Goal: Transaction & Acquisition: Purchase product/service

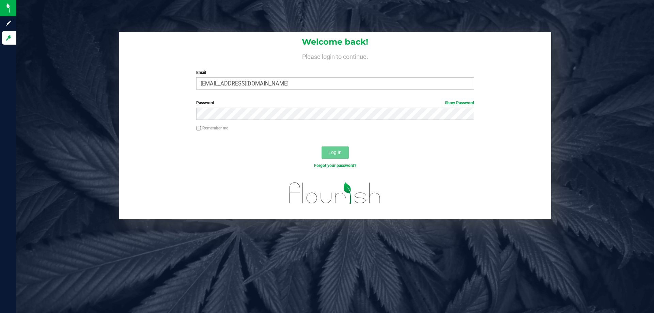
type input "[EMAIL_ADDRESS][DOMAIN_NAME]"
click at [322, 147] on button "Log In" at bounding box center [335, 153] width 27 height 12
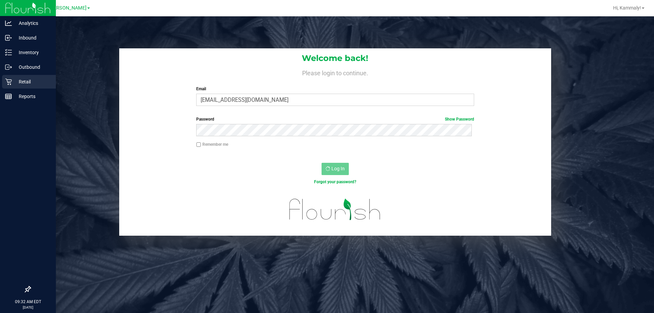
click at [15, 85] on p "Retail" at bounding box center [32, 82] width 41 height 8
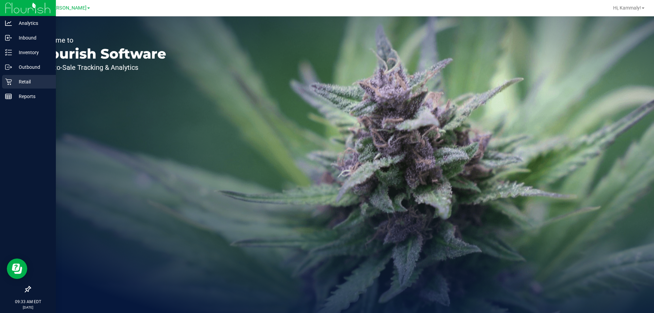
click at [12, 81] on icon at bounding box center [8, 82] width 6 height 6
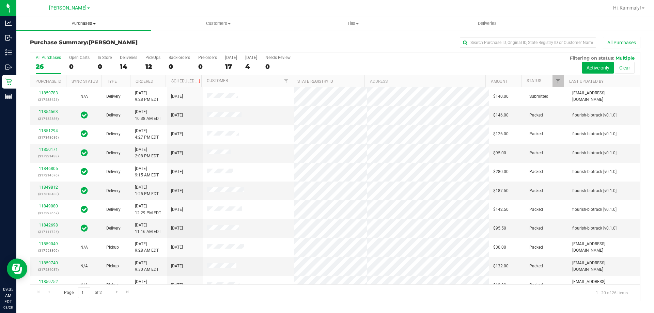
click at [87, 19] on uib-tab-heading "Purchases Summary of purchases Fulfillment All purchases" at bounding box center [83, 23] width 135 height 14
click at [71, 51] on li "Fulfillment" at bounding box center [83, 49] width 135 height 8
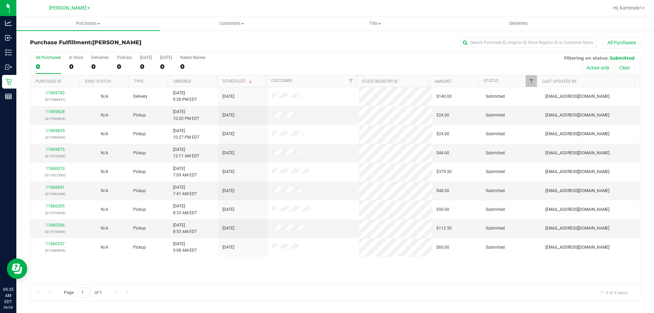
click at [200, 83] on th "Ordered" at bounding box center [192, 81] width 49 height 12
click at [54, 95] on div "11859783 (317588421)" at bounding box center [54, 96] width 41 height 13
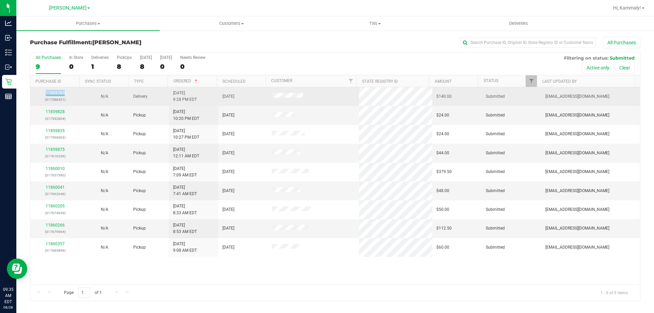
click at [58, 93] on link "11859783" at bounding box center [55, 93] width 19 height 5
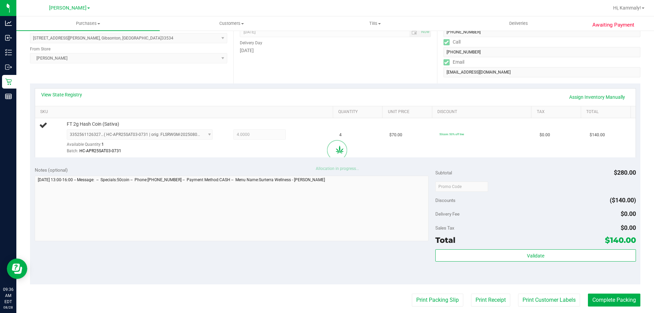
scroll to position [102, 0]
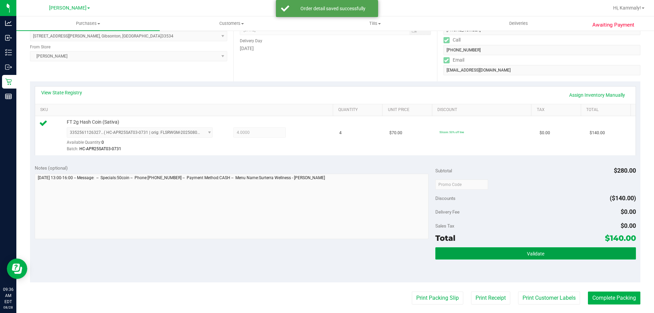
click at [459, 250] on button "Validate" at bounding box center [536, 253] width 200 height 12
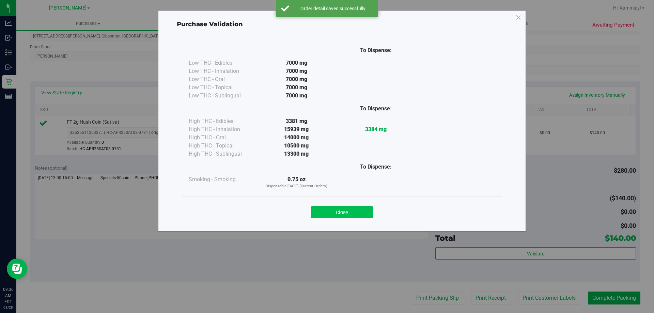
click at [343, 214] on button "Close" at bounding box center [342, 212] width 62 height 12
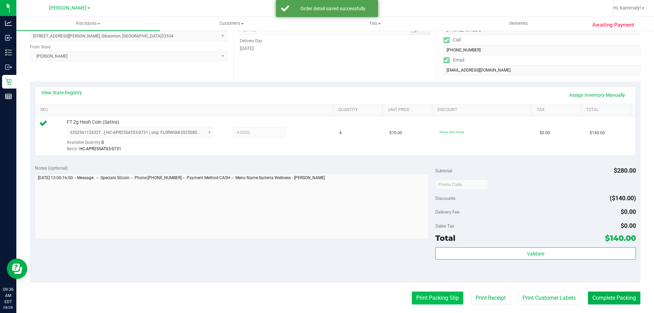
click at [412, 292] on button "Print Packing Slip" at bounding box center [437, 298] width 51 height 13
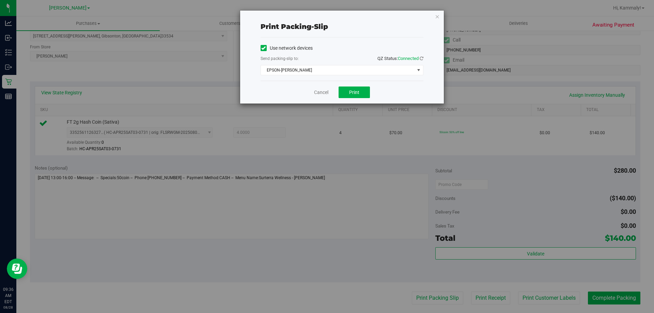
click at [344, 78] on div "Use network devices Send packing-slip to: QZ Status: Connected EPSON-BECK Choos…" at bounding box center [342, 58] width 163 height 43
click at [343, 74] on span "EPSON-[PERSON_NAME]" at bounding box center [338, 70] width 154 height 10
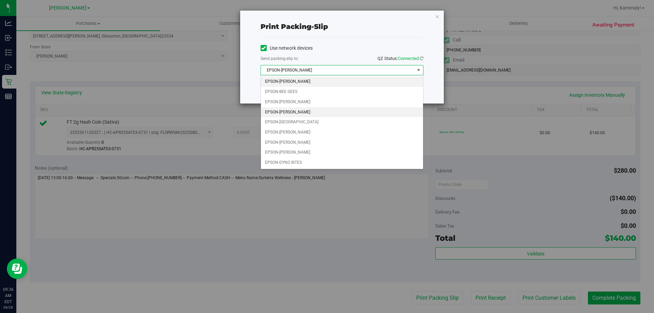
click at [322, 113] on li "EPSON-[PERSON_NAME]" at bounding box center [342, 112] width 162 height 10
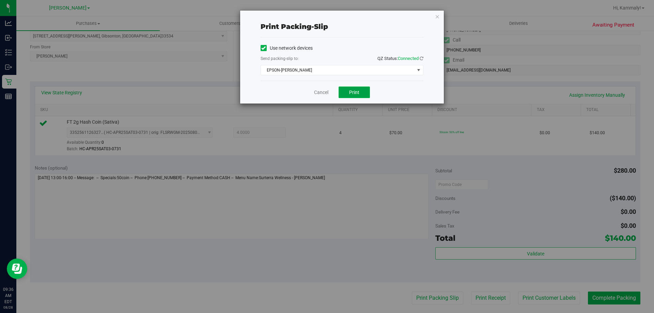
click at [349, 90] on button "Print" at bounding box center [354, 93] width 31 height 12
click at [349, 91] on button "Print" at bounding box center [354, 93] width 31 height 12
click at [322, 93] on link "Cancel" at bounding box center [321, 92] width 14 height 7
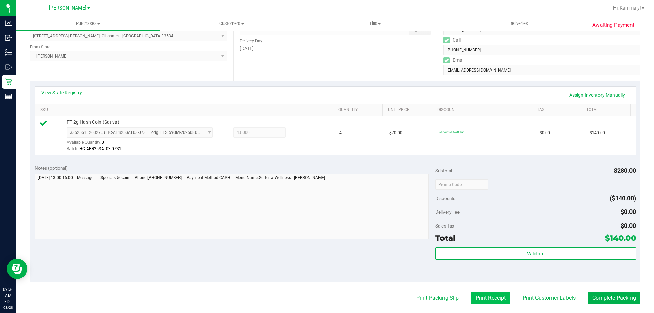
click at [478, 302] on button "Print Receipt" at bounding box center [490, 298] width 39 height 13
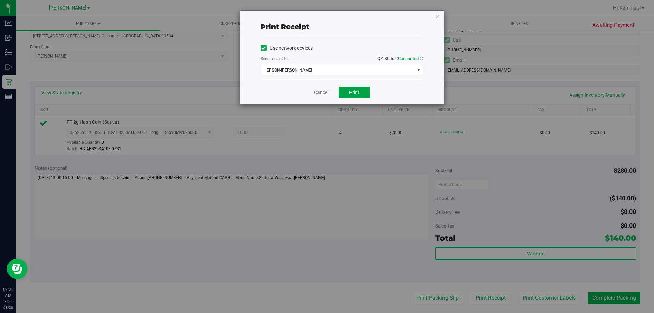
click at [350, 94] on span "Print" at bounding box center [354, 92] width 10 height 5
click at [321, 90] on link "Cancel" at bounding box center [321, 92] width 14 height 7
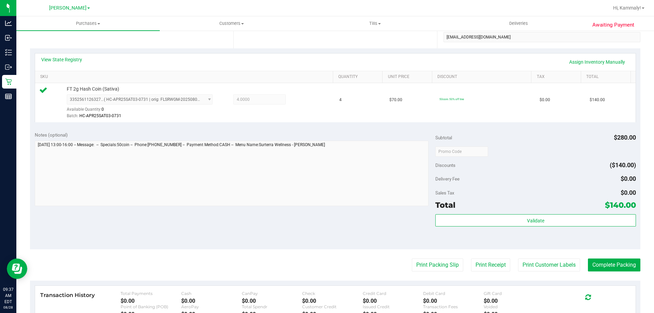
scroll to position [136, 0]
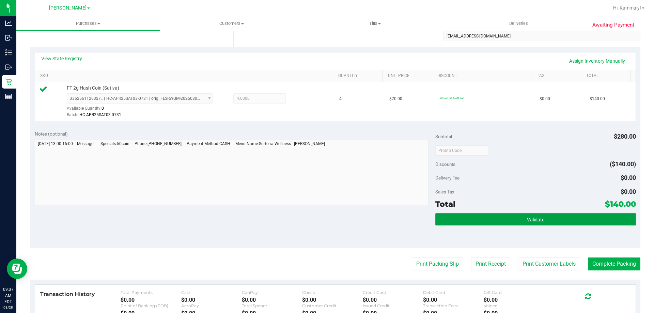
click at [441, 217] on button "Validate" at bounding box center [536, 219] width 200 height 12
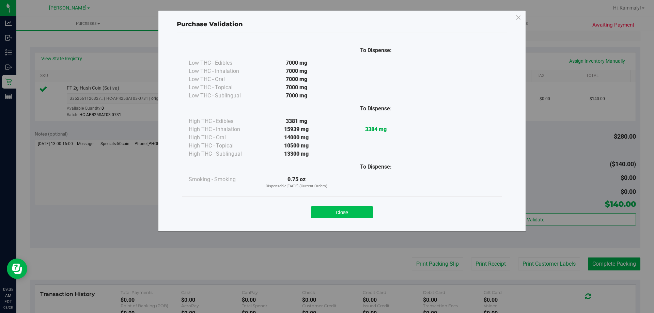
click at [355, 210] on button "Close" at bounding box center [342, 212] width 62 height 12
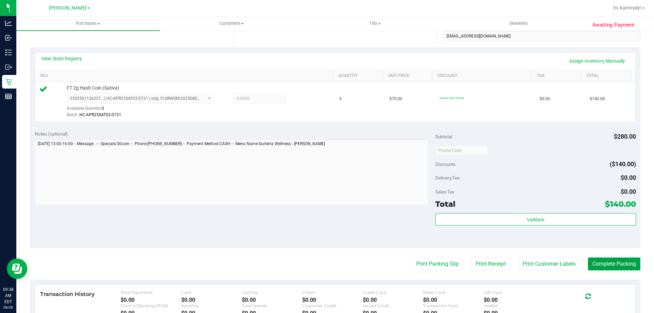
click at [611, 269] on button "Complete Packing" at bounding box center [614, 264] width 52 height 13
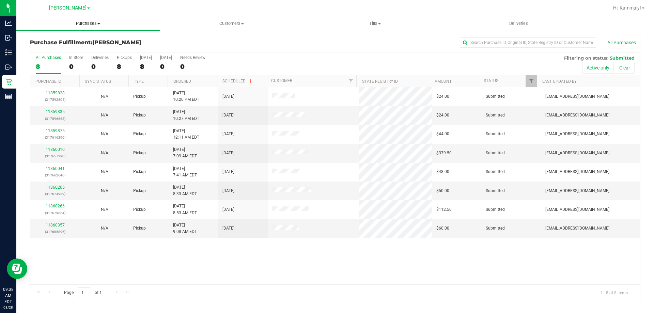
click at [77, 25] on span "Purchases" at bounding box center [87, 23] width 143 height 6
click at [67, 40] on span "Summary of purchases" at bounding box center [51, 41] width 70 height 6
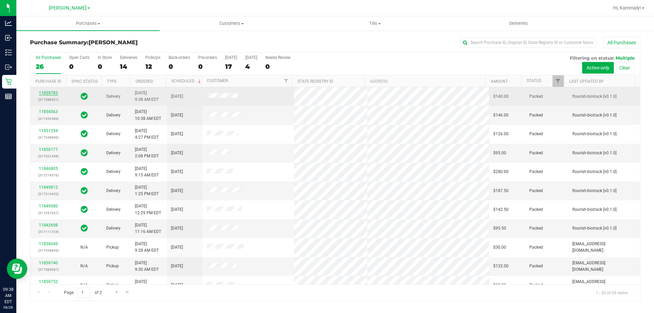
click at [51, 92] on link "11859783" at bounding box center [48, 93] width 19 height 5
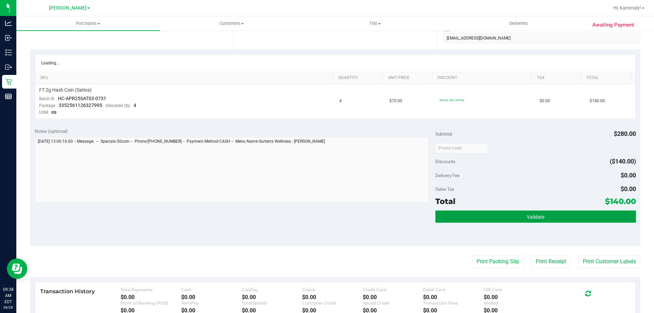
scroll to position [138, 0]
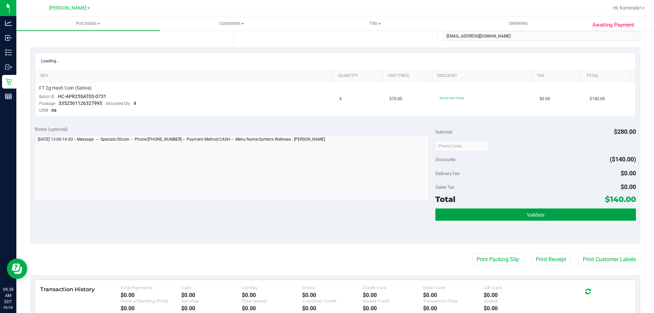
click at [472, 219] on button "Validate" at bounding box center [536, 215] width 200 height 12
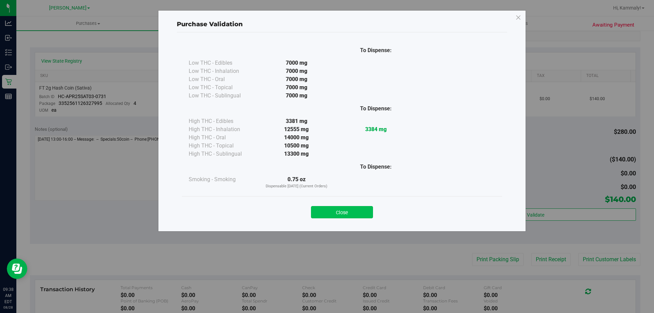
click at [345, 215] on button "Close" at bounding box center [342, 212] width 62 height 12
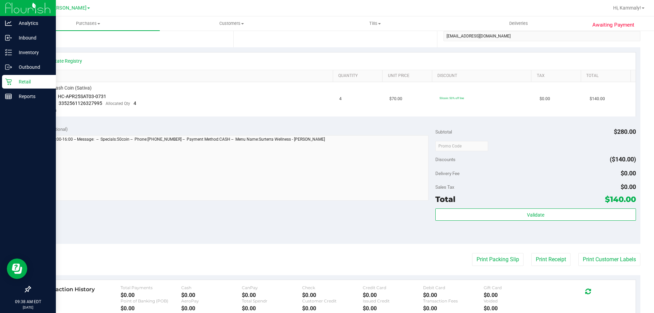
click at [0, 83] on link "Retail" at bounding box center [28, 82] width 56 height 15
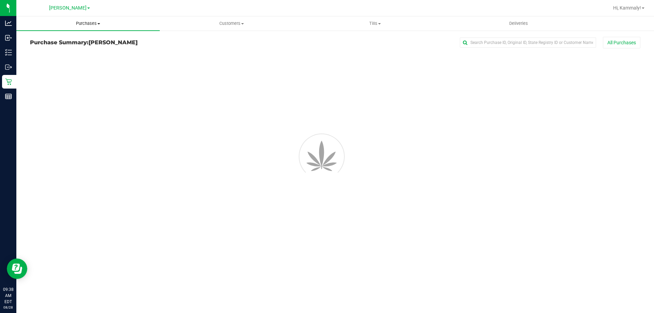
click at [80, 27] on uib-tab-heading "Purchases Summary of purchases Fulfillment All purchases" at bounding box center [87, 23] width 143 height 14
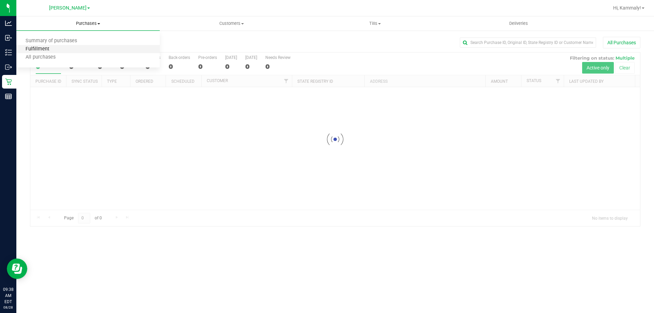
click at [52, 49] on span "Fulfillment" at bounding box center [37, 49] width 42 height 6
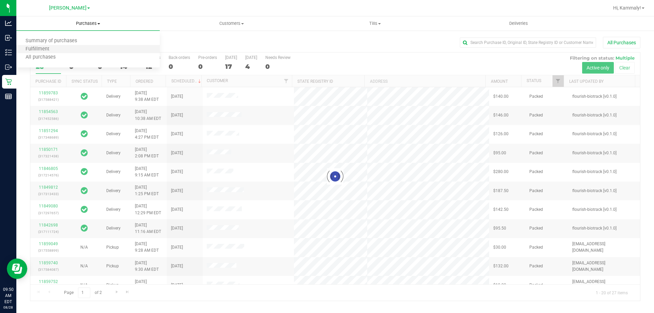
click at [64, 49] on li "Fulfillment" at bounding box center [87, 49] width 143 height 8
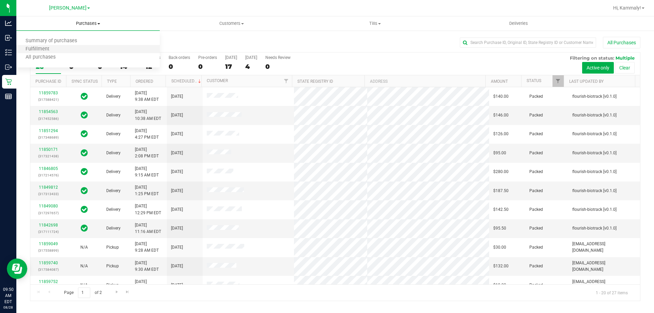
click at [97, 47] on li "Fulfillment" at bounding box center [87, 49] width 143 height 8
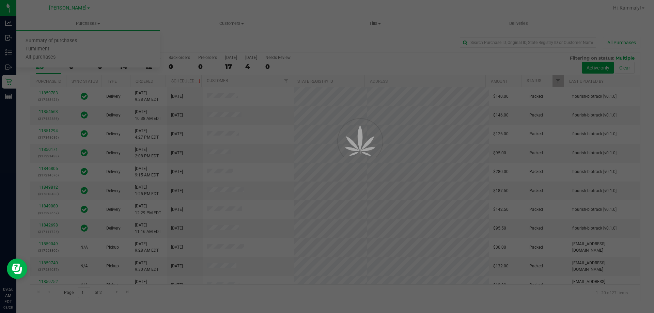
click at [210, 48] on div at bounding box center [327, 156] width 654 height 313
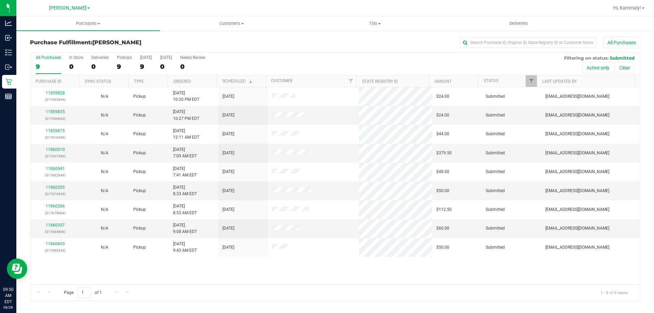
click at [197, 80] on th "Ordered" at bounding box center [192, 81] width 49 height 12
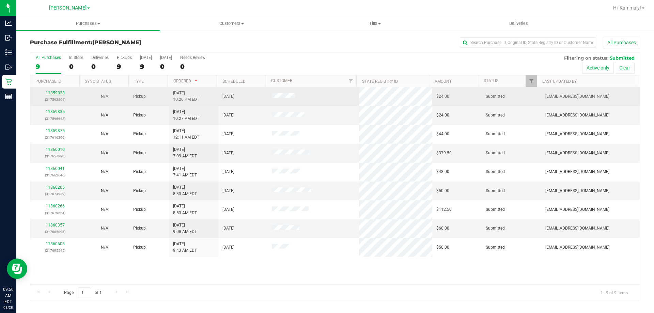
click at [61, 92] on link "11859828" at bounding box center [55, 93] width 19 height 5
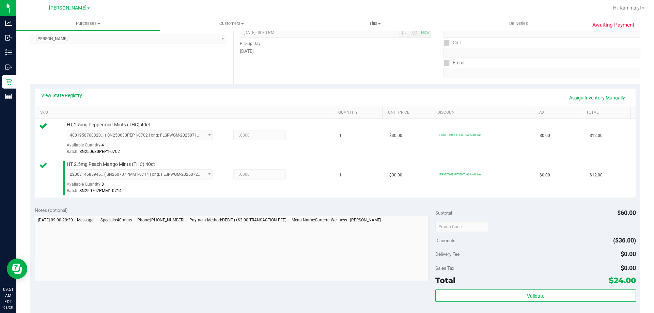
scroll to position [204, 0]
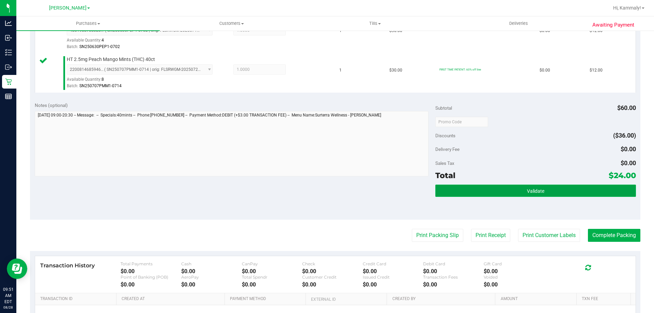
click at [495, 187] on button "Validate" at bounding box center [536, 191] width 200 height 12
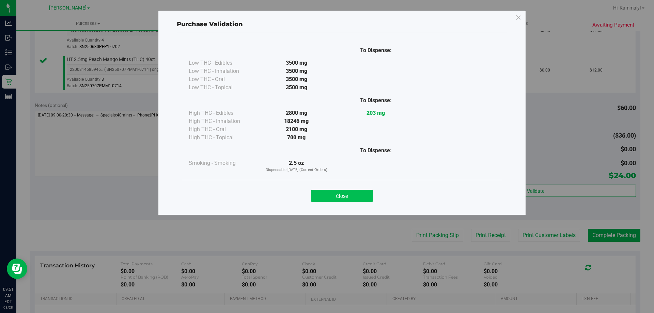
click at [344, 195] on button "Close" at bounding box center [342, 196] width 62 height 12
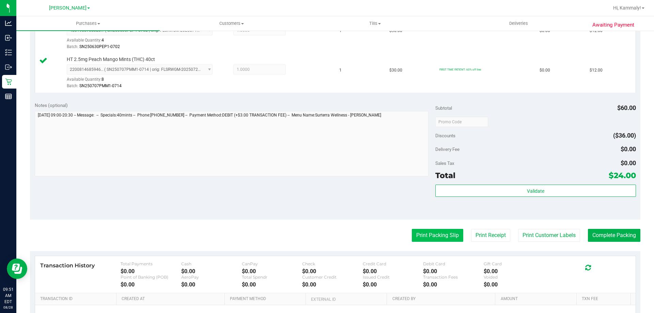
click at [429, 231] on button "Print Packing Slip" at bounding box center [437, 235] width 51 height 13
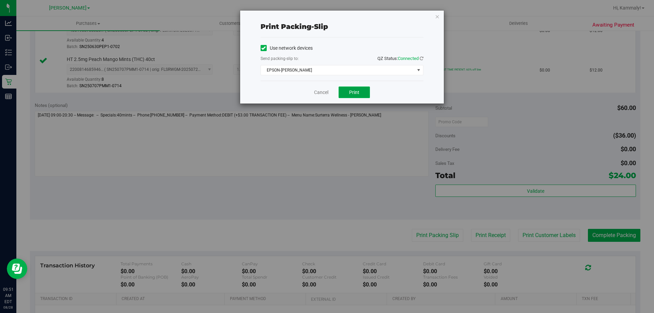
click at [352, 95] on span "Print" at bounding box center [354, 92] width 10 height 5
click at [322, 92] on link "Cancel" at bounding box center [321, 92] width 14 height 7
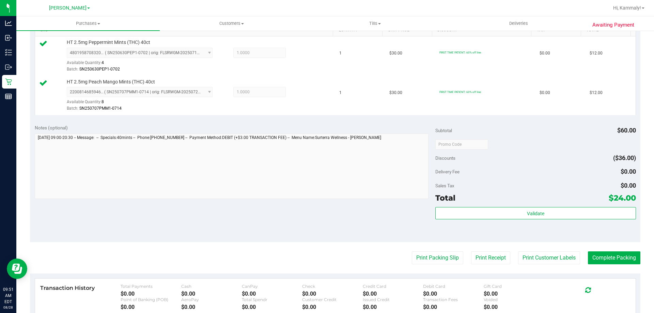
scroll to position [284, 0]
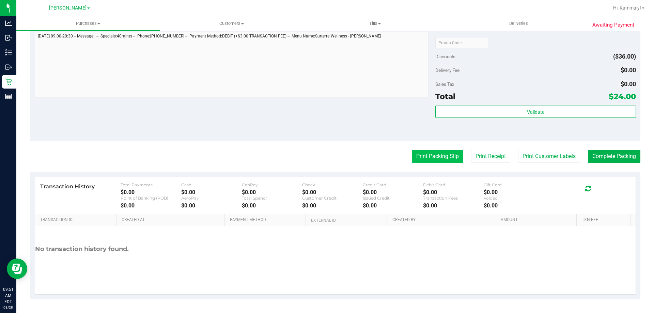
click at [442, 154] on button "Print Packing Slip" at bounding box center [437, 156] width 51 height 13
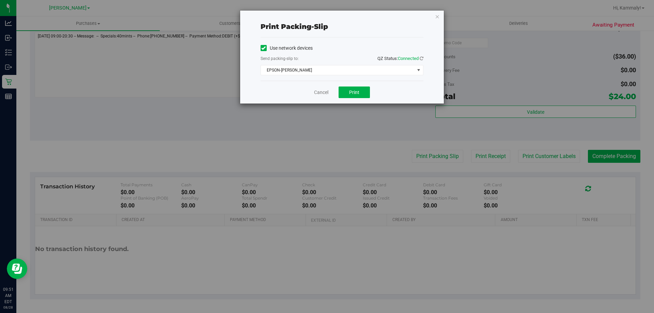
drag, startPoint x: 361, startPoint y: 83, endPoint x: 403, endPoint y: 87, distance: 42.1
click at [368, 83] on div "Cancel Print" at bounding box center [342, 92] width 163 height 23
click at [349, 93] on span "Print" at bounding box center [354, 92] width 10 height 5
click at [315, 102] on div "Cancel Print" at bounding box center [342, 92] width 163 height 23
click at [322, 93] on link "Cancel" at bounding box center [321, 92] width 14 height 7
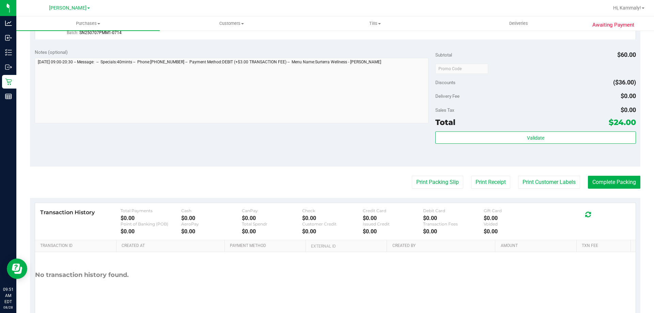
scroll to position [262, 0]
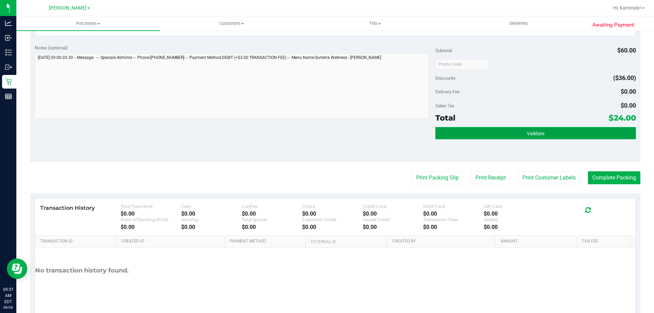
click at [561, 138] on button "Validate" at bounding box center [536, 133] width 200 height 12
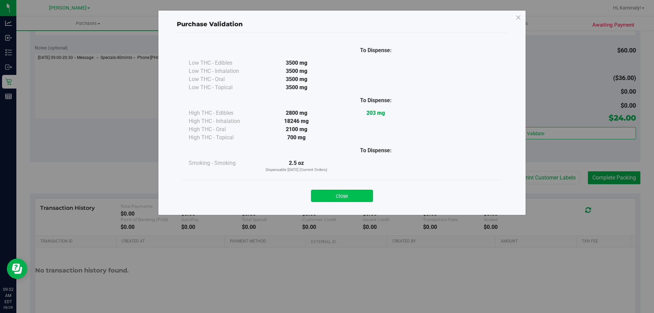
click at [341, 192] on button "Close" at bounding box center [342, 196] width 62 height 12
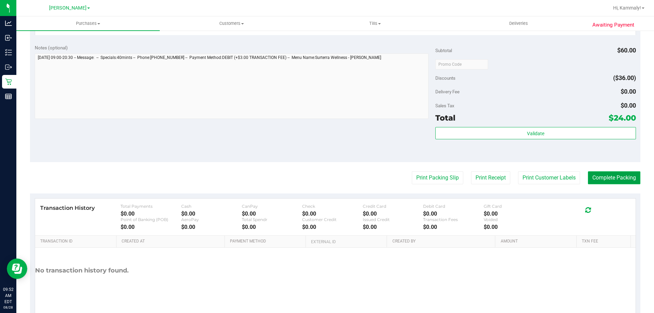
click at [627, 178] on button "Complete Packing" at bounding box center [614, 177] width 52 height 13
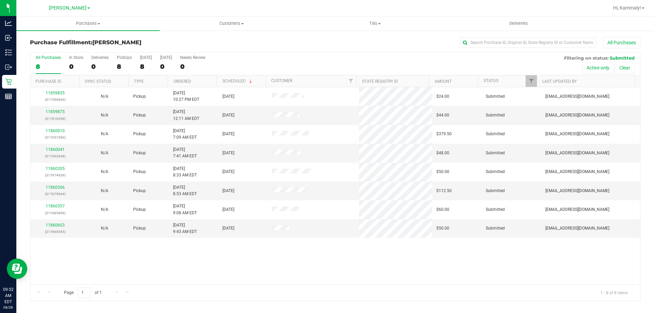
click at [197, 78] on th "Ordered" at bounding box center [192, 81] width 49 height 12
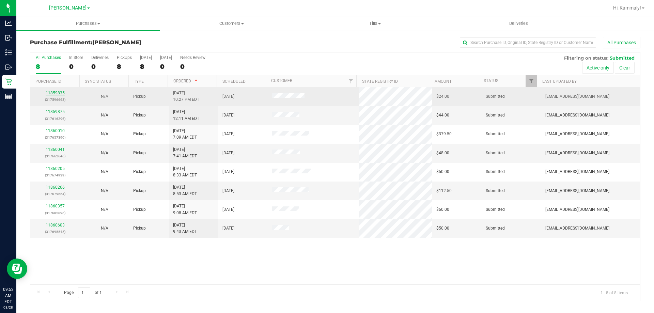
click at [54, 94] on link "11859835" at bounding box center [55, 93] width 19 height 5
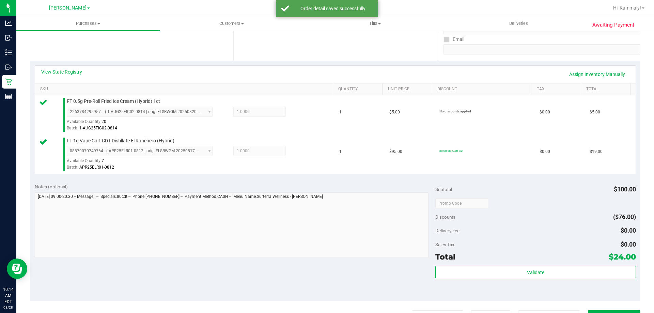
scroll to position [136, 0]
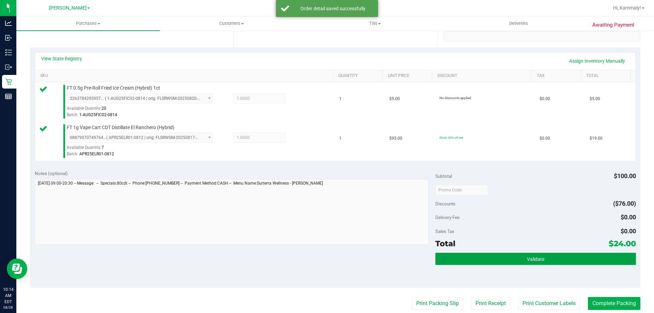
click at [466, 261] on button "Validate" at bounding box center [536, 259] width 200 height 12
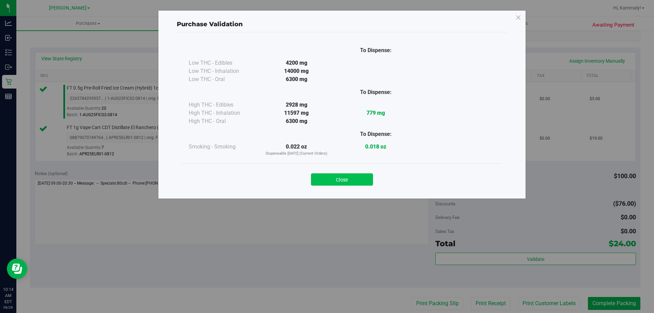
click at [347, 183] on button "Close" at bounding box center [342, 179] width 62 height 12
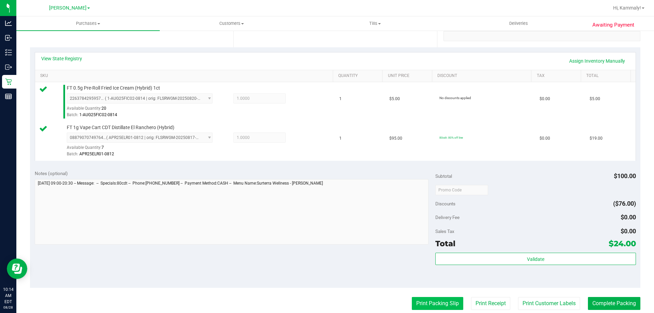
click at [441, 308] on button "Print Packing Slip" at bounding box center [437, 303] width 51 height 13
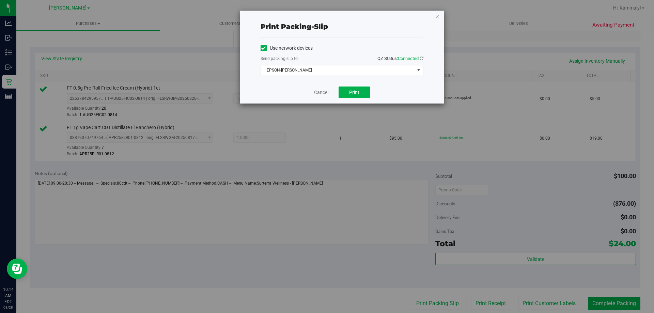
click at [349, 85] on div "Cancel Print" at bounding box center [342, 92] width 163 height 23
click at [361, 95] on button "Print" at bounding box center [354, 93] width 31 height 12
click at [325, 93] on link "Cancel" at bounding box center [321, 92] width 14 height 7
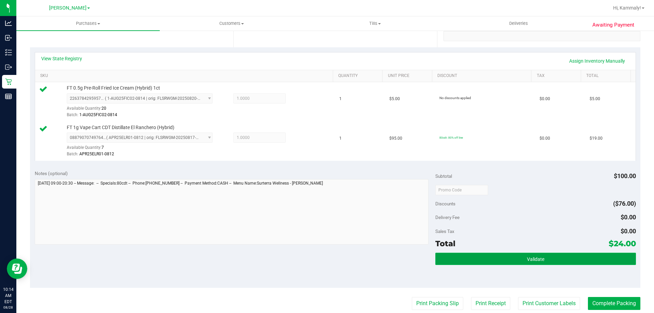
click at [458, 262] on button "Validate" at bounding box center [536, 259] width 200 height 12
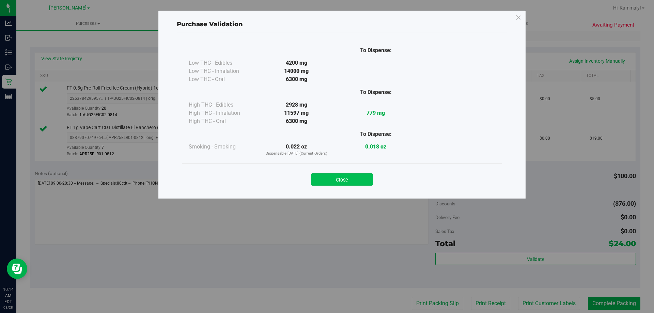
click at [352, 178] on button "Close" at bounding box center [342, 179] width 62 height 12
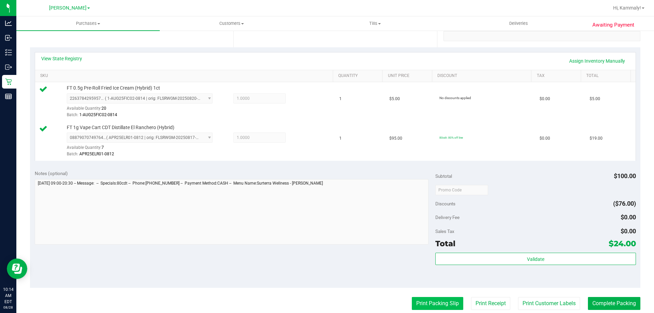
click at [435, 303] on button "Print Packing Slip" at bounding box center [437, 303] width 51 height 13
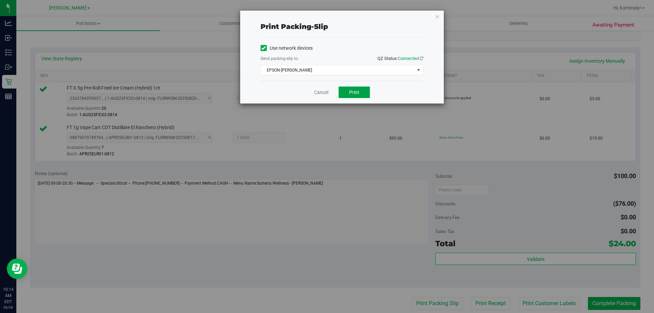
click at [356, 96] on button "Print" at bounding box center [354, 93] width 31 height 12
click at [324, 92] on link "Cancel" at bounding box center [321, 92] width 14 height 7
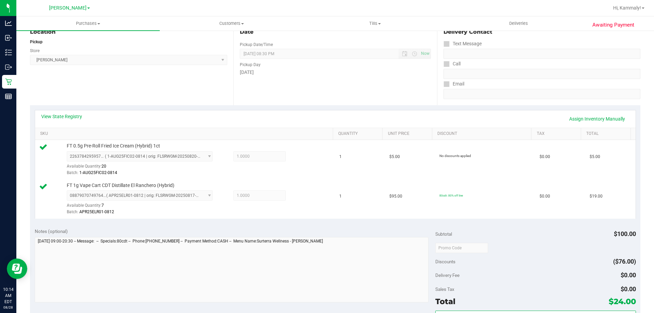
scroll to position [176, 0]
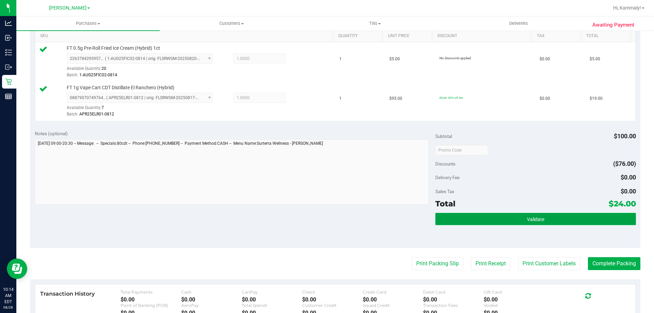
click at [531, 219] on span "Validate" at bounding box center [535, 219] width 17 height 5
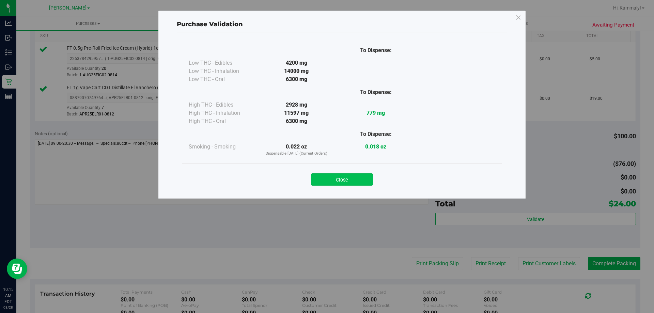
click at [340, 181] on button "Close" at bounding box center [342, 179] width 62 height 12
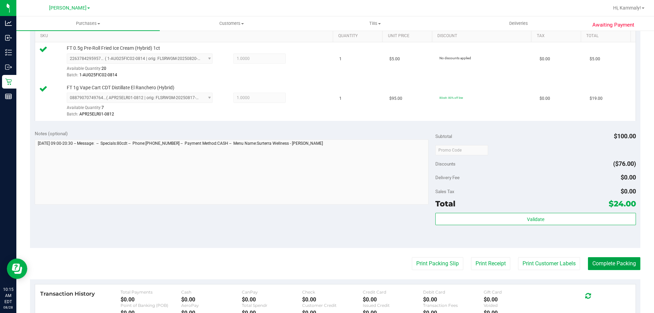
click at [595, 264] on button "Complete Packing" at bounding box center [614, 263] width 52 height 13
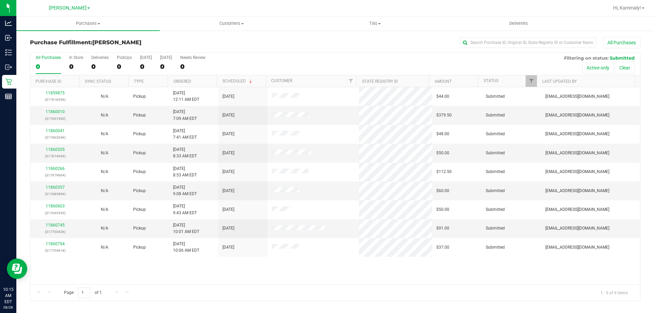
click at [198, 80] on th "Ordered" at bounding box center [192, 81] width 49 height 12
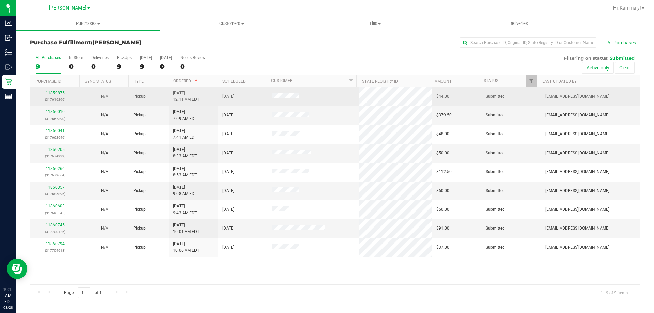
click at [51, 93] on link "11859875" at bounding box center [55, 93] width 19 height 5
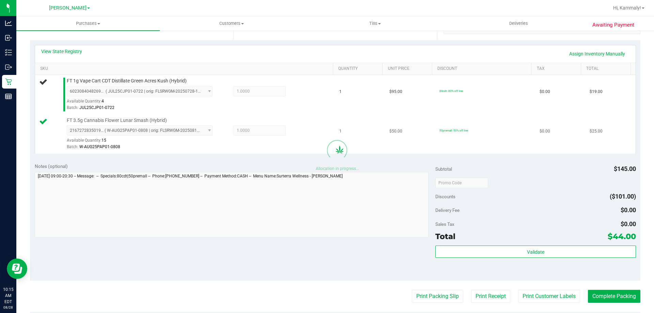
scroll to position [149, 0]
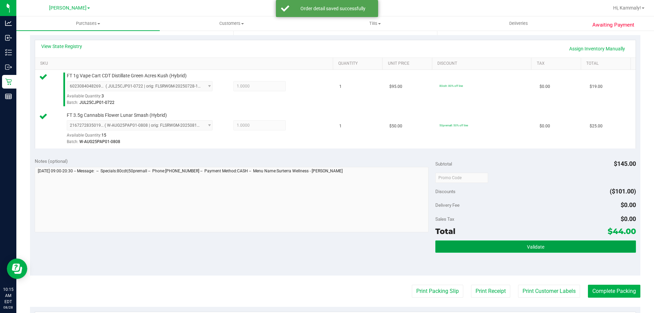
click at [464, 246] on button "Validate" at bounding box center [536, 247] width 200 height 12
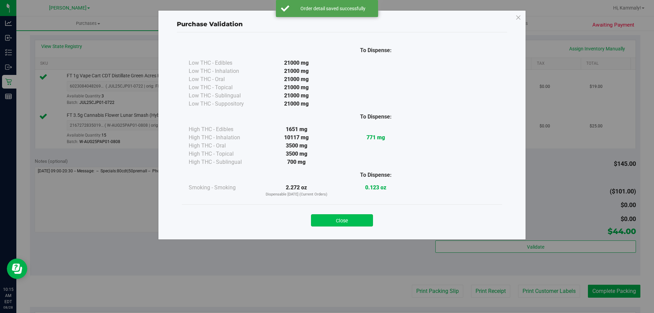
click at [347, 221] on button "Close" at bounding box center [342, 220] width 62 height 12
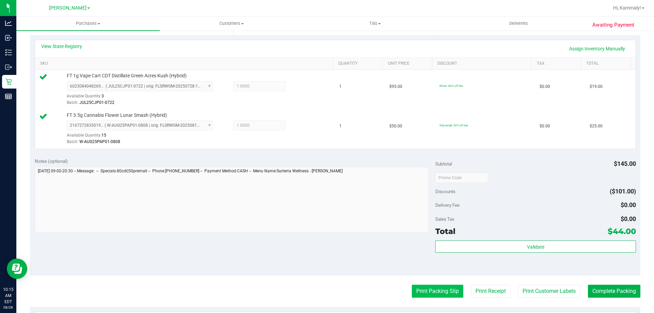
click at [450, 290] on button "Print Packing Slip" at bounding box center [437, 291] width 51 height 13
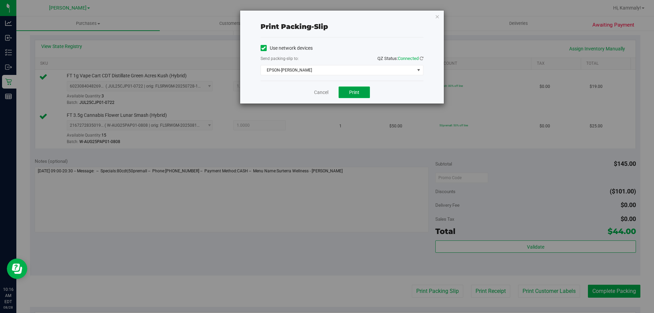
click at [359, 90] on span "Print" at bounding box center [354, 92] width 10 height 5
click at [315, 89] on link "Cancel" at bounding box center [321, 92] width 14 height 7
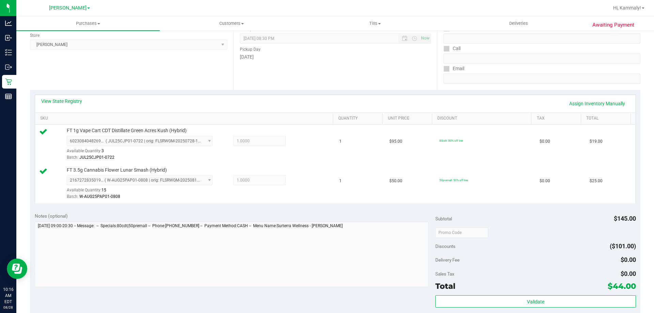
scroll to position [144, 0]
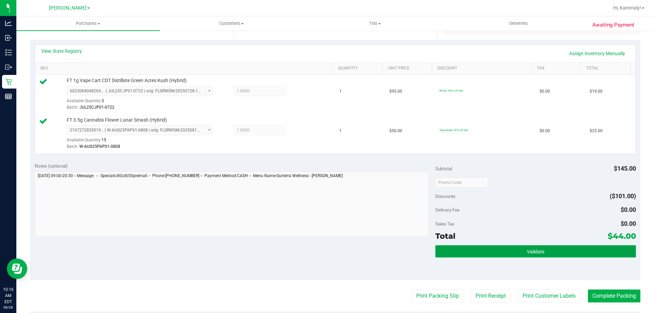
click at [519, 257] on button "Validate" at bounding box center [536, 251] width 200 height 12
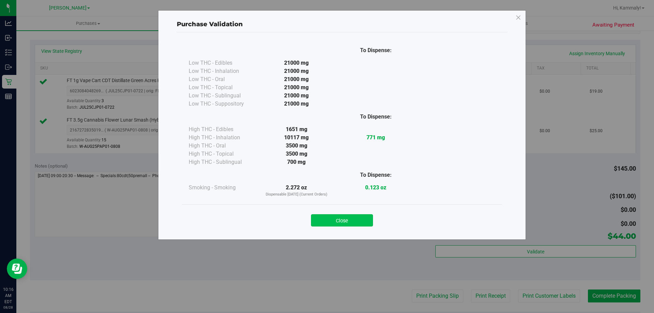
click at [339, 224] on button "Close" at bounding box center [342, 220] width 62 height 12
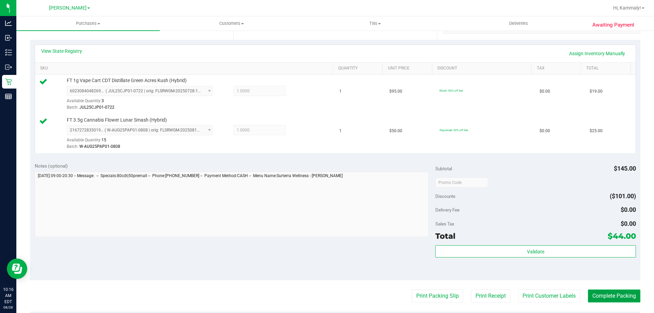
click at [617, 290] on button "Complete Packing" at bounding box center [614, 296] width 52 height 13
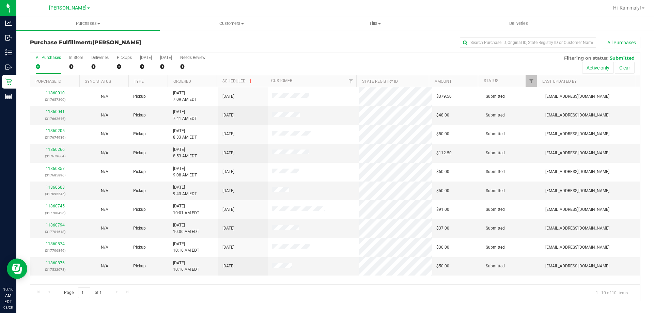
click at [199, 81] on th "Ordered" at bounding box center [192, 81] width 49 height 12
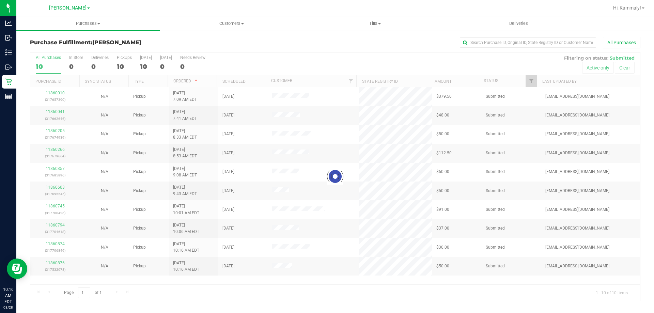
click at [62, 95] on div at bounding box center [335, 176] width 610 height 248
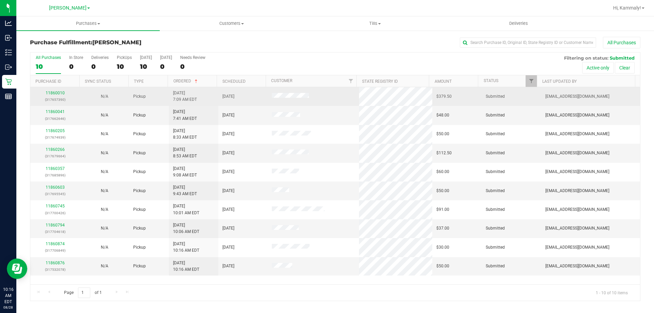
click at [61, 95] on div "11860010 (317657390)" at bounding box center [54, 96] width 41 height 13
click at [50, 95] on link "11860010" at bounding box center [55, 93] width 19 height 5
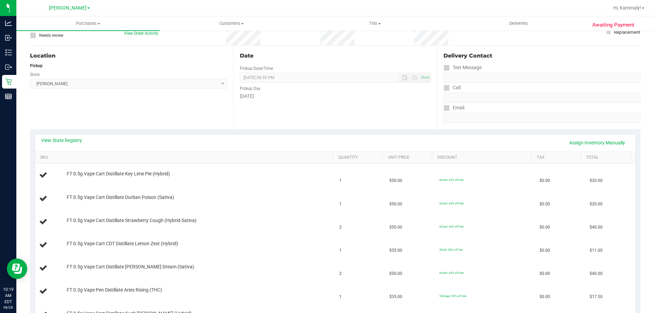
scroll to position [115, 0]
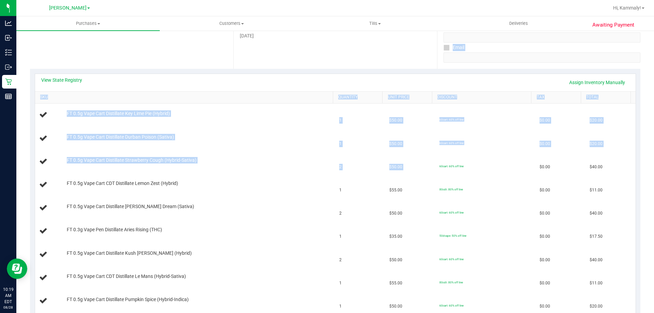
click at [492, 150] on td "60cart: 60% off line" at bounding box center [486, 138] width 100 height 23
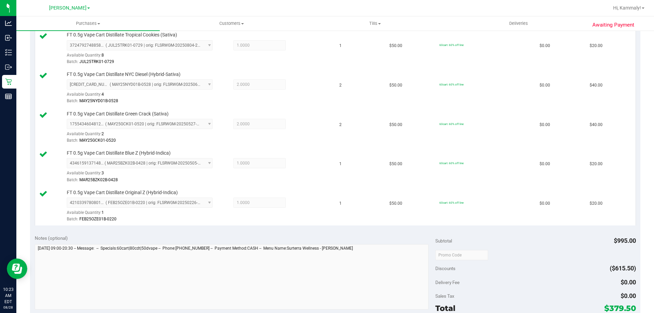
scroll to position [756, 0]
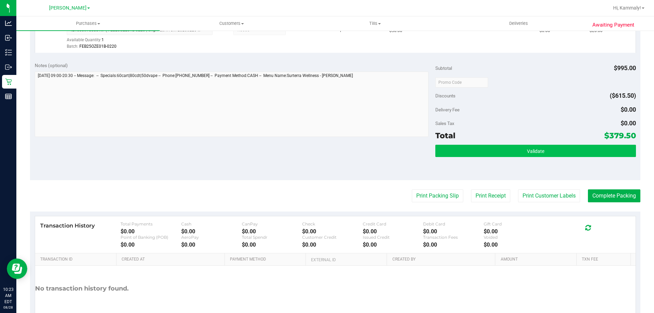
drag, startPoint x: 480, startPoint y: 160, endPoint x: 486, endPoint y: 147, distance: 13.6
click at [480, 159] on div "Validate" at bounding box center [536, 160] width 200 height 31
click at [486, 147] on button "Validate" at bounding box center [536, 151] width 200 height 12
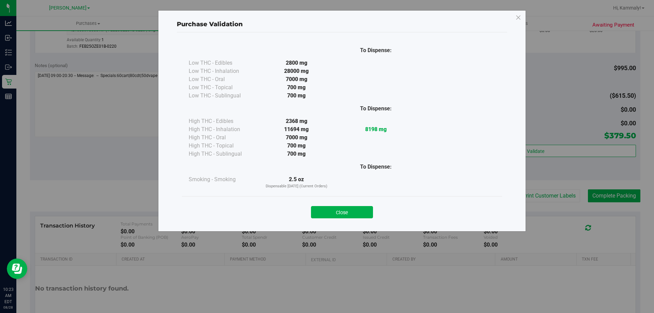
click at [331, 209] on button "Close" at bounding box center [342, 212] width 62 height 12
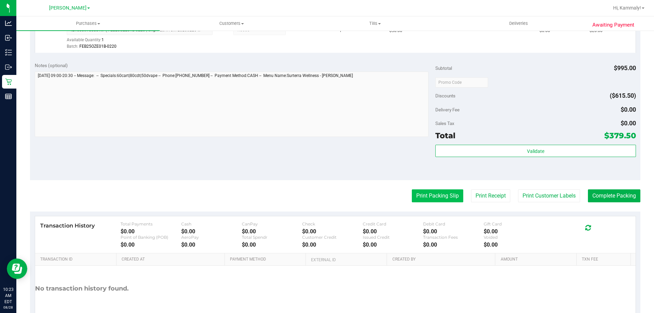
click at [436, 200] on button "Print Packing Slip" at bounding box center [437, 195] width 51 height 13
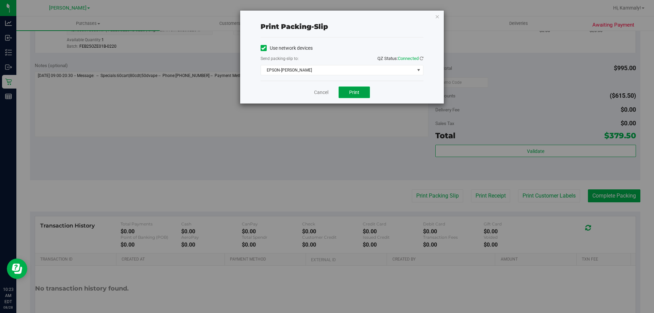
click at [362, 96] on button "Print" at bounding box center [354, 93] width 31 height 12
click at [324, 94] on link "Cancel" at bounding box center [321, 92] width 14 height 7
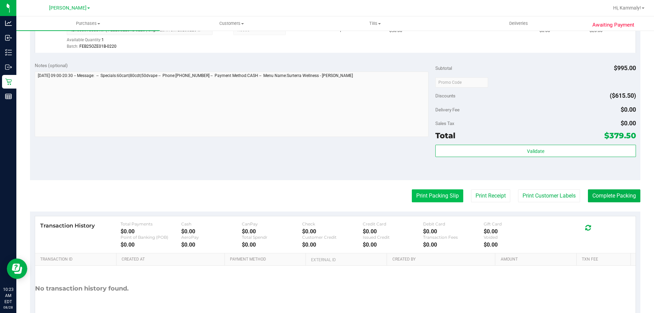
click at [427, 197] on button "Print Packing Slip" at bounding box center [437, 195] width 51 height 13
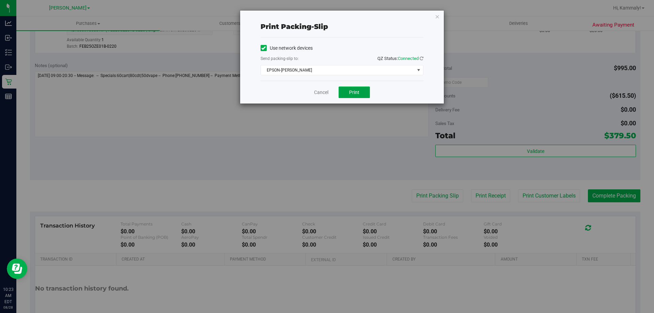
click at [354, 93] on span "Print" at bounding box center [354, 92] width 10 height 5
click at [319, 93] on link "Cancel" at bounding box center [321, 92] width 14 height 7
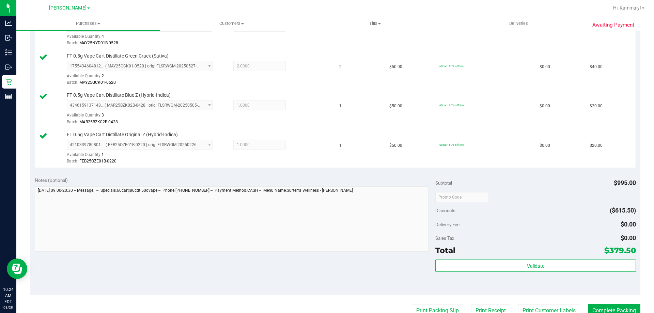
scroll to position [681, 0]
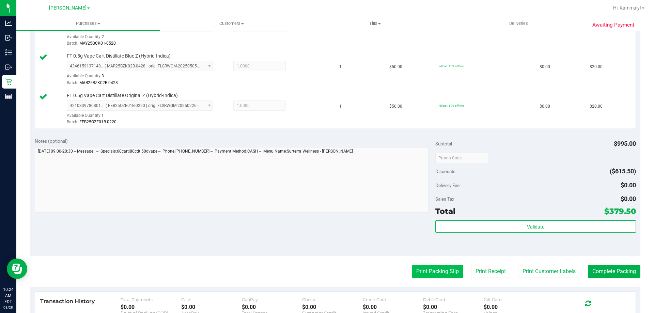
click at [435, 273] on button "Print Packing Slip" at bounding box center [437, 271] width 51 height 13
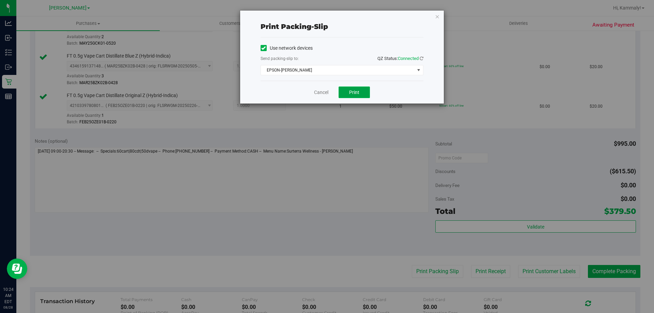
click at [356, 94] on span "Print" at bounding box center [354, 92] width 10 height 5
click at [317, 94] on link "Cancel" at bounding box center [321, 92] width 14 height 7
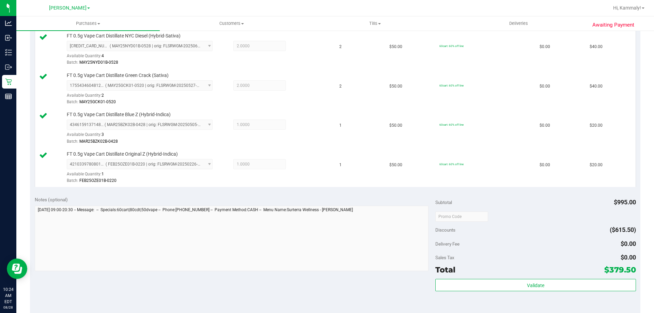
scroll to position [622, 0]
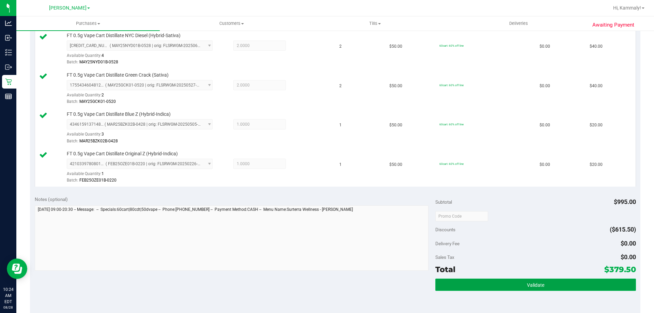
click at [506, 279] on button "Validate" at bounding box center [536, 285] width 200 height 12
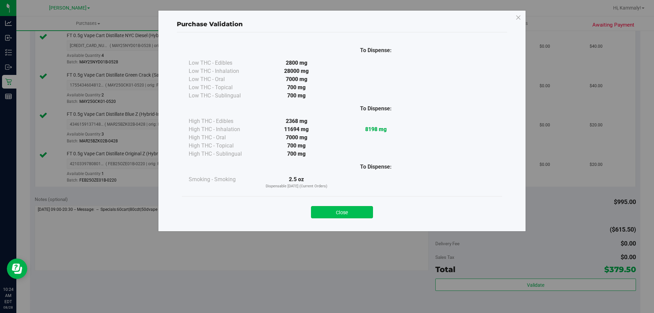
click at [350, 214] on button "Close" at bounding box center [342, 212] width 62 height 12
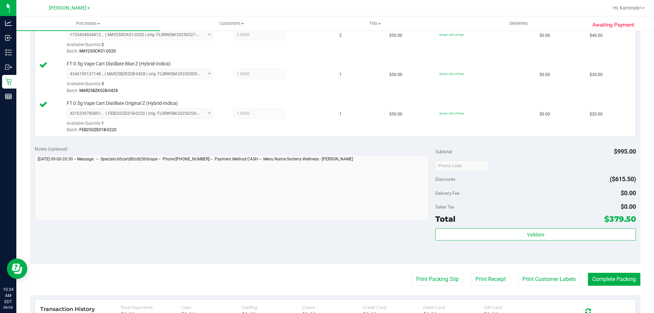
scroll to position [696, 0]
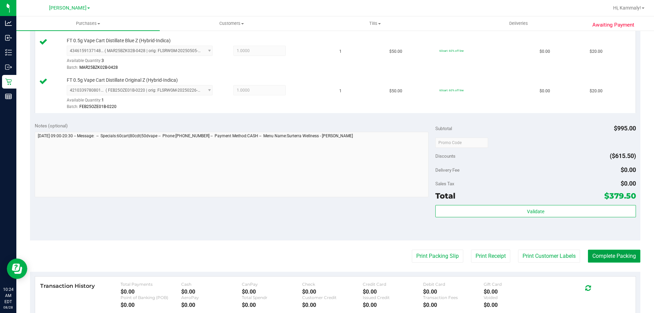
click at [610, 258] on button "Complete Packing" at bounding box center [614, 256] width 52 height 13
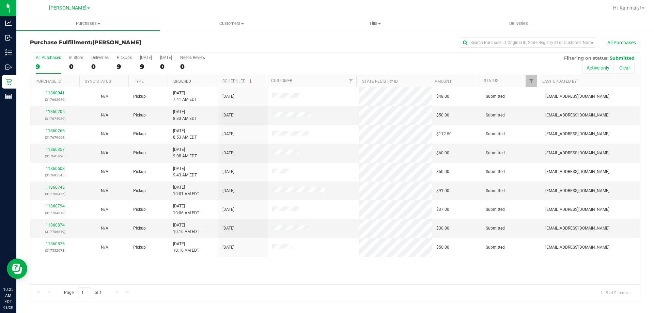
click at [190, 81] on link "Ordered" at bounding box center [182, 81] width 18 height 5
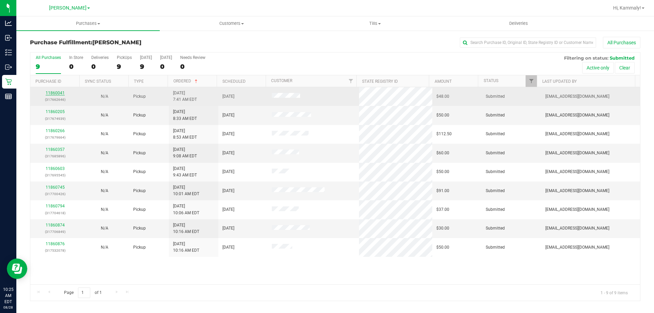
click at [48, 94] on link "11860041" at bounding box center [55, 93] width 19 height 5
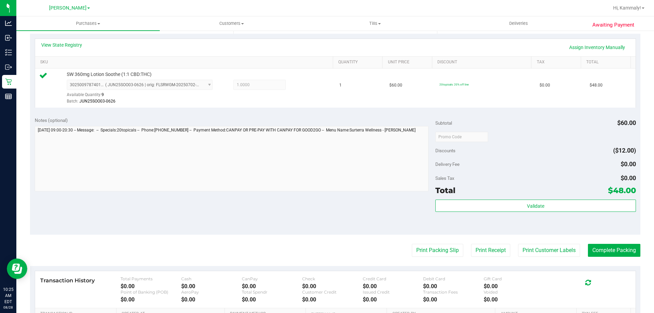
scroll to position [179, 0]
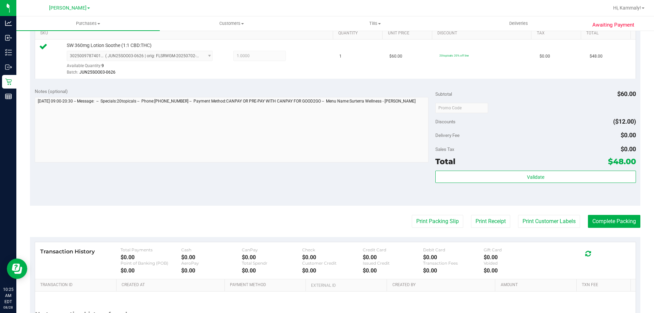
click at [488, 184] on div "Validate" at bounding box center [536, 186] width 200 height 31
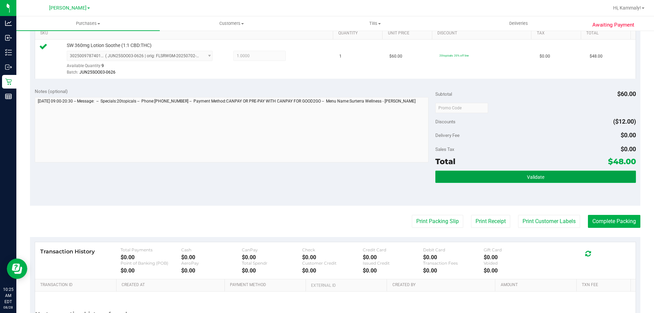
click at [489, 178] on button "Validate" at bounding box center [536, 177] width 200 height 12
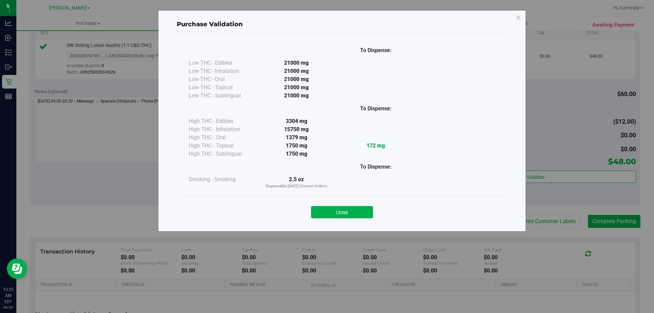
click at [358, 216] on button "Close" at bounding box center [342, 212] width 62 height 12
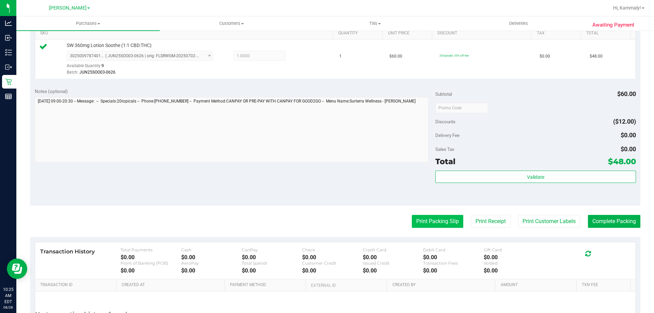
click at [427, 219] on button "Print Packing Slip" at bounding box center [437, 221] width 51 height 13
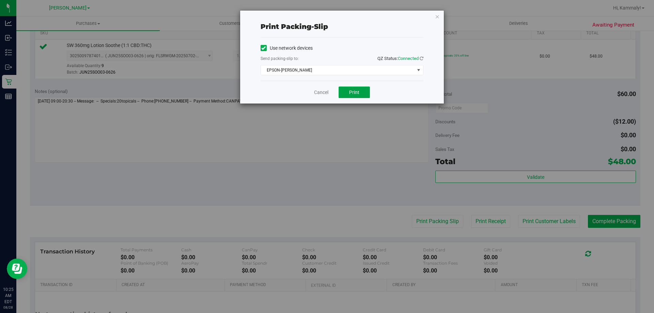
click at [352, 93] on span "Print" at bounding box center [354, 92] width 10 height 5
click at [325, 89] on link "Cancel" at bounding box center [321, 92] width 14 height 7
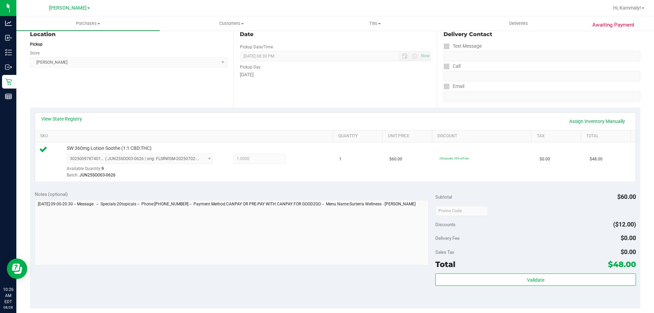
scroll to position [139, 0]
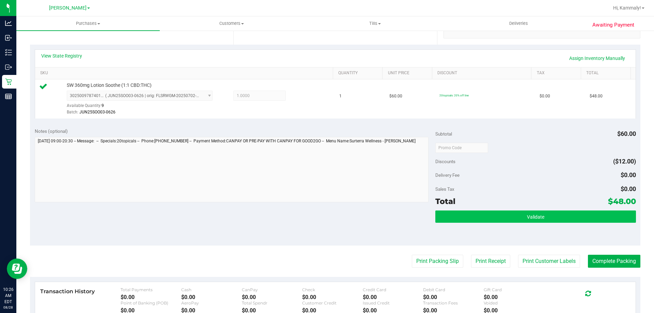
click at [541, 216] on button "Validate" at bounding box center [536, 217] width 200 height 12
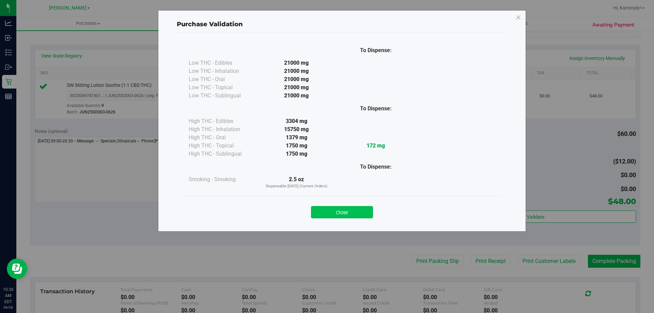
click at [313, 209] on button "Close" at bounding box center [342, 212] width 62 height 12
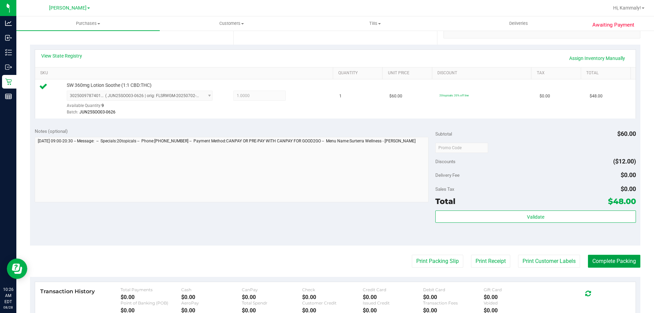
click at [624, 266] on button "Complete Packing" at bounding box center [614, 261] width 52 height 13
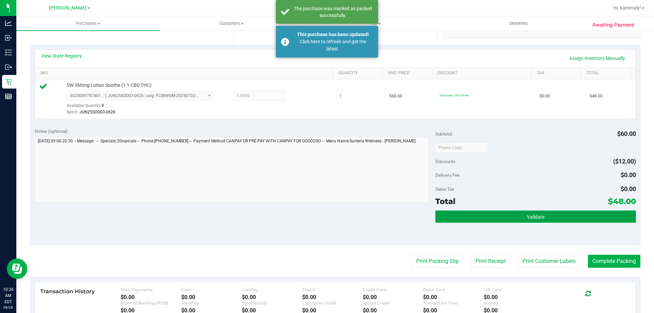
click at [498, 216] on button "Validate" at bounding box center [536, 217] width 200 height 12
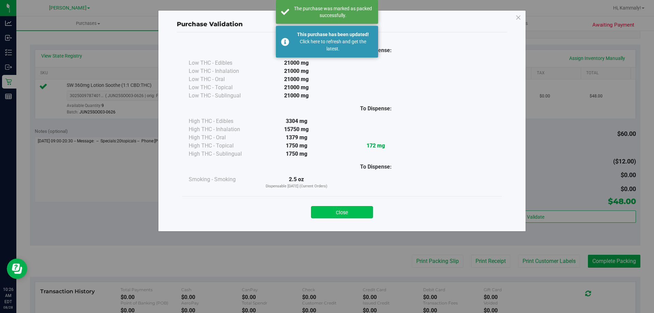
click at [346, 217] on button "Close" at bounding box center [342, 212] width 62 height 12
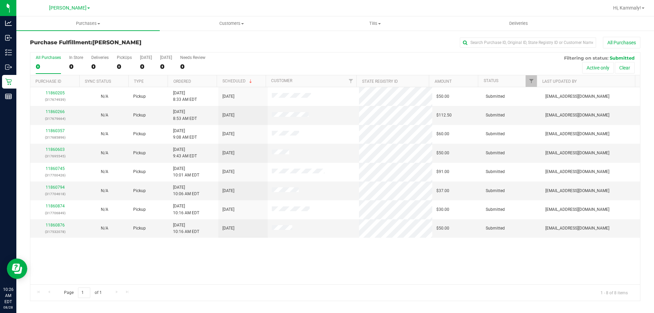
click at [198, 76] on th "Ordered" at bounding box center [192, 81] width 49 height 12
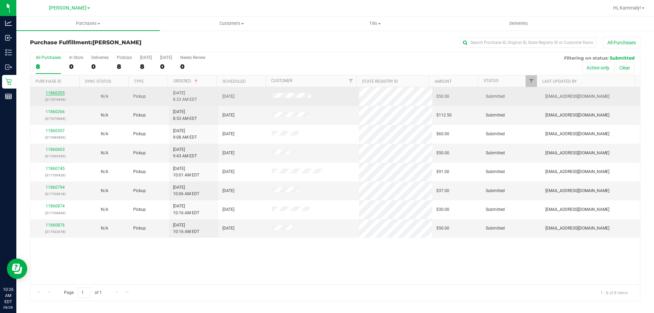
click at [57, 95] on link "11860205" at bounding box center [55, 93] width 19 height 5
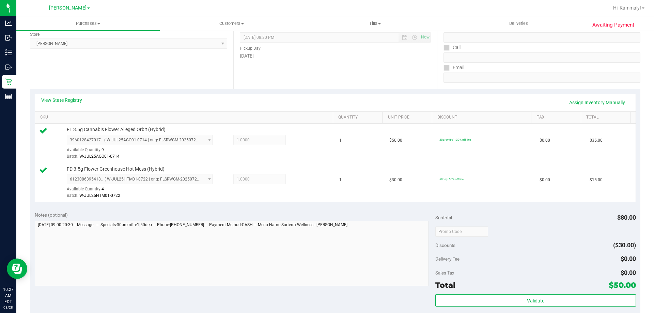
scroll to position [102, 0]
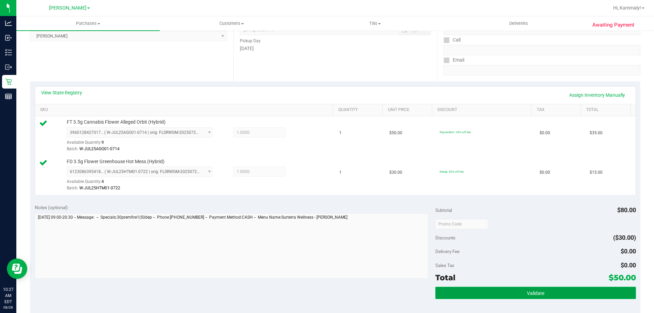
click at [487, 293] on button "Validate" at bounding box center [536, 293] width 200 height 12
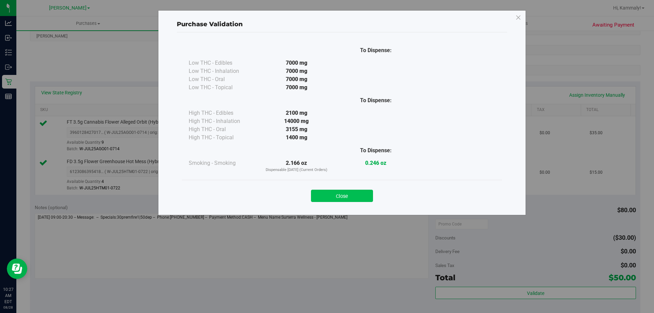
click at [337, 193] on button "Close" at bounding box center [342, 196] width 62 height 12
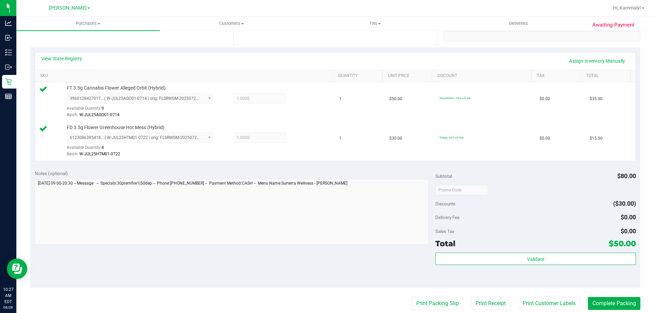
scroll to position [239, 0]
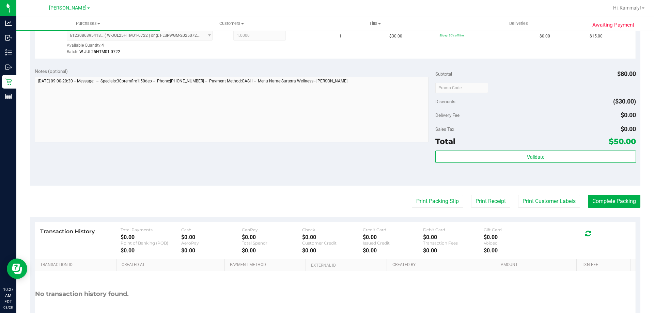
click at [420, 193] on purchase-details "Back Edit Purchase Cancel Purchase View Profile # 11860205 BioTrack ID: - Submi…" at bounding box center [335, 71] width 611 height 546
click at [420, 202] on button "Print Packing Slip" at bounding box center [437, 201] width 51 height 13
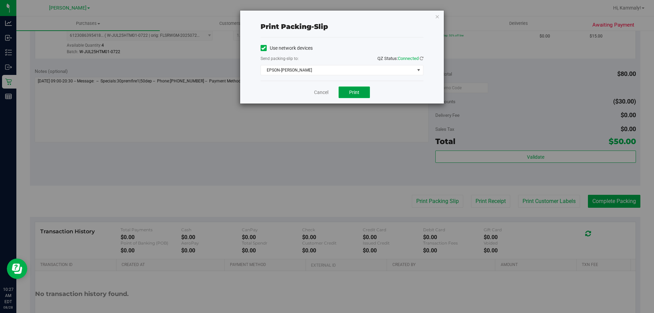
click at [355, 88] on button "Print" at bounding box center [354, 93] width 31 height 12
click at [318, 95] on link "Cancel" at bounding box center [321, 92] width 14 height 7
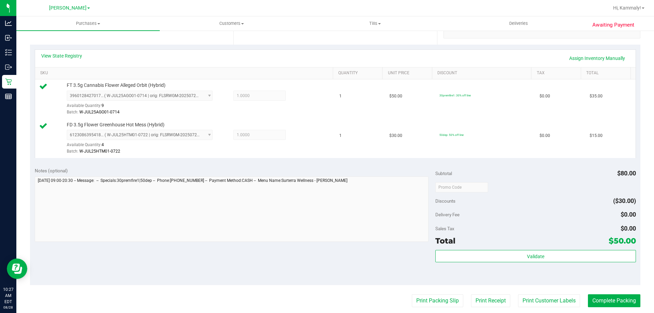
scroll to position [141, 0]
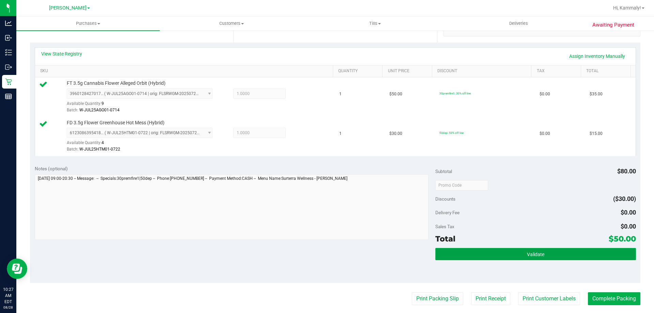
click at [515, 253] on button "Validate" at bounding box center [536, 254] width 200 height 12
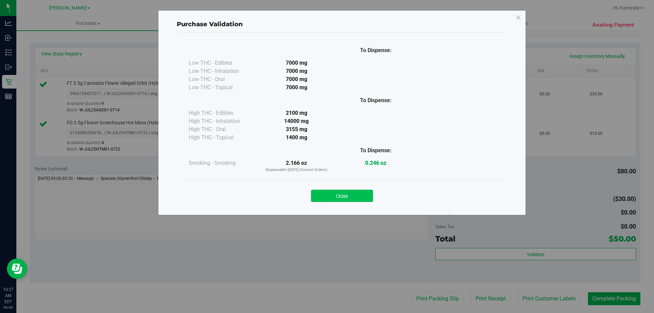
click at [349, 194] on button "Close" at bounding box center [342, 196] width 62 height 12
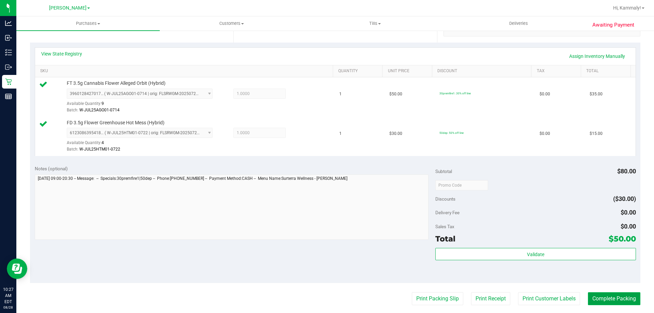
click at [612, 301] on button "Complete Packing" at bounding box center [614, 298] width 52 height 13
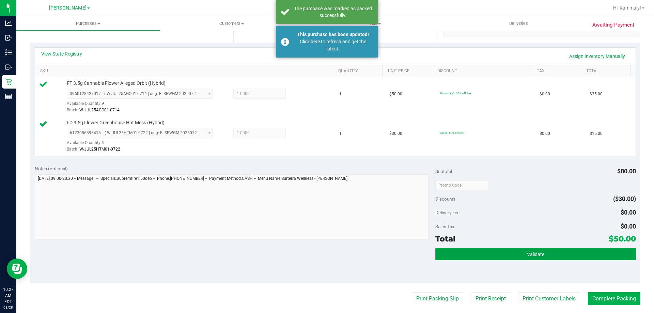
click at [479, 253] on button "Validate" at bounding box center [536, 254] width 200 height 12
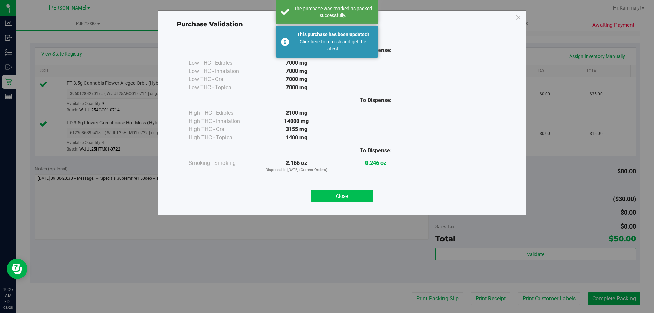
click at [344, 201] on button "Close" at bounding box center [342, 196] width 62 height 12
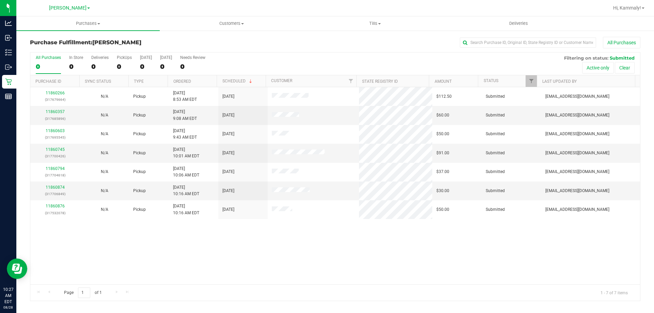
click at [212, 81] on th "Ordered" at bounding box center [192, 81] width 49 height 12
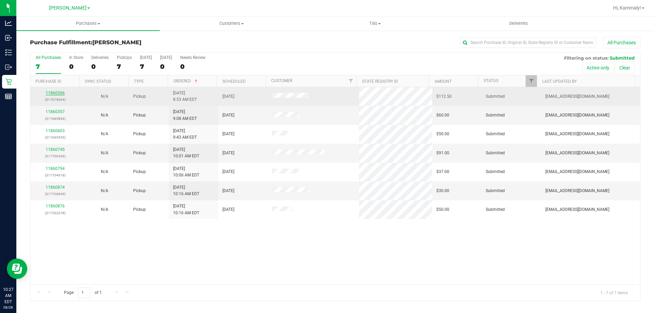
click at [62, 93] on link "11860266" at bounding box center [55, 93] width 19 height 5
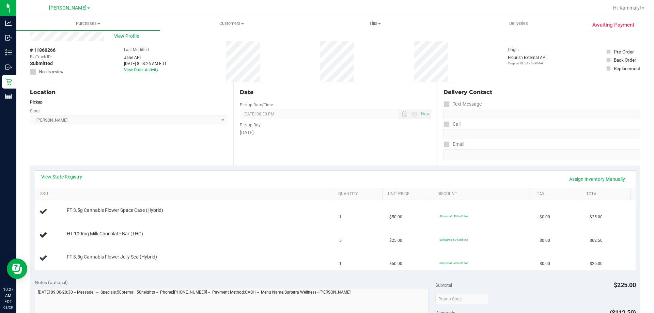
scroll to position [68, 0]
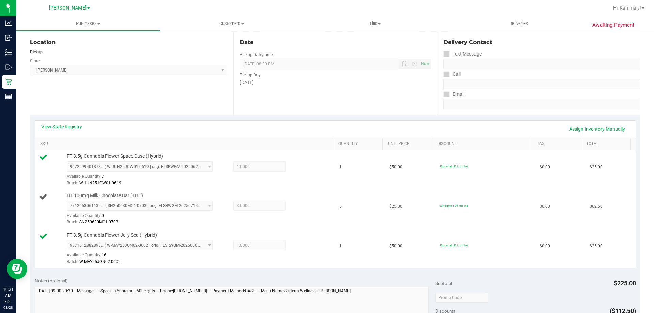
click at [257, 195] on div "HT 100mg Milk Chocolate Bar (THC) 7712653061132293 ( SN250630MC1-0703 | orig: F…" at bounding box center [196, 210] width 267 height 34
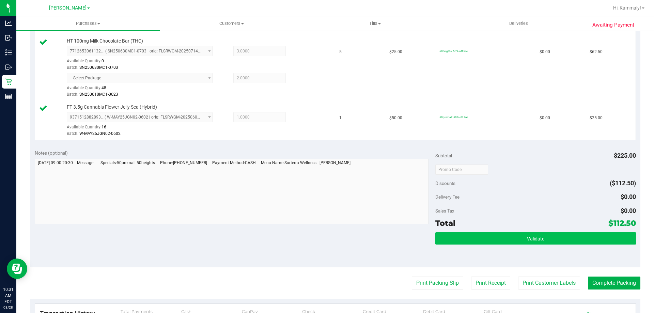
scroll to position [239, 0]
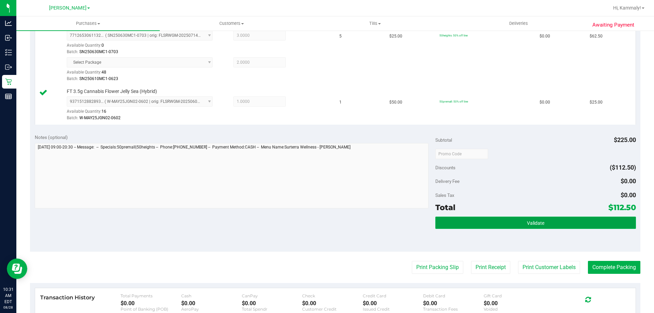
click at [519, 222] on button "Validate" at bounding box center [536, 223] width 200 height 12
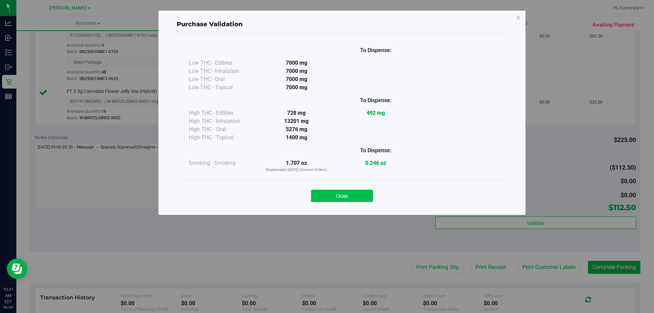
click at [361, 199] on button "Close" at bounding box center [342, 196] width 62 height 12
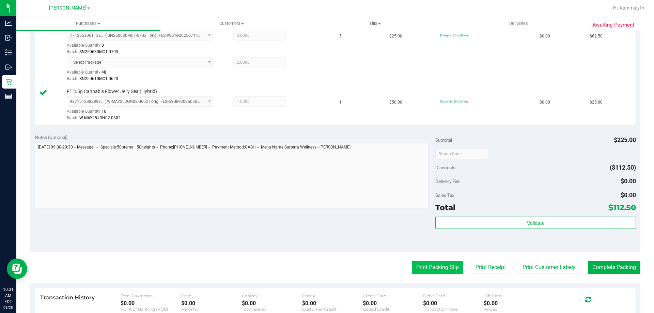
click at [428, 262] on button "Print Packing Slip" at bounding box center [437, 267] width 51 height 13
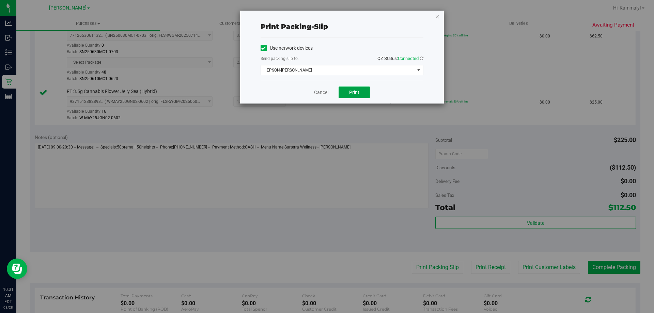
click at [351, 90] on span "Print" at bounding box center [354, 92] width 10 height 5
click at [322, 90] on link "Cancel" at bounding box center [321, 92] width 14 height 7
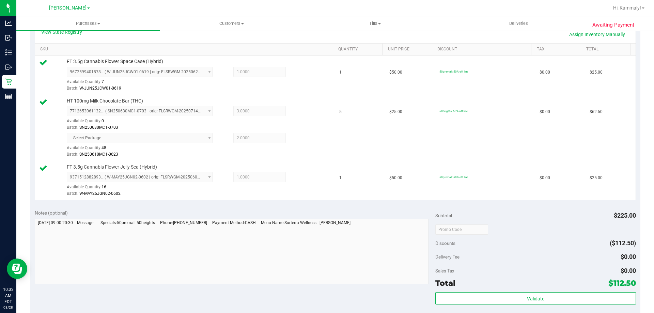
scroll to position [164, 0]
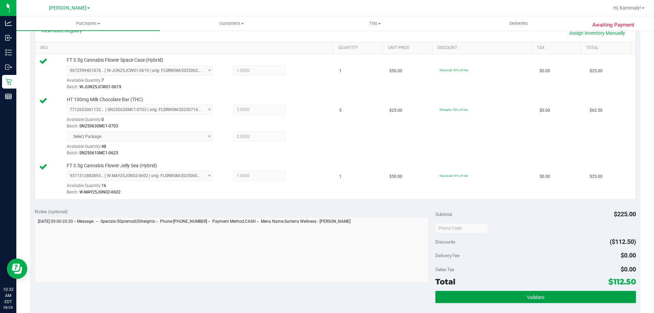
click at [454, 301] on button "Validate" at bounding box center [536, 297] width 200 height 12
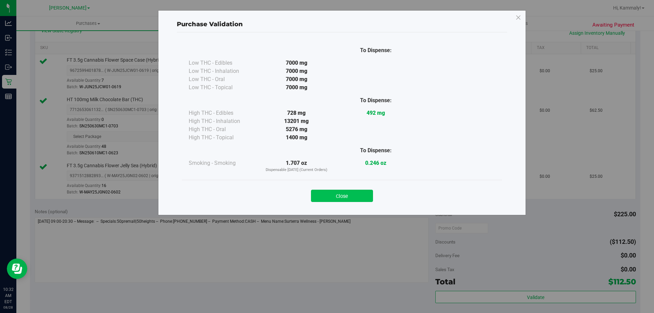
click at [348, 200] on button "Close" at bounding box center [342, 196] width 62 height 12
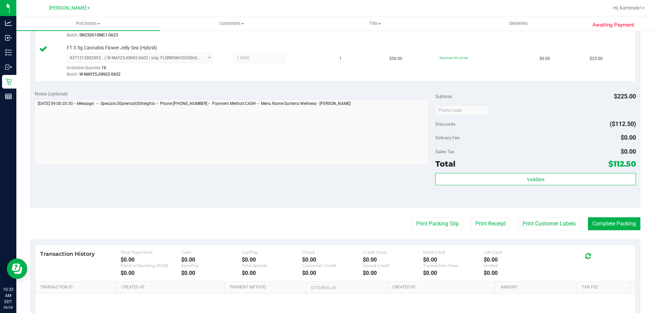
scroll to position [285, 0]
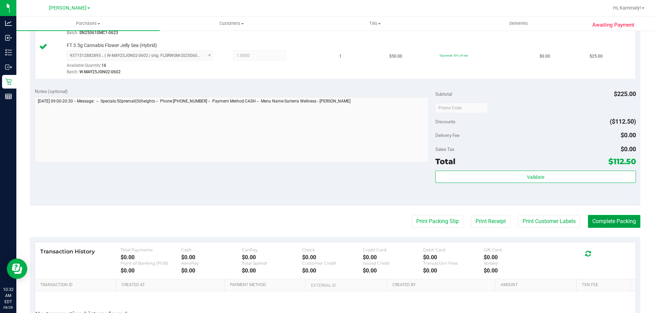
click at [615, 227] on button "Complete Packing" at bounding box center [614, 221] width 52 height 13
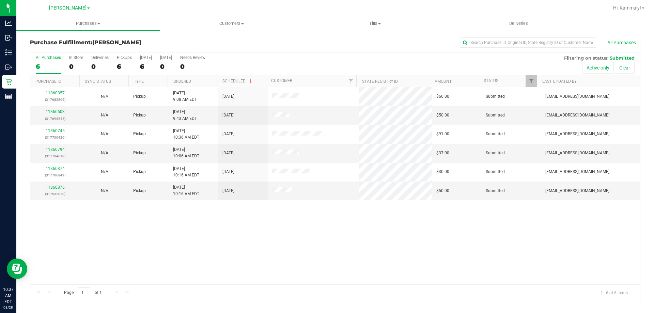
click at [198, 76] on th "Ordered" at bounding box center [192, 81] width 49 height 12
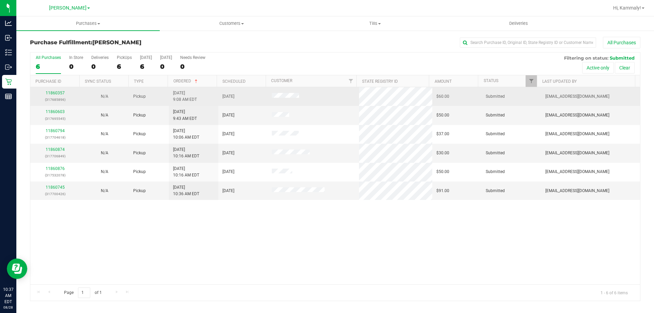
click at [62, 95] on div "11860357 (317685896)" at bounding box center [54, 96] width 41 height 13
click at [62, 93] on link "11860357" at bounding box center [55, 93] width 19 height 5
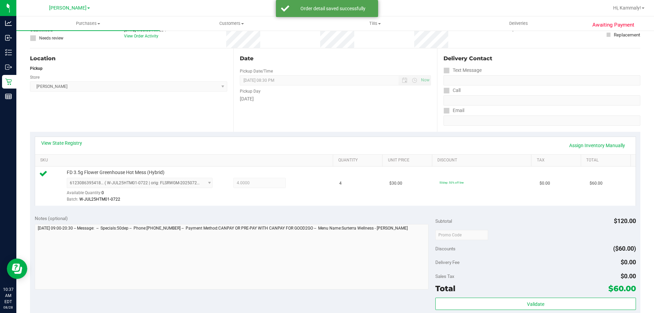
scroll to position [68, 0]
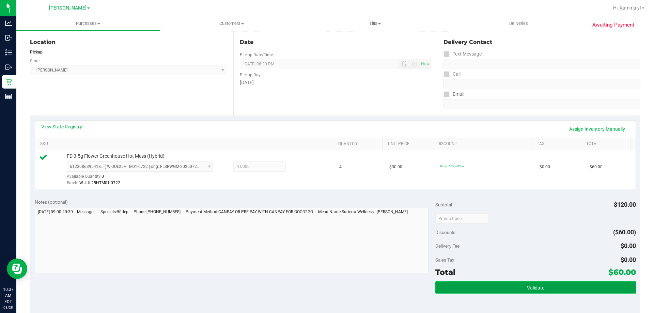
click at [452, 290] on button "Validate" at bounding box center [536, 288] width 200 height 12
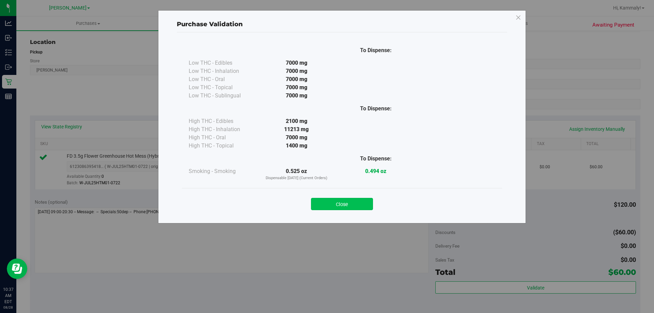
click at [368, 200] on button "Close" at bounding box center [342, 204] width 62 height 12
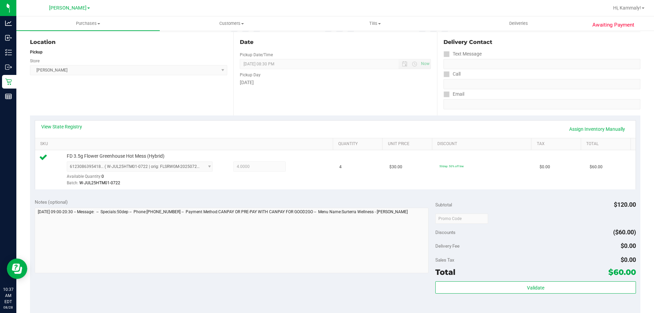
click at [359, 201] on div "Notes (optional)" at bounding box center [235, 202] width 401 height 7
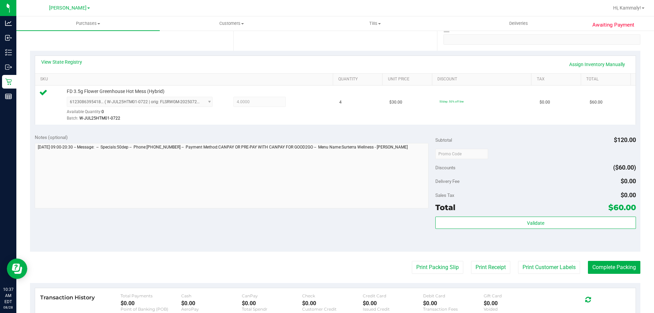
scroll to position [136, 0]
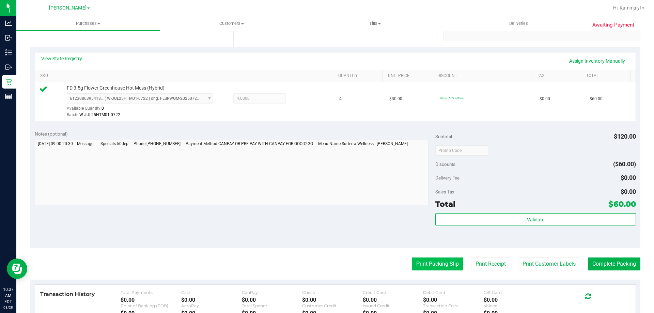
click at [414, 260] on button "Print Packing Slip" at bounding box center [437, 264] width 51 height 13
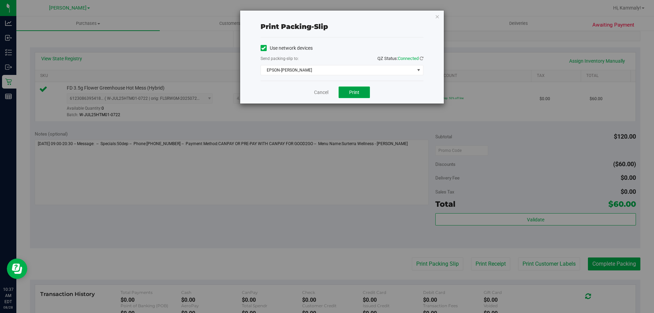
click at [344, 91] on button "Print" at bounding box center [354, 93] width 31 height 12
click at [318, 93] on link "Cancel" at bounding box center [321, 92] width 14 height 7
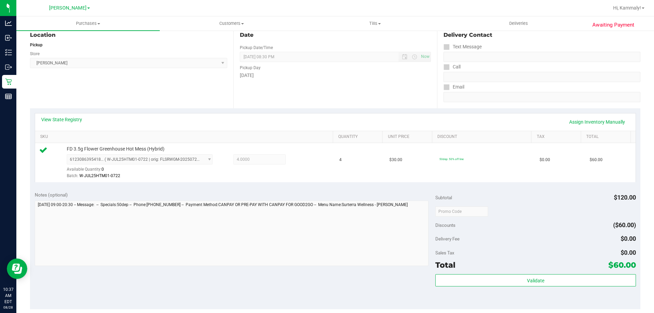
scroll to position [146, 0]
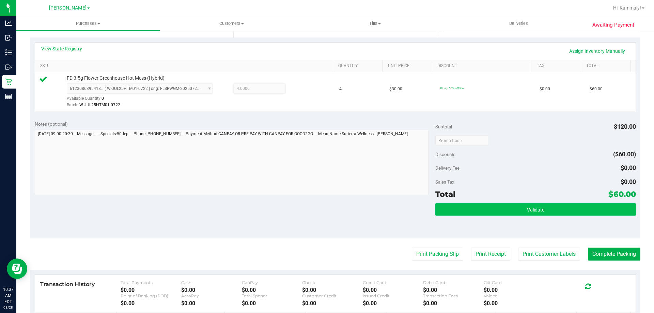
click at [527, 209] on span "Validate" at bounding box center [535, 209] width 17 height 5
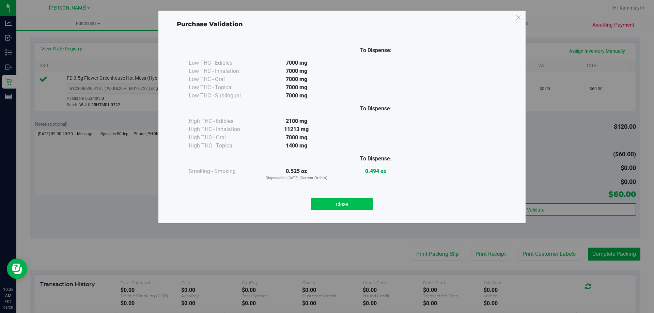
click at [349, 203] on button "Close" at bounding box center [342, 204] width 62 height 12
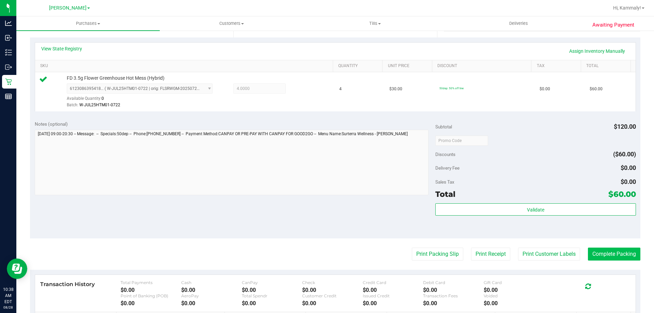
click at [627, 258] on button "Complete Packing" at bounding box center [614, 254] width 52 height 13
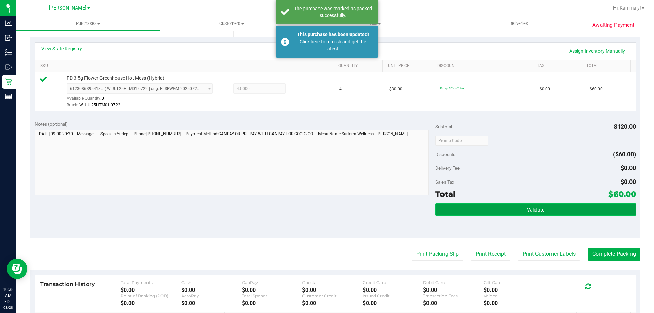
click at [492, 209] on button "Validate" at bounding box center [536, 209] width 200 height 12
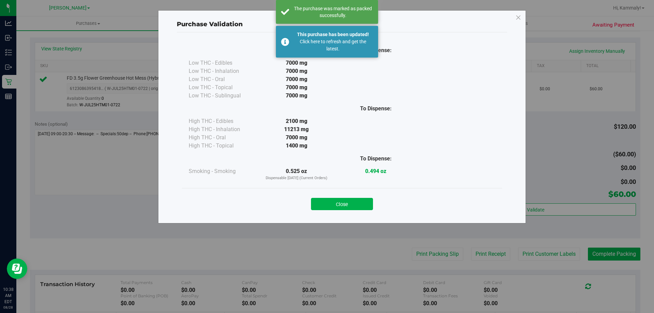
click at [333, 202] on button "Close" at bounding box center [342, 204] width 62 height 12
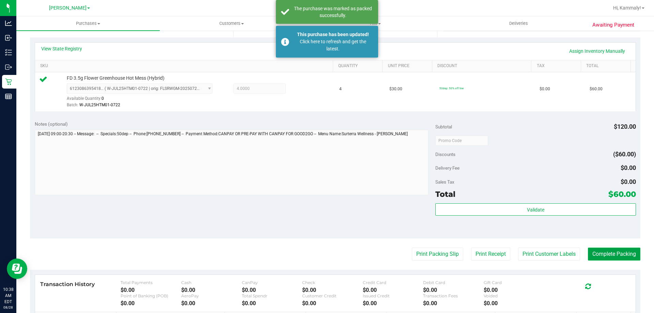
click at [608, 250] on button "Complete Packing" at bounding box center [614, 254] width 52 height 13
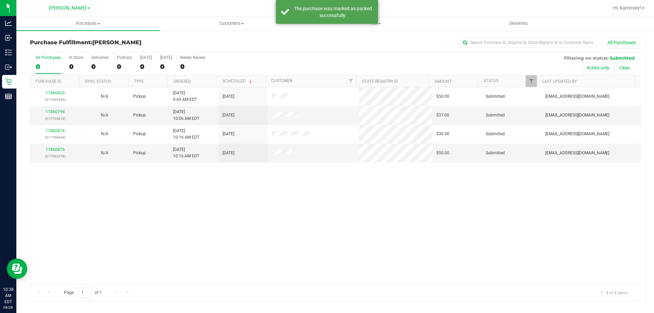
click at [199, 78] on th "Ordered" at bounding box center [192, 81] width 49 height 12
click at [57, 94] on link "11860603" at bounding box center [55, 93] width 19 height 5
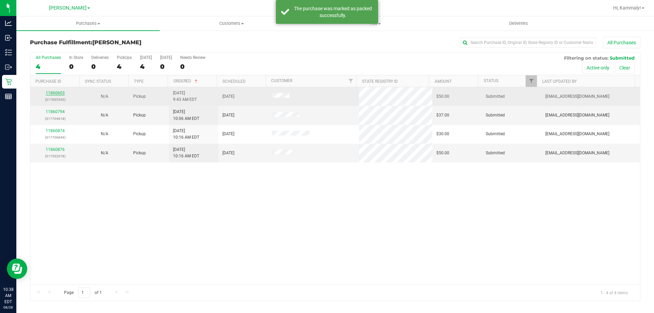
click at [58, 93] on link "11860603" at bounding box center [55, 93] width 19 height 5
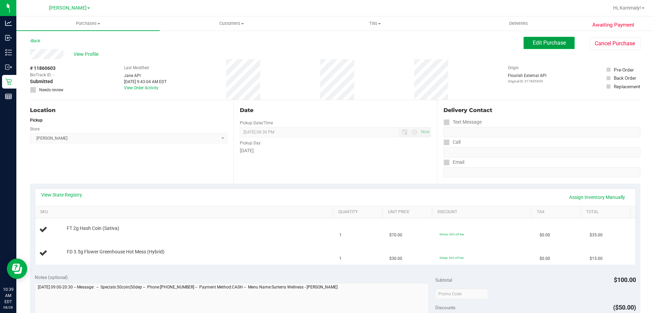
click at [562, 46] on button "Edit Purchase" at bounding box center [549, 43] width 51 height 12
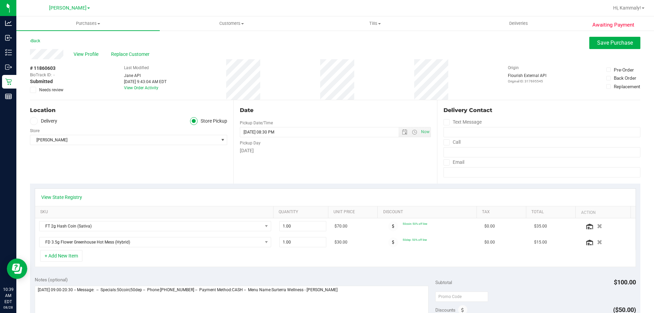
click at [56, 89] on span "Needs review" at bounding box center [51, 90] width 24 height 6
click at [0, 0] on input "Needs review" at bounding box center [0, 0] width 0 height 0
click at [600, 47] on button "Save Purchase" at bounding box center [615, 43] width 51 height 12
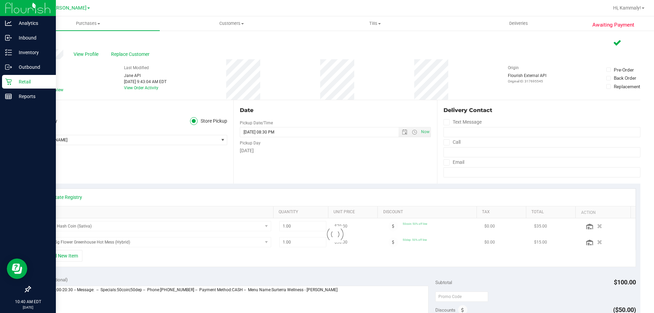
click at [4, 80] on div "Retail" at bounding box center [29, 82] width 54 height 14
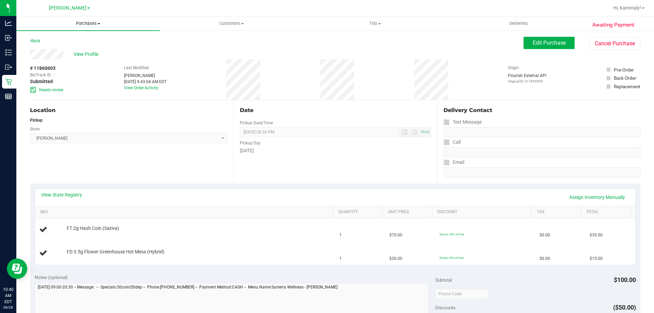
click at [77, 26] on span "Purchases" at bounding box center [87, 23] width 143 height 6
click at [54, 52] on li "Fulfillment" at bounding box center [87, 49] width 143 height 8
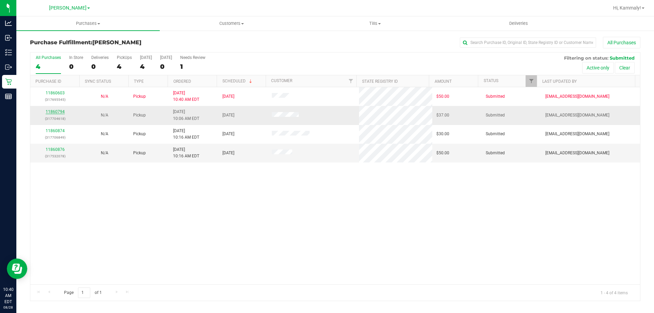
click at [63, 111] on link "11860794" at bounding box center [55, 111] width 19 height 5
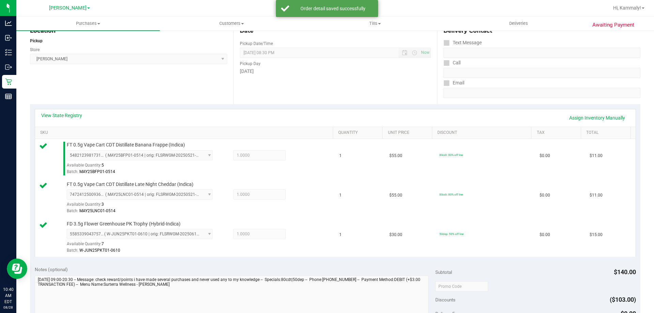
scroll to position [170, 0]
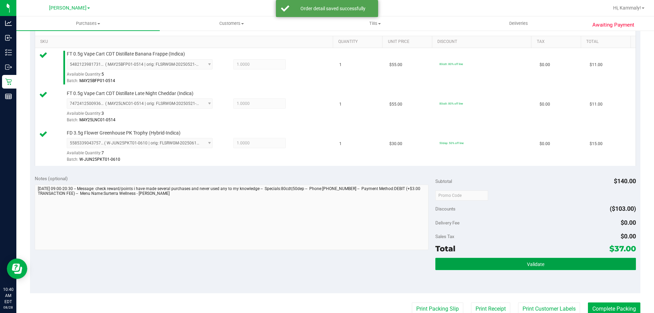
click at [508, 268] on button "Validate" at bounding box center [536, 264] width 200 height 12
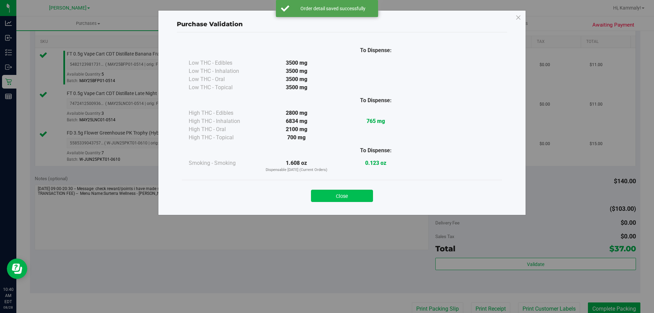
click at [348, 195] on button "Close" at bounding box center [342, 196] width 62 height 12
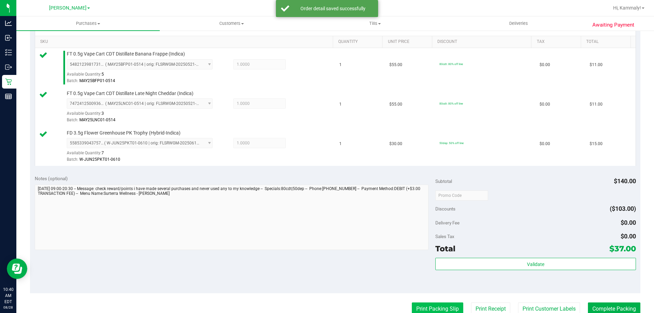
click at [412, 311] on button "Print Packing Slip" at bounding box center [437, 309] width 51 height 13
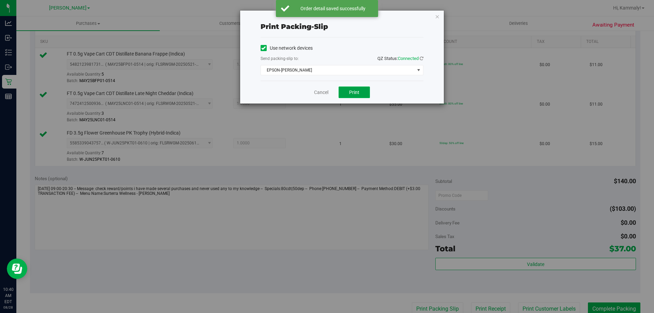
click at [346, 94] on button "Print" at bounding box center [354, 93] width 31 height 12
click at [315, 91] on link "Cancel" at bounding box center [321, 92] width 14 height 7
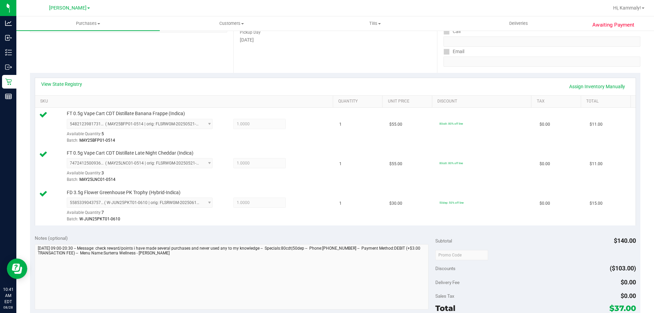
scroll to position [148, 0]
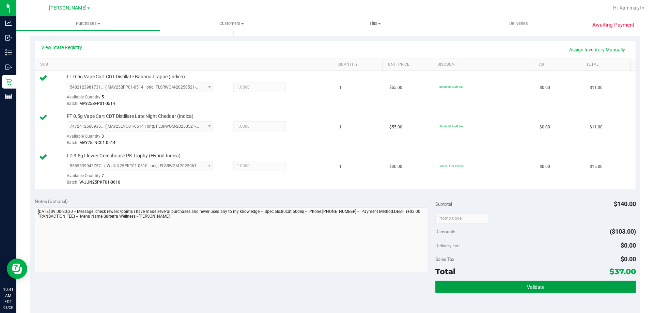
click at [454, 292] on button "Validate" at bounding box center [536, 287] width 200 height 12
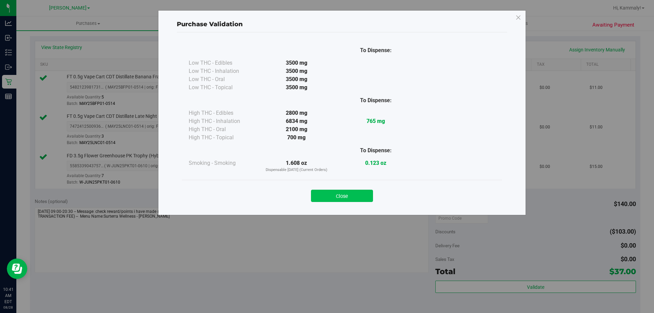
click at [332, 201] on button "Close" at bounding box center [342, 196] width 62 height 12
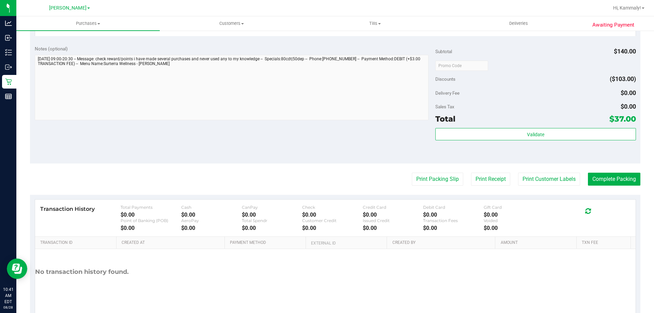
scroll to position [302, 0]
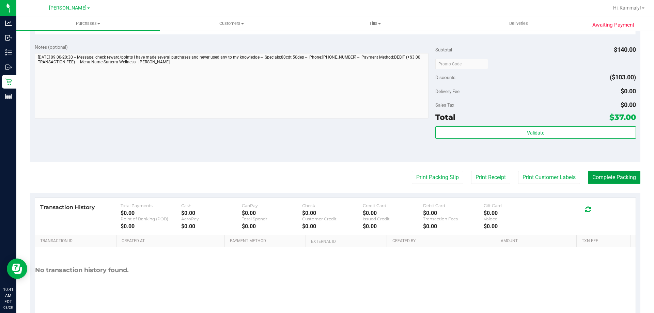
click at [592, 173] on button "Complete Packing" at bounding box center [614, 177] width 52 height 13
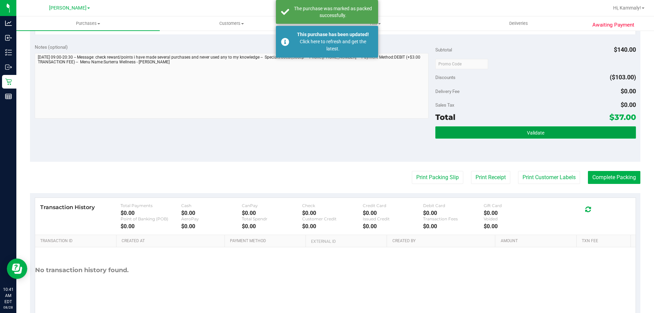
click at [461, 136] on button "Validate" at bounding box center [536, 132] width 200 height 12
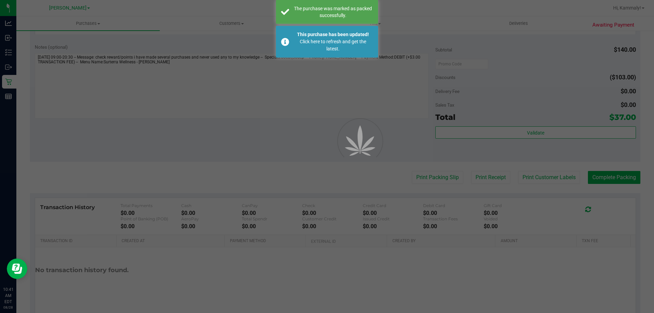
click at [341, 192] on div at bounding box center [327, 156] width 654 height 313
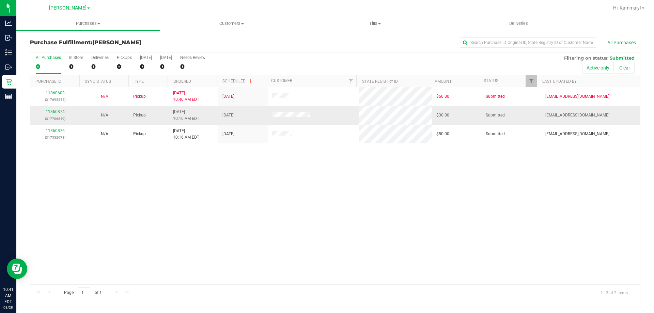
click at [54, 113] on link "11860874" at bounding box center [55, 111] width 19 height 5
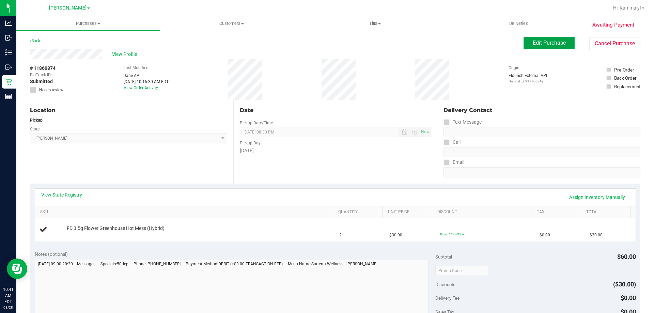
click at [544, 43] on span "Edit Purchase" at bounding box center [549, 43] width 33 height 6
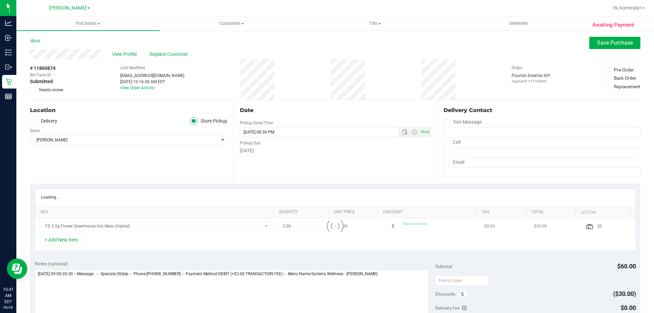
click at [55, 88] on span "Needs review" at bounding box center [51, 90] width 24 height 6
click at [0, 0] on input "Needs review" at bounding box center [0, 0] width 0 height 0
click at [610, 50] on div "View Profile Replace Customer" at bounding box center [335, 54] width 611 height 10
click at [609, 44] on span "Save Purchase" at bounding box center [615, 43] width 36 height 6
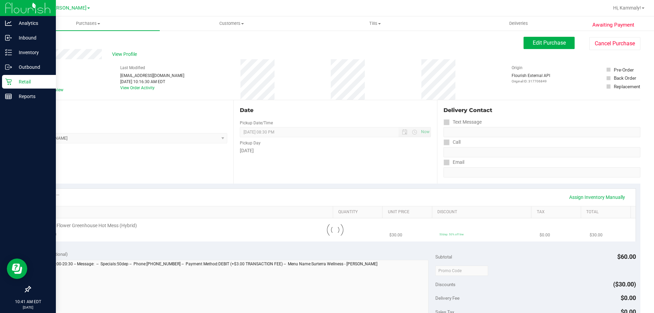
click at [7, 78] on div "Retail" at bounding box center [29, 82] width 54 height 14
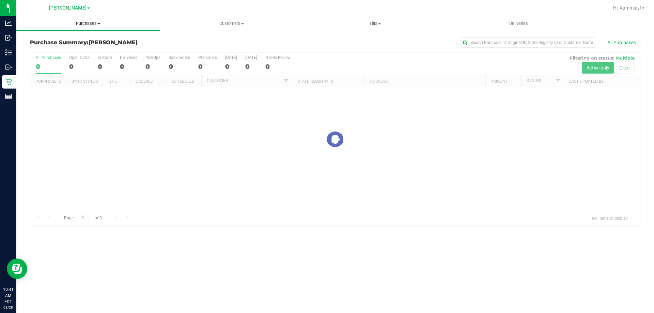
click at [78, 24] on span "Purchases" at bounding box center [87, 23] width 143 height 6
click at [46, 51] on span "Fulfillment" at bounding box center [37, 49] width 42 height 6
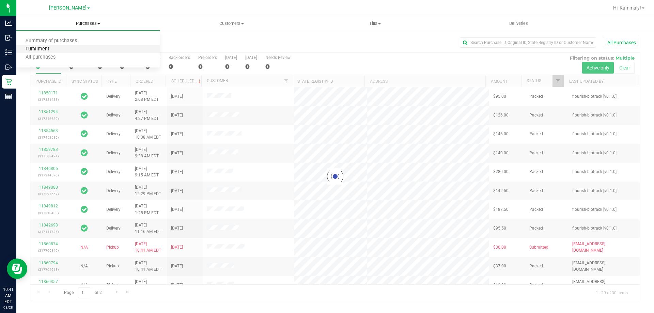
click at [53, 47] on span "Fulfillment" at bounding box center [37, 49] width 42 height 6
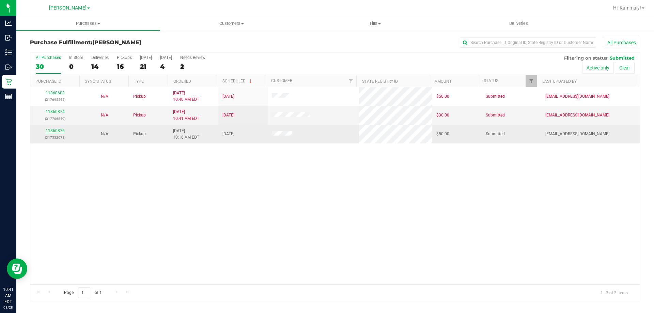
click at [56, 132] on link "11860876" at bounding box center [55, 130] width 19 height 5
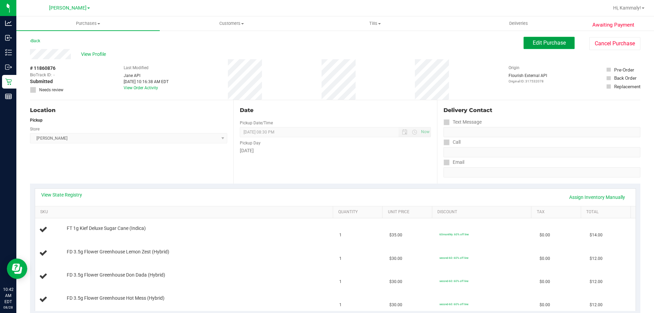
drag, startPoint x: 540, startPoint y: 42, endPoint x: 545, endPoint y: 45, distance: 5.8
click at [542, 43] on span "Edit Purchase" at bounding box center [549, 43] width 33 height 6
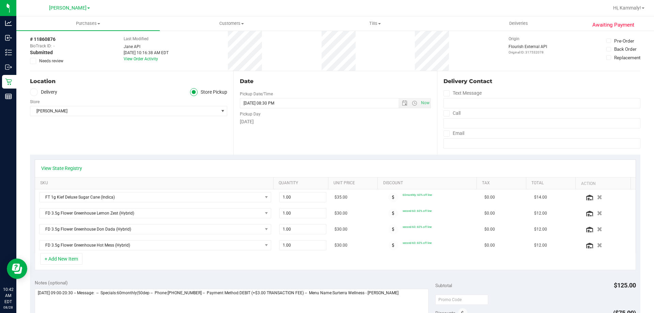
scroll to position [68, 0]
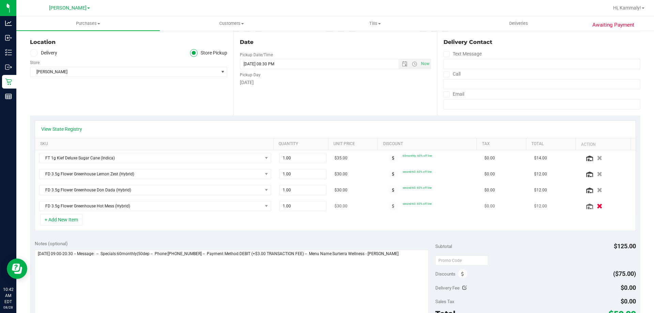
click at [594, 208] on button "button" at bounding box center [600, 205] width 12 height 7
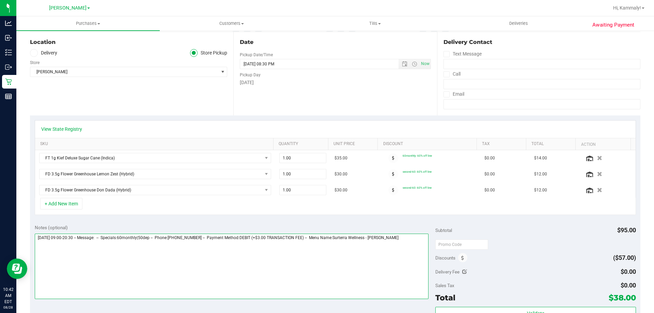
click at [414, 246] on textarea at bounding box center [232, 266] width 394 height 65
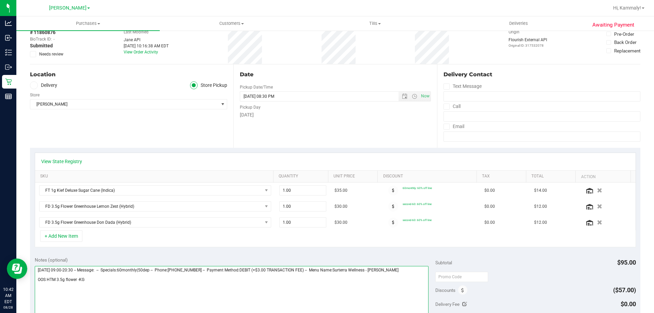
scroll to position [0, 0]
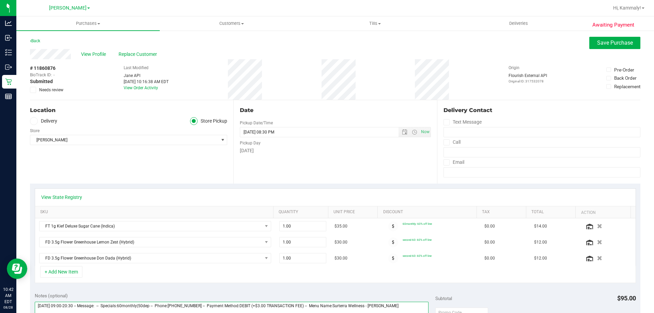
type textarea "Thursday 08/28/2025 09:00-20:30 -- Message: -- Specials:60monthly|50dep -- Phon…"
click at [45, 92] on span "Needs review" at bounding box center [51, 90] width 24 height 6
click at [0, 0] on input "Needs review" at bounding box center [0, 0] width 0 height 0
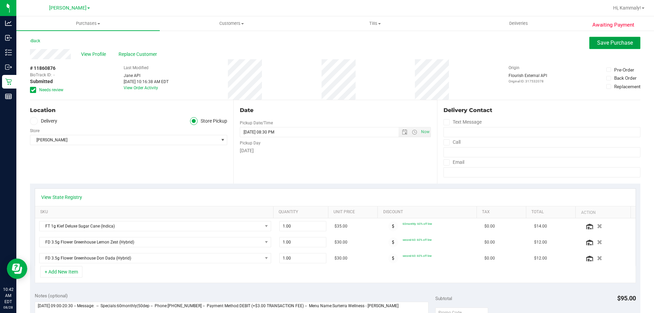
click at [624, 45] on span "Save Purchase" at bounding box center [615, 43] width 36 height 6
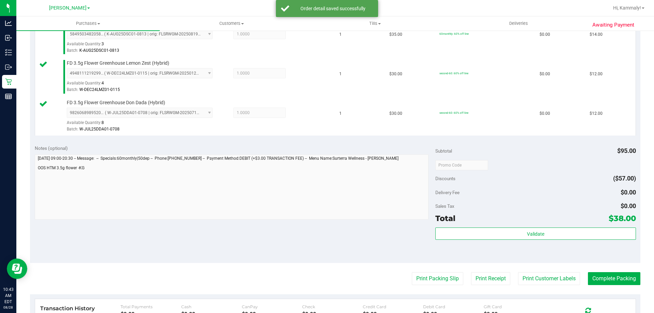
scroll to position [204, 0]
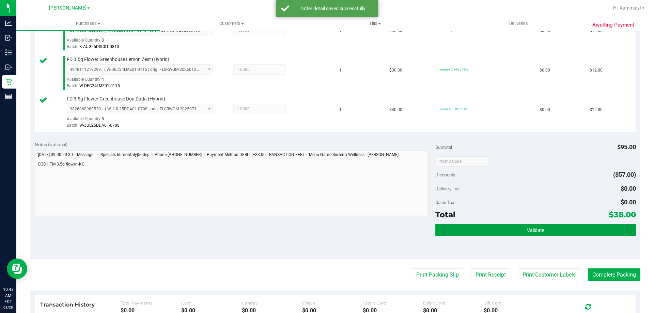
click at [489, 227] on button "Validate" at bounding box center [536, 230] width 200 height 12
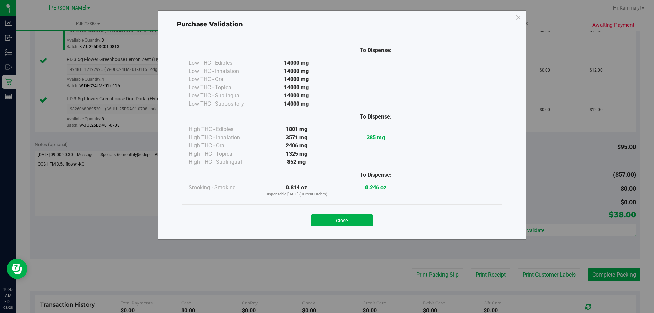
drag, startPoint x: 354, startPoint y: 218, endPoint x: 390, endPoint y: 228, distance: 37.7
click at [354, 218] on button "Close" at bounding box center [342, 220] width 62 height 12
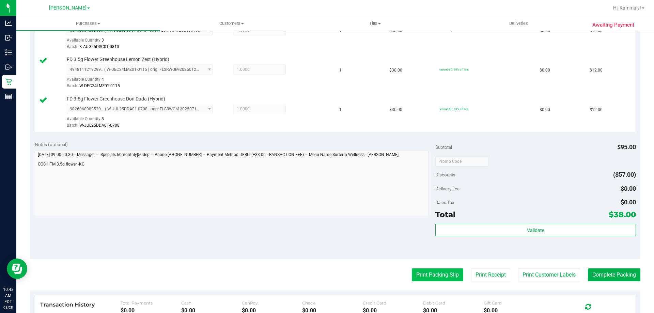
click at [419, 272] on button "Print Packing Slip" at bounding box center [437, 275] width 51 height 13
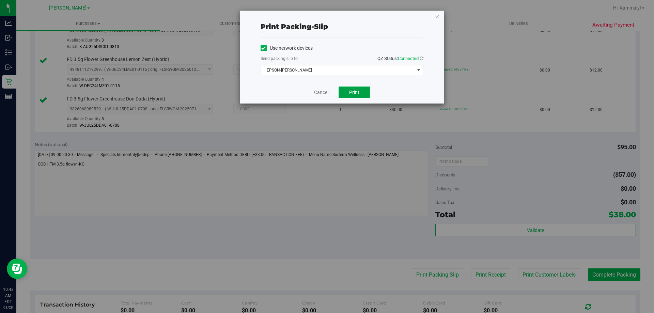
click at [355, 90] on span "Print" at bounding box center [354, 92] width 10 height 5
click at [317, 93] on link "Cancel" at bounding box center [321, 92] width 14 height 7
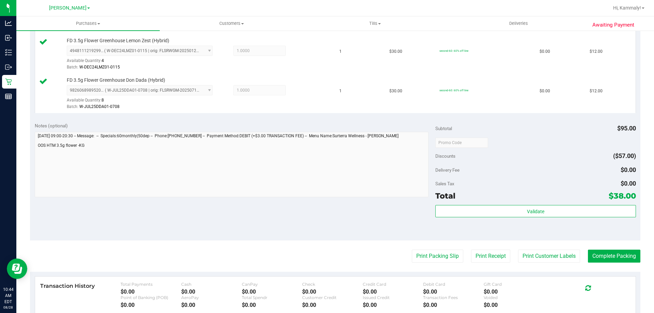
scroll to position [225, 0]
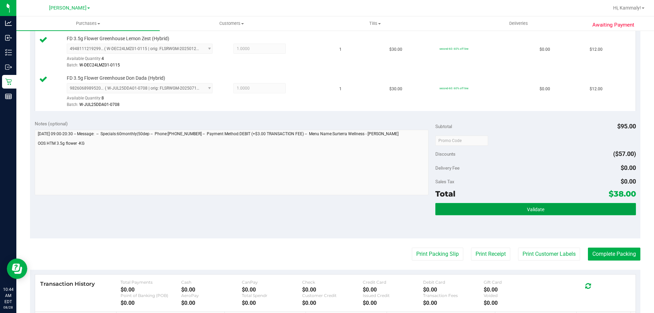
click at [586, 213] on button "Validate" at bounding box center [536, 209] width 200 height 12
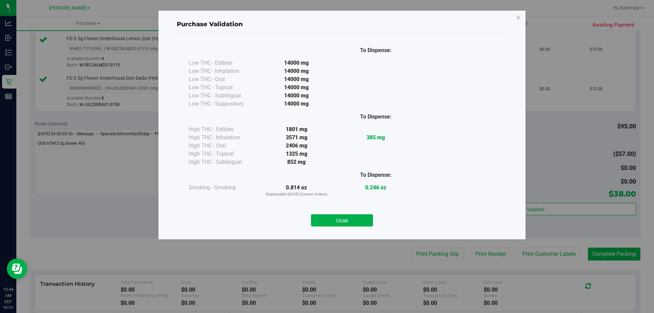
click at [348, 233] on div "To Dispense: Low THC - Edibles 14000 mg" at bounding box center [342, 132] width 331 height 201
click at [350, 214] on button "Close" at bounding box center [342, 220] width 62 height 12
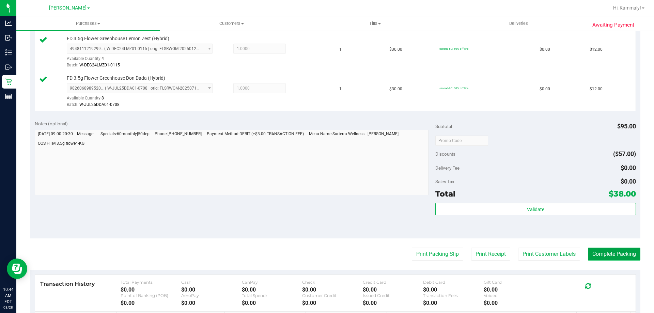
click at [607, 257] on button "Complete Packing" at bounding box center [614, 254] width 52 height 13
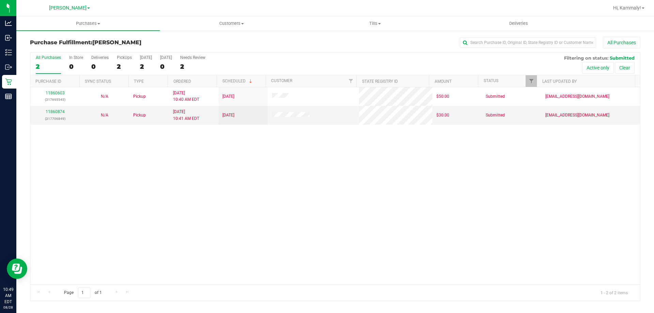
click at [357, 226] on div "11860603 (317695545) N/A Pickup 8/28/2025 10:40 AM EDT 8/28/2025 $50.00 Submitt…" at bounding box center [335, 185] width 610 height 197
click at [54, 114] on div "11860874 (317706849)" at bounding box center [54, 115] width 41 height 13
click at [54, 111] on link "11860874" at bounding box center [55, 111] width 19 height 5
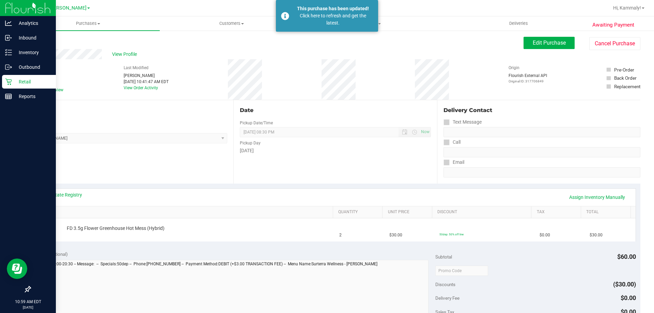
click at [6, 87] on div "Retail" at bounding box center [29, 82] width 54 height 14
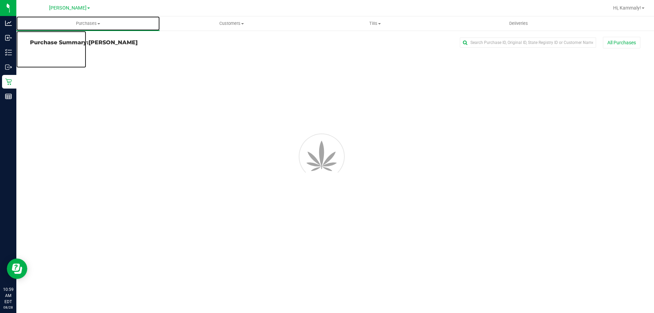
click at [87, 22] on span "Purchases" at bounding box center [87, 23] width 143 height 6
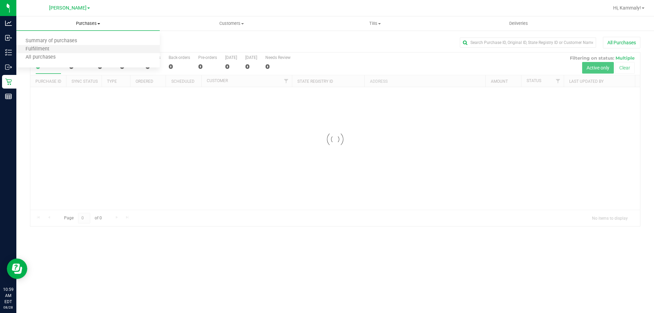
click at [73, 51] on li "Fulfillment" at bounding box center [87, 49] width 143 height 8
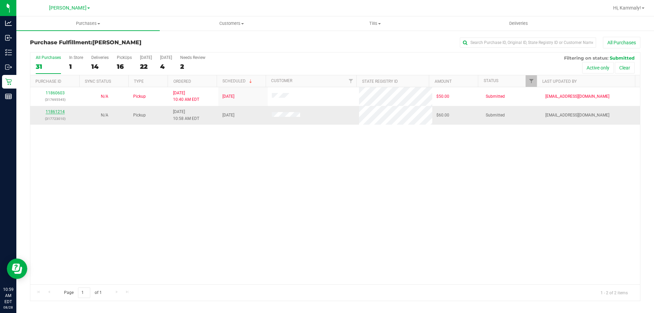
click at [52, 111] on link "11861214" at bounding box center [55, 111] width 19 height 5
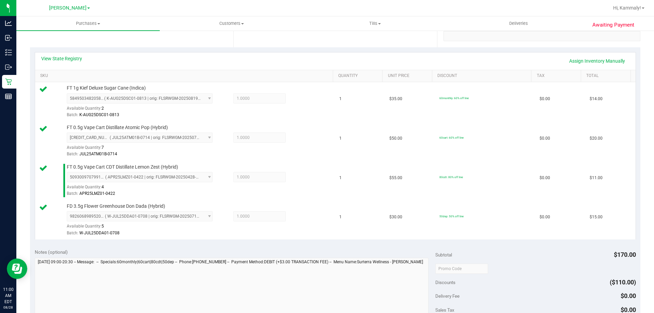
scroll to position [208, 0]
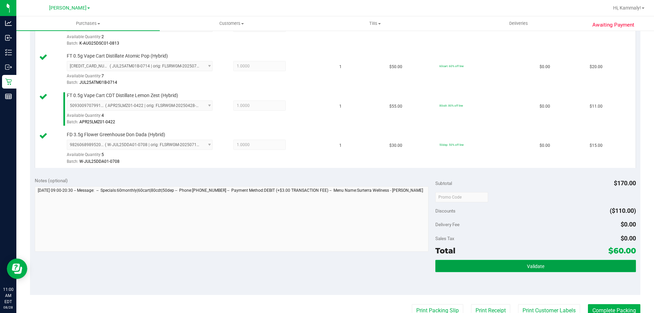
click at [462, 266] on button "Validate" at bounding box center [536, 266] width 200 height 12
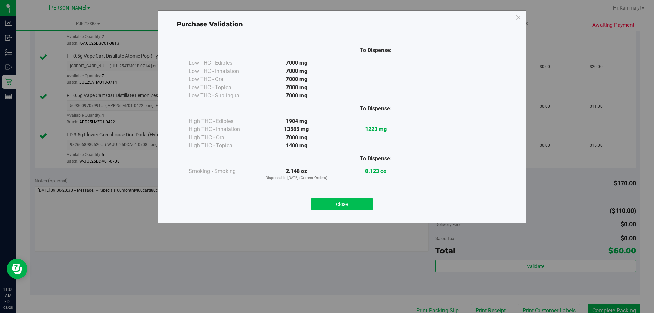
click at [347, 207] on button "Close" at bounding box center [342, 204] width 62 height 12
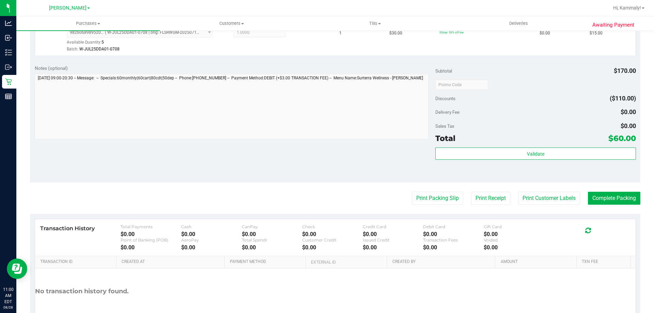
scroll to position [319, 0]
click at [450, 198] on button "Print Packing Slip" at bounding box center [437, 199] width 51 height 13
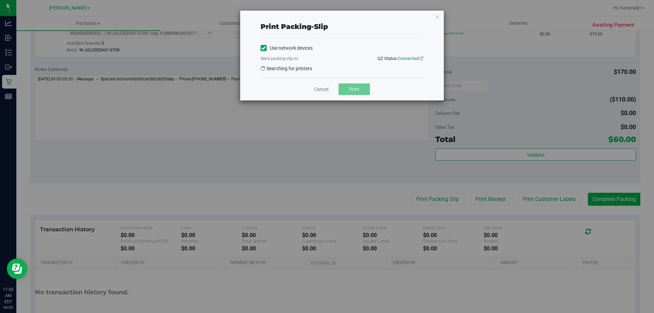
click at [361, 93] on button "Print" at bounding box center [354, 89] width 31 height 12
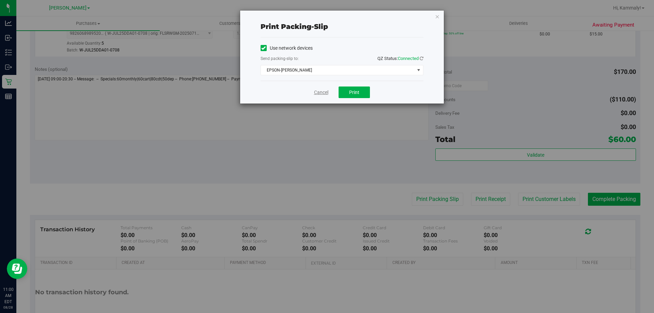
click at [319, 95] on link "Cancel" at bounding box center [321, 92] width 14 height 7
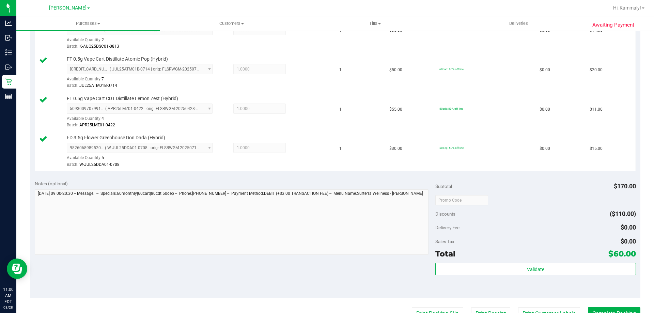
scroll to position [261, 0]
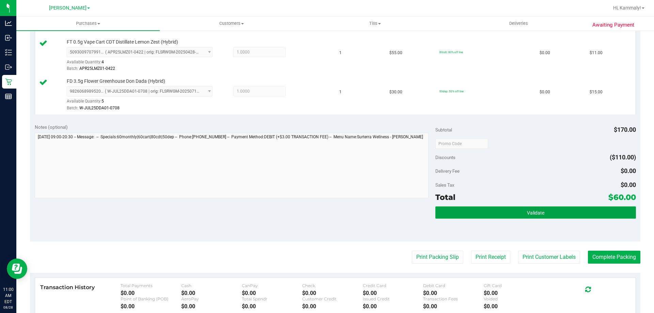
click at [507, 211] on button "Validate" at bounding box center [536, 213] width 200 height 12
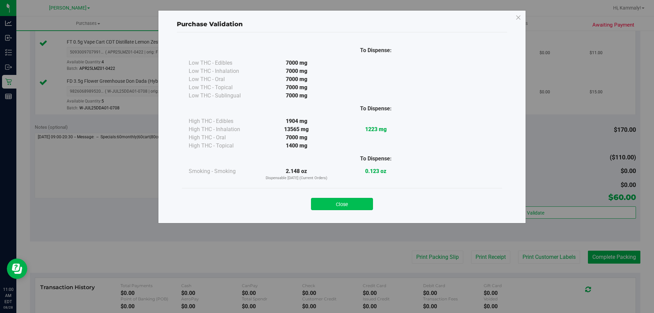
click at [362, 200] on button "Close" at bounding box center [342, 204] width 62 height 12
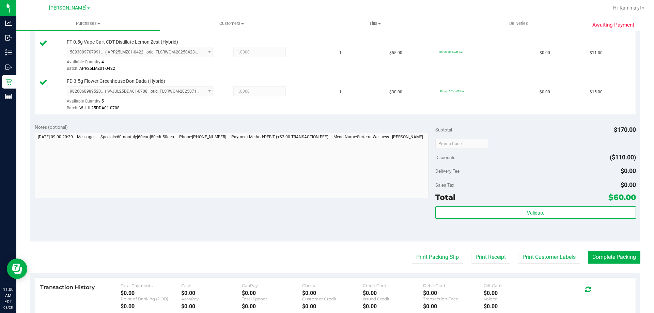
click at [649, 263] on div "Awaiting Payment Back Edit Purchase Cancel Purchase View Profile # 11861214 Bio…" at bounding box center [335, 91] width 638 height 645
click at [625, 259] on button "Complete Packing" at bounding box center [614, 257] width 52 height 13
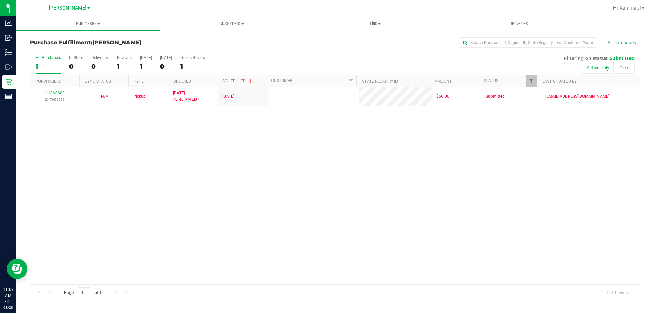
click at [226, 131] on div "11860603 (317695545) N/A Pickup 8/28/2025 10:40 AM EDT 8/28/2025 $50.00 Submitt…" at bounding box center [335, 185] width 610 height 197
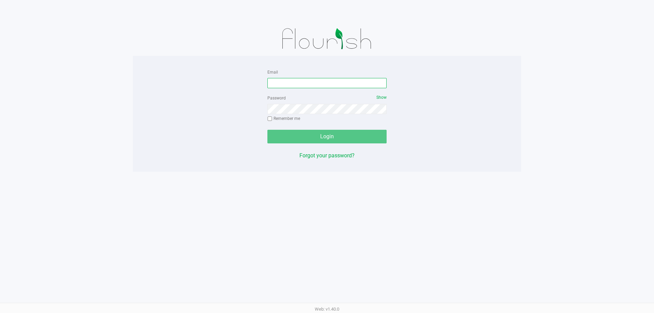
click at [346, 80] on input "Email" at bounding box center [327, 83] width 119 height 10
type input "[EMAIL_ADDRESS][DOMAIN_NAME]"
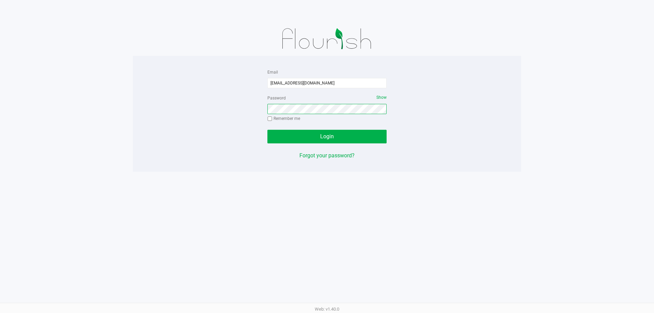
click at [268, 130] on button "Login" at bounding box center [327, 137] width 119 height 14
click at [383, 96] on span "Show" at bounding box center [382, 97] width 10 height 5
click at [383, 96] on span "Hide" at bounding box center [382, 97] width 9 height 5
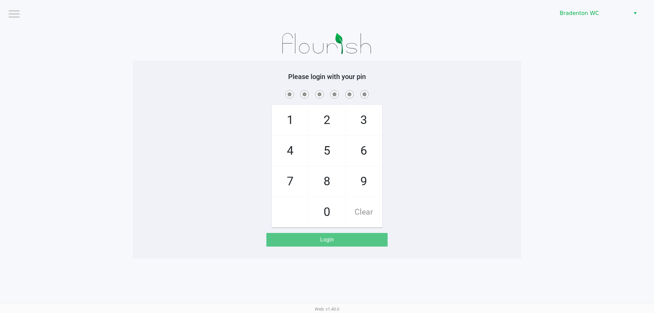
click at [609, 4] on div "Bradenton WC" at bounding box center [493, 13] width 322 height 27
click at [605, 14] on span "Bradenton WC" at bounding box center [593, 13] width 66 height 8
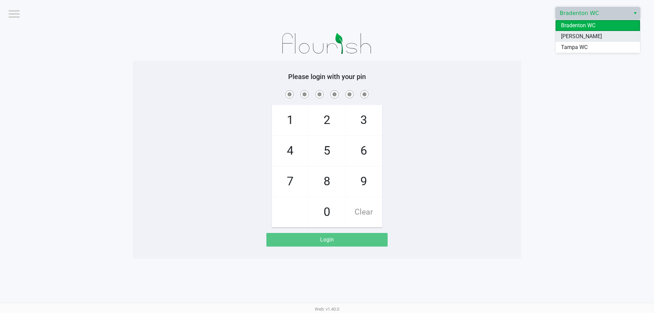
click at [590, 37] on span "[PERSON_NAME]" at bounding box center [581, 36] width 41 height 8
drag, startPoint x: 466, startPoint y: 21, endPoint x: 475, endPoint y: 3, distance: 20.4
click at [467, 17] on div "[PERSON_NAME]" at bounding box center [493, 13] width 322 height 27
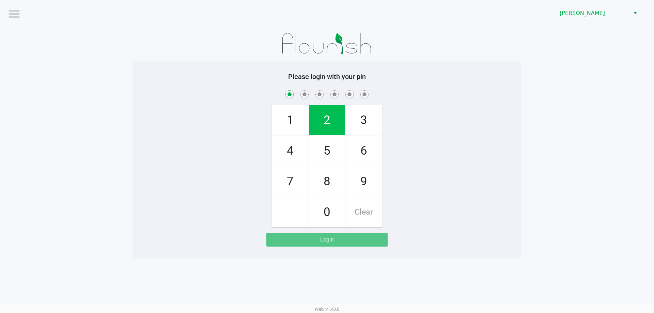
checkbox input "true"
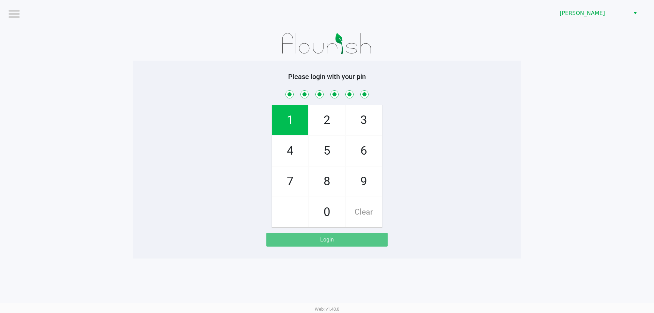
checkbox input "true"
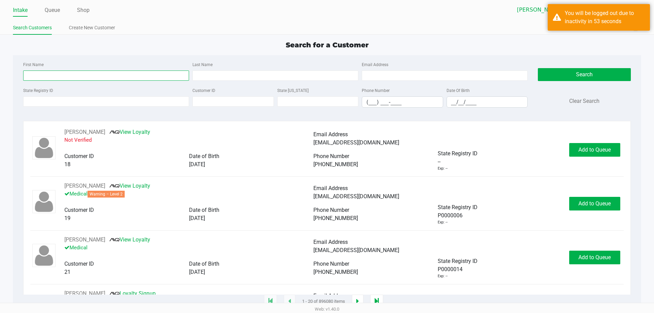
drag, startPoint x: 58, startPoint y: 74, endPoint x: 62, endPoint y: 74, distance: 3.8
click at [58, 74] on input "First Name" at bounding box center [106, 76] width 166 height 10
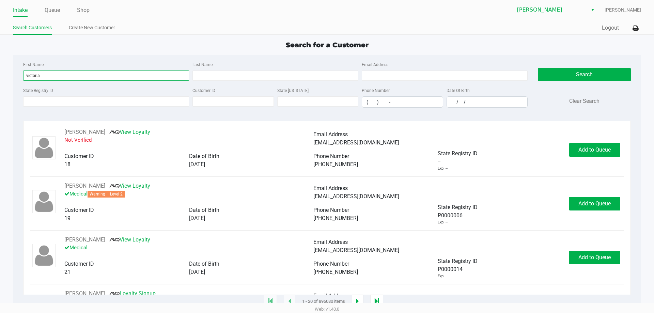
type input "victoria"
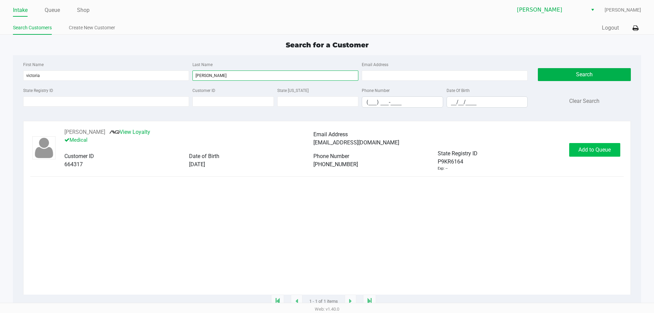
type input "hamm"
click at [615, 148] on button "Add to Queue" at bounding box center [594, 150] width 51 height 14
click at [615, 148] on div "Add to Queue" at bounding box center [594, 150] width 51 height 14
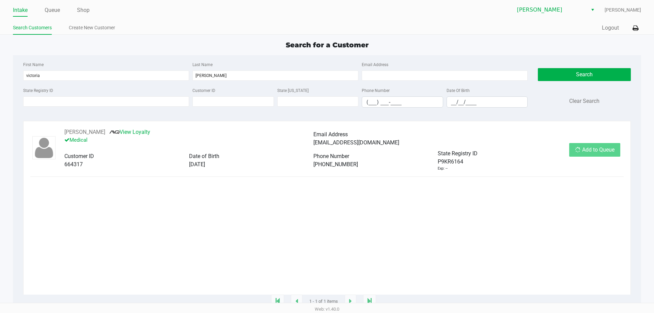
click at [615, 148] on div "Add to Queue" at bounding box center [594, 150] width 51 height 14
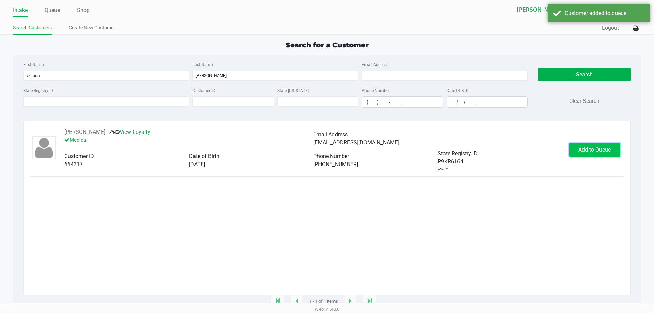
click at [609, 147] on span "Add to Queue" at bounding box center [595, 150] width 32 height 6
click at [609, 147] on div "Add to Queue" at bounding box center [594, 150] width 51 height 14
click at [609, 147] on div "In Queue" at bounding box center [595, 150] width 48 height 14
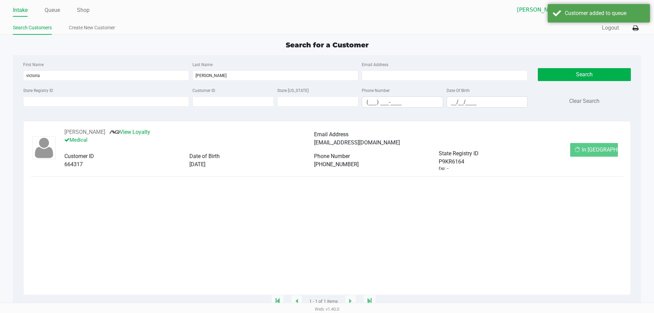
click at [609, 147] on div "In Queue" at bounding box center [595, 150] width 48 height 14
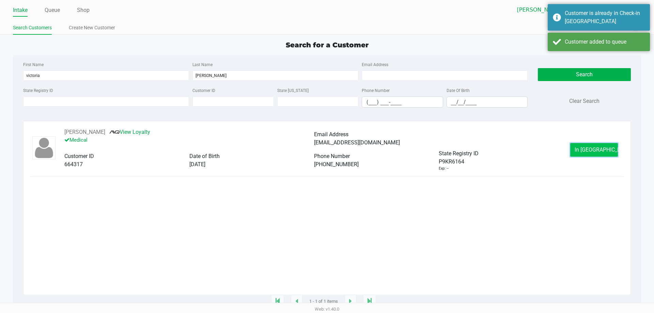
click at [605, 151] on span "In Queue" at bounding box center [603, 150] width 57 height 6
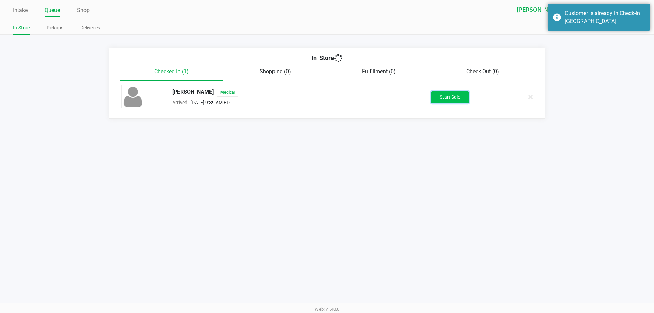
click at [443, 97] on button "Start Sale" at bounding box center [449, 97] width 37 height 12
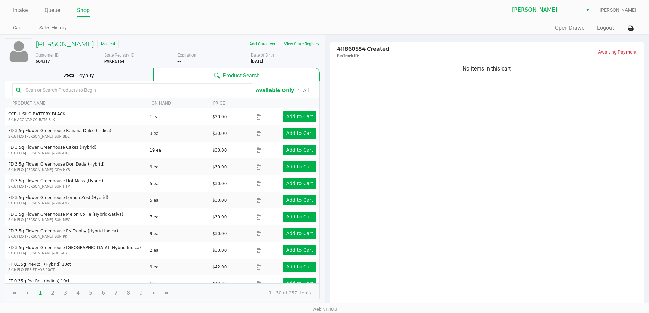
click at [41, 89] on input "text" at bounding box center [136, 90] width 226 height 10
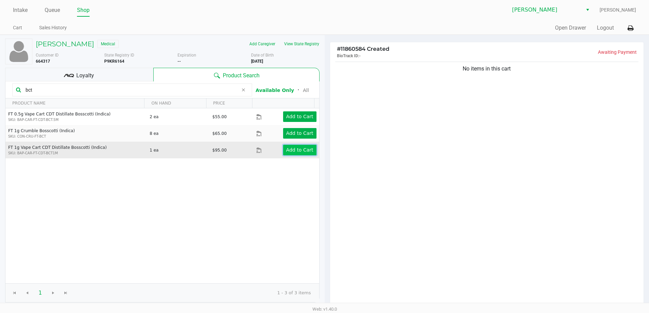
click at [287, 152] on app-button-loader "Add to Cart" at bounding box center [299, 149] width 27 height 5
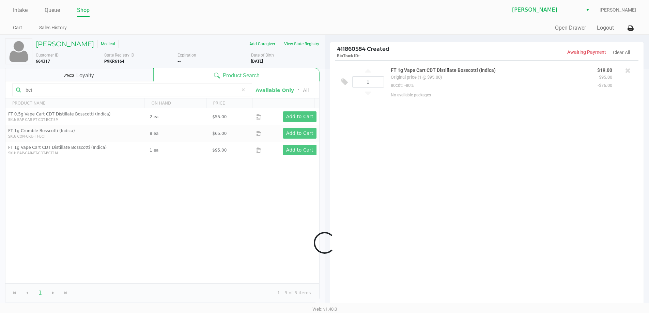
click at [120, 94] on div at bounding box center [324, 243] width 649 height 348
click at [120, 90] on div at bounding box center [324, 243] width 649 height 348
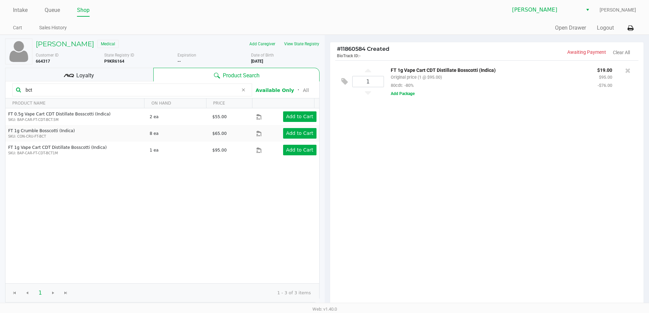
click at [120, 90] on input "bct" at bounding box center [130, 90] width 215 height 10
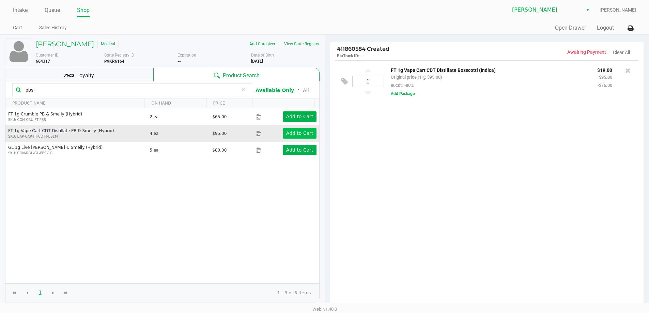
type input "pbs"
click at [301, 137] on button "Add to Cart" at bounding box center [299, 133] width 33 height 11
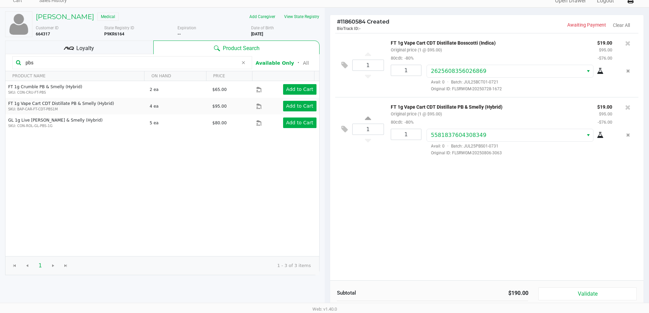
scroll to position [34, 0]
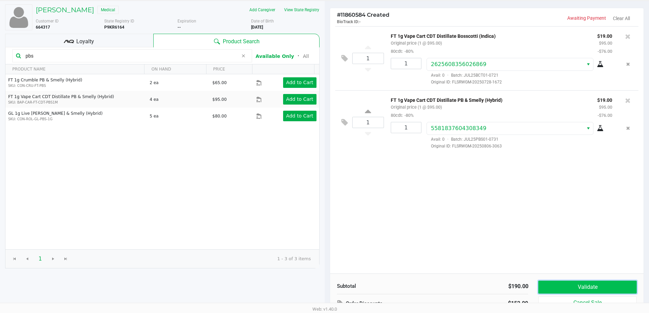
click at [579, 286] on button "Validate" at bounding box center [587, 287] width 98 height 13
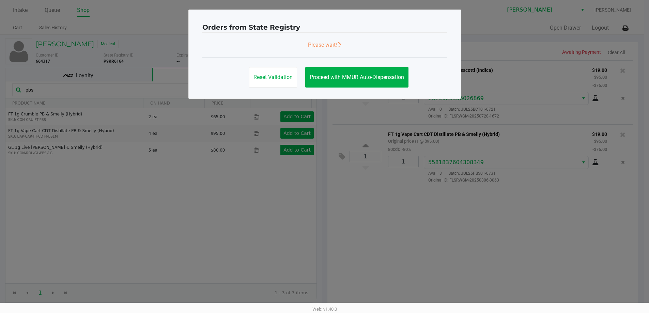
scroll to position [0, 0]
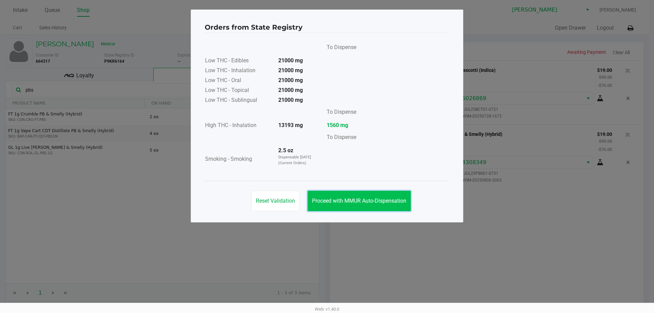
click at [384, 210] on button "Proceed with MMUR Auto-Dispensation" at bounding box center [359, 201] width 103 height 20
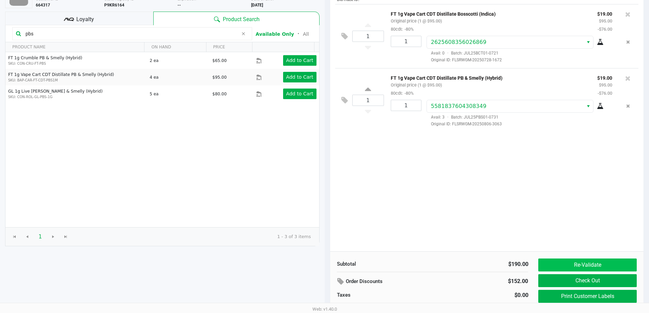
scroll to position [68, 0]
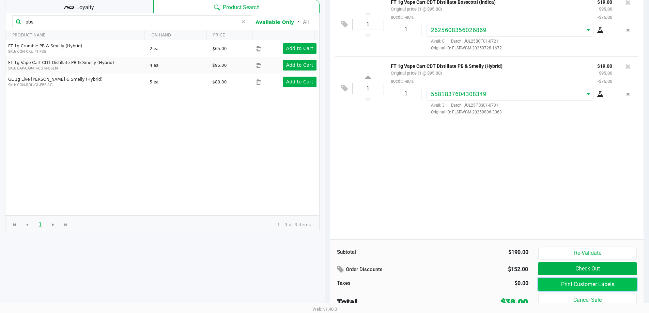
click at [561, 278] on button "Print Customer Labels" at bounding box center [587, 284] width 98 height 13
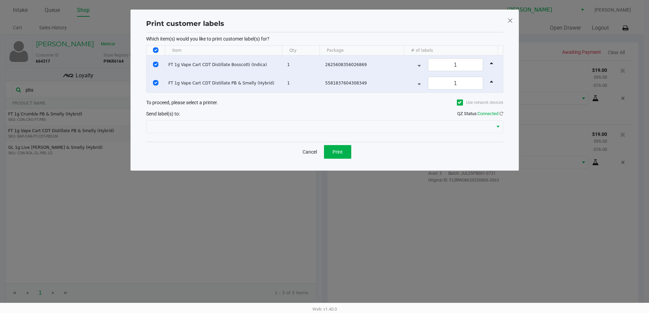
scroll to position [0, 0]
click at [343, 152] on span "Print" at bounding box center [340, 151] width 10 height 5
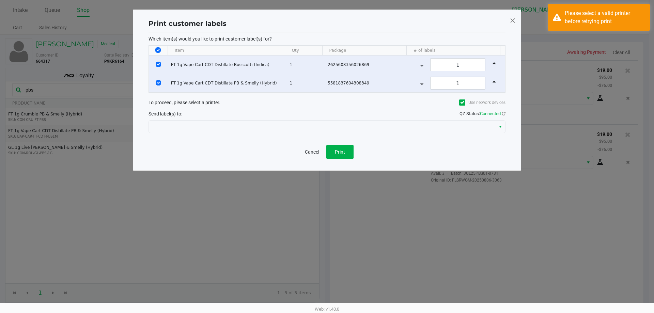
click at [229, 114] on div "Send label(s) to: QZ Status: Connected" at bounding box center [327, 114] width 357 height 10
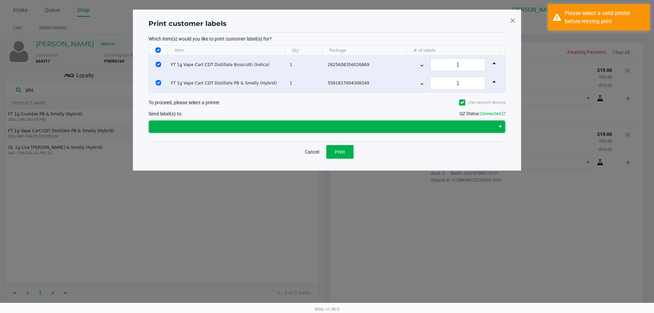
click at [222, 127] on span at bounding box center [322, 127] width 347 height 12
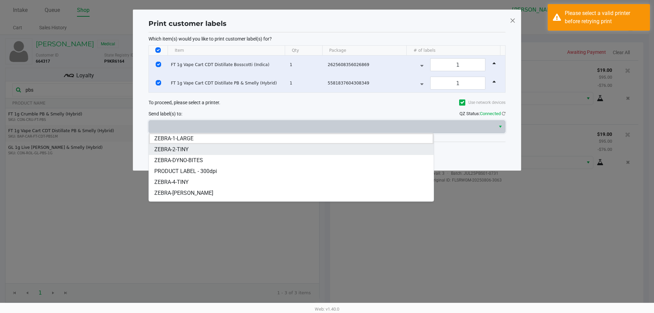
click at [205, 152] on li "ZEBRA-2-TINY" at bounding box center [291, 149] width 285 height 11
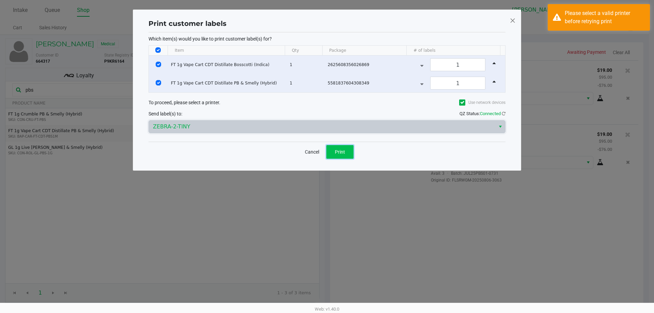
click at [329, 151] on button "Print" at bounding box center [339, 152] width 27 height 14
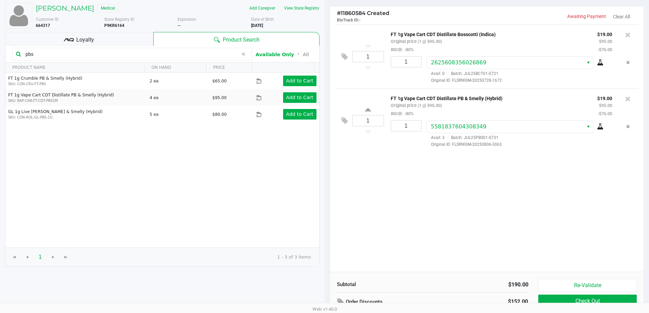
scroll to position [70, 0]
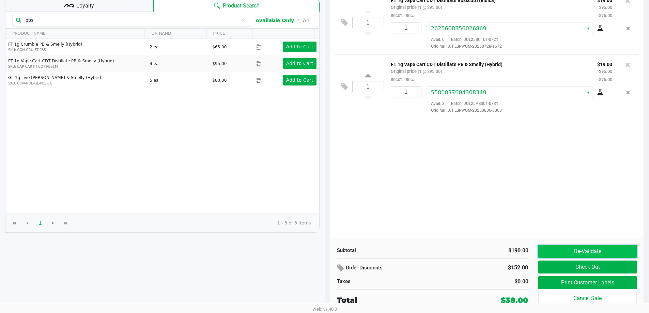
click at [539, 247] on button "Re-Validate" at bounding box center [587, 251] width 98 height 13
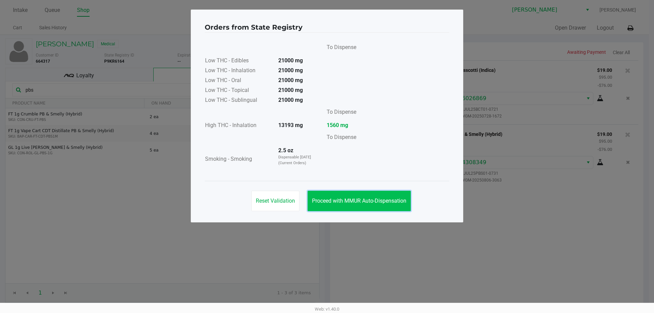
click at [389, 202] on span "Proceed with MMUR Auto-Dispensation" at bounding box center [359, 201] width 94 height 6
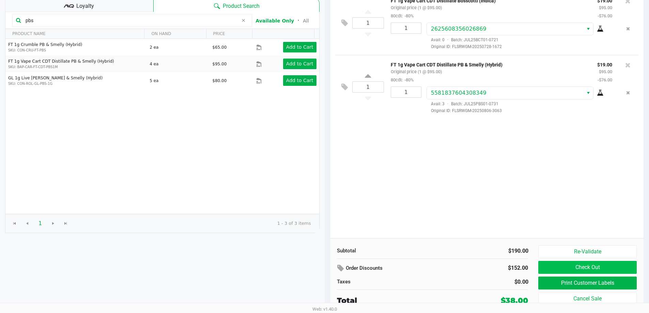
scroll to position [70, 0]
click at [595, 265] on button "Check Out" at bounding box center [587, 267] width 98 height 13
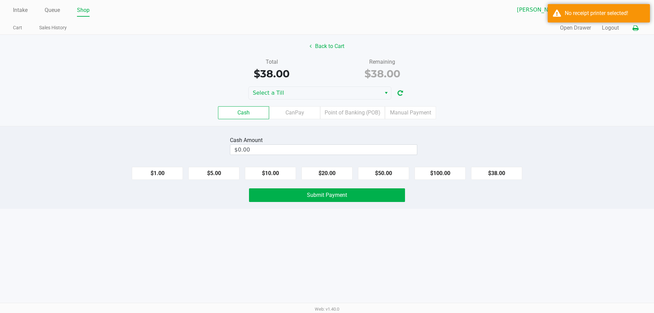
click at [638, 26] on icon at bounding box center [636, 28] width 6 height 5
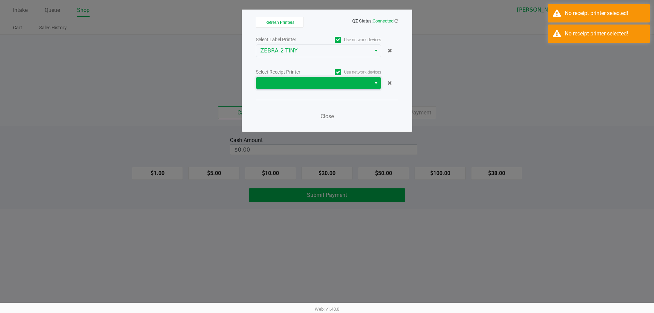
click at [338, 82] on span at bounding box center [313, 83] width 107 height 8
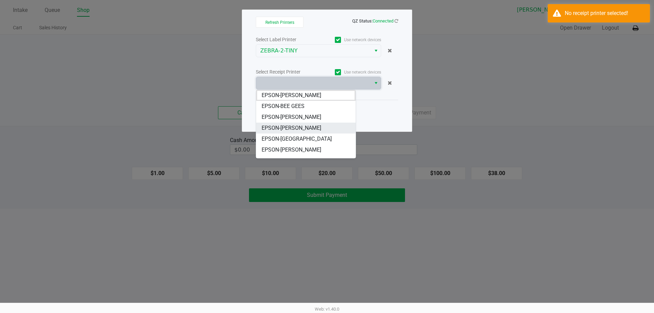
click at [321, 125] on span "EPSON-[PERSON_NAME]" at bounding box center [292, 128] width 60 height 8
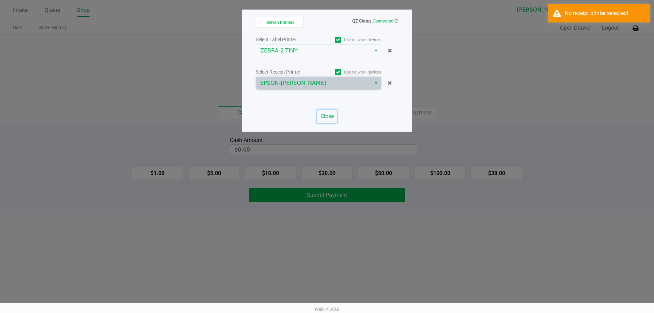
click at [327, 118] on span "Close" at bounding box center [327, 116] width 13 height 6
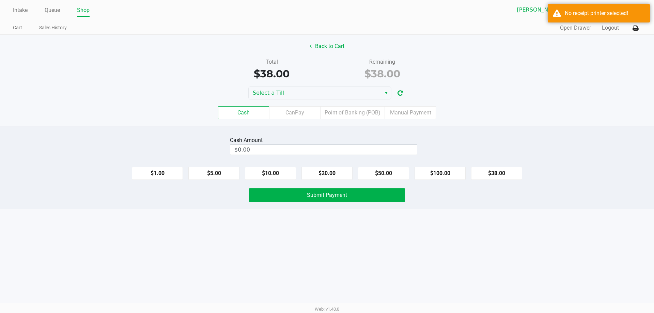
click at [349, 116] on label "Point of Banking (POB)" at bounding box center [352, 112] width 65 height 13
click at [0, 0] on 7 "Point of Banking (POB)" at bounding box center [0, 0] width 0 height 0
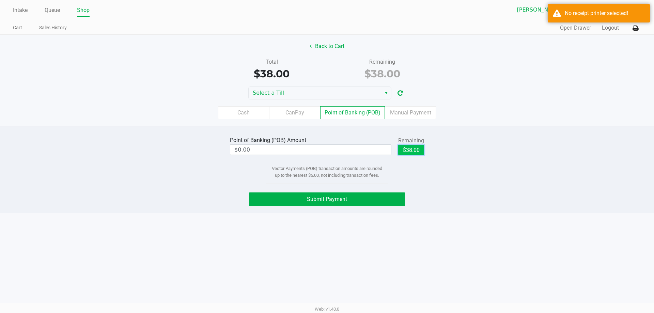
drag, startPoint x: 409, startPoint y: 147, endPoint x: 405, endPoint y: 169, distance: 22.9
click at [409, 147] on button "$38.00" at bounding box center [411, 150] width 26 height 10
type input "$38.00"
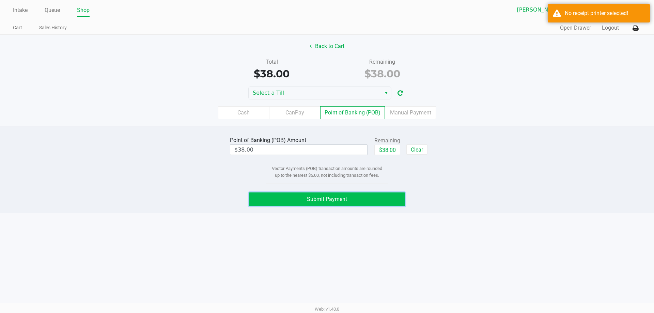
click at [378, 206] on button "Submit Payment" at bounding box center [327, 200] width 156 height 14
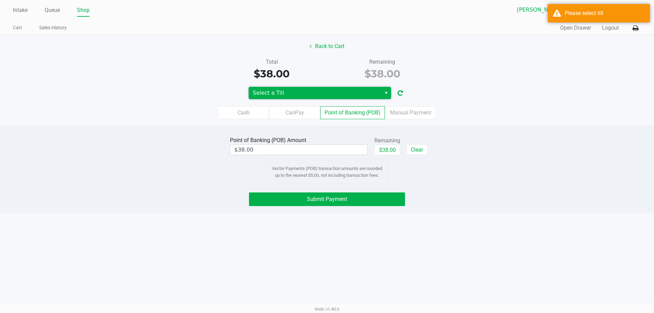
click at [315, 90] on span "Select a Till" at bounding box center [315, 93] width 124 height 8
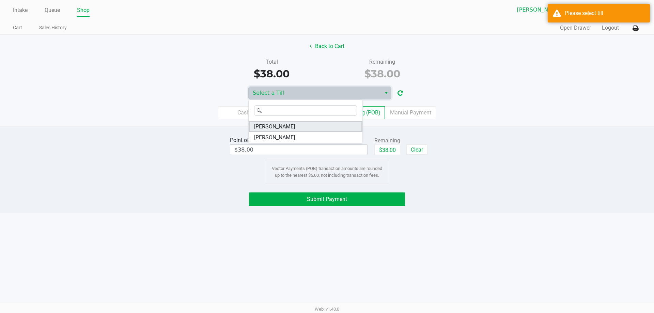
click at [295, 128] on span "CHARLIE-SIMPSON" at bounding box center [274, 127] width 41 height 8
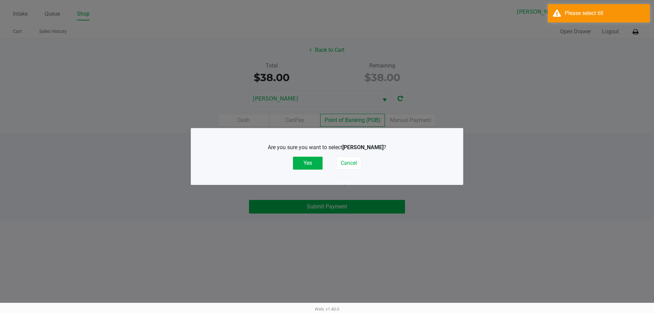
click at [318, 170] on div "Are you sure you want to select CHARLIE-SIMPSON ? Yes Cancel" at bounding box center [327, 156] width 245 height 43
click at [316, 162] on button "Yes" at bounding box center [308, 163] width 30 height 13
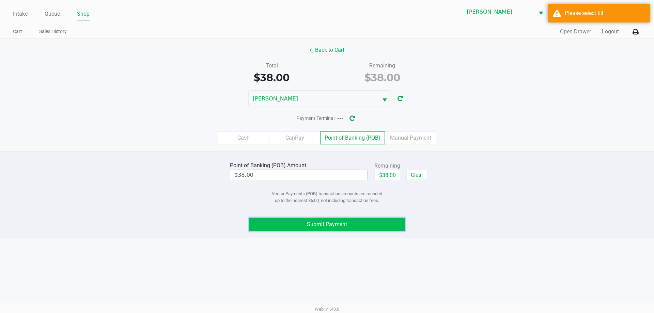
click at [321, 221] on span "Submit Payment" at bounding box center [327, 224] width 40 height 6
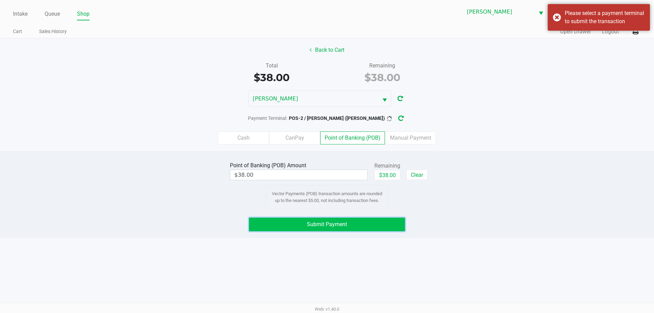
click at [339, 223] on span "Submit Payment" at bounding box center [327, 224] width 40 height 6
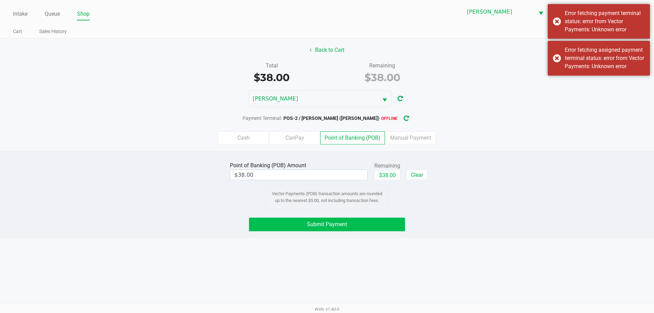
click at [401, 123] on button "button" at bounding box center [406, 118] width 11 height 13
click at [403, 119] on icon "button" at bounding box center [406, 119] width 6 height 6
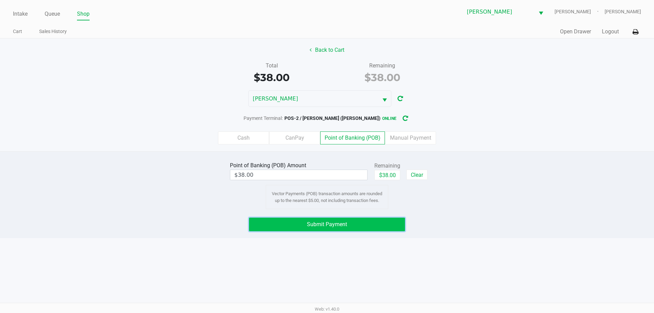
click at [359, 229] on button "Submit Payment" at bounding box center [327, 225] width 156 height 14
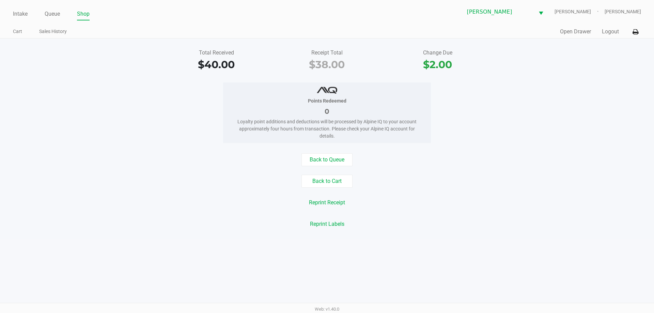
click at [29, 12] on ul "Intake Queue Shop" at bounding box center [170, 15] width 314 height 12
click at [25, 13] on link "Intake" at bounding box center [20, 14] width 15 height 10
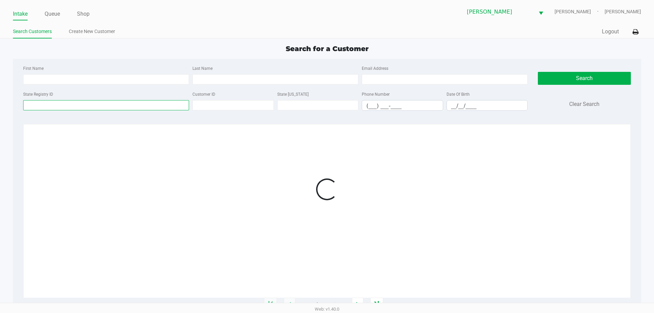
click at [131, 107] on input "State Registry ID" at bounding box center [106, 105] width 166 height 10
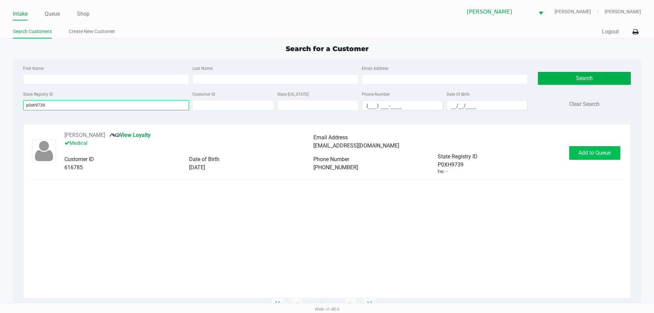
type input "p0xh9739"
click at [604, 160] on button "Add to Queue" at bounding box center [594, 153] width 51 height 14
click at [604, 160] on div "Add to Queue" at bounding box center [594, 153] width 51 height 14
click at [604, 155] on div "Add to Queue" at bounding box center [594, 153] width 51 height 14
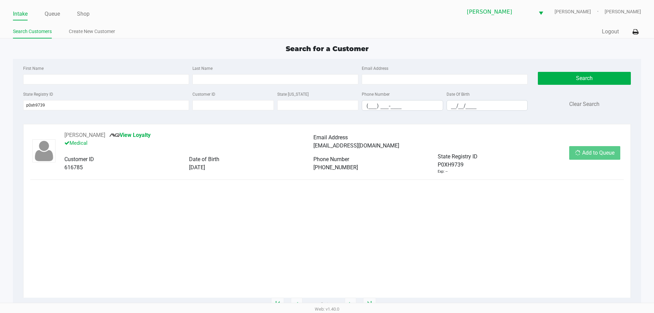
click at [604, 155] on div "Add to Queue" at bounding box center [594, 153] width 51 height 14
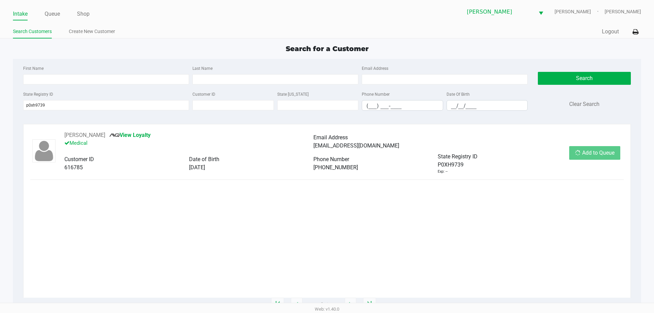
click at [604, 155] on div "Add to Queue" at bounding box center [594, 153] width 51 height 14
click at [603, 155] on div "Add to Queue" at bounding box center [594, 153] width 51 height 14
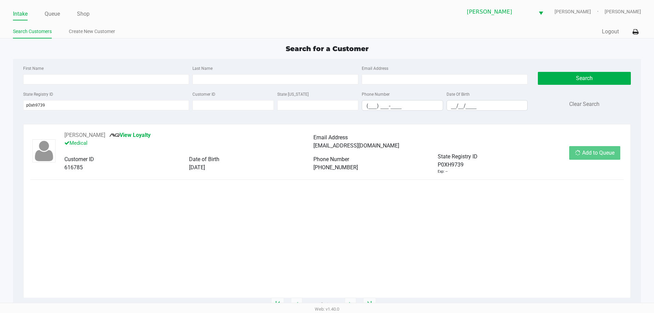
click at [603, 155] on div "Add to Queue" at bounding box center [594, 153] width 51 height 14
click at [603, 154] on div "Add to Queue" at bounding box center [594, 153] width 51 height 14
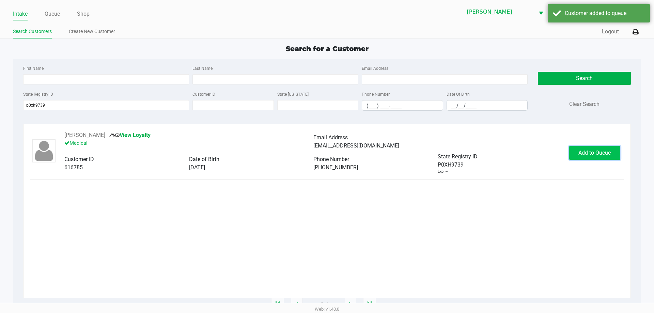
drag, startPoint x: 602, startPoint y: 154, endPoint x: 597, endPoint y: 155, distance: 4.8
click at [601, 154] on span "Add to Queue" at bounding box center [595, 153] width 32 height 6
click at [573, 155] on div "Add to Queue" at bounding box center [594, 153] width 51 height 14
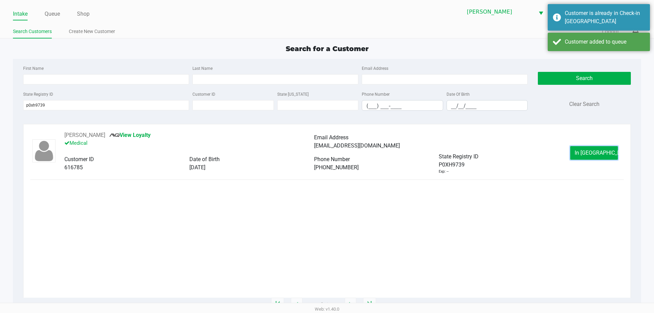
click at [573, 155] on button "In Queue" at bounding box center [595, 153] width 48 height 14
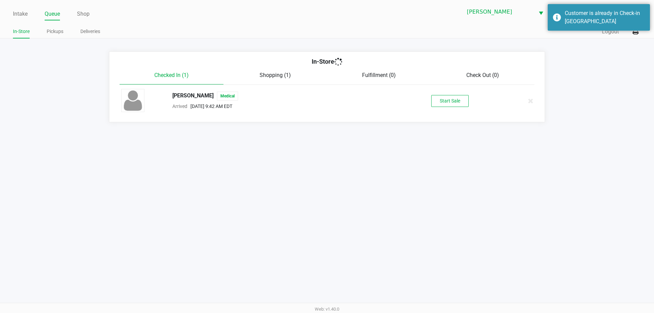
click at [437, 93] on div "MARK DOEREN Medical Arrived Aug 28, 2025 9:42 AM EDT Start Sale" at bounding box center [327, 101] width 422 height 24
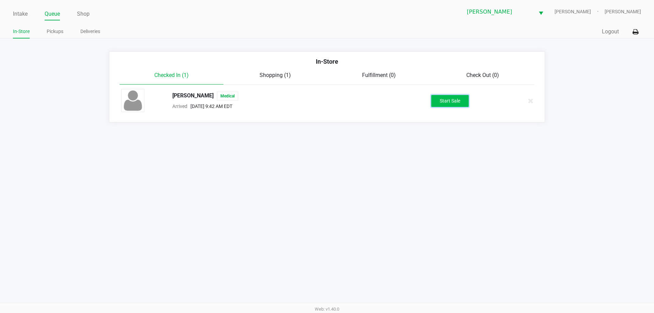
click at [449, 106] on button "Start Sale" at bounding box center [449, 101] width 37 height 12
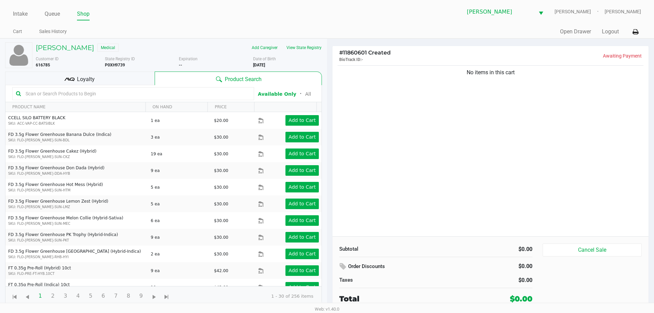
click at [155, 93] on input "text" at bounding box center [137, 94] width 228 height 10
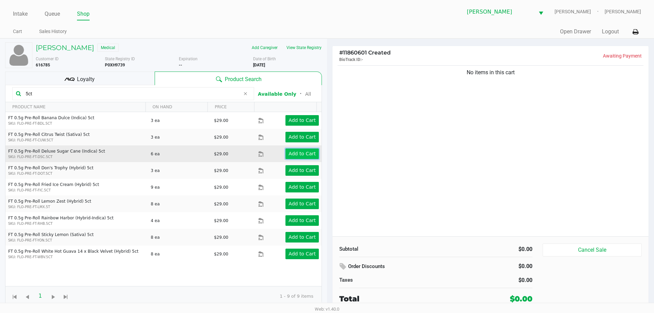
click at [301, 153] on app-button-loader "Add to Cart" at bounding box center [302, 153] width 27 height 5
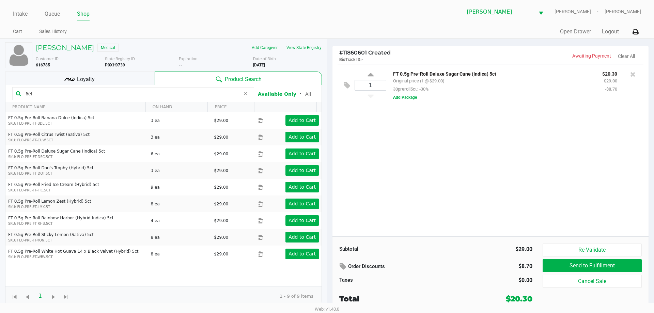
click at [100, 91] on input "5ct" at bounding box center [131, 94] width 217 height 10
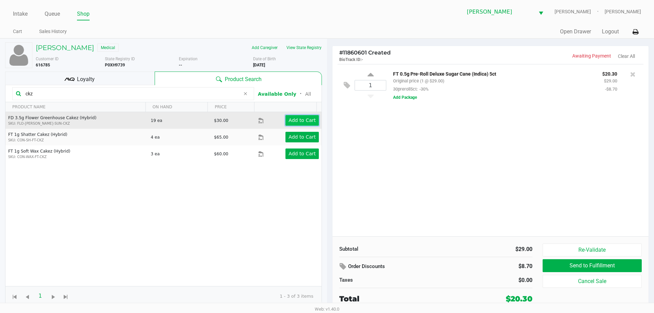
click at [295, 118] on app-button-loader "Add to Cart" at bounding box center [302, 120] width 27 height 5
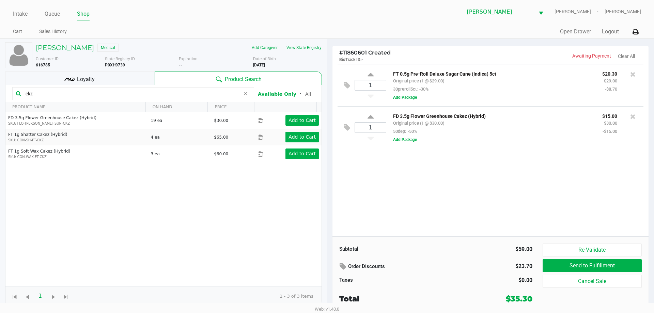
click at [167, 94] on input "ckz" at bounding box center [131, 94] width 217 height 10
click at [632, 118] on icon at bounding box center [633, 116] width 5 height 7
click at [182, 92] on input "ckz" at bounding box center [131, 94] width 217 height 10
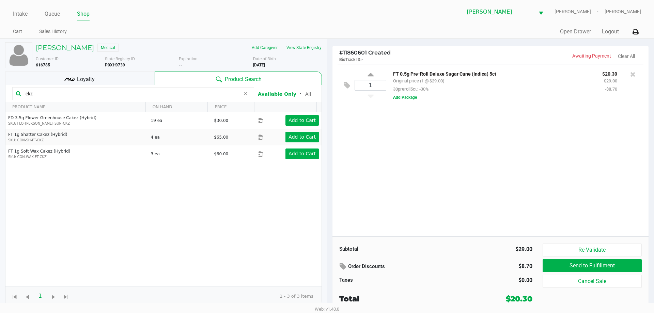
click at [182, 92] on input "ckz" at bounding box center [131, 94] width 217 height 10
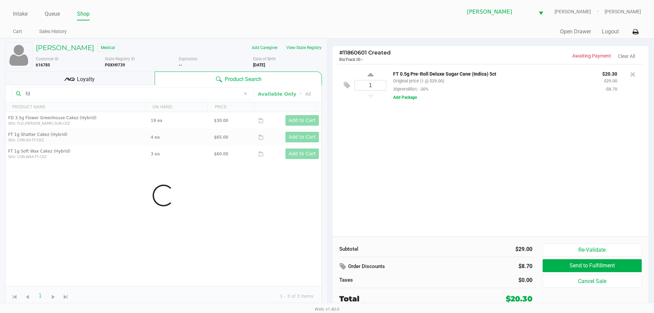
type input "f"
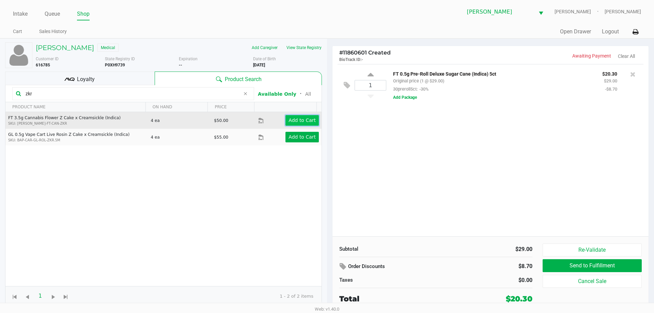
click at [297, 121] on app-button-loader "Add to Cart" at bounding box center [302, 120] width 27 height 5
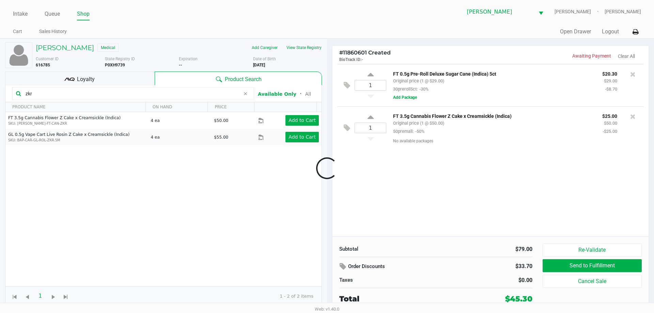
click at [191, 91] on div at bounding box center [327, 168] width 654 height 191
click at [191, 91] on input "zkr" at bounding box center [131, 94] width 217 height 10
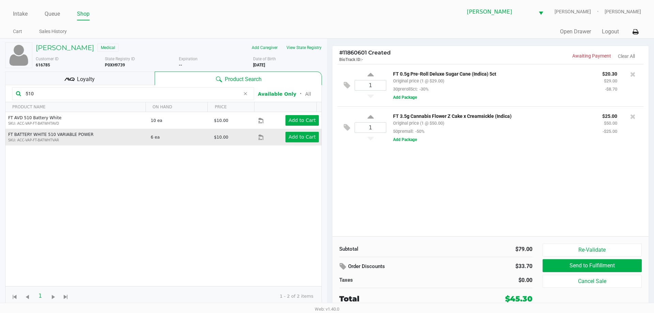
click at [306, 143] on td "Add to Cart" at bounding box center [289, 137] width 63 height 17
click at [304, 138] on app-button-loader "Add to Cart" at bounding box center [302, 136] width 27 height 5
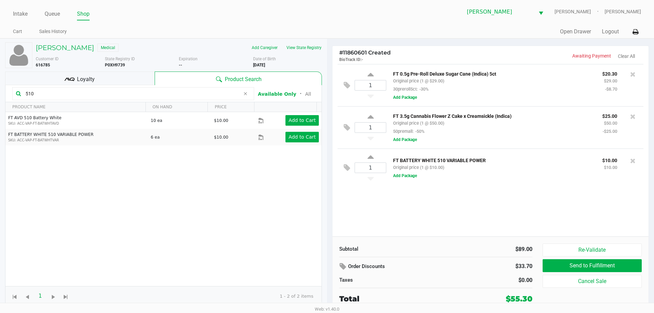
click at [112, 102] on th "PRODUCT NAME" at bounding box center [75, 107] width 140 height 10
click at [114, 94] on input "510" at bounding box center [131, 94] width 217 height 10
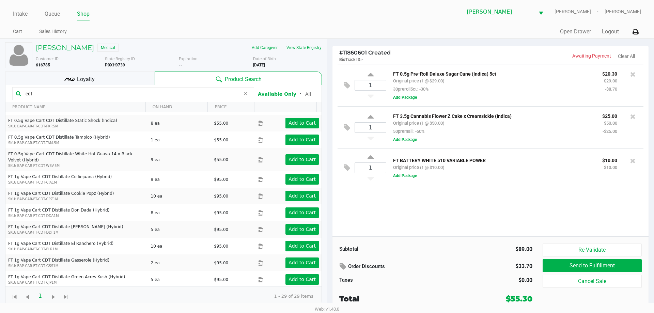
scroll to position [316, 0]
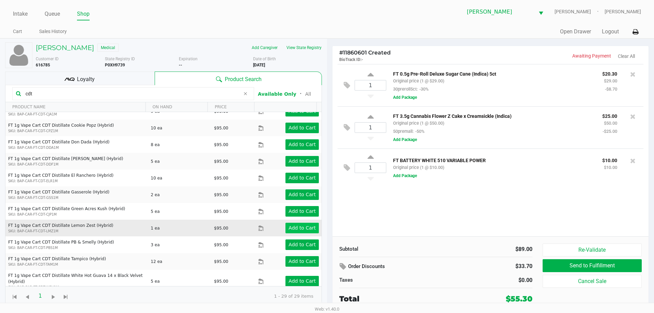
type input "cdt"
click at [289, 231] on app-button-loader "Add to Cart" at bounding box center [302, 227] width 27 height 5
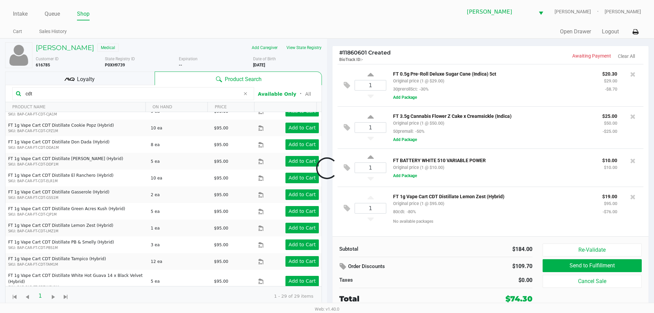
click at [291, 243] on div at bounding box center [327, 168] width 654 height 191
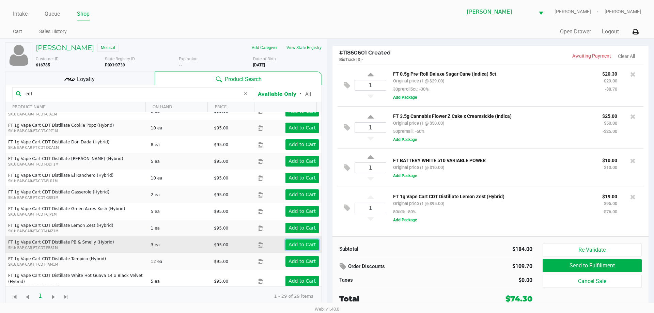
click at [300, 249] on button "Add to Cart" at bounding box center [302, 245] width 33 height 11
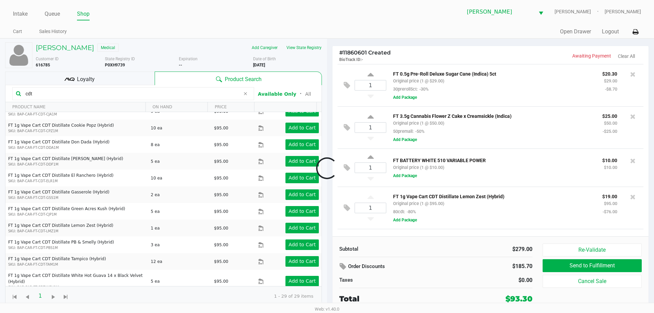
scroll to position [36, 0]
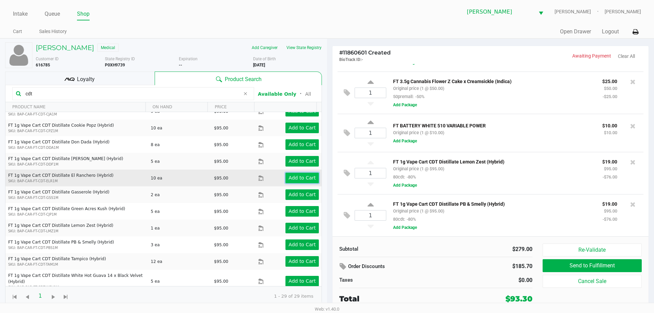
click at [313, 174] on button "Add to Cart" at bounding box center [302, 178] width 33 height 11
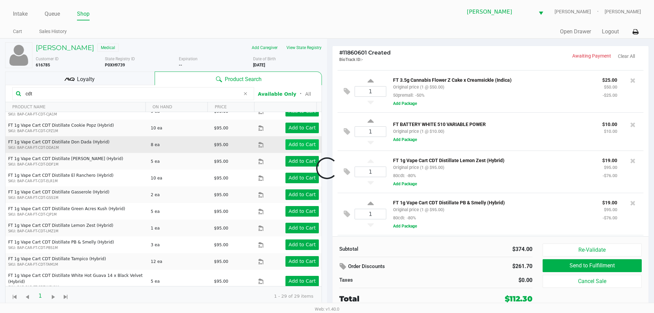
scroll to position [79, 0]
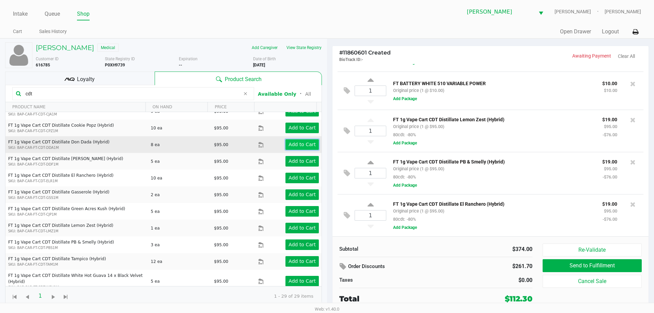
click at [305, 150] on button "Add to Cart" at bounding box center [302, 144] width 33 height 11
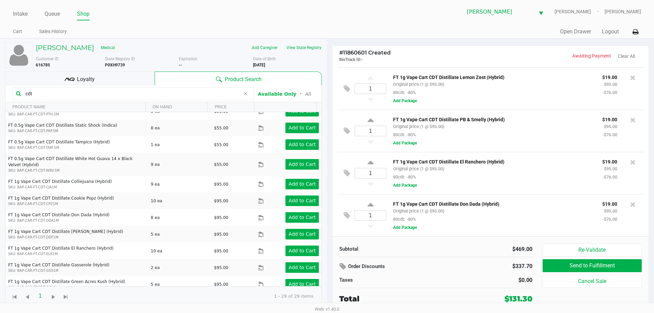
scroll to position [237, 0]
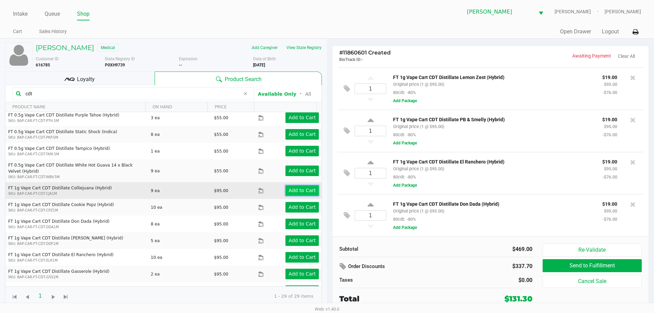
click at [293, 186] on button "Add to Cart" at bounding box center [302, 190] width 33 height 11
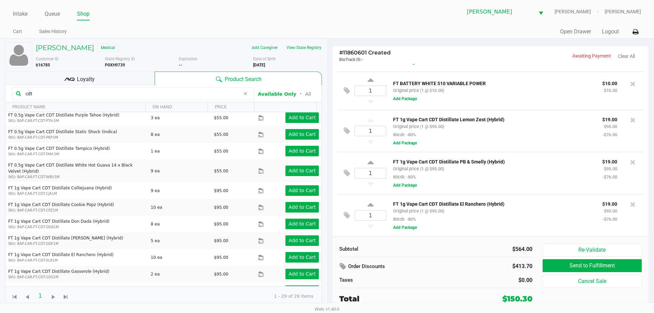
scroll to position [62, 0]
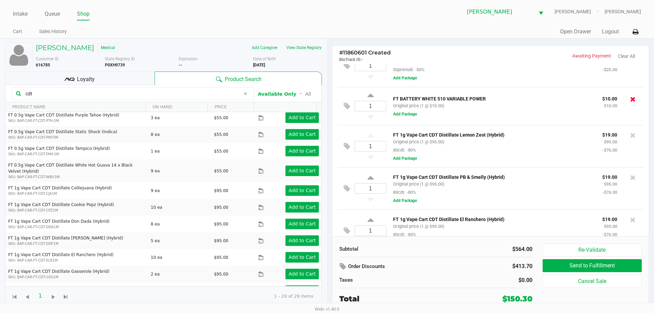
click at [631, 100] on icon at bounding box center [633, 99] width 5 height 7
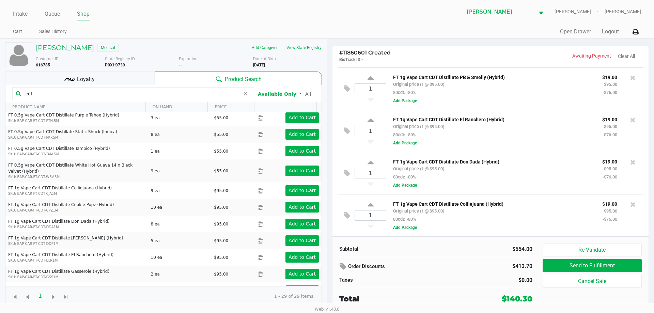
scroll to position [0, 0]
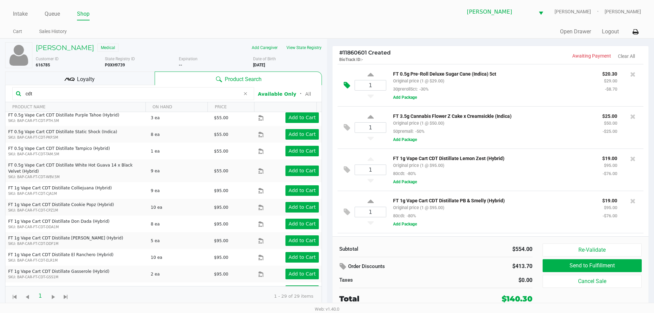
click at [345, 85] on icon at bounding box center [347, 85] width 6 height 8
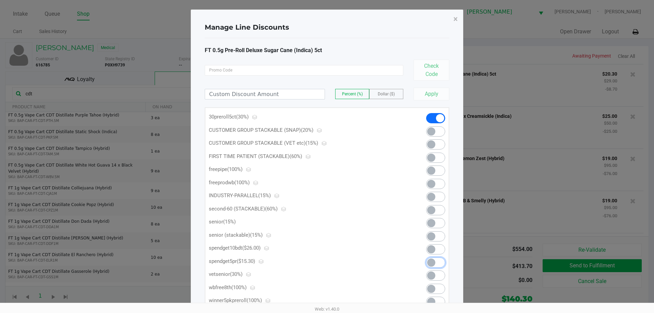
click at [428, 263] on span at bounding box center [431, 263] width 8 height 8
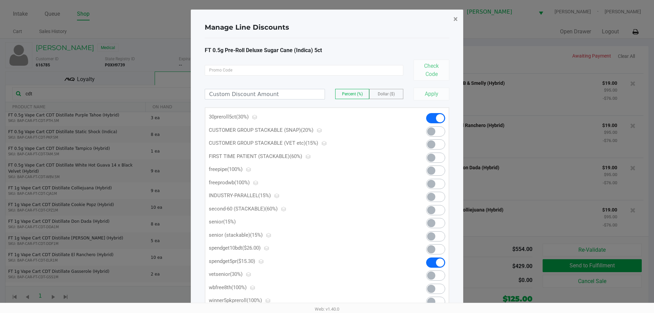
click at [454, 19] on span "×" at bounding box center [456, 19] width 4 height 10
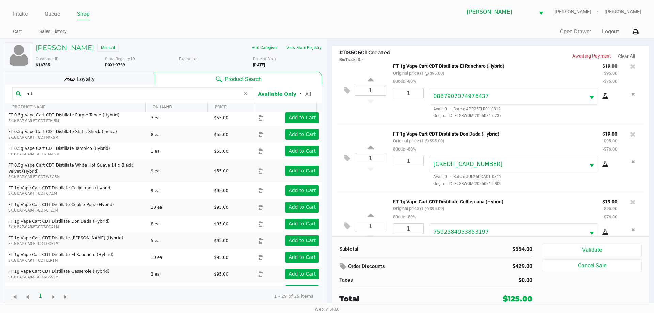
scroll to position [313, 0]
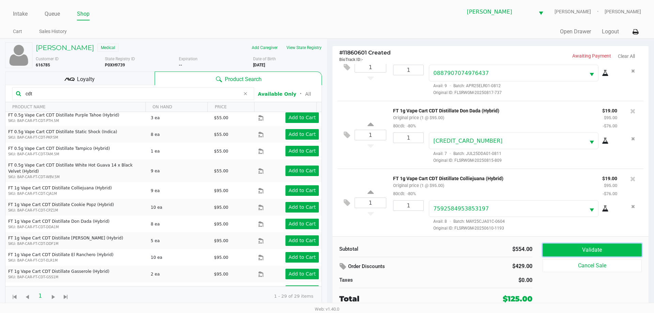
click at [608, 248] on button "Validate" at bounding box center [592, 250] width 99 height 13
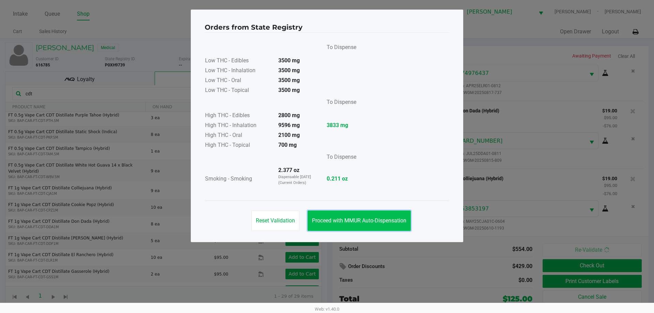
click at [333, 216] on button "Proceed with MMUR Auto-Dispensation" at bounding box center [359, 221] width 103 height 20
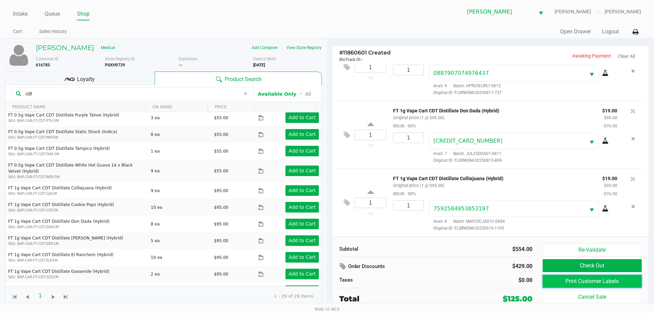
click at [555, 282] on button "Print Customer Labels" at bounding box center [592, 281] width 99 height 13
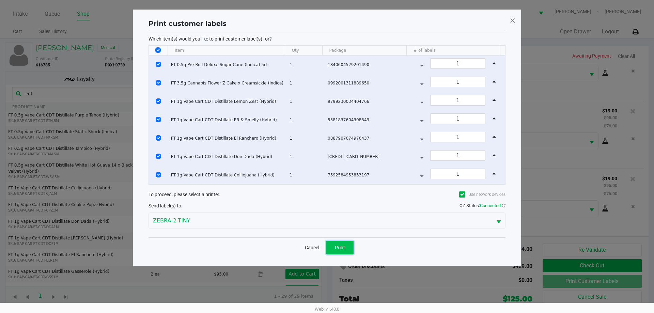
click at [340, 248] on span "Print" at bounding box center [340, 247] width 10 height 5
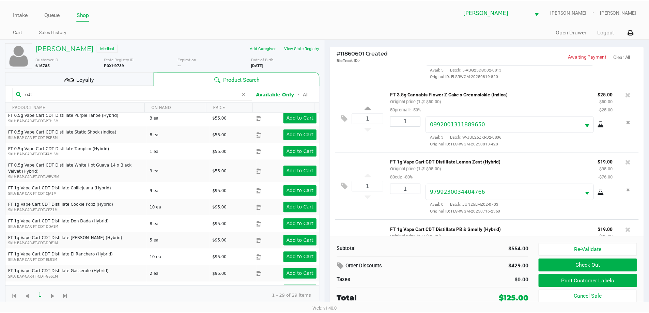
scroll to position [0, 0]
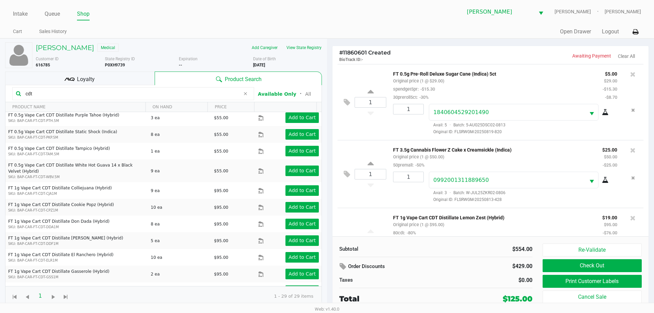
click at [58, 80] on div "Loyalty" at bounding box center [80, 79] width 150 height 14
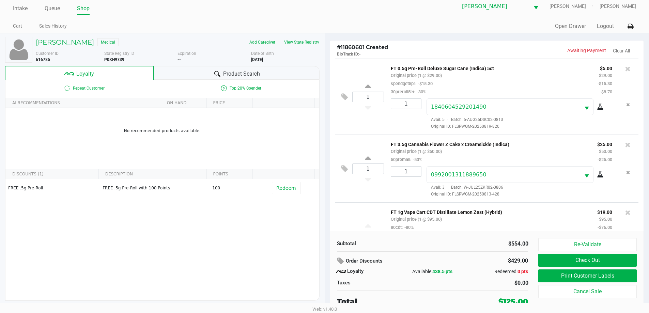
scroll to position [7, 0]
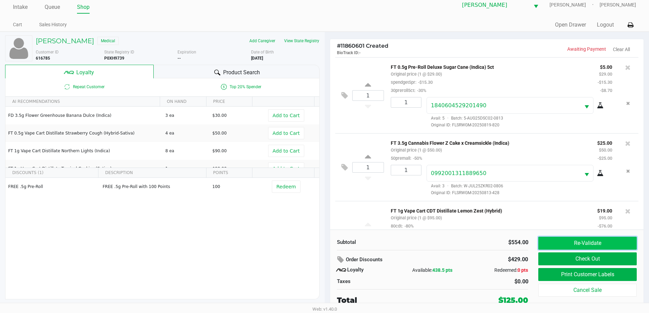
click at [596, 241] on button "Re-Validate" at bounding box center [587, 243] width 98 height 13
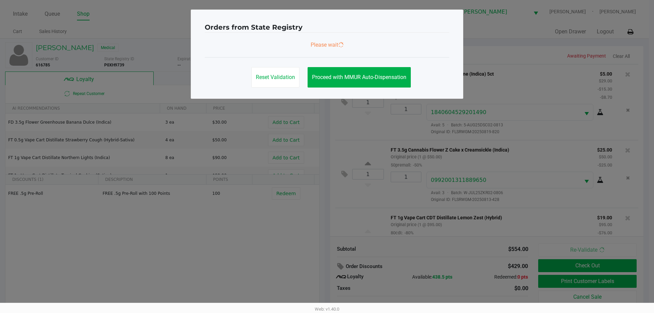
scroll to position [313, 0]
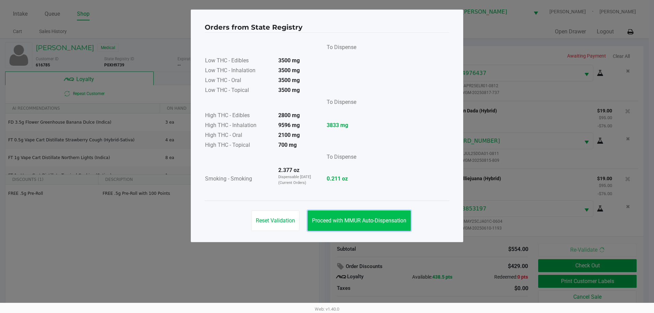
click at [380, 212] on button "Proceed with MMUR Auto-Dispensation" at bounding box center [359, 221] width 103 height 20
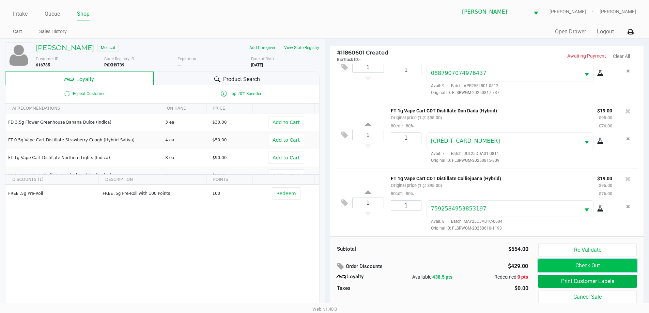
click at [553, 265] on button "Check Out" at bounding box center [587, 265] width 98 height 13
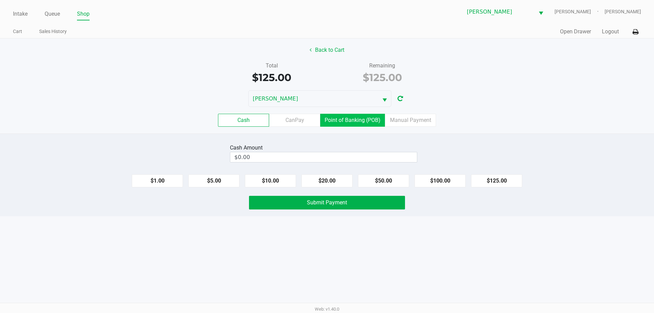
click at [344, 120] on label "Point of Banking (POB)" at bounding box center [352, 120] width 65 height 13
click at [0, 0] on 7 "Point of Banking (POB)" at bounding box center [0, 0] width 0 height 0
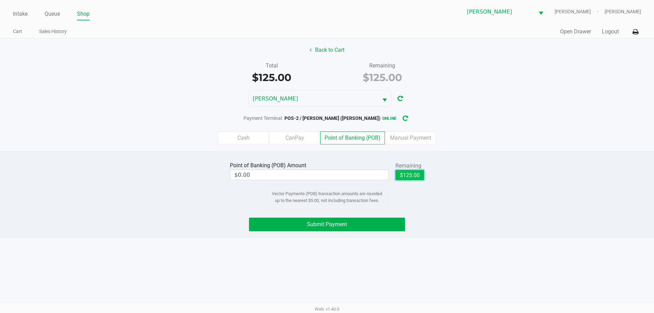
click at [403, 178] on button "$125.00" at bounding box center [410, 175] width 29 height 10
click at [237, 137] on label "Cash" at bounding box center [243, 138] width 51 height 13
click at [0, 0] on 0 "Cash" at bounding box center [0, 0] width 0 height 0
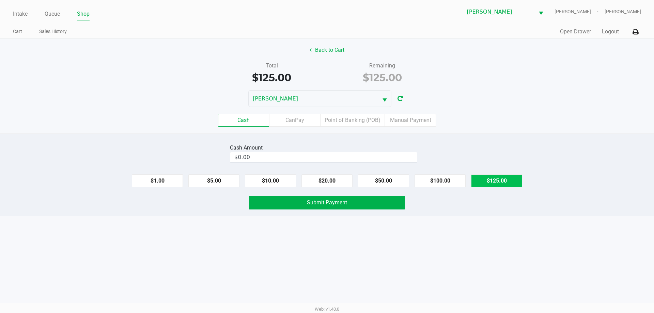
drag, startPoint x: 471, startPoint y: 185, endPoint x: 490, endPoint y: 183, distance: 18.9
click at [474, 185] on div "$1.00 $5.00 $10.00 $20.00 $50.00 $100.00 $125.00" at bounding box center [327, 178] width 654 height 18
click at [490, 183] on button "$125.00" at bounding box center [496, 180] width 51 height 13
type input "$125.00"
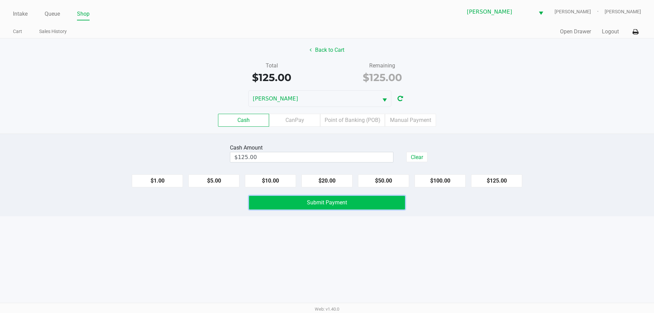
click at [383, 207] on button "Submit Payment" at bounding box center [327, 203] width 156 height 14
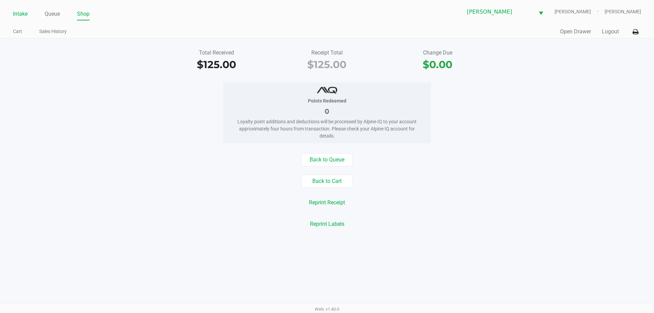
click at [25, 18] on link "Intake" at bounding box center [20, 14] width 15 height 10
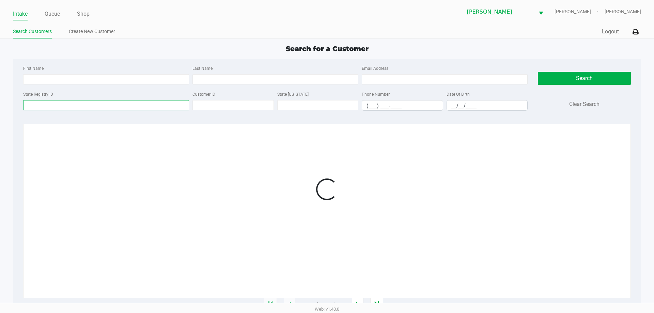
click at [153, 106] on input "State Registry ID" at bounding box center [106, 105] width 166 height 10
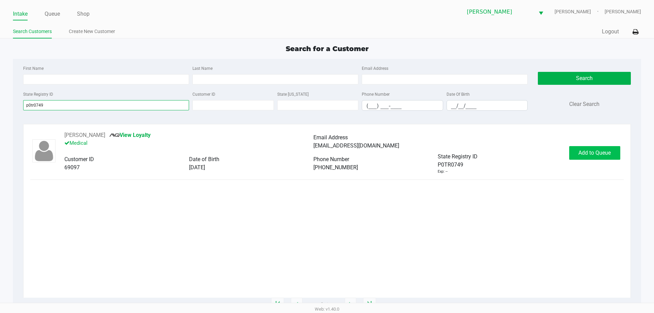
type input "p0tr0749"
click at [573, 151] on button "Add to Queue" at bounding box center [594, 153] width 51 height 14
click at [573, 151] on div "Add to Queue" at bounding box center [594, 153] width 51 height 14
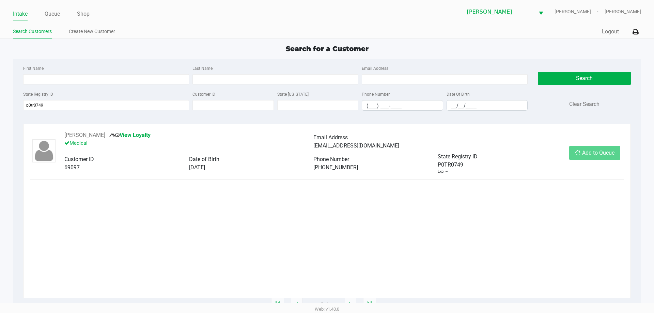
click at [573, 151] on div "Add to Queue" at bounding box center [594, 153] width 51 height 14
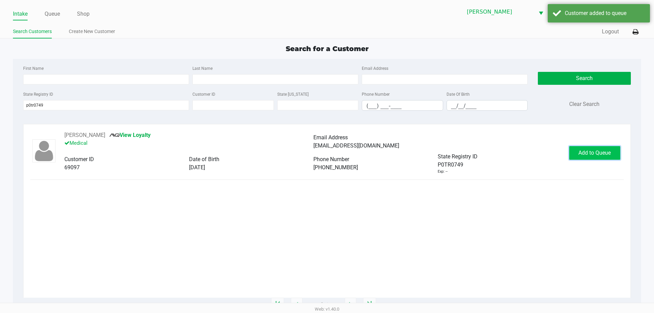
click at [573, 151] on button "Add to Queue" at bounding box center [594, 153] width 51 height 14
click at [573, 151] on div "In Queue" at bounding box center [595, 153] width 48 height 14
click at [590, 152] on div "In Queue" at bounding box center [595, 153] width 48 height 14
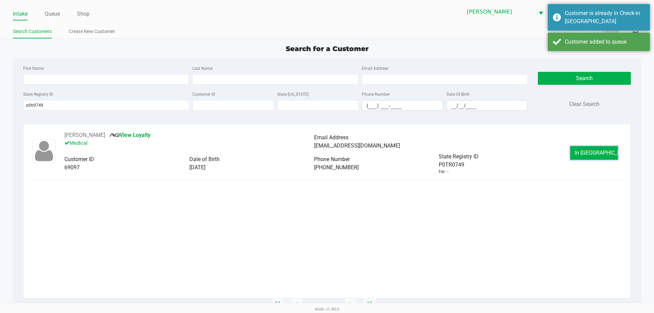
click at [590, 152] on span "In Queue" at bounding box center [603, 153] width 57 height 6
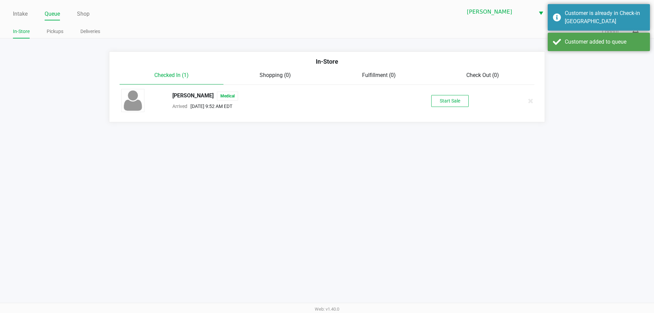
click at [445, 95] on button "Start Sale" at bounding box center [449, 101] width 37 height 12
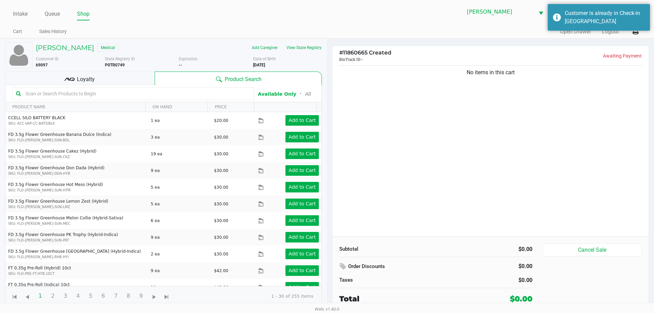
click at [71, 94] on input "text" at bounding box center [137, 94] width 228 height 10
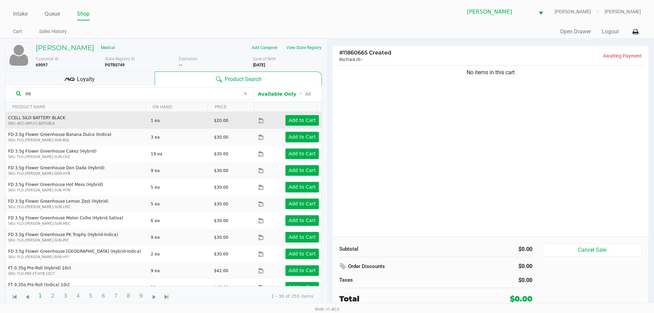
type input "m"
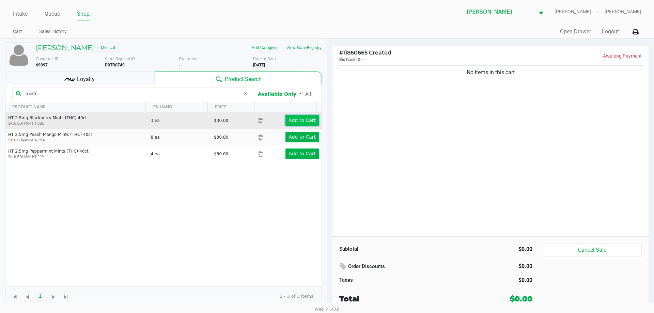
click at [292, 122] on app-button-loader "Add to Cart" at bounding box center [302, 120] width 27 height 5
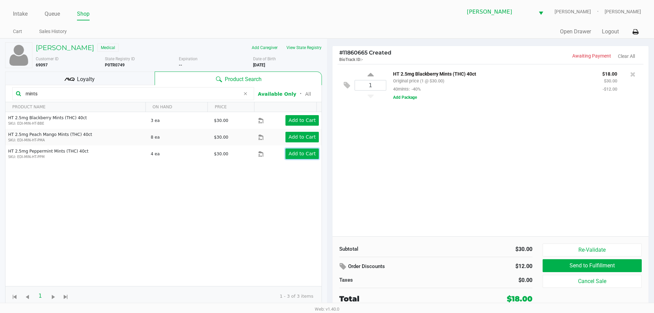
click at [294, 156] on app-button-loader "Add to Cart" at bounding box center [302, 153] width 27 height 5
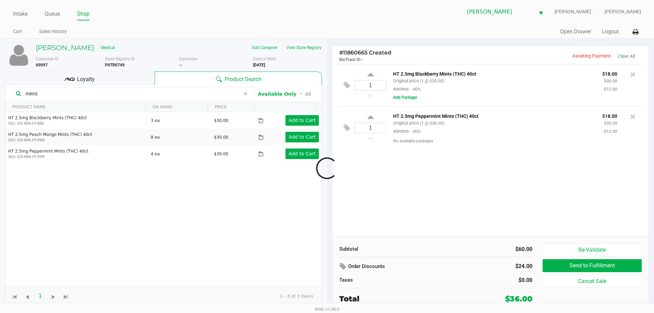
click at [50, 95] on div at bounding box center [327, 168] width 654 height 191
click at [51, 89] on input "mints" at bounding box center [131, 94] width 217 height 10
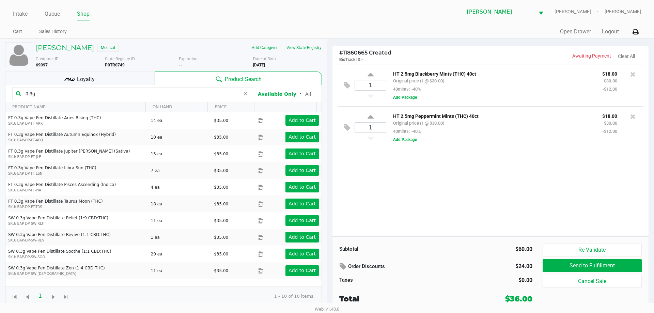
click at [139, 91] on input "0.3g" at bounding box center [131, 94] width 217 height 10
click at [140, 90] on input "0.3g" at bounding box center [131, 94] width 217 height 10
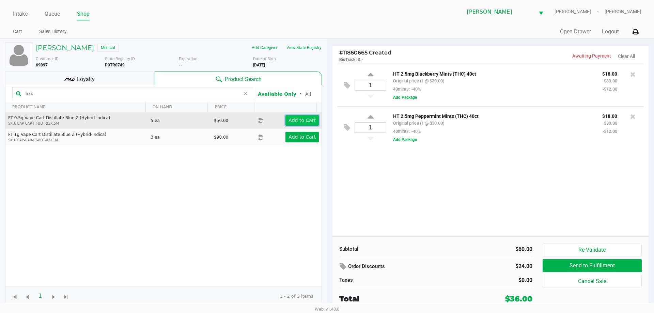
click at [304, 122] on app-button-loader "Add to Cart" at bounding box center [302, 120] width 27 height 5
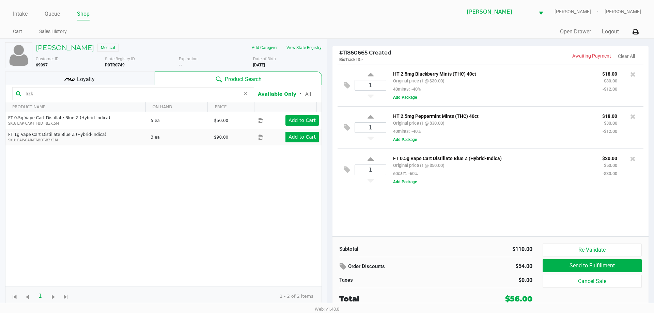
click at [106, 95] on input "bzk" at bounding box center [131, 94] width 217 height 10
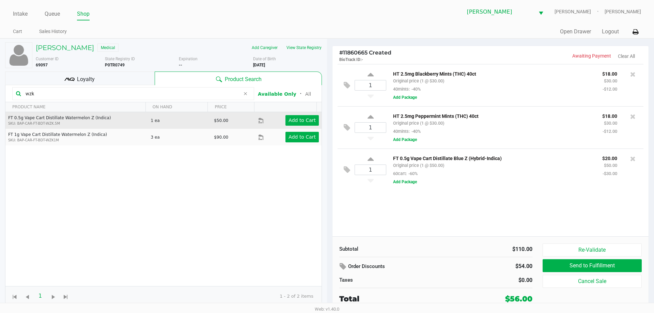
click at [299, 114] on td "Add to Cart" at bounding box center [289, 120] width 63 height 17
click at [289, 123] on app-button-loader "Add to Cart" at bounding box center [302, 120] width 27 height 5
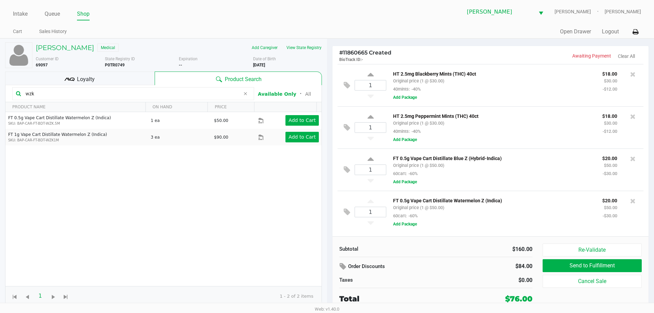
click at [91, 93] on input "wzk" at bounding box center [131, 94] width 217 height 10
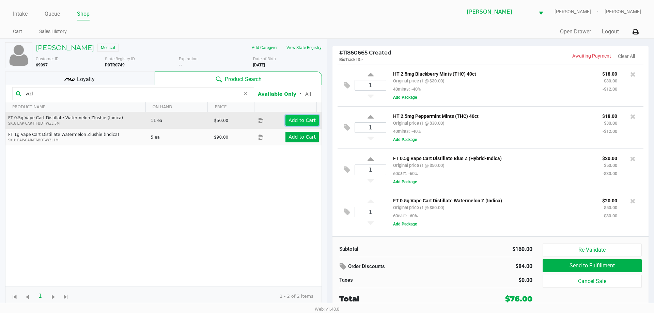
click at [297, 120] on app-button-loader "Add to Cart" at bounding box center [302, 120] width 27 height 5
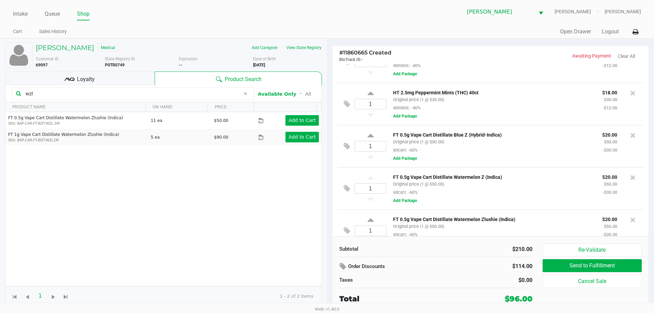
scroll to position [34, 0]
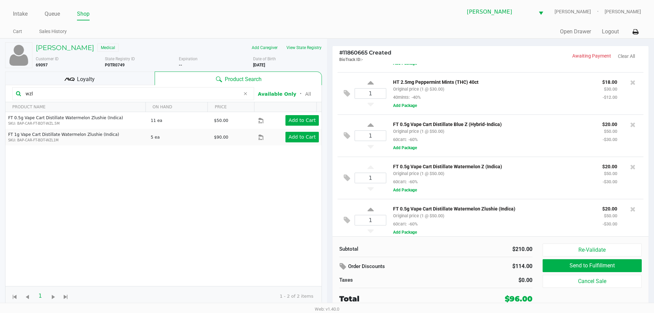
click at [159, 95] on input "wzl" at bounding box center [131, 94] width 217 height 10
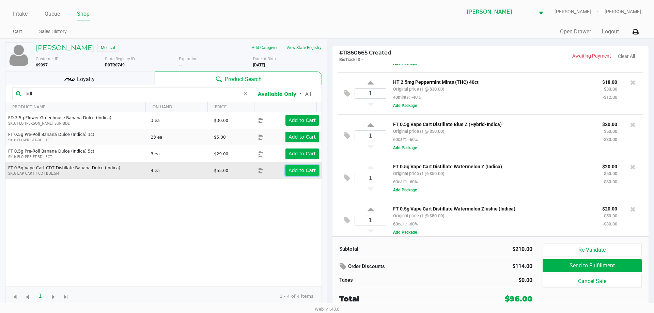
click at [297, 172] on app-button-loader "Add to Cart" at bounding box center [302, 170] width 27 height 5
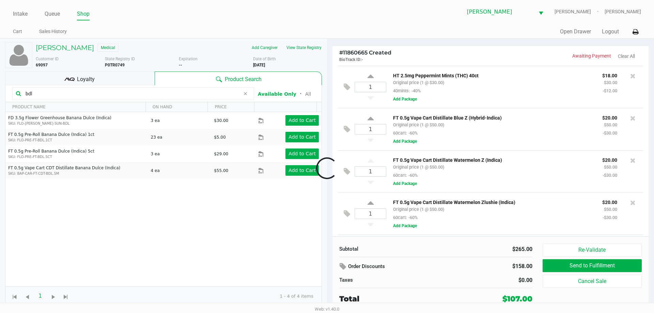
scroll to position [83, 0]
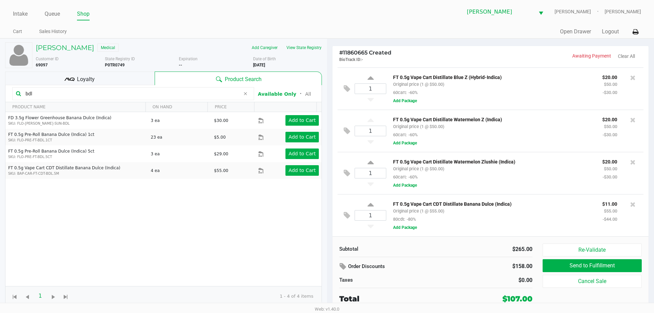
click at [72, 93] on input "bdl" at bounding box center [131, 94] width 217 height 10
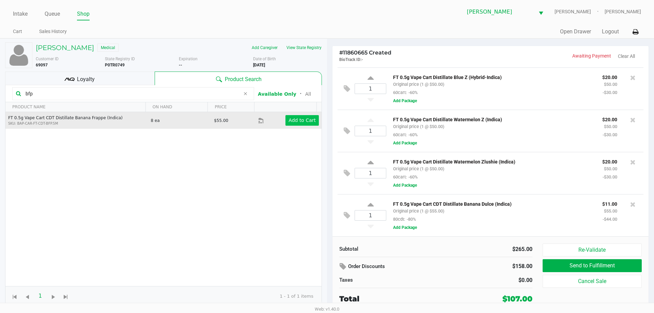
type input "bfp"
click at [300, 117] on button "Add to Cart" at bounding box center [302, 120] width 33 height 11
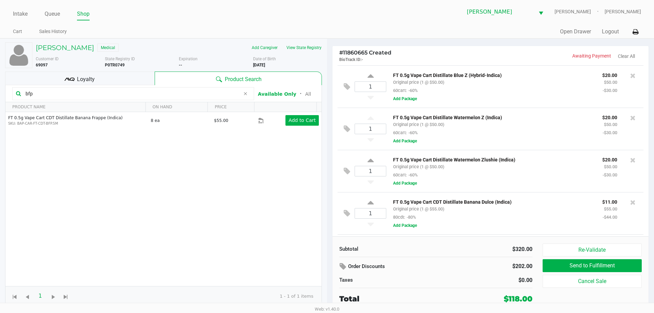
scroll to position [126, 0]
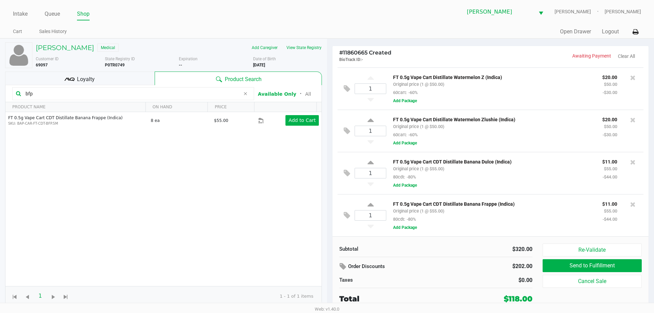
click at [123, 93] on input "bfp" at bounding box center [131, 94] width 217 height 10
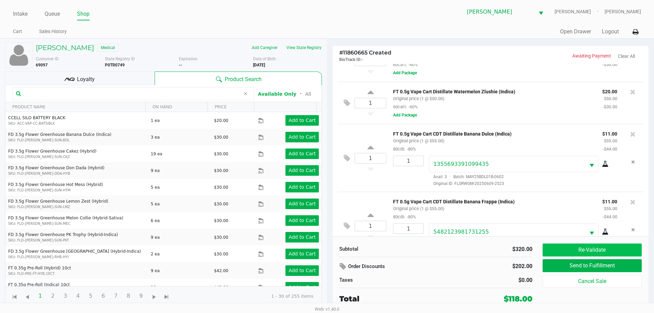
scroll to position [228, 0]
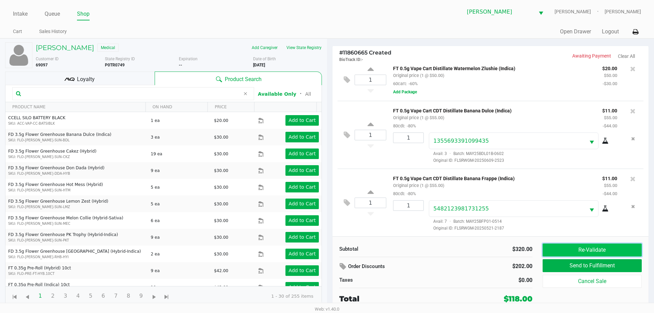
click at [566, 246] on button "Re-Validate" at bounding box center [592, 250] width 99 height 13
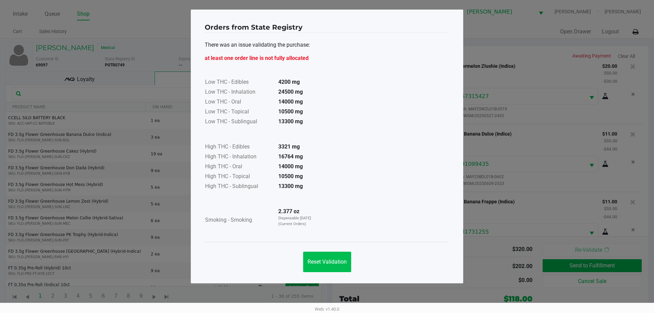
scroll to position [254, 0]
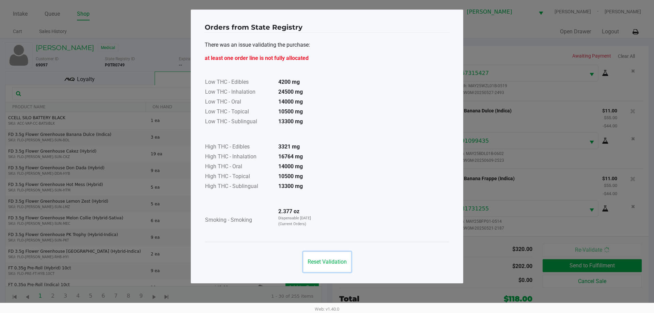
drag, startPoint x: 344, startPoint y: 258, endPoint x: 355, endPoint y: 256, distance: 11.2
click at [344, 259] on button "Reset Validation" at bounding box center [327, 262] width 48 height 20
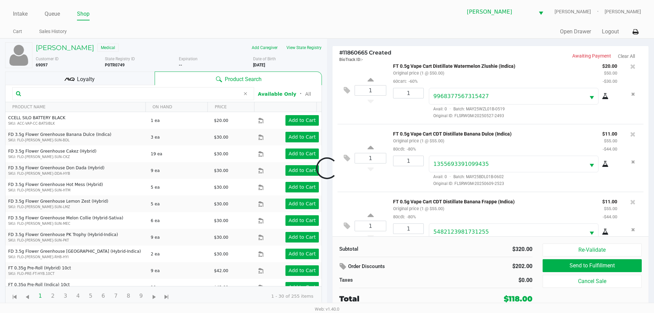
scroll to position [279, 0]
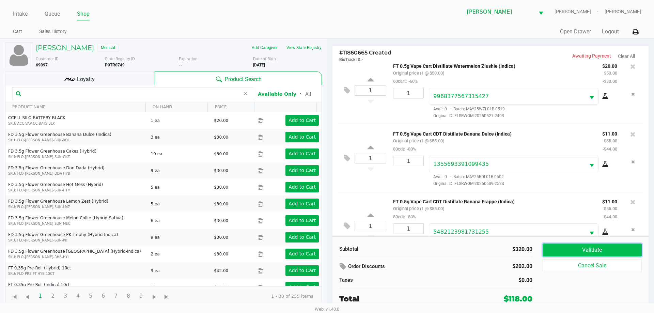
click at [560, 246] on button "Validate" at bounding box center [592, 250] width 99 height 13
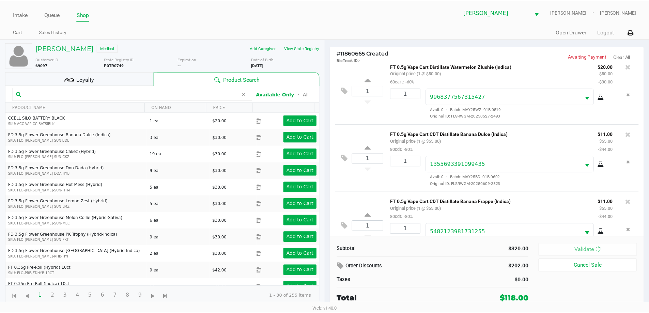
scroll to position [305, 0]
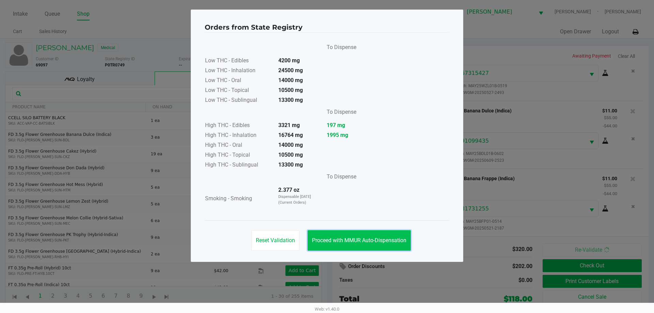
click at [358, 247] on button "Proceed with MMUR Auto-Dispensation" at bounding box center [359, 240] width 103 height 20
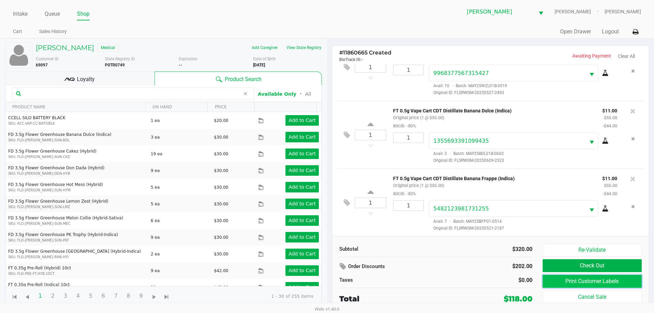
click at [561, 284] on button "Print Customer Labels" at bounding box center [592, 281] width 99 height 13
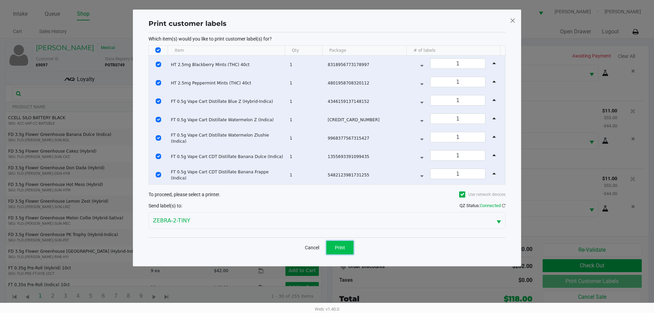
click at [342, 242] on button "Print" at bounding box center [339, 248] width 27 height 14
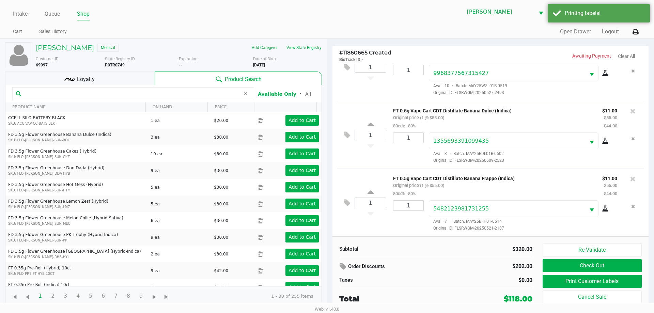
click at [119, 74] on div "Loyalty" at bounding box center [80, 79] width 150 height 14
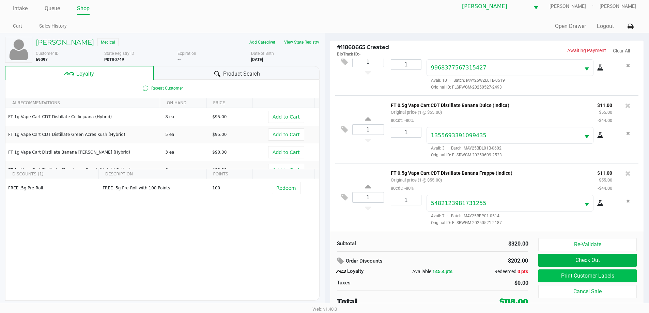
scroll to position [7, 0]
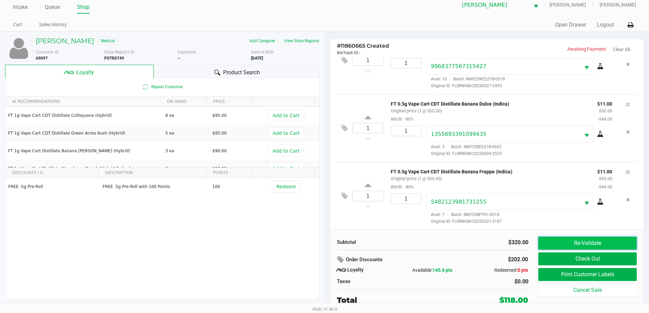
click at [583, 245] on button "Re-Validate" at bounding box center [587, 243] width 98 height 13
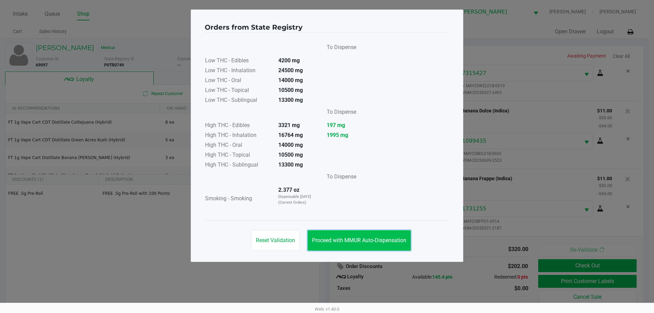
click at [369, 247] on button "Proceed with MMUR Auto-Dispensation" at bounding box center [359, 240] width 103 height 20
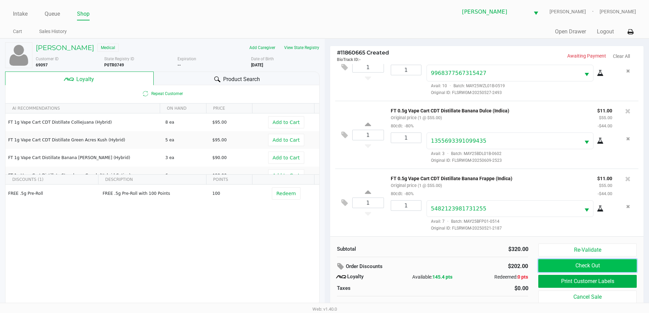
click at [566, 263] on button "Check Out" at bounding box center [587, 265] width 98 height 13
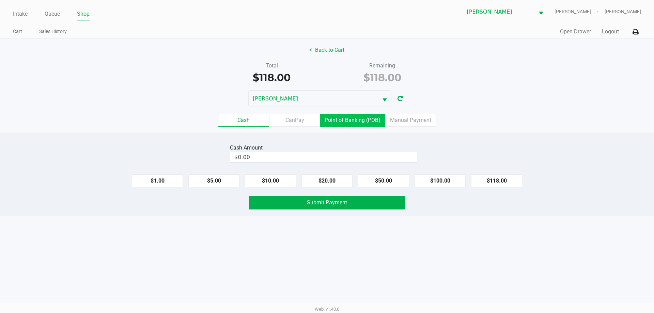
drag, startPoint x: 345, startPoint y: 116, endPoint x: 346, endPoint y: 121, distance: 5.3
click at [346, 121] on label "Point of Banking (POB)" at bounding box center [352, 120] width 65 height 13
click at [0, 0] on 7 "Point of Banking (POB)" at bounding box center [0, 0] width 0 height 0
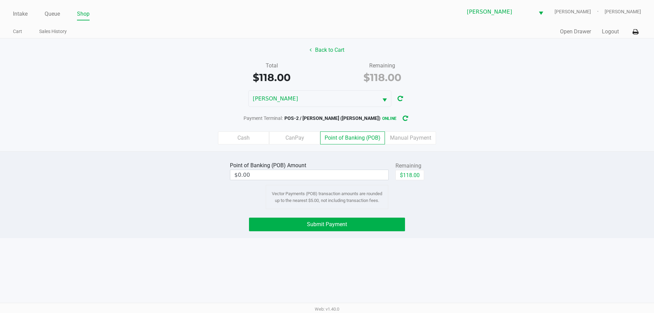
click at [413, 181] on div "$118.00" at bounding box center [410, 177] width 29 height 15
click at [406, 183] on div "$118.00" at bounding box center [410, 177] width 29 height 15
click at [408, 172] on button "$118.00" at bounding box center [410, 175] width 29 height 10
type input "$118.00"
click at [380, 225] on button "Submit Payment" at bounding box center [327, 225] width 156 height 14
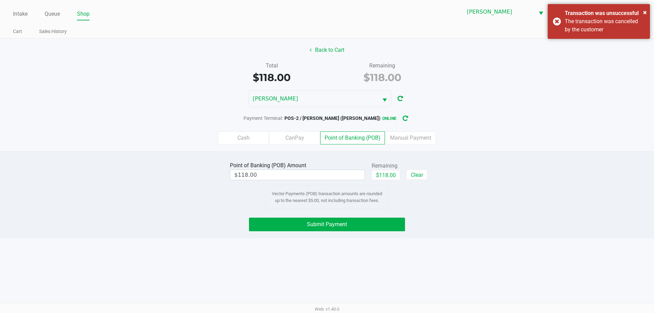
click at [310, 229] on button "Submit Payment" at bounding box center [327, 225] width 156 height 14
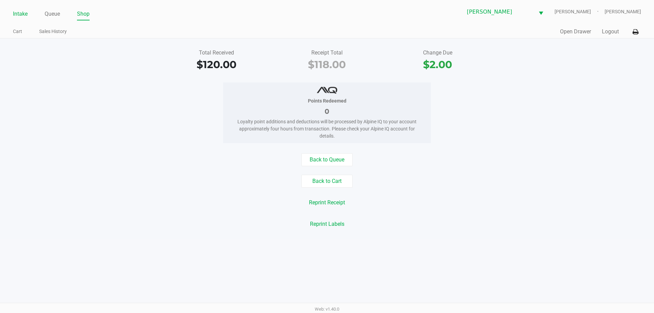
click at [23, 14] on link "Intake" at bounding box center [20, 14] width 15 height 10
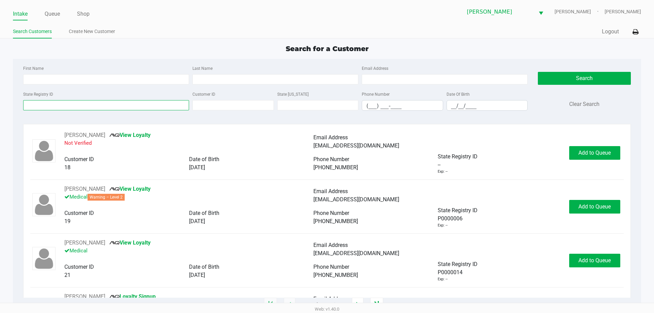
click at [94, 100] on input "State Registry ID" at bounding box center [106, 105] width 166 height 10
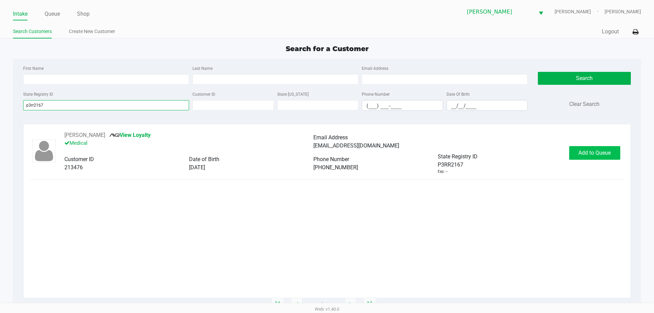
type input "p3rr2167"
click at [598, 153] on span "Add to Queue" at bounding box center [595, 153] width 32 height 6
click at [597, 152] on div "Add to Queue" at bounding box center [594, 153] width 51 height 14
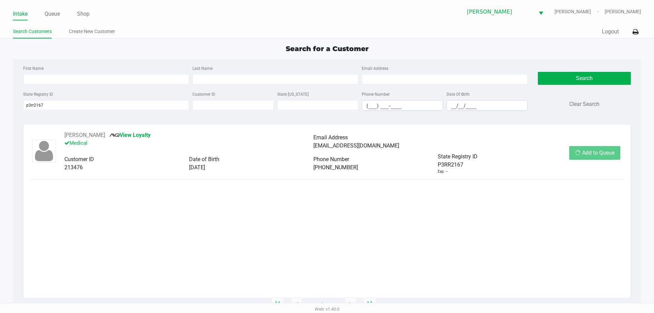
click at [597, 152] on div "Add to Queue" at bounding box center [594, 153] width 51 height 14
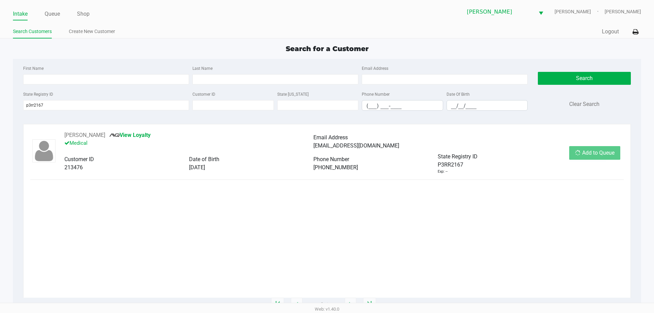
click at [597, 152] on div "Add to Queue" at bounding box center [594, 153] width 51 height 14
click at [612, 152] on button "In Queue" at bounding box center [595, 153] width 48 height 14
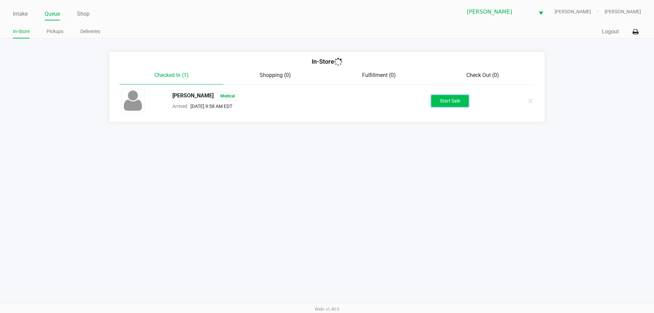
click at [449, 97] on button "Start Sale" at bounding box center [449, 101] width 37 height 12
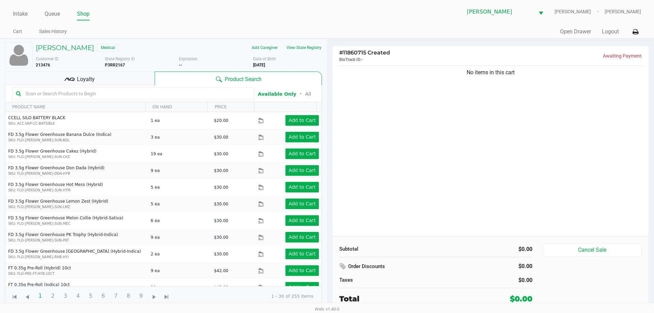
click at [236, 93] on input "text" at bounding box center [137, 94] width 228 height 10
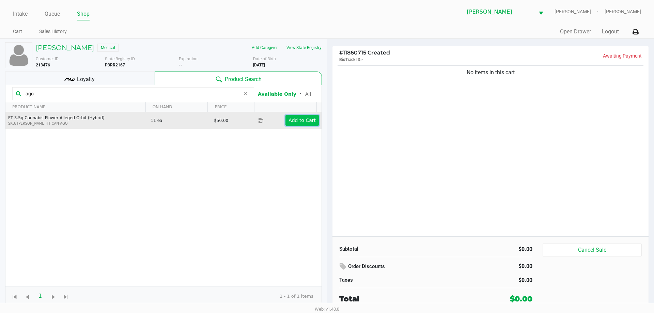
click at [301, 125] on button "Add to Cart" at bounding box center [302, 120] width 33 height 11
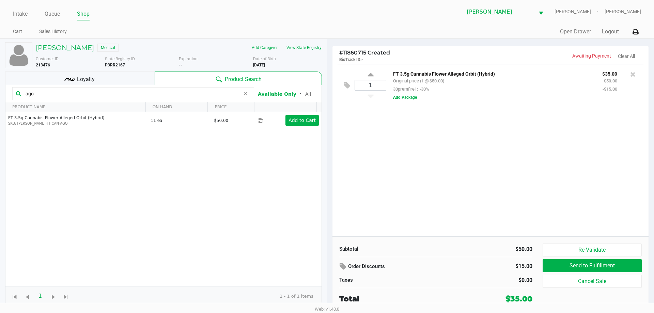
click at [97, 94] on input "ago" at bounding box center [131, 94] width 217 height 10
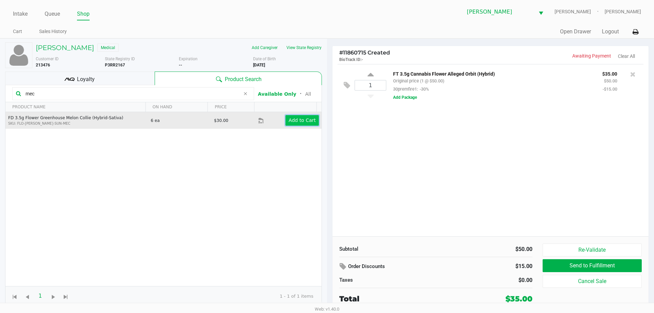
click at [292, 123] on app-button-loader "Add to Cart" at bounding box center [302, 120] width 27 height 5
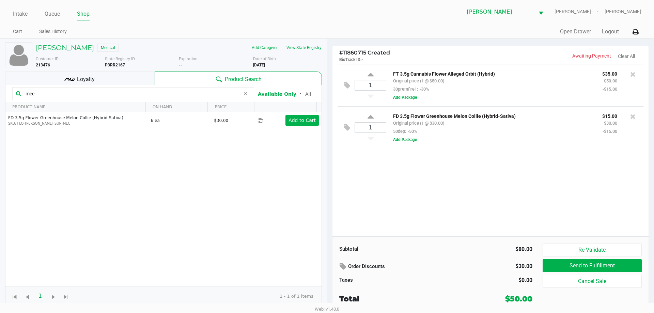
click at [41, 90] on input "mec" at bounding box center [131, 94] width 217 height 10
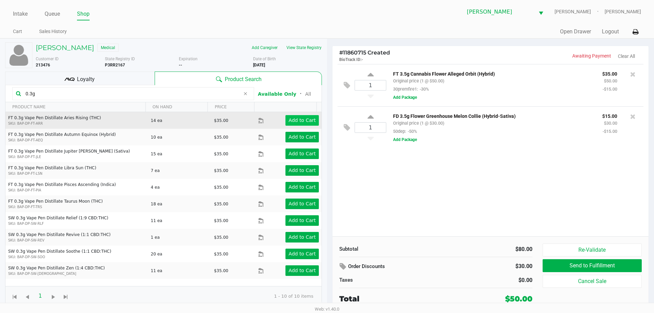
type input "0.3g"
click at [303, 117] on button "Add to Cart" at bounding box center [302, 120] width 33 height 11
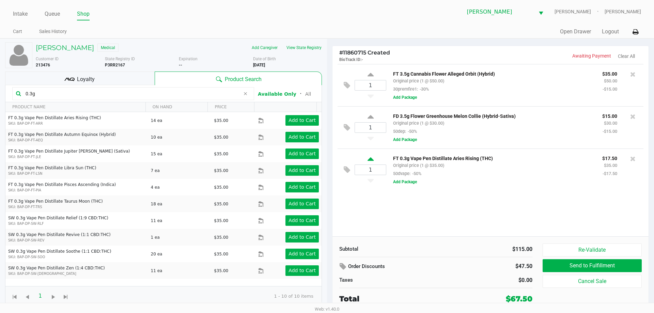
click at [369, 160] on icon at bounding box center [371, 160] width 6 height 9
type input "2"
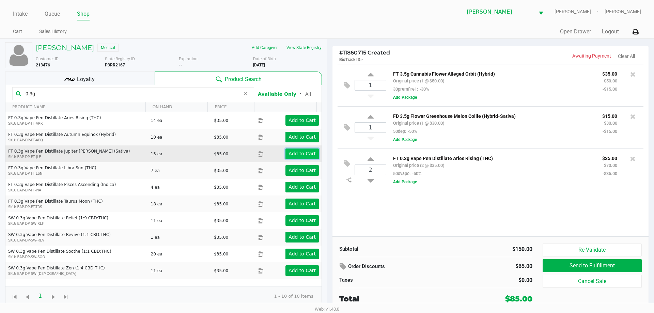
click at [293, 157] on button "Add to Cart" at bounding box center [302, 154] width 33 height 11
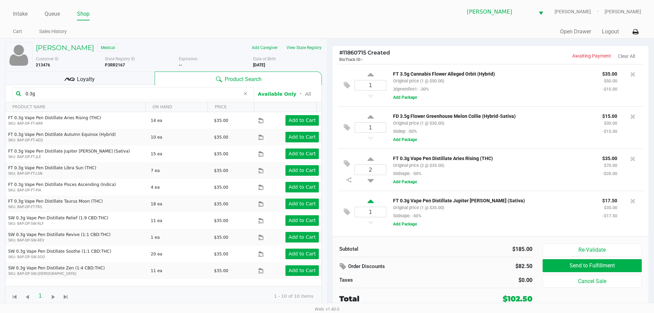
click at [372, 207] on icon at bounding box center [371, 202] width 6 height 9
type input "2"
click at [110, 80] on div "Loyalty" at bounding box center [80, 79] width 150 height 14
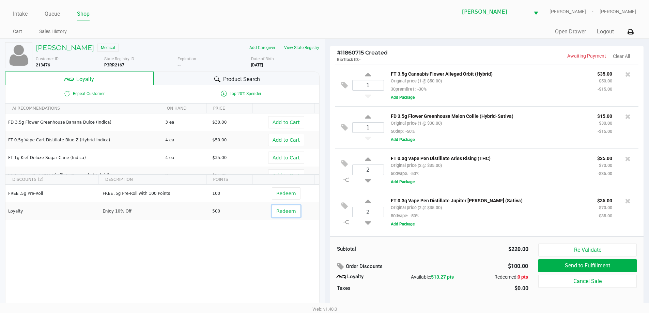
click at [289, 215] on button "Redeem" at bounding box center [286, 211] width 28 height 12
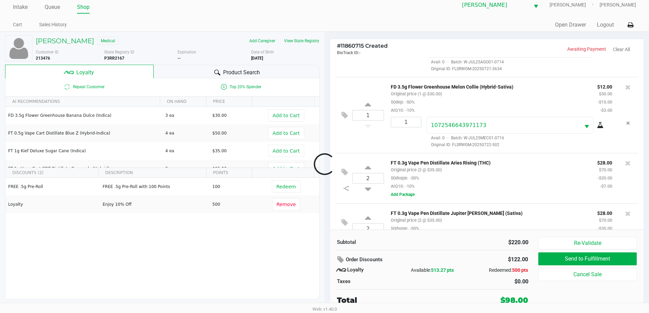
scroll to position [82, 0]
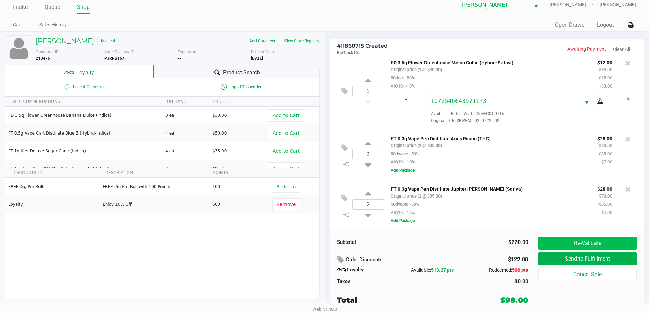
click at [565, 247] on button "Re-Validate" at bounding box center [587, 243] width 98 height 13
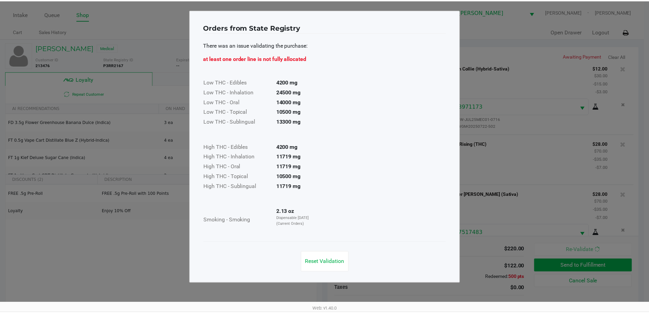
scroll to position [107, 0]
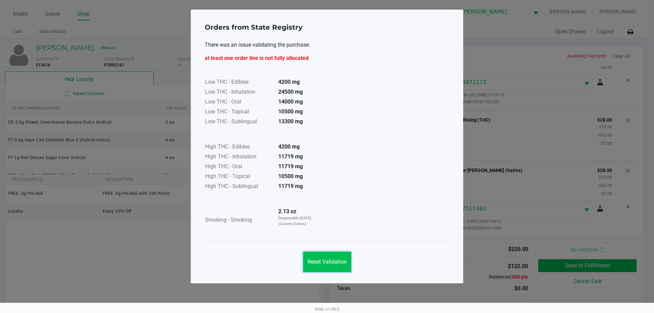
click at [316, 265] on button "Reset Validation" at bounding box center [327, 262] width 48 height 20
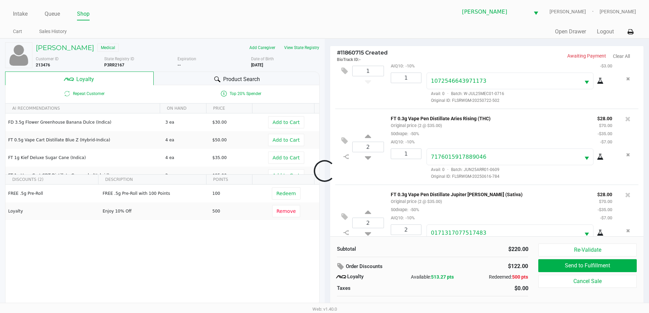
scroll to position [133, 0]
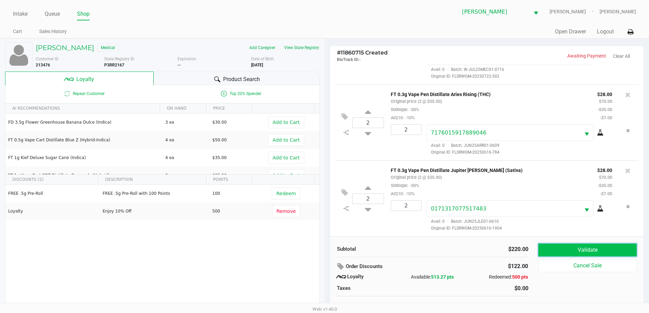
click at [566, 245] on button "Validate" at bounding box center [587, 250] width 98 height 13
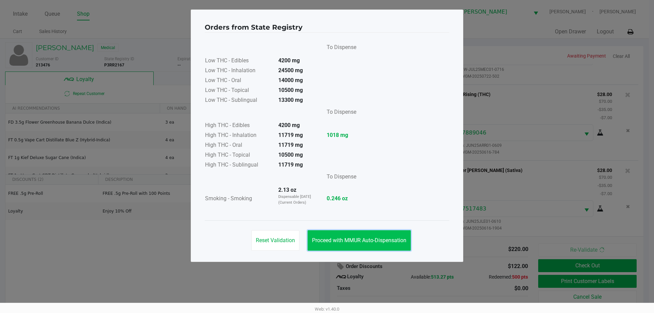
click at [360, 235] on button "Proceed with MMUR Auto-Dispensation" at bounding box center [359, 240] width 103 height 20
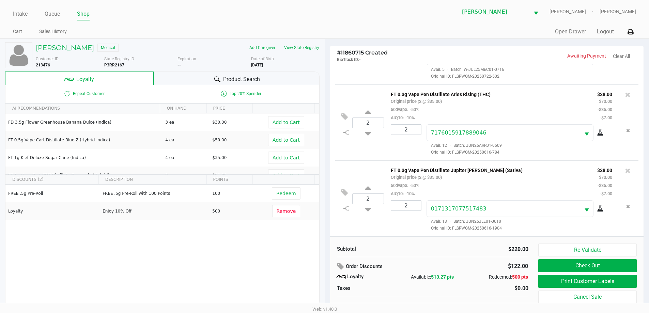
click at [561, 280] on button "Print Customer Labels" at bounding box center [587, 281] width 98 height 13
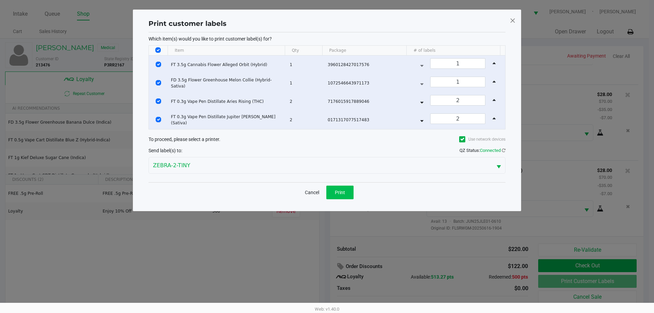
click at [340, 194] on span "Print" at bounding box center [340, 192] width 10 height 5
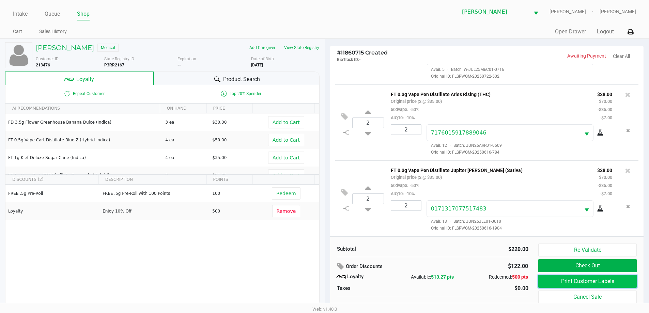
click at [571, 281] on button "Print Customer Labels" at bounding box center [587, 281] width 98 height 13
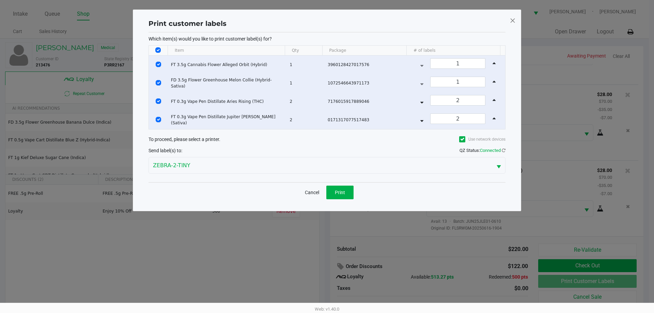
click at [160, 52] on input "Select All Rows" at bounding box center [157, 49] width 5 height 5
checkbox input "false"
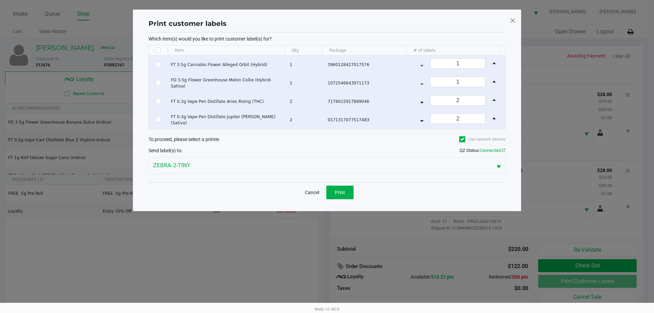
checkbox input "false"
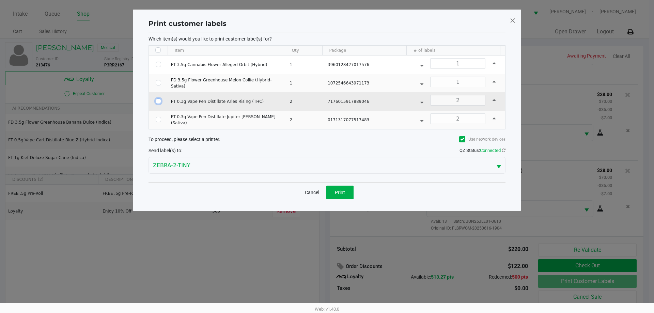
click at [158, 104] on input "Select Row" at bounding box center [158, 100] width 5 height 5
checkbox input "true"
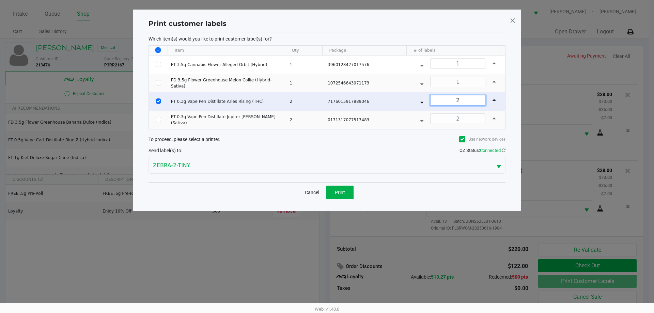
click at [457, 99] on input "2" at bounding box center [458, 100] width 55 height 10
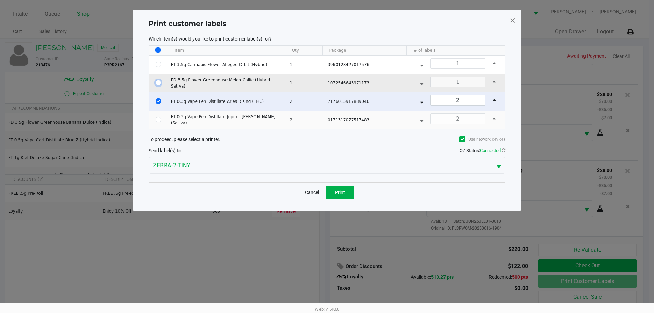
click at [159, 83] on input "Select Row" at bounding box center [158, 82] width 5 height 5
checkbox input "true"
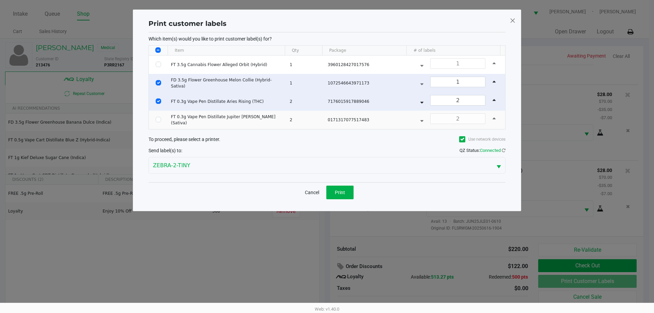
click at [155, 104] on td "Data table" at bounding box center [158, 101] width 19 height 18
click at [162, 102] on td "Data table" at bounding box center [158, 101] width 19 height 18
click at [160, 101] on input "Select Row" at bounding box center [158, 100] width 5 height 5
checkbox input "false"
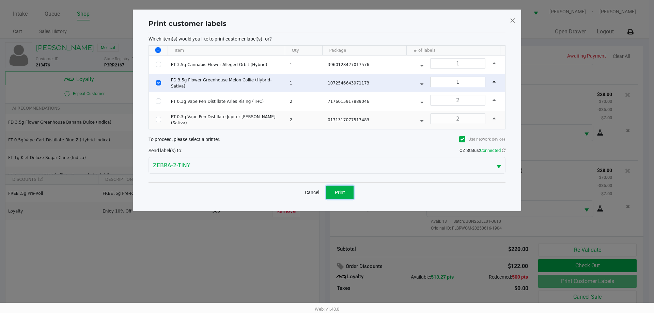
click at [346, 196] on button "Print" at bounding box center [339, 193] width 27 height 14
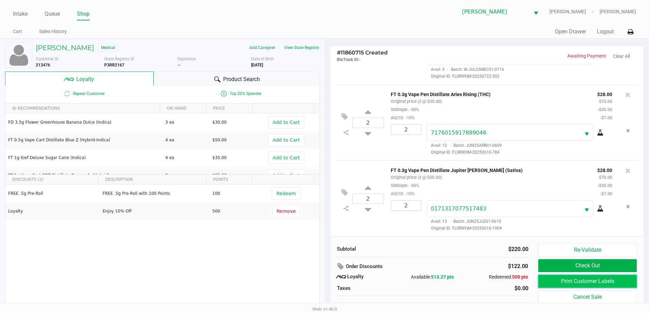
click at [591, 285] on button "Print Customer Labels" at bounding box center [587, 281] width 98 height 13
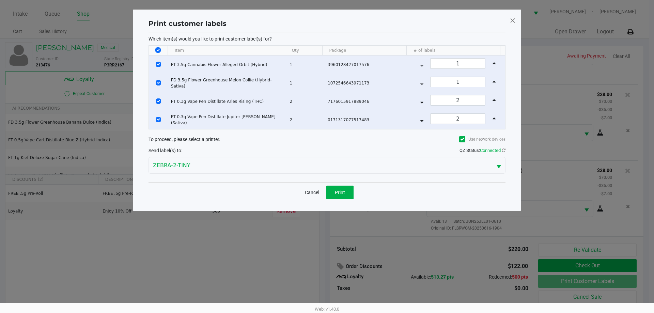
click at [451, 107] on div "2" at bounding box center [457, 101] width 89 height 13
click at [451, 103] on input "2" at bounding box center [458, 100] width 55 height 10
type input "1"
click at [318, 194] on button "Cancel" at bounding box center [312, 193] width 23 height 14
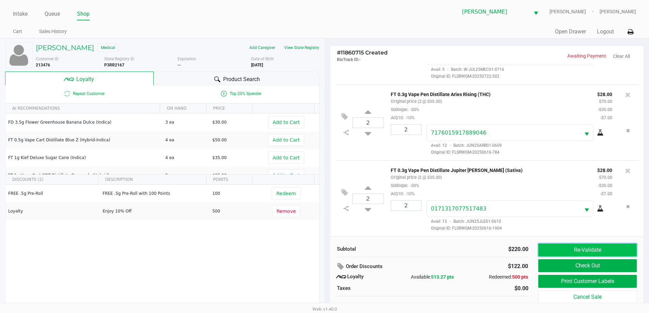
click at [588, 253] on button "Re-Validate" at bounding box center [587, 250] width 98 height 13
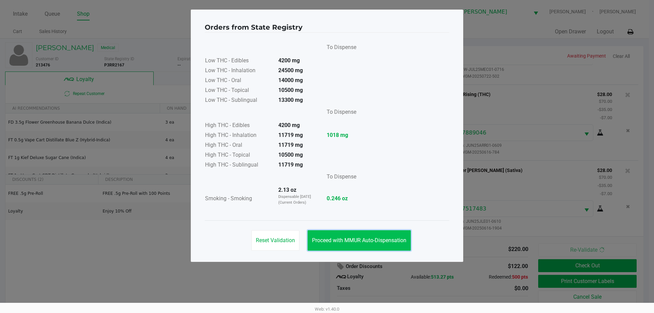
click at [375, 232] on button "Proceed with MMUR Auto-Dispensation" at bounding box center [359, 240] width 103 height 20
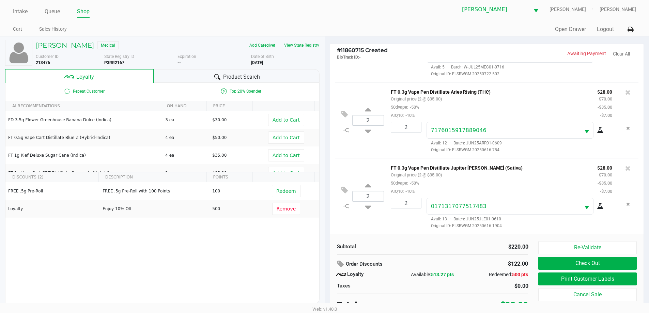
scroll to position [7, 0]
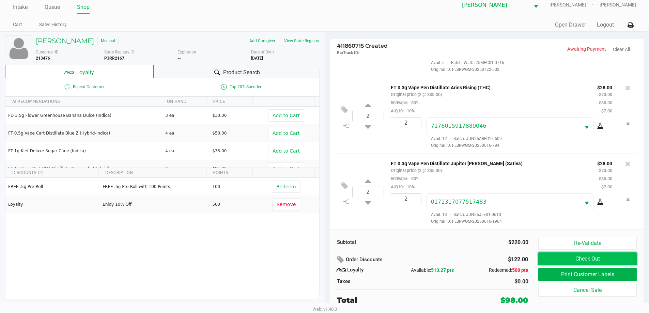
click at [555, 262] on button "Check Out" at bounding box center [587, 259] width 98 height 13
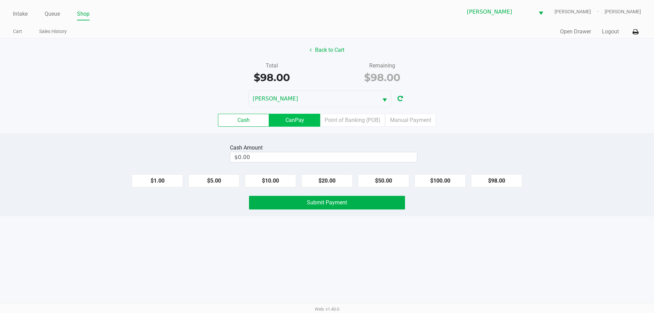
click at [305, 120] on label "CanPay" at bounding box center [294, 120] width 51 height 13
click at [0, 0] on 2 "CanPay" at bounding box center [0, 0] width 0 height 0
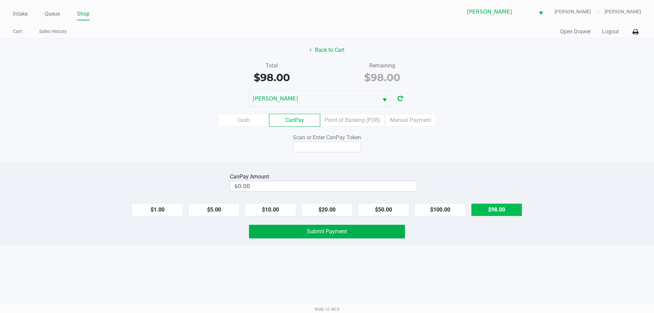
click at [502, 211] on button "$98.00" at bounding box center [496, 209] width 51 height 13
type input "$98.00"
click at [334, 150] on input at bounding box center [327, 147] width 68 height 11
type input "X4188717X"
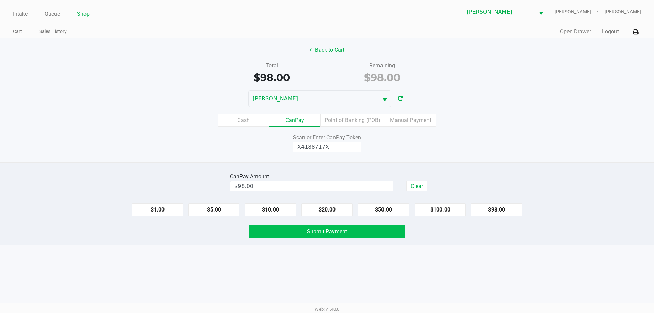
click at [360, 236] on button "Submit Payment" at bounding box center [327, 232] width 156 height 14
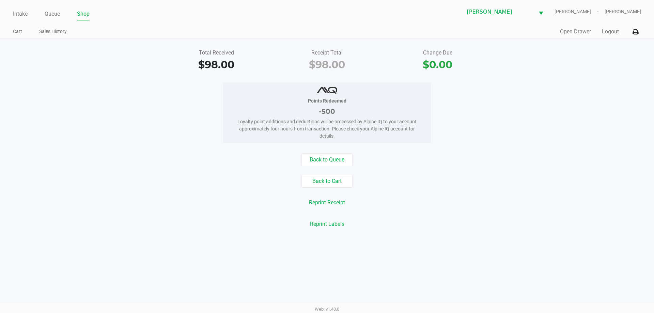
click at [343, 188] on div "Back to Queue Back to Cart Reprint Receipt Reprint Labels" at bounding box center [327, 191] width 665 height 77
click at [343, 186] on button "Back to Cart" at bounding box center [327, 181] width 51 height 13
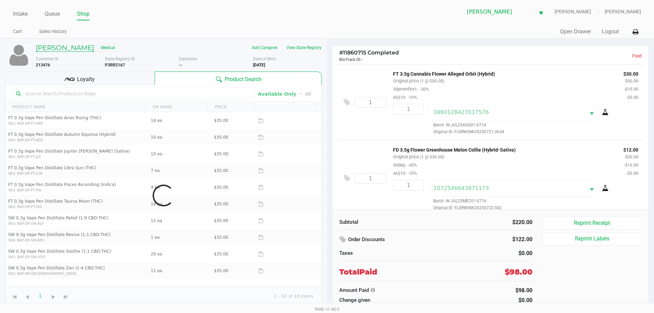
click at [51, 48] on h5 "LOURDES MCKNIGHT" at bounding box center [65, 48] width 58 height 8
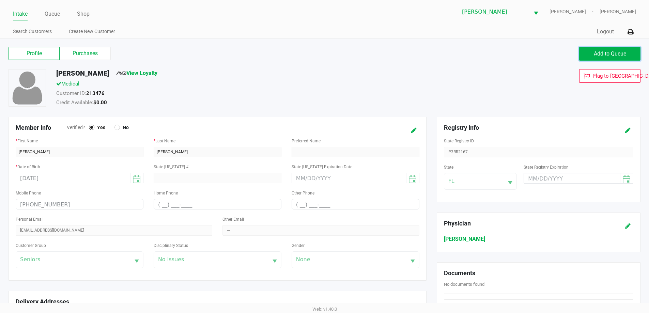
click at [584, 47] on button "Add to Queue" at bounding box center [609, 54] width 61 height 14
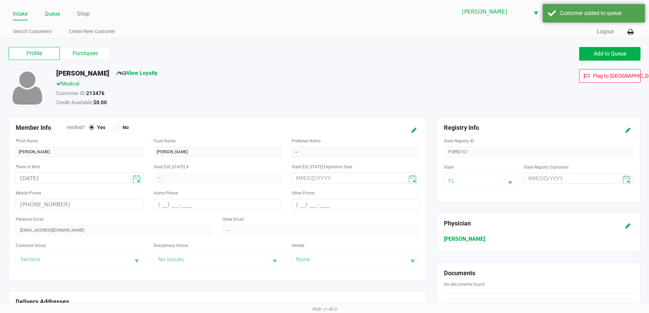
click at [52, 17] on link "Queue" at bounding box center [52, 14] width 15 height 10
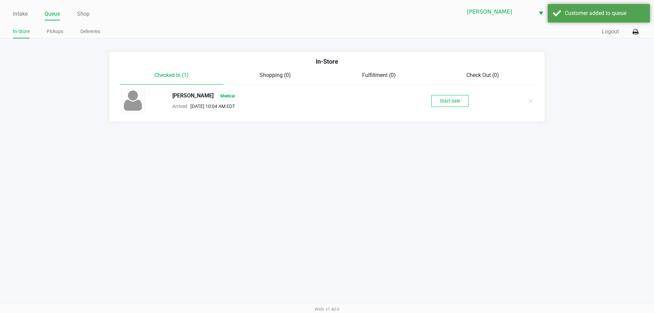
click at [450, 104] on button "Start Sale" at bounding box center [449, 101] width 37 height 12
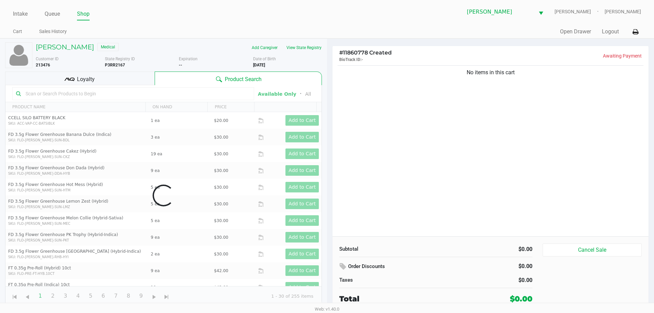
click at [52, 91] on div "Data table" at bounding box center [163, 195] width 316 height 221
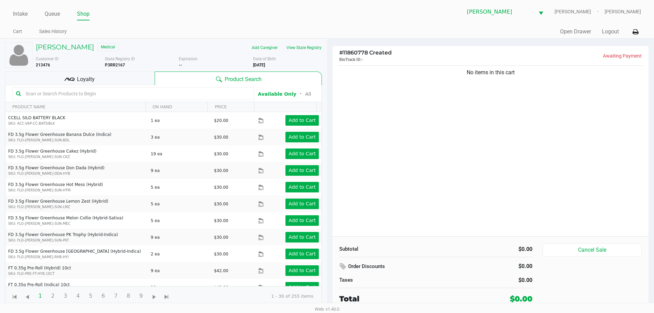
click at [52, 92] on input "text" at bounding box center [137, 94] width 228 height 10
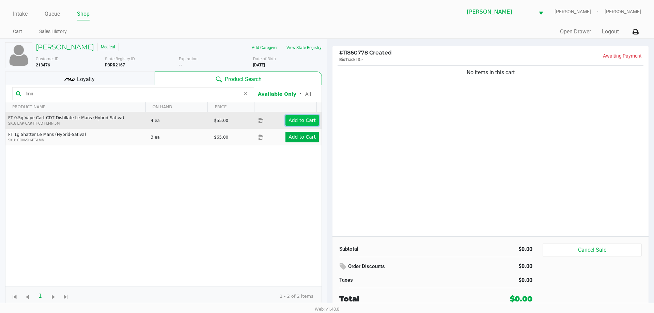
click at [299, 122] on app-button-loader "Add to Cart" at bounding box center [302, 120] width 27 height 5
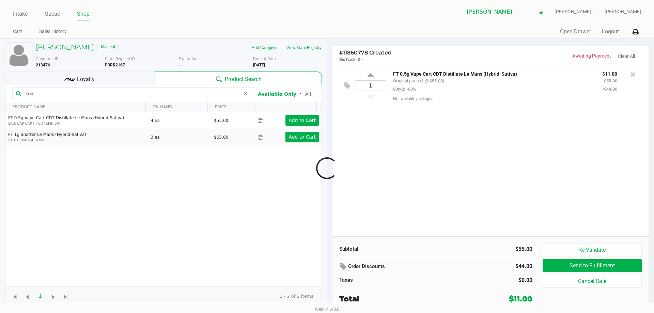
click at [87, 94] on div at bounding box center [327, 168] width 654 height 191
click at [87, 94] on input "lmn" at bounding box center [131, 94] width 217 height 10
drag, startPoint x: 87, startPoint y: 94, endPoint x: 94, endPoint y: 94, distance: 7.5
click at [87, 94] on input "lmn" at bounding box center [131, 94] width 217 height 10
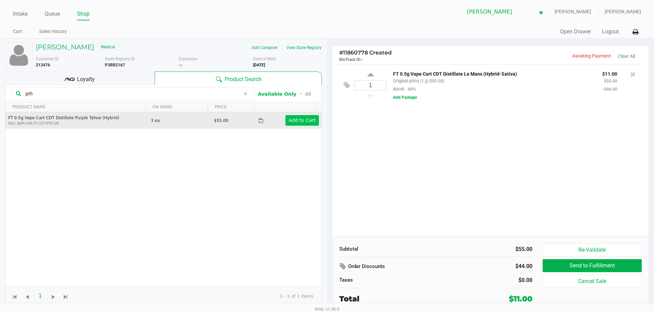
type input "pth"
click at [295, 118] on app-button-loader "Add to Cart" at bounding box center [302, 120] width 27 height 5
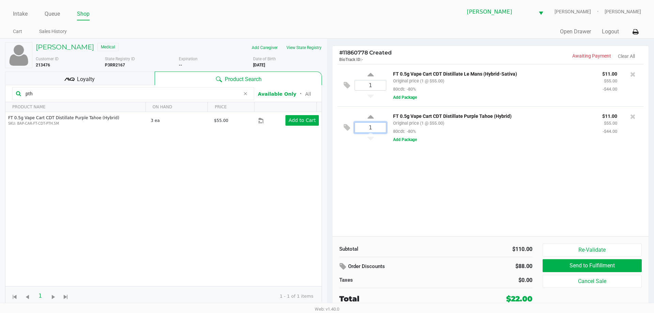
click at [367, 128] on input "1" at bounding box center [370, 128] width 31 height 10
type input "3"
click at [508, 182] on div "LOURDES MCKNIGHT Medical Add Caregiver View State Registry Customer ID 213476 S…" at bounding box center [327, 175] width 654 height 273
click at [116, 97] on input "pth" at bounding box center [131, 94] width 217 height 10
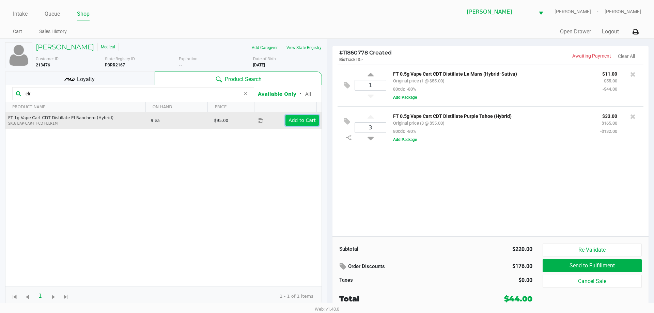
click at [309, 119] on app-button-loader "Add to Cart" at bounding box center [302, 120] width 27 height 5
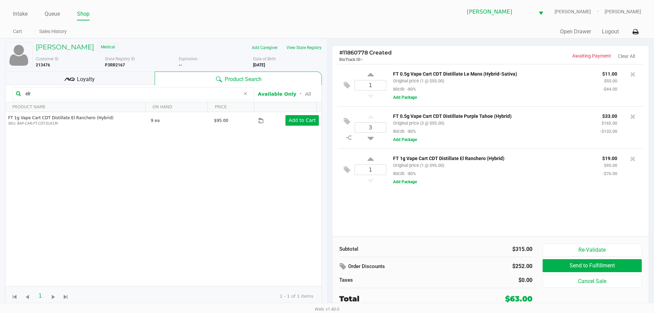
click at [146, 87] on kendo-grid-toolbar "elr Available Only ᛫ All" at bounding box center [163, 93] width 316 height 17
click at [141, 93] on input "elr" at bounding box center [131, 94] width 217 height 10
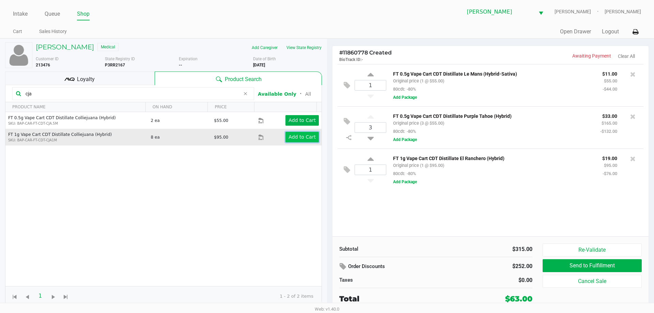
click at [301, 136] on app-button-loader "Add to Cart" at bounding box center [302, 136] width 27 height 5
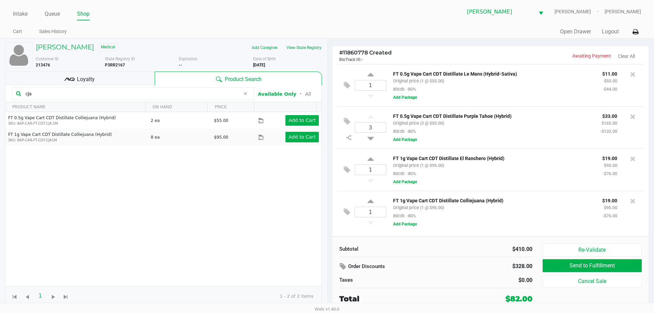
click at [191, 94] on input "cja" at bounding box center [131, 94] width 217 height 10
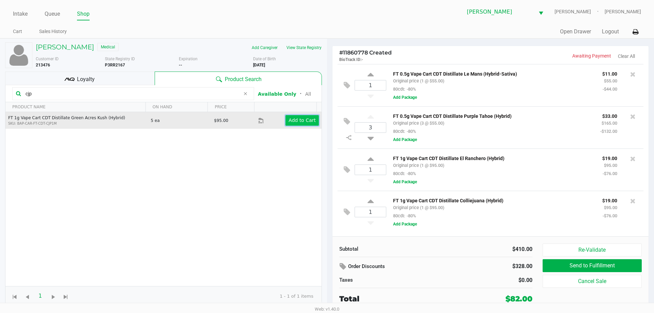
click at [311, 121] on button "Add to Cart" at bounding box center [302, 120] width 33 height 11
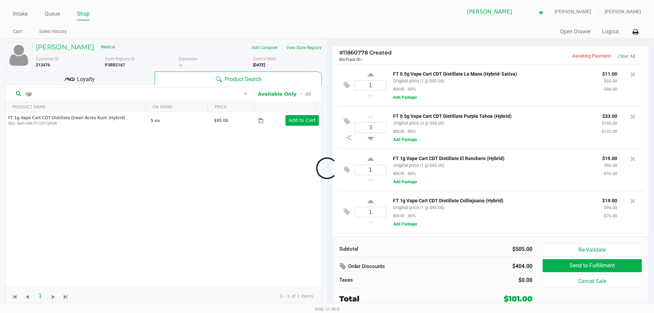
scroll to position [41, 0]
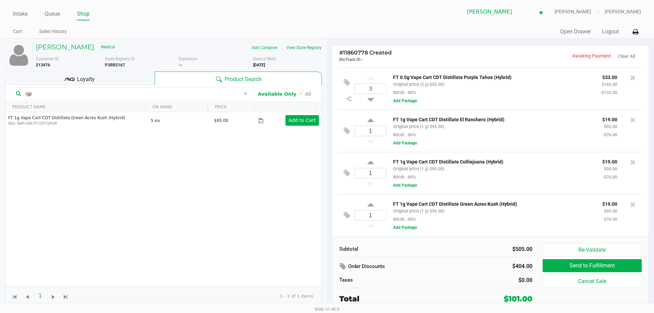
click at [117, 96] on input "cjp" at bounding box center [131, 94] width 217 height 10
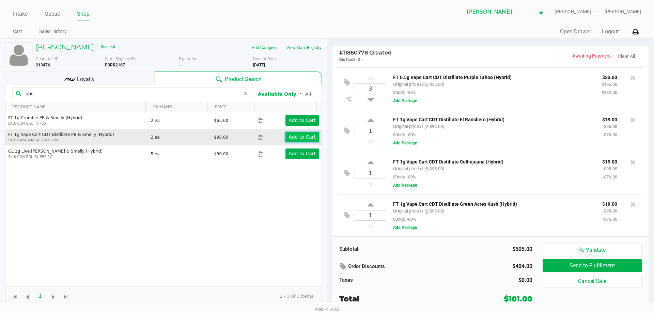
click at [306, 140] on app-button-loader "Add to Cart" at bounding box center [302, 136] width 27 height 5
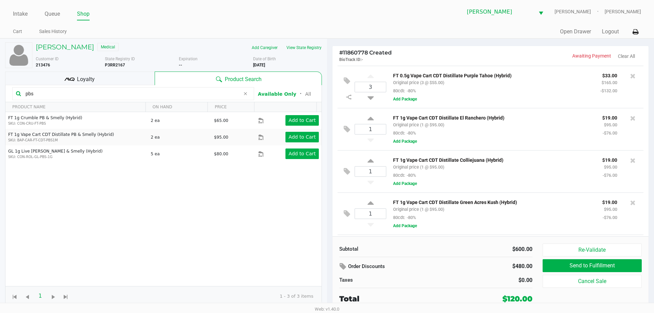
scroll to position [83, 0]
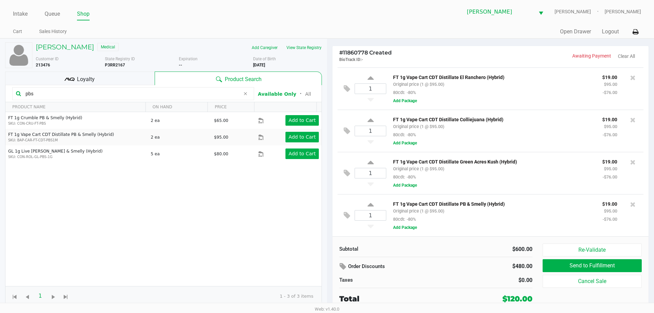
click at [75, 88] on div "pbs" at bounding box center [133, 93] width 242 height 13
click at [72, 90] on input "pbs" at bounding box center [131, 94] width 217 height 10
click at [72, 91] on input "pbs" at bounding box center [131, 94] width 217 height 10
click at [72, 90] on input "pbs" at bounding box center [131, 94] width 217 height 10
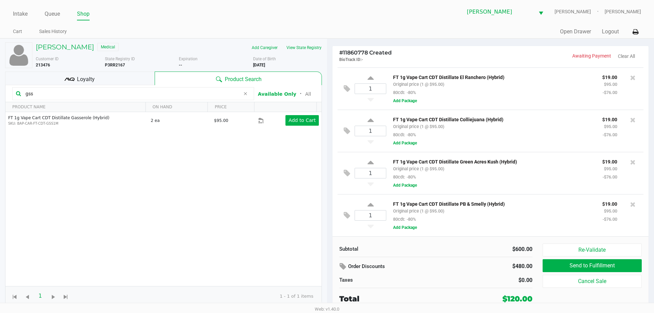
type input "gss"
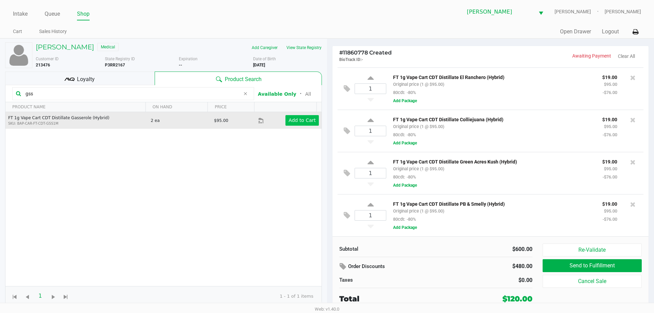
click at [296, 121] on app-button-loader "Add to Cart" at bounding box center [302, 120] width 27 height 5
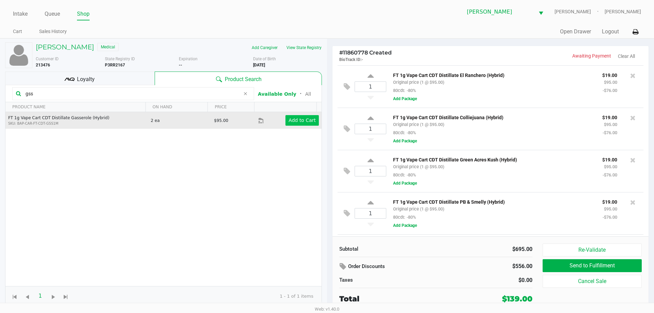
scroll to position [126, 0]
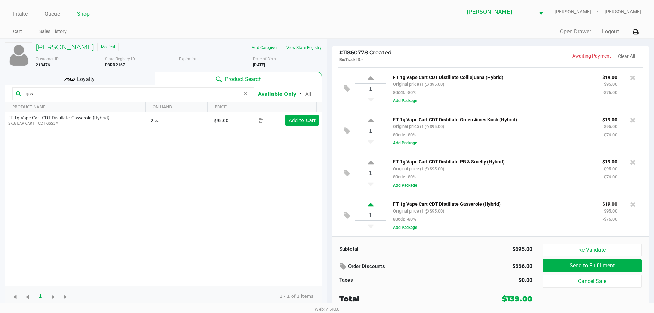
click at [370, 208] on icon at bounding box center [371, 206] width 6 height 9
type input "2"
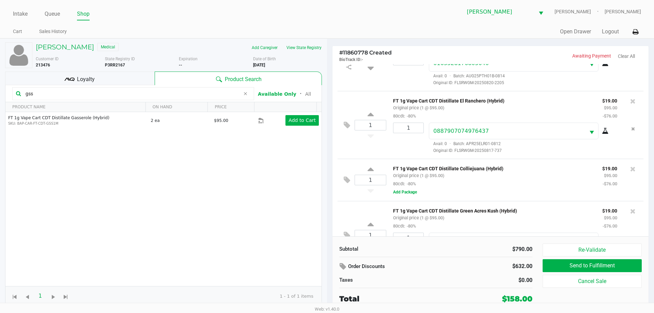
scroll to position [254, 0]
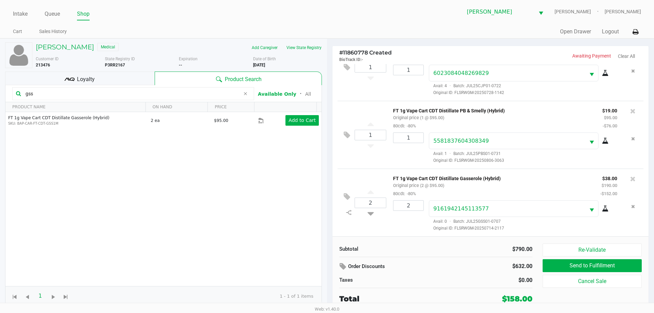
click at [76, 98] on input "gss" at bounding box center [131, 94] width 217 height 10
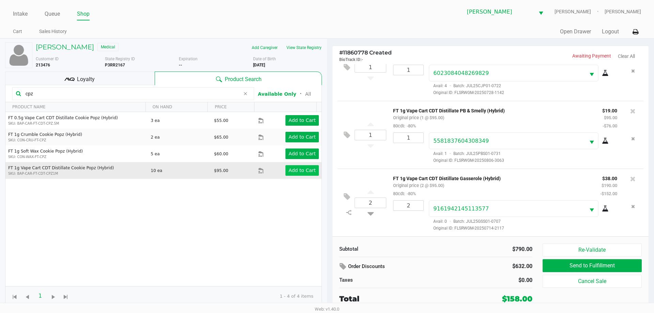
type input "cpz"
click at [293, 173] on app-button-loader "Add to Cart" at bounding box center [302, 170] width 27 height 5
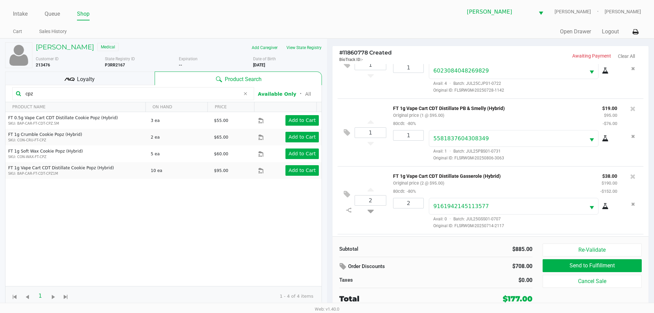
scroll to position [296, 0]
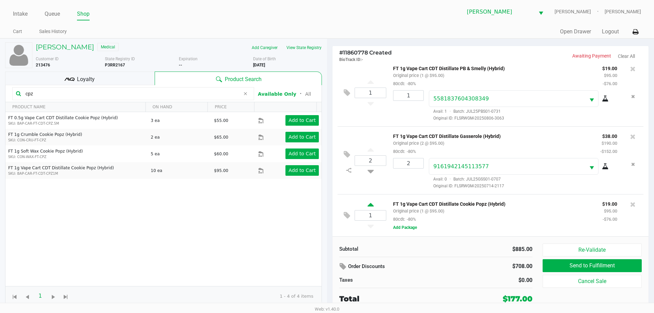
click at [369, 207] on icon at bounding box center [371, 206] width 6 height 9
type input "2"
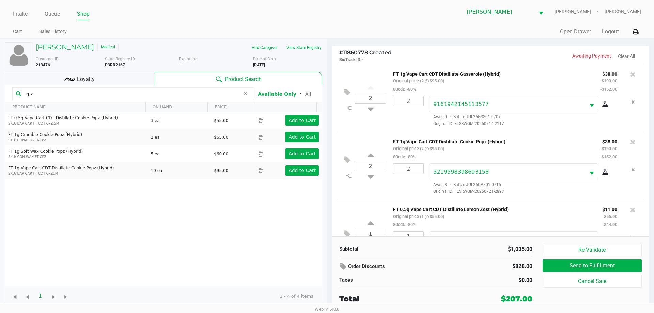
scroll to position [415, 0]
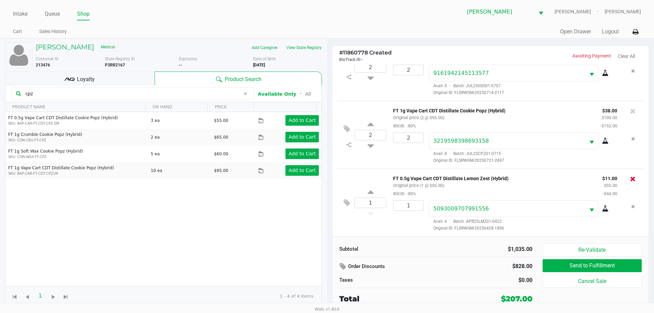
click at [631, 179] on icon at bounding box center [633, 179] width 5 height 7
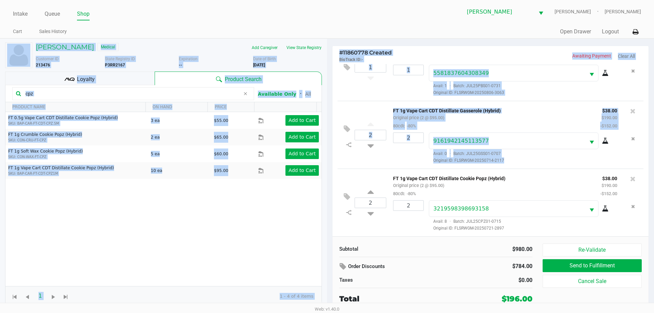
drag, startPoint x: 646, startPoint y: 207, endPoint x: 646, endPoint y: 143, distance: 63.1
click at [163, 240] on div "FT 0.5g Vape Cart CDT Distillate Cookie Popz (Hybrid) SKU: BAP-CAR-FT-CDT-CPZ.5…" at bounding box center [163, 199] width 316 height 174
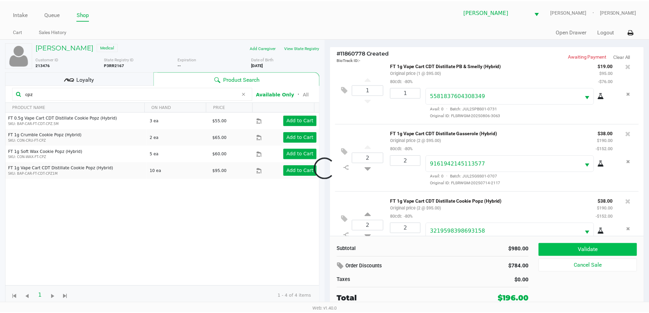
scroll to position [373, 0]
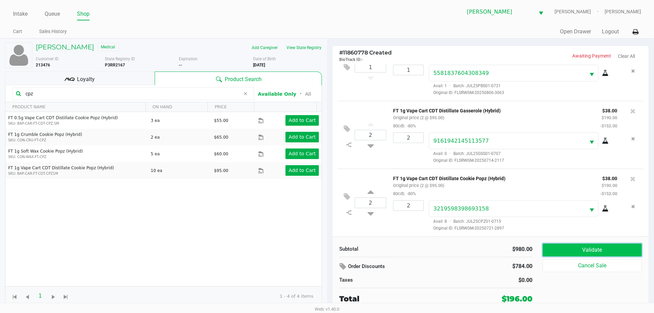
click at [572, 250] on button "Validate" at bounding box center [592, 250] width 99 height 13
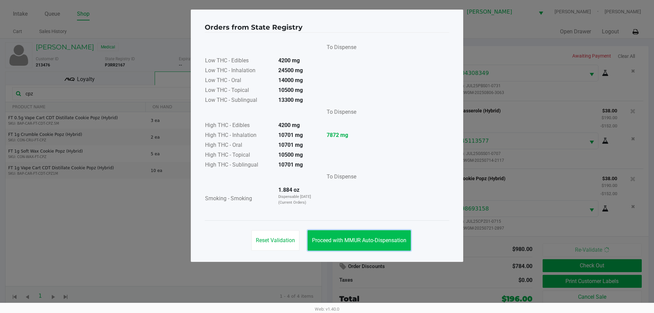
click at [348, 239] on span "Proceed with MMUR Auto-Dispensation" at bounding box center [359, 240] width 94 height 6
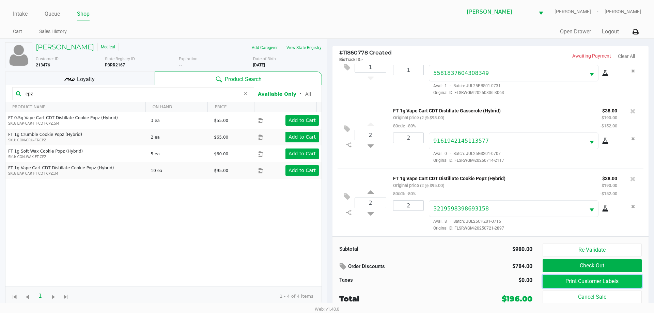
click at [553, 280] on button "Print Customer Labels" at bounding box center [592, 281] width 99 height 13
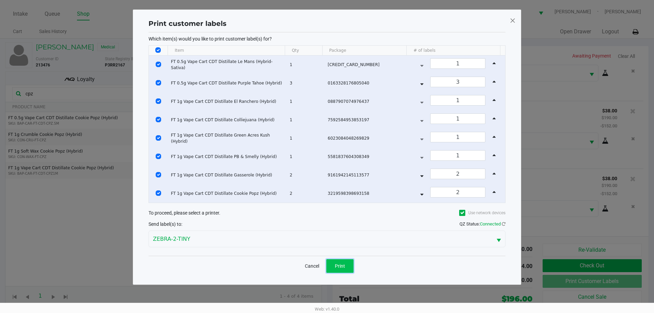
click at [342, 263] on span "Print" at bounding box center [340, 265] width 10 height 5
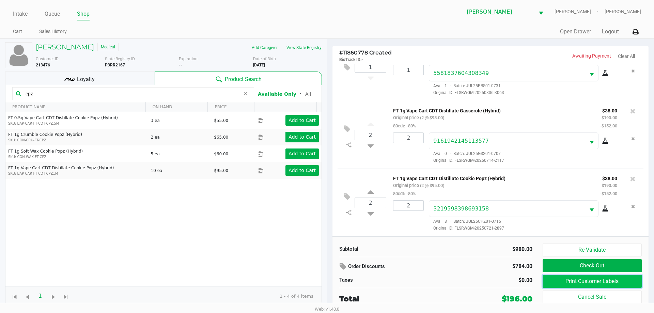
click at [576, 282] on button "Print Customer Labels" at bounding box center [592, 281] width 99 height 13
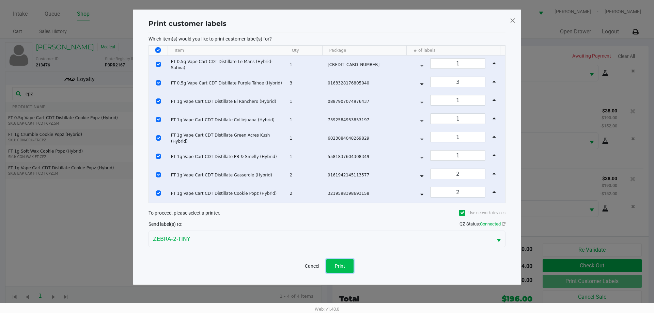
click at [342, 267] on span "Print" at bounding box center [340, 265] width 10 height 5
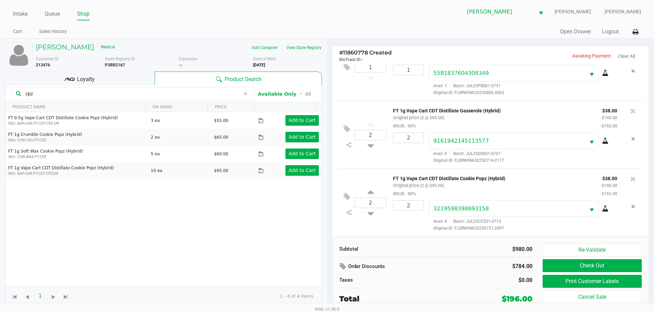
click at [130, 77] on div "Loyalty" at bounding box center [80, 79] width 150 height 14
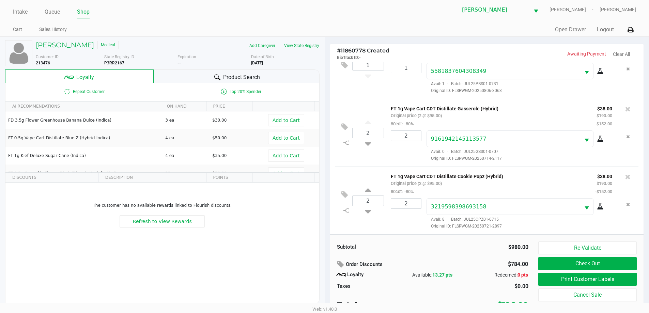
scroll to position [0, 0]
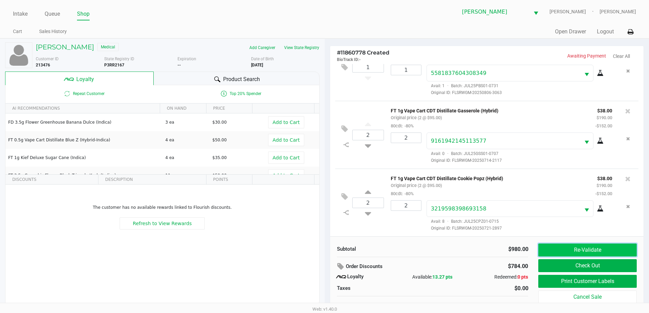
click at [564, 249] on button "Re-Validate" at bounding box center [587, 250] width 98 height 13
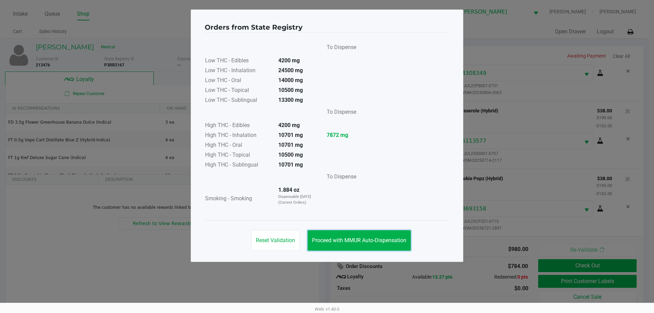
drag, startPoint x: 389, startPoint y: 241, endPoint x: 489, endPoint y: 213, distance: 104.4
click at [389, 241] on span "Proceed with MMUR Auto-Dispensation" at bounding box center [359, 240] width 94 height 6
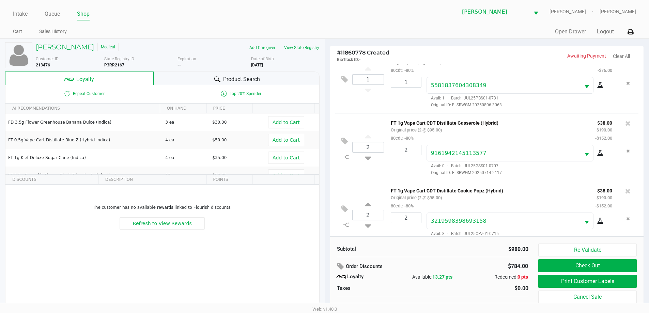
scroll to position [373, 0]
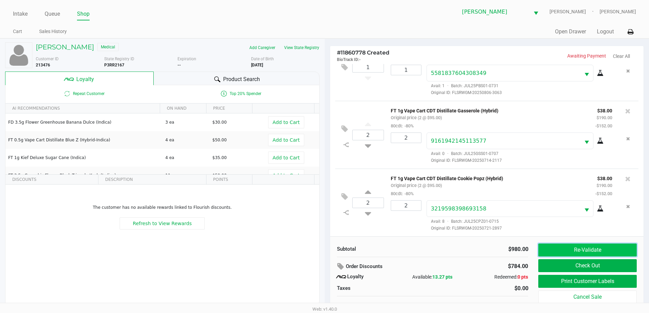
click at [567, 255] on button "Re-Validate" at bounding box center [587, 250] width 98 height 13
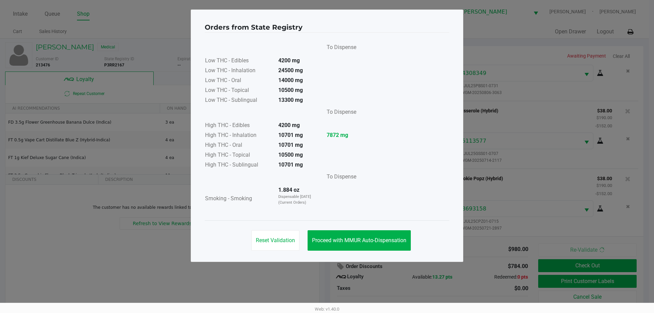
click at [354, 255] on div "Orders from State Registry To Dispense Low THC - Edibles 4200 mg Low THC - Inha…" at bounding box center [327, 136] width 273 height 253
click at [365, 245] on button "Proceed with MMUR Auto-Dispensation" at bounding box center [359, 240] width 103 height 20
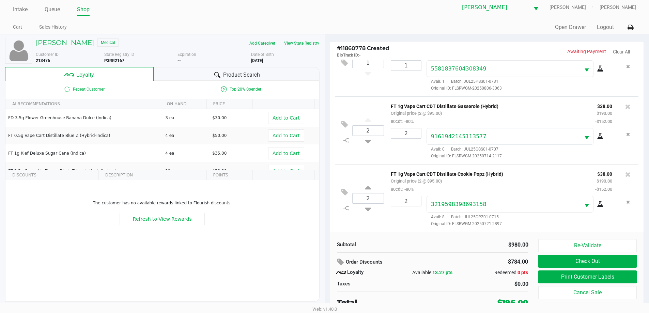
scroll to position [7, 0]
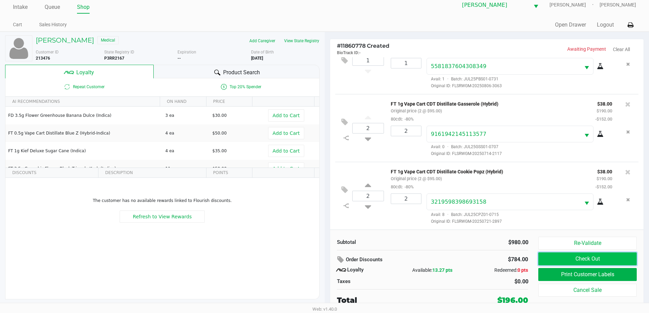
click at [575, 258] on button "Check Out" at bounding box center [587, 259] width 98 height 13
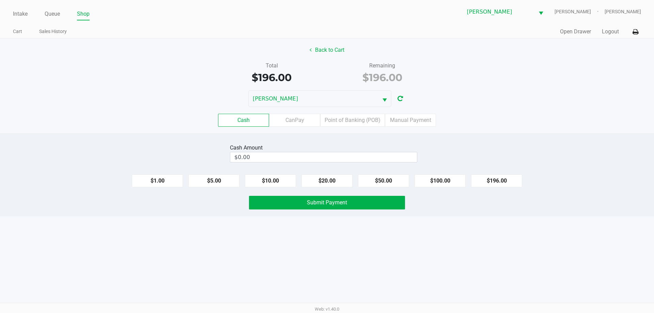
drag, startPoint x: 292, startPoint y: 113, endPoint x: 293, endPoint y: 118, distance: 4.5
click at [292, 114] on div "Cash CanPay Point of Banking (POB) Manual Payment" at bounding box center [327, 120] width 665 height 27
drag, startPoint x: 279, startPoint y: 118, endPoint x: 480, endPoint y: 178, distance: 209.5
click at [279, 118] on label "CanPay" at bounding box center [294, 120] width 51 height 13
click at [0, 0] on 2 "CanPay" at bounding box center [0, 0] width 0 height 0
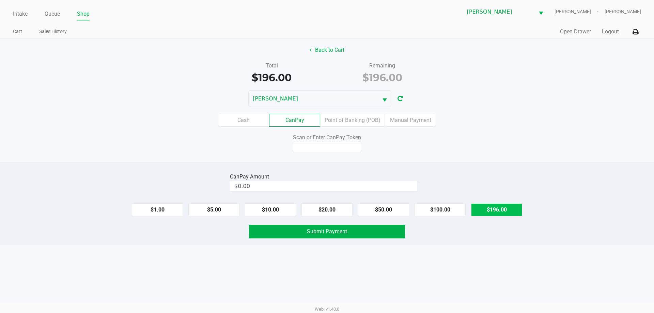
click at [487, 208] on button "$196.00" at bounding box center [496, 209] width 51 height 13
type input "$196.00"
click at [355, 152] on input at bounding box center [327, 147] width 68 height 11
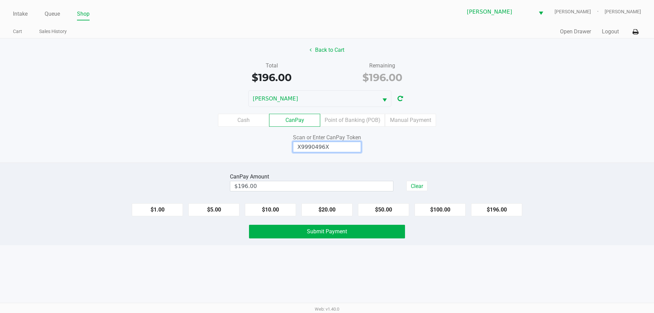
type input "X9990496X"
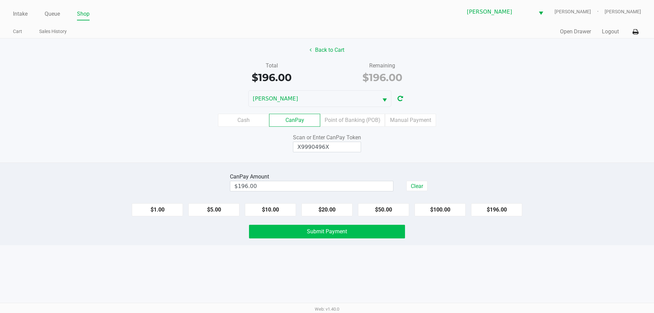
click at [397, 237] on button "Submit Payment" at bounding box center [327, 232] width 156 height 14
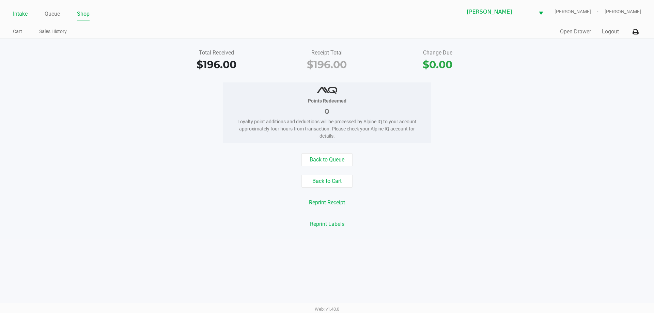
click at [13, 15] on link "Intake" at bounding box center [20, 14] width 15 height 10
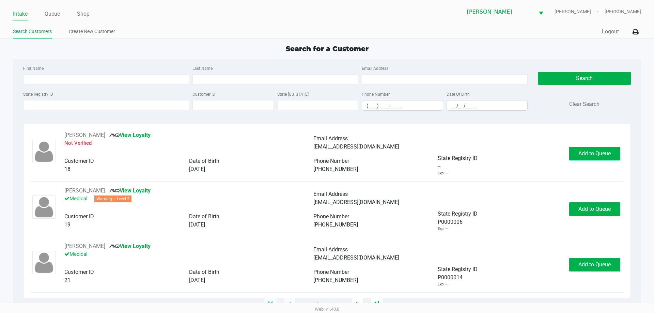
click at [58, 2] on div "Intake Queue Shop Brandon WC CHARLIE-SIMPSON Kammaly Garcia Search Customers Cr…" at bounding box center [327, 19] width 654 height 39
click at [57, 11] on link "Queue" at bounding box center [52, 14] width 15 height 10
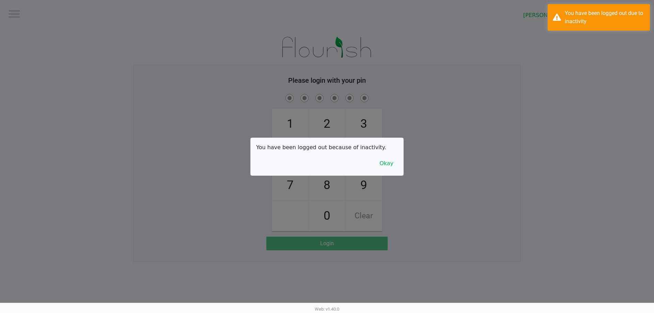
click at [58, 30] on div at bounding box center [327, 156] width 654 height 313
click at [383, 161] on button "Okay" at bounding box center [386, 163] width 23 height 13
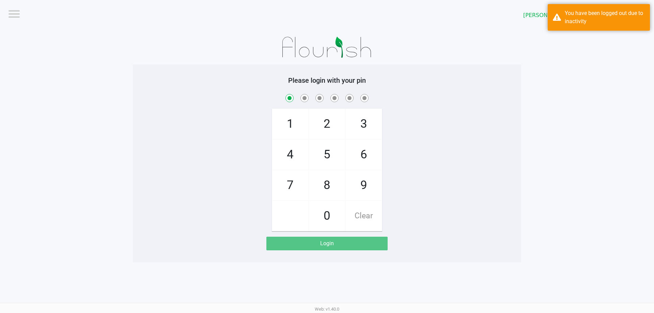
checkbox input "true"
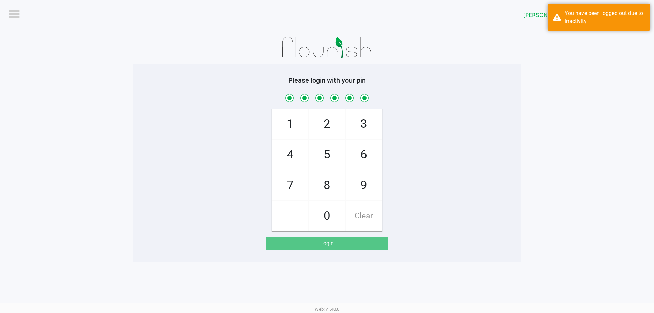
checkbox input "true"
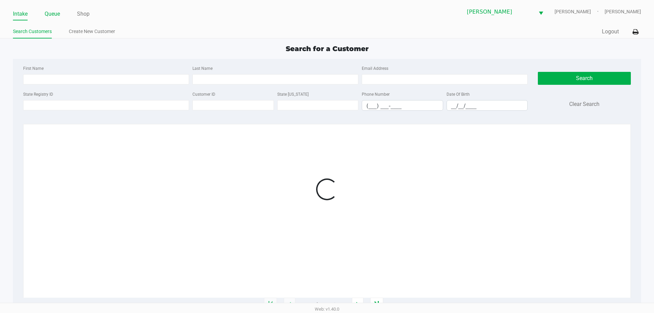
click at [53, 11] on link "Queue" at bounding box center [52, 14] width 15 height 10
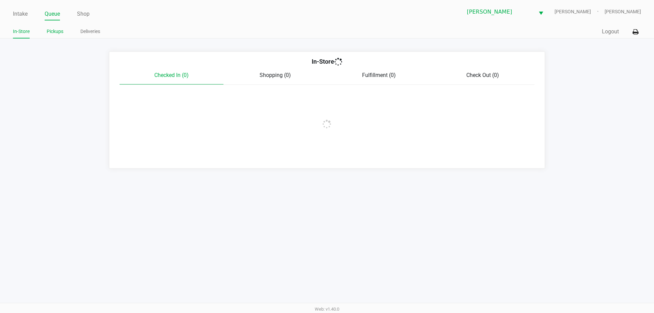
click at [59, 33] on link "Pickups" at bounding box center [55, 31] width 17 height 9
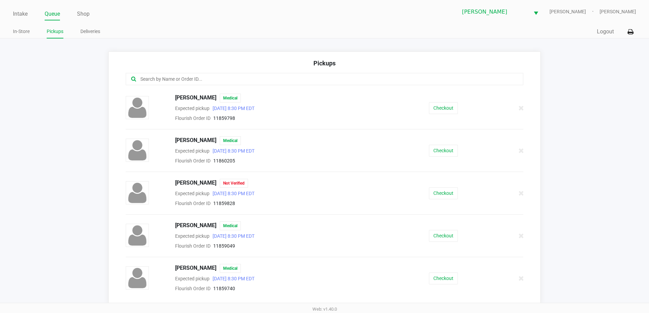
click at [217, 81] on input "text" at bounding box center [314, 79] width 348 height 8
click at [444, 108] on button "Checkout" at bounding box center [443, 108] width 29 height 12
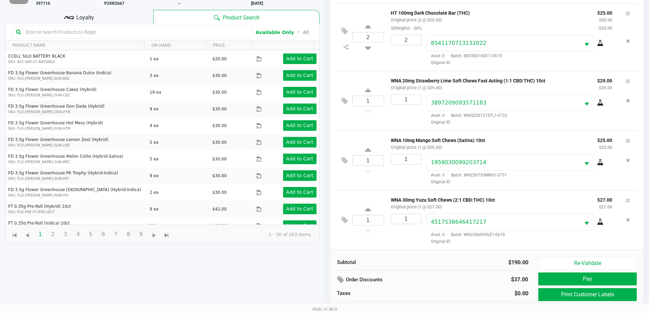
scroll to position [74, 0]
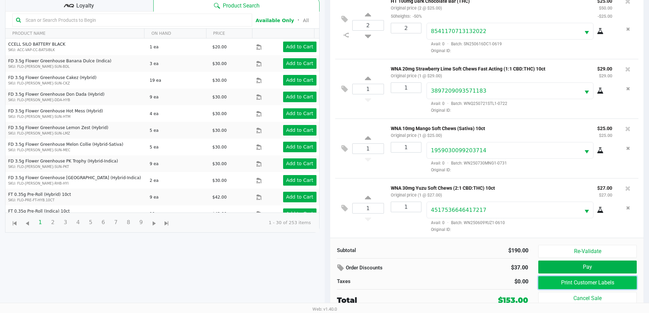
click at [573, 287] on button "Print Customer Labels" at bounding box center [587, 282] width 98 height 13
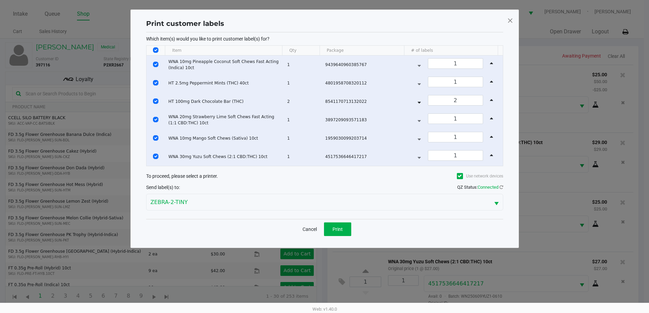
scroll to position [0, 0]
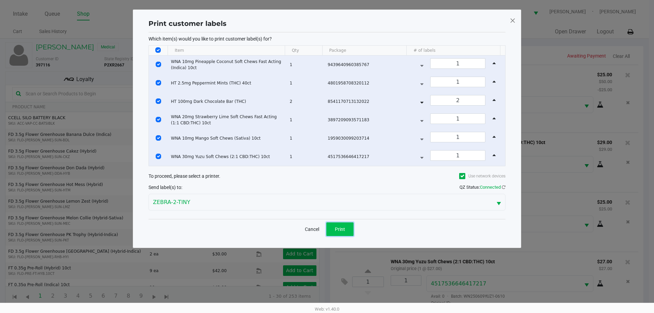
click at [339, 225] on button "Print" at bounding box center [339, 230] width 27 height 14
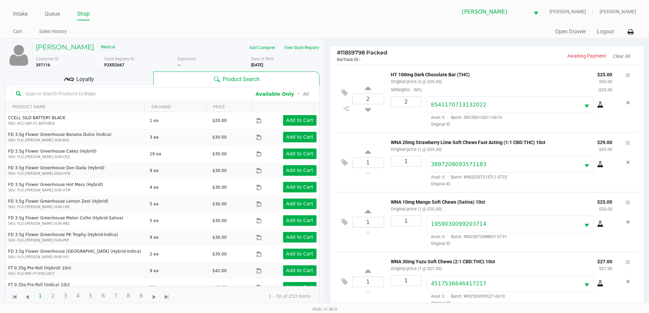
click at [134, 90] on input "text" at bounding box center [136, 94] width 226 height 10
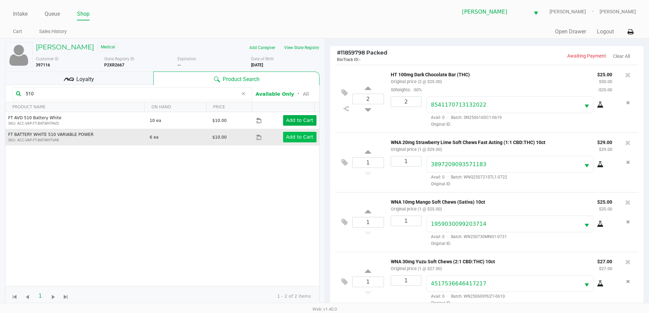
type input "510"
click at [292, 142] on button "Add to Cart" at bounding box center [299, 137] width 33 height 11
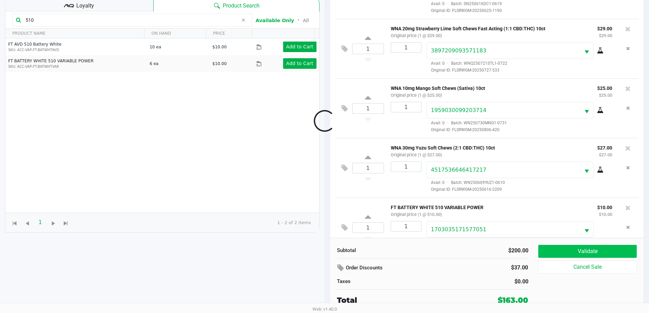
scroll to position [189, 0]
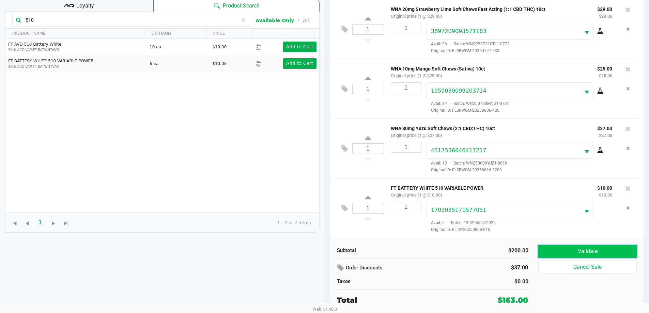
click at [561, 254] on button "Validate" at bounding box center [587, 251] width 98 height 13
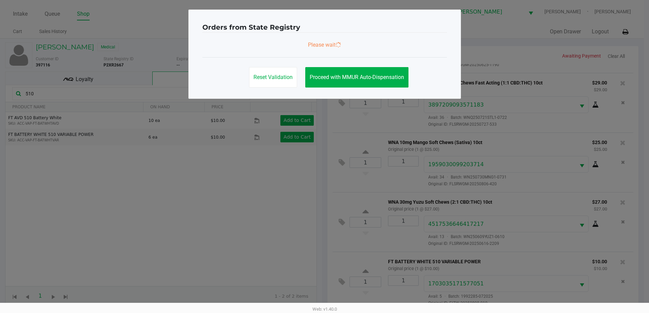
scroll to position [0, 0]
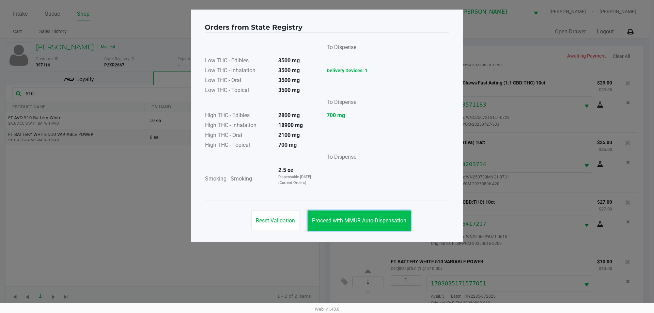
click at [396, 220] on span "Proceed with MMUR Auto-Dispensation" at bounding box center [359, 220] width 94 height 6
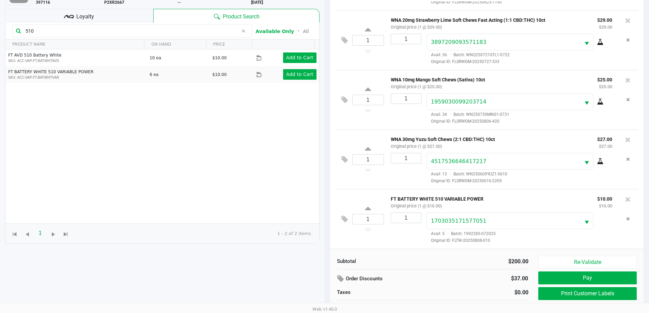
scroll to position [68, 0]
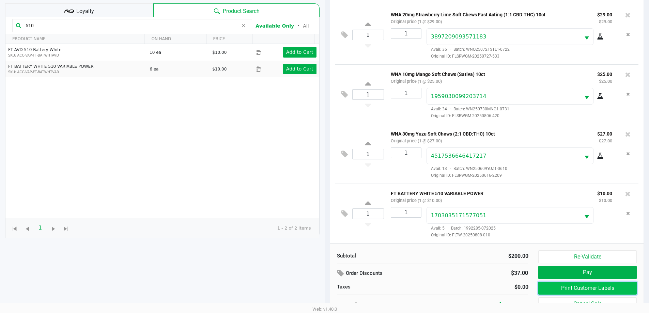
click at [561, 289] on button "Print Customer Labels" at bounding box center [587, 288] width 98 height 13
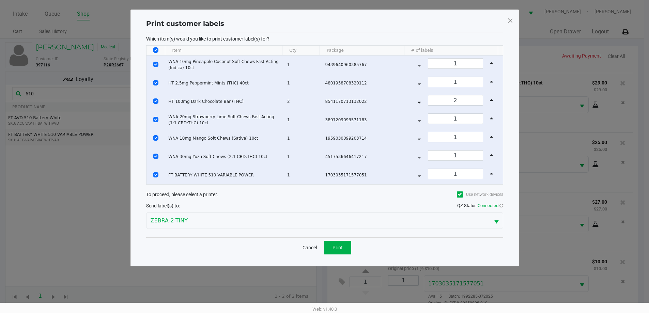
scroll to position [0, 0]
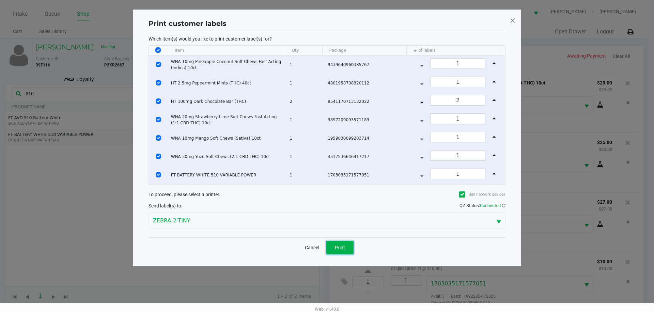
drag, startPoint x: 345, startPoint y: 249, endPoint x: 360, endPoint y: 230, distance: 23.7
click at [345, 249] on button "Print" at bounding box center [339, 248] width 27 height 14
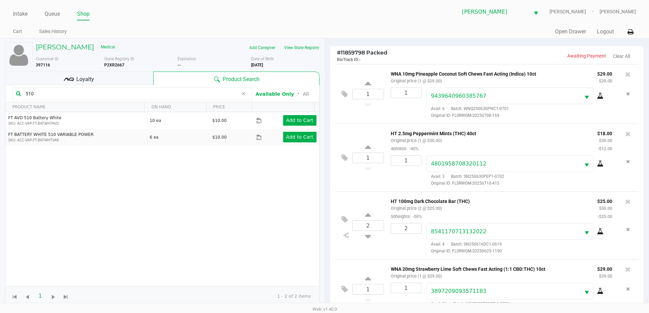
drag, startPoint x: 97, startPoint y: 79, endPoint x: 104, endPoint y: 73, distance: 9.2
click at [99, 79] on div "Loyalty" at bounding box center [79, 79] width 148 height 14
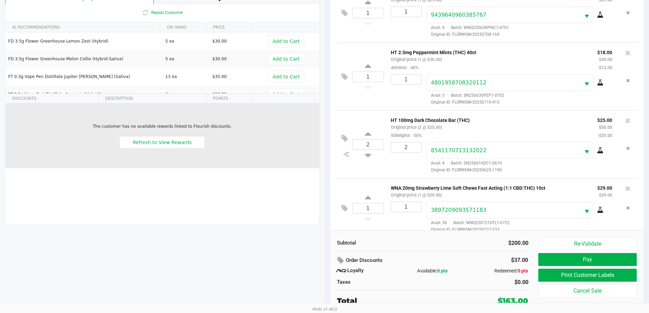
scroll to position [82, 0]
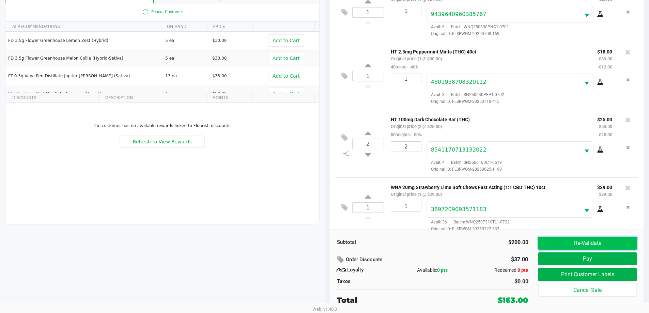
click at [548, 247] on button "Re-Validate" at bounding box center [587, 243] width 98 height 13
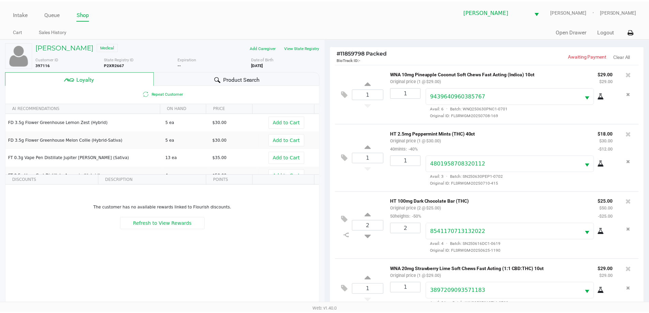
scroll to position [189, 0]
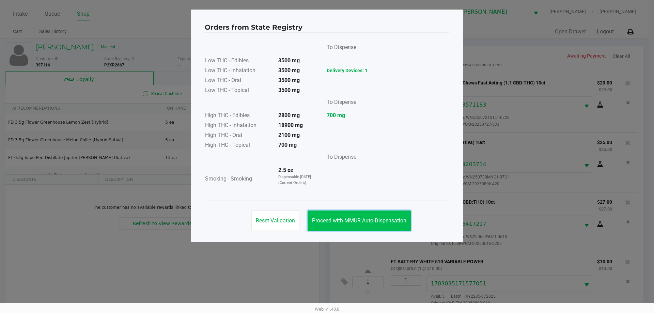
click at [366, 230] on button "Proceed with MMUR Auto-Dispensation" at bounding box center [359, 221] width 103 height 20
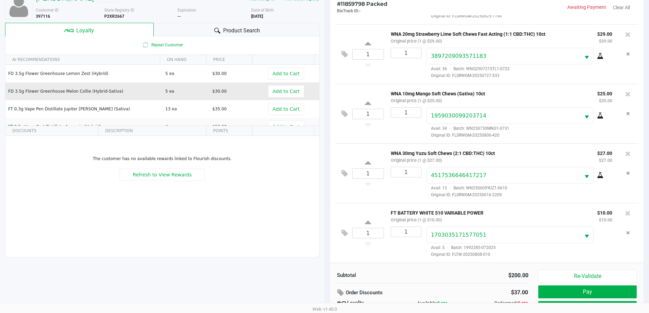
scroll to position [0, 0]
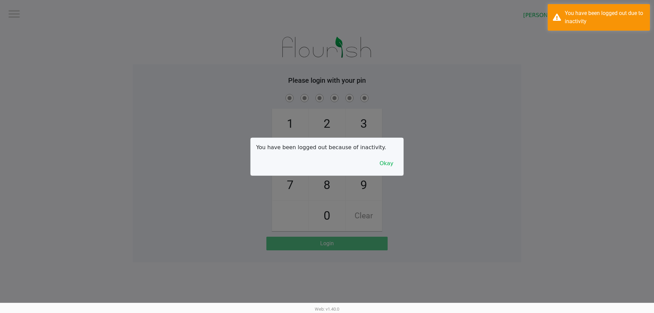
click at [22, 14] on div at bounding box center [327, 156] width 654 height 313
click at [388, 163] on button "Okay" at bounding box center [386, 163] width 23 height 13
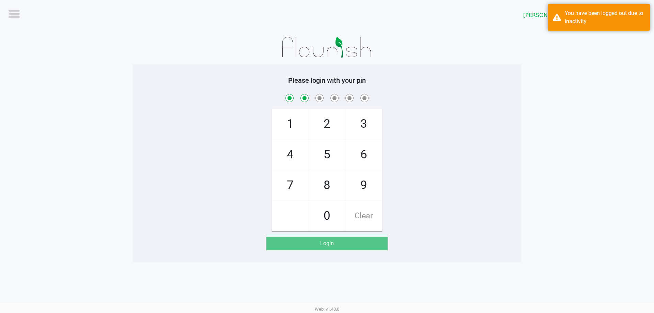
checkbox input "true"
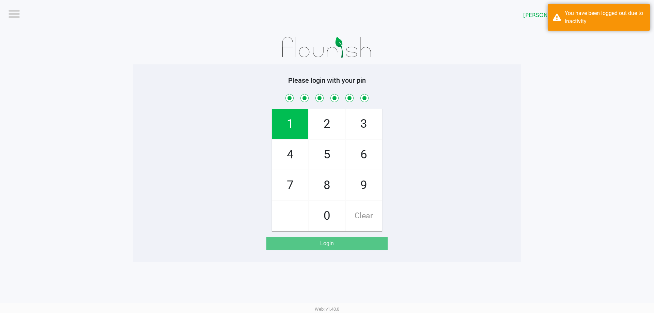
checkbox input "true"
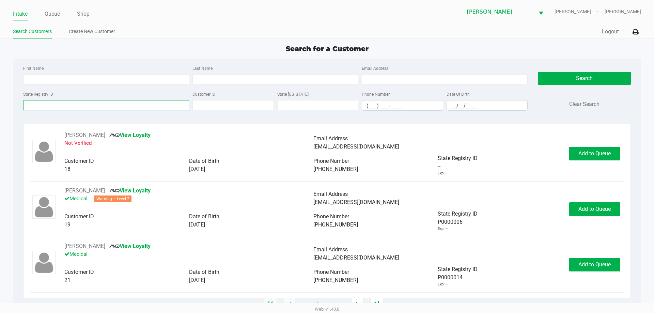
click at [171, 105] on input "State Registry ID" at bounding box center [106, 105] width 166 height 10
click at [160, 77] on input "First Name" at bounding box center [106, 79] width 166 height 10
type input "david"
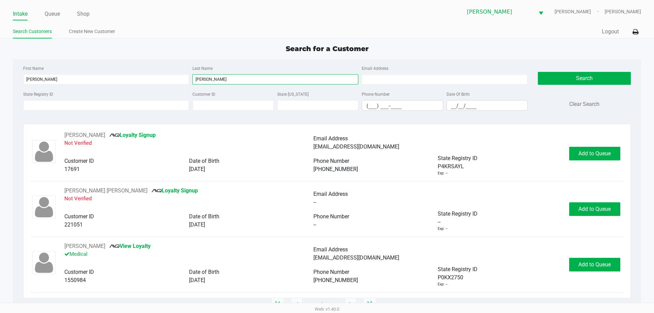
type input "heller"
click at [460, 109] on input "__/__/____" at bounding box center [487, 106] width 81 height 11
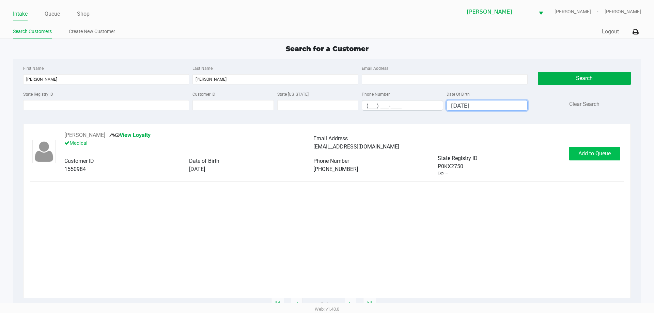
type input "08/09/1955"
click at [603, 150] on button "Add to Queue" at bounding box center [594, 154] width 51 height 14
click at [603, 150] on div "Add to Queue" at bounding box center [594, 154] width 51 height 14
click at [601, 149] on div "Add to Queue" at bounding box center [594, 154] width 51 height 14
click at [600, 149] on div "Add to Queue" at bounding box center [594, 154] width 51 height 14
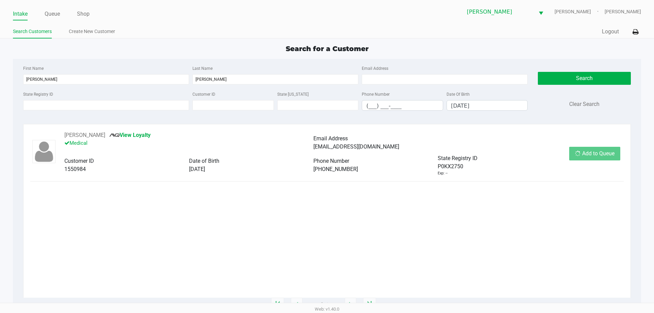
click at [600, 149] on div "Add to Queue" at bounding box center [594, 154] width 51 height 14
drag, startPoint x: 600, startPoint y: 149, endPoint x: 594, endPoint y: 152, distance: 6.4
click at [594, 152] on div "Add to Queue" at bounding box center [594, 154] width 51 height 14
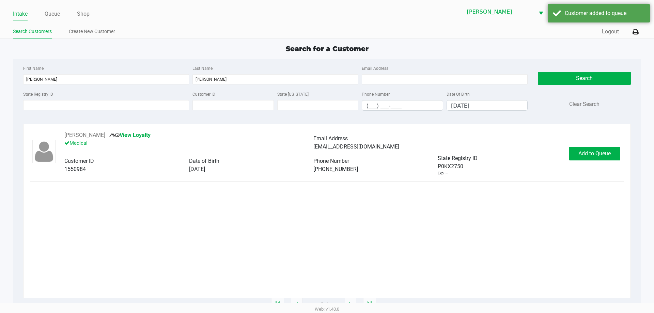
click at [594, 152] on div "Add to Queue" at bounding box center [594, 154] width 51 height 14
click at [604, 157] on button "In Queue" at bounding box center [595, 154] width 48 height 14
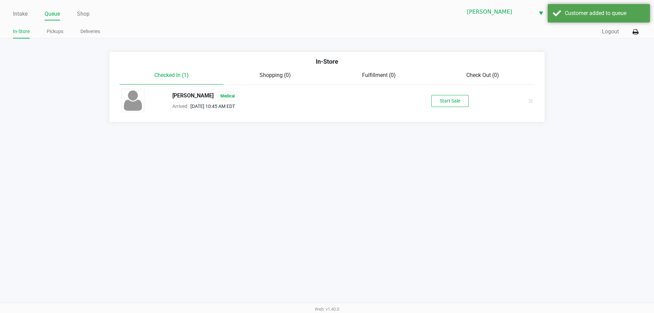
click at [451, 99] on button "Start Sale" at bounding box center [449, 101] width 37 height 12
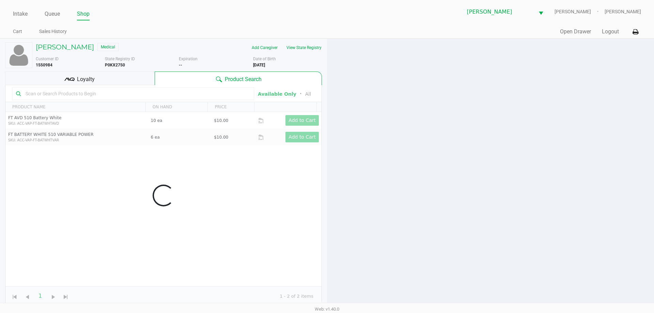
click at [51, 87] on div "Data table" at bounding box center [163, 195] width 316 height 221
click at [51, 88] on div "Data table" at bounding box center [163, 195] width 316 height 221
click at [51, 90] on div "Data table" at bounding box center [163, 195] width 316 height 221
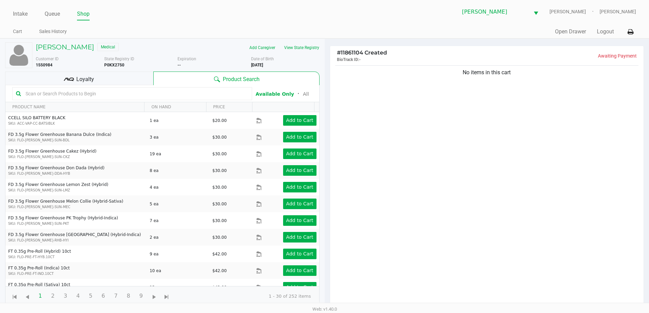
click at [51, 91] on input "text" at bounding box center [136, 94] width 226 height 10
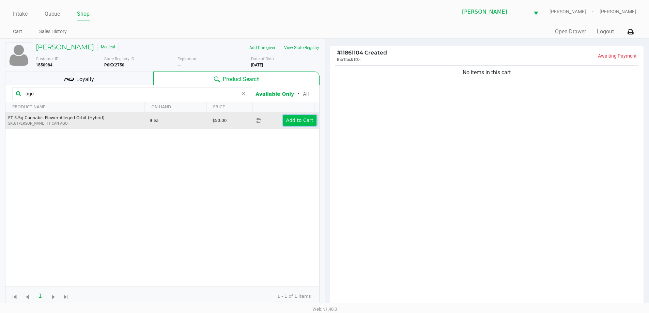
click at [308, 124] on button "Add to Cart" at bounding box center [299, 120] width 33 height 11
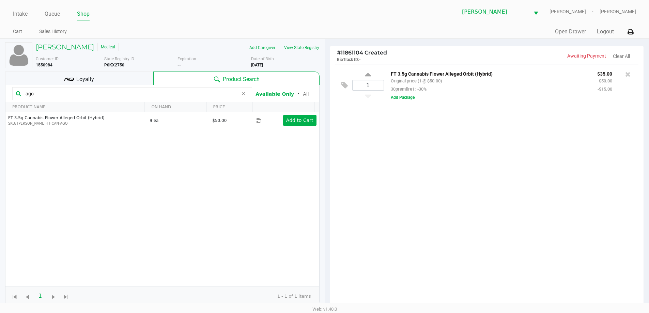
click at [36, 96] on input "ago" at bounding box center [130, 94] width 215 height 10
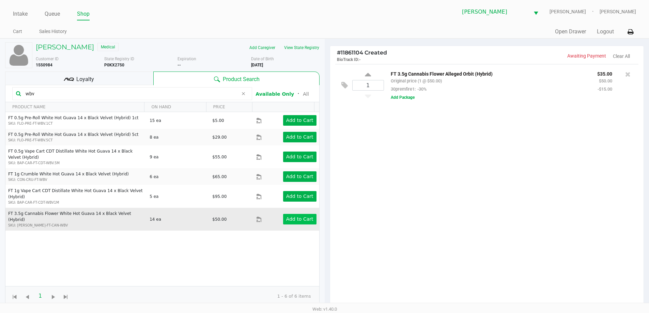
type input "wbv"
click at [298, 216] on app-button-loader "Add to Cart" at bounding box center [299, 218] width 27 height 5
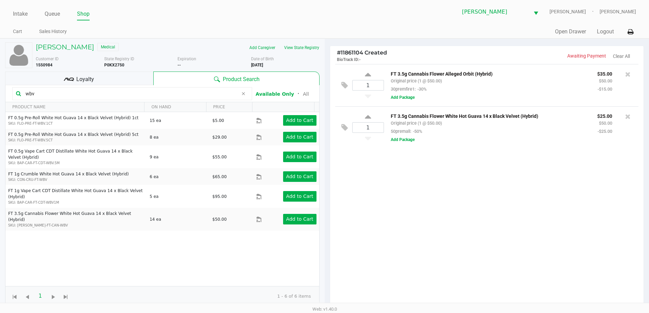
click at [139, 94] on input "wbv" at bounding box center [130, 94] width 215 height 10
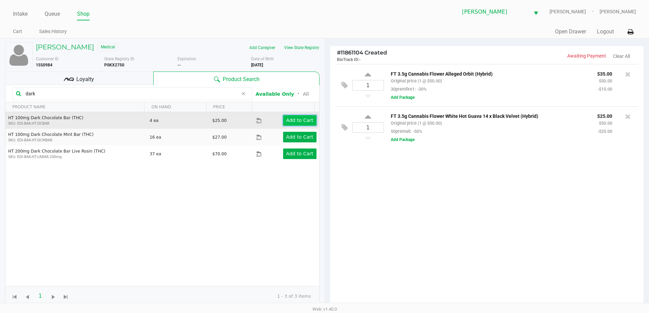
click at [304, 118] on app-button-loader "Add to Cart" at bounding box center [299, 120] width 27 height 5
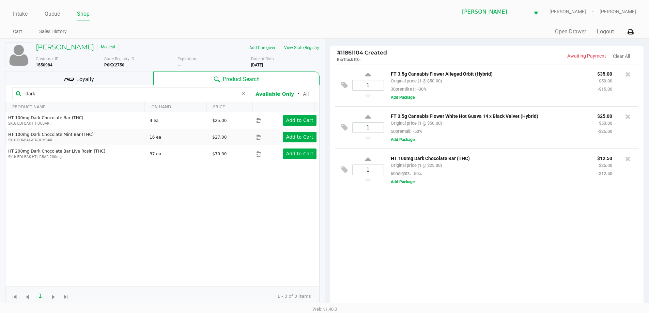
click at [165, 93] on input "dark" at bounding box center [130, 94] width 215 height 10
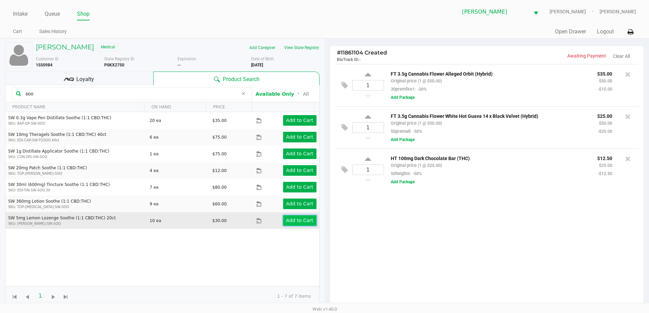
click at [286, 218] on app-button-loader "Add to Cart" at bounding box center [299, 220] width 27 height 5
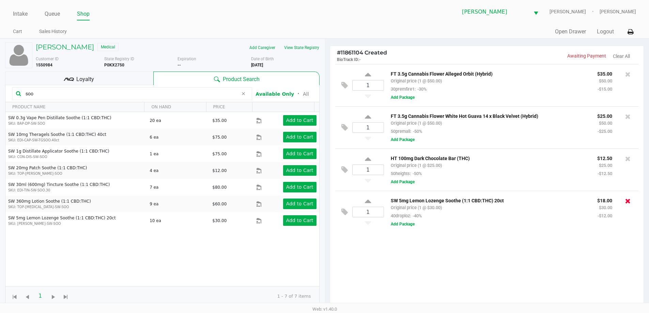
click at [629, 203] on icon at bounding box center [627, 201] width 5 height 7
click at [62, 95] on input "soo" at bounding box center [130, 94] width 215 height 10
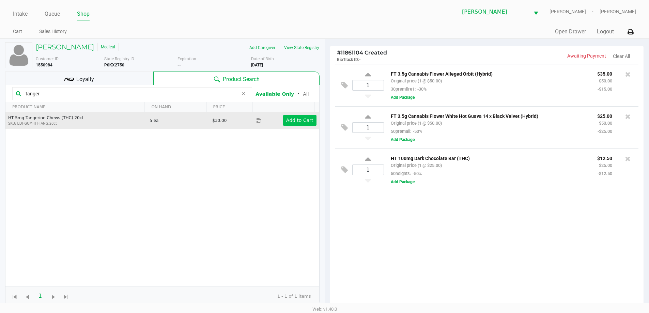
type input "tanger"
click at [289, 123] on app-button-loader "Add to Cart" at bounding box center [299, 120] width 27 height 5
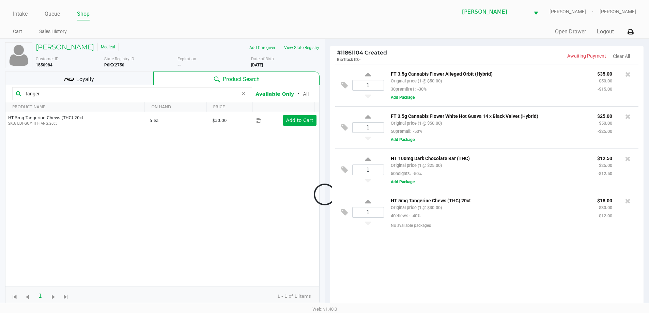
click at [115, 74] on div at bounding box center [324, 195] width 649 height 244
click at [110, 83] on div at bounding box center [324, 195] width 649 height 244
click at [110, 83] on div "Loyalty" at bounding box center [79, 79] width 148 height 14
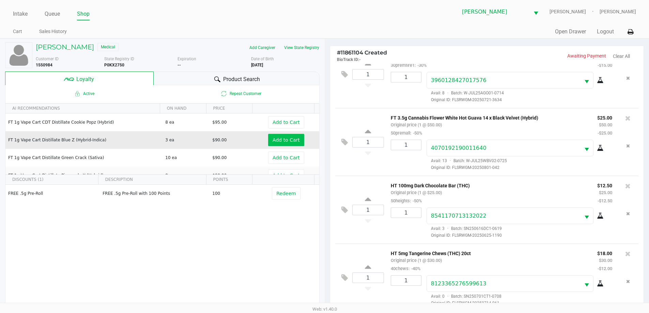
scroll to position [82, 0]
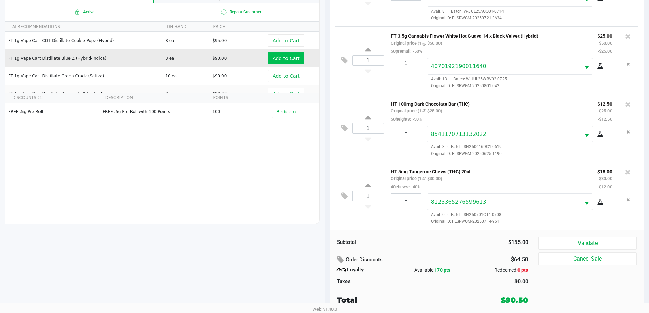
click at [589, 249] on button "Validate" at bounding box center [587, 243] width 98 height 13
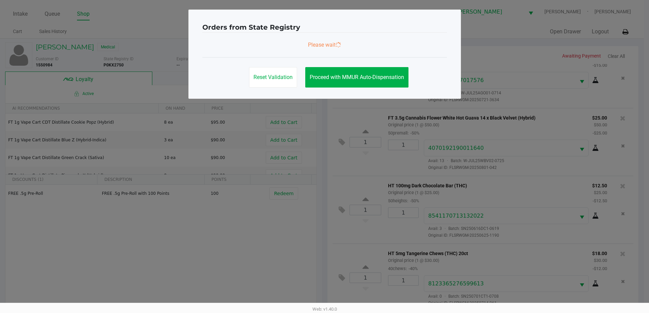
scroll to position [0, 0]
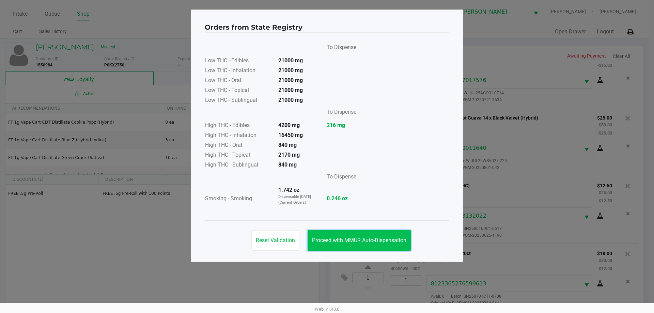
click at [365, 247] on button "Proceed with MMUR Auto-Dispensation" at bounding box center [359, 240] width 103 height 20
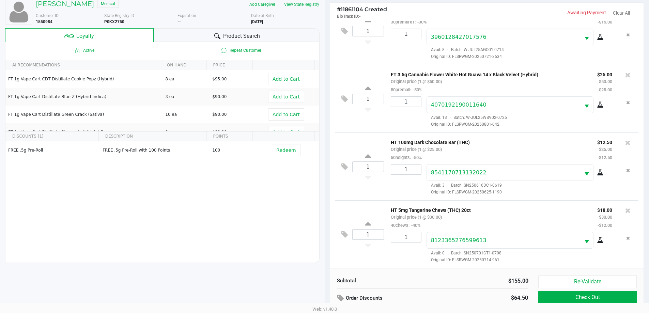
scroll to position [82, 0]
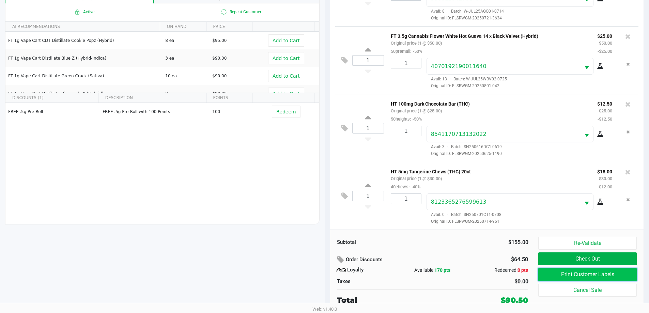
click at [587, 274] on button "Print Customer Labels" at bounding box center [587, 274] width 98 height 13
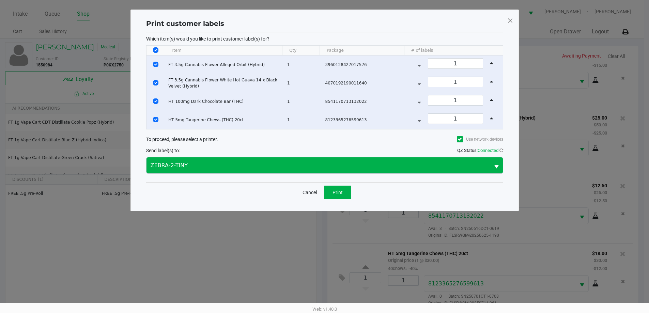
scroll to position [0, 0]
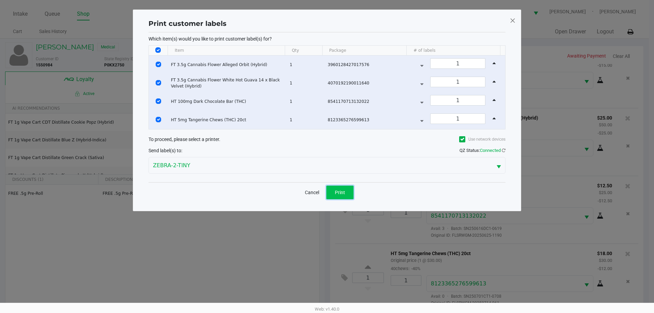
click at [339, 195] on span "Print" at bounding box center [340, 192] width 10 height 5
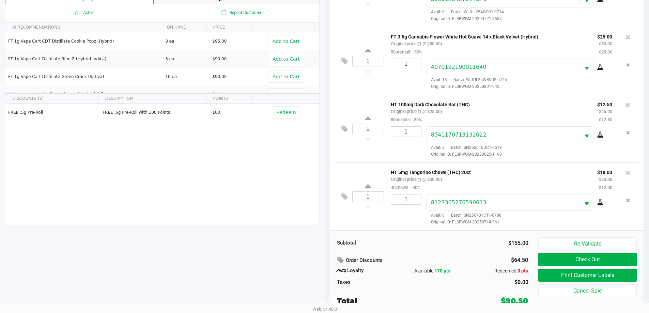
scroll to position [82, 0]
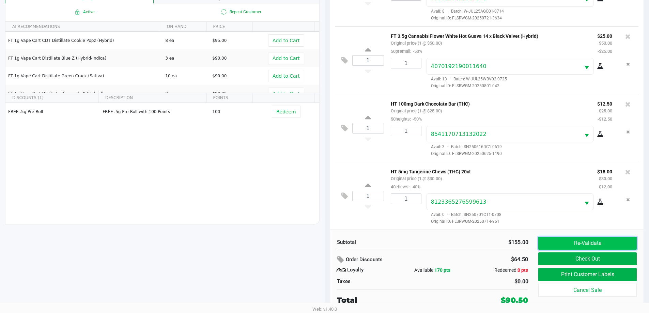
click at [584, 246] on button "Re-Validate" at bounding box center [587, 243] width 98 height 13
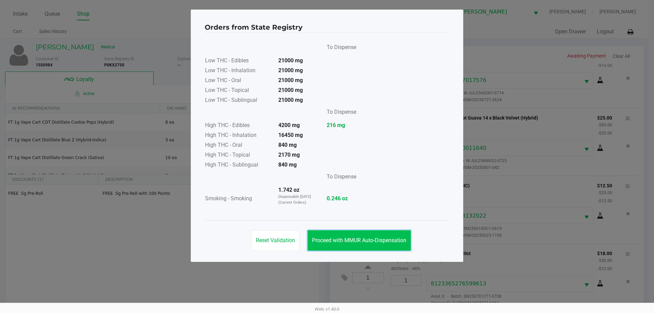
click at [339, 243] on span "Proceed with MMUR Auto-Dispensation" at bounding box center [359, 240] width 94 height 6
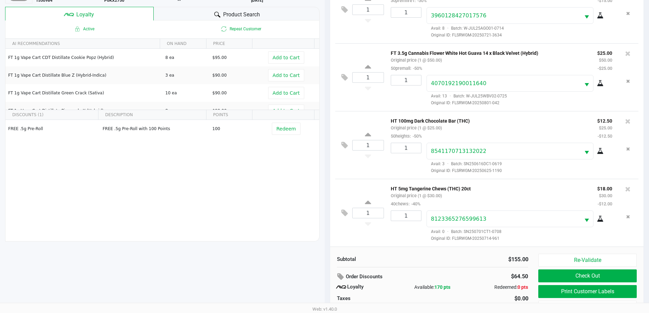
scroll to position [82, 0]
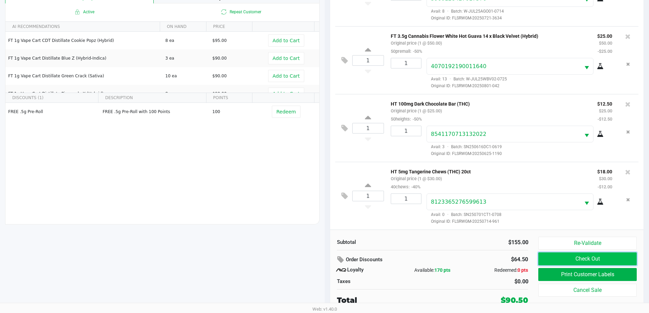
click at [605, 262] on button "Check Out" at bounding box center [587, 259] width 98 height 13
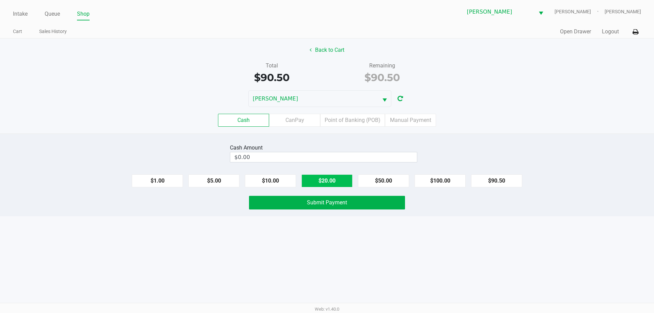
click at [325, 176] on button "$20.00" at bounding box center [327, 180] width 51 height 13
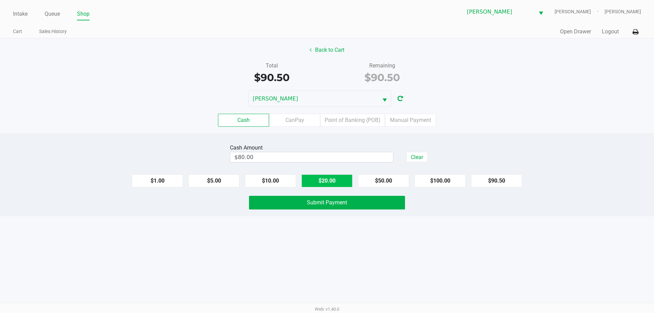
type input "$100.00"
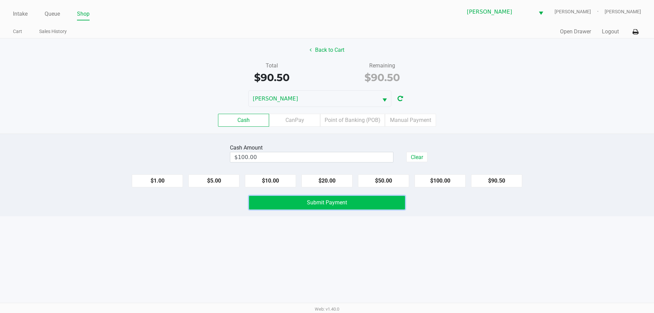
click at [312, 203] on span "Submit Payment" at bounding box center [327, 202] width 40 height 6
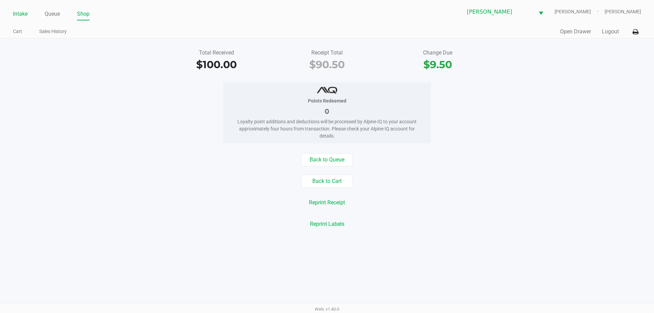
click at [21, 9] on div "Intake Queue Shop" at bounding box center [170, 13] width 314 height 13
click at [21, 10] on link "Intake" at bounding box center [20, 14] width 15 height 10
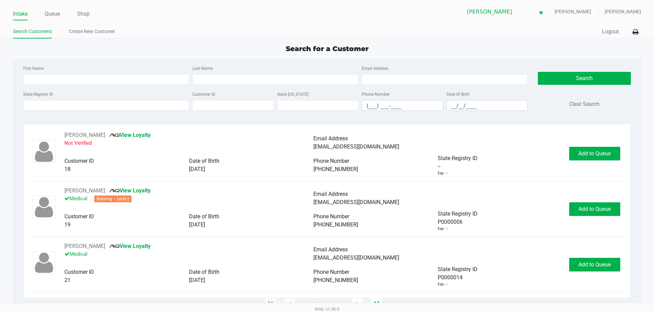
click at [109, 112] on div "State Registry ID Customer ID State ID Phone Number (___) ___-____ Date Of Birt…" at bounding box center [275, 103] width 508 height 26
click at [111, 108] on input "State Registry ID" at bounding box center [106, 105] width 166 height 10
paste input "P3MK9285"
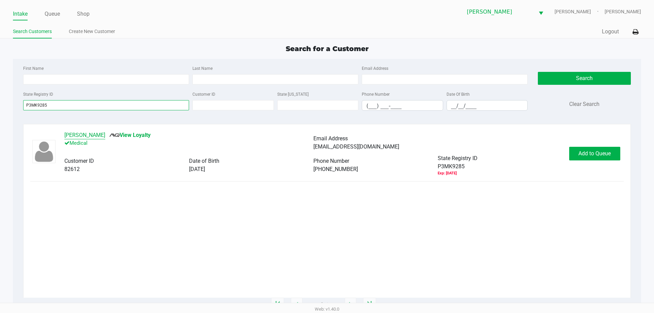
type input "P3MK9285"
click at [88, 135] on button "JOYCE FRANCHETTI" at bounding box center [84, 135] width 41 height 8
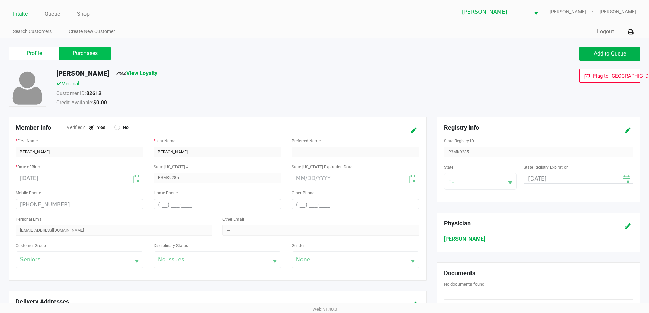
click at [88, 58] on label "Purchases" at bounding box center [85, 53] width 51 height 13
click at [0, 0] on 1 "Purchases" at bounding box center [0, 0] width 0 height 0
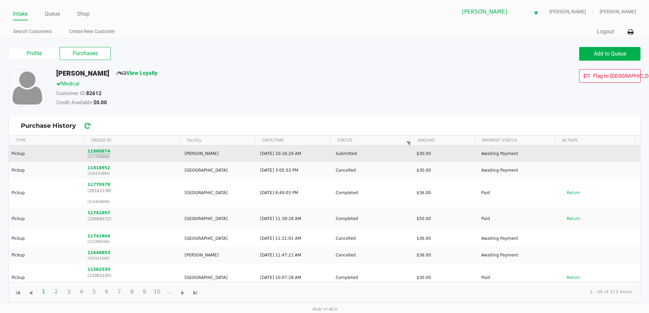
click at [92, 149] on button "11860874" at bounding box center [99, 151] width 23 height 6
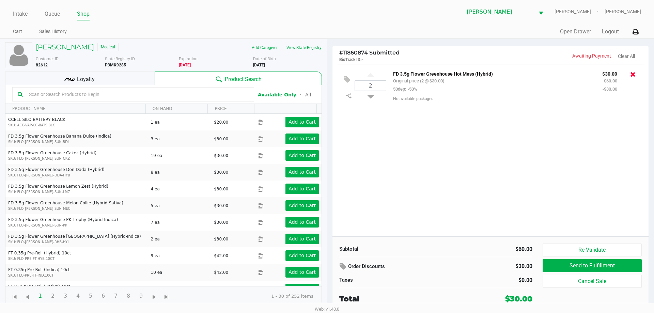
click at [633, 73] on icon at bounding box center [633, 74] width 5 height 7
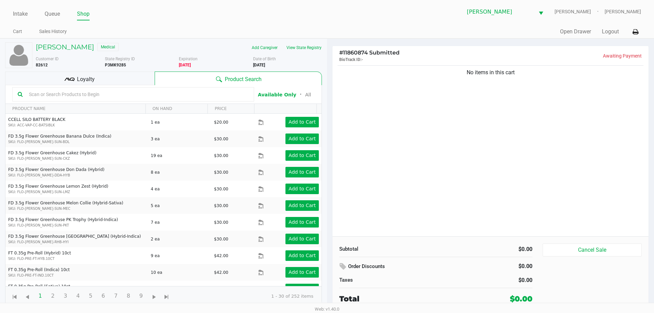
click at [103, 94] on input "text" at bounding box center [137, 94] width 223 height 10
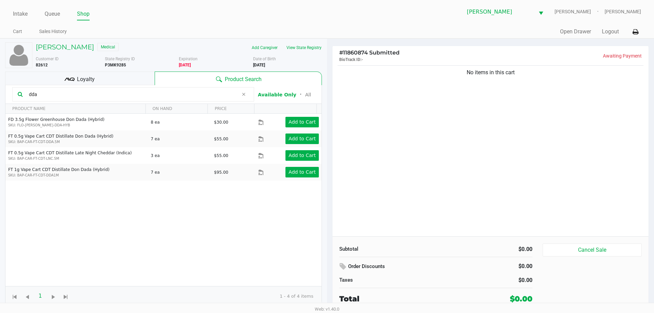
type input "dda"
click at [298, 119] on button "Add to Cart" at bounding box center [302, 122] width 33 height 11
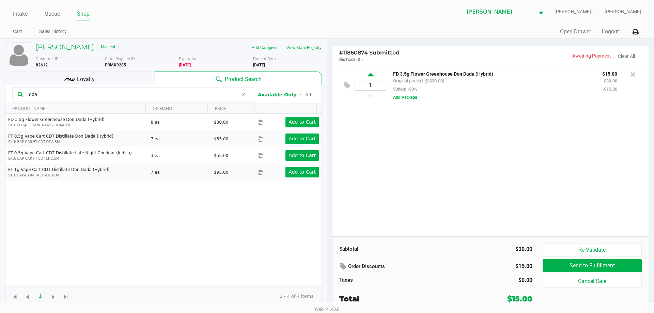
click at [368, 76] on icon at bounding box center [371, 76] width 6 height 9
type input "2"
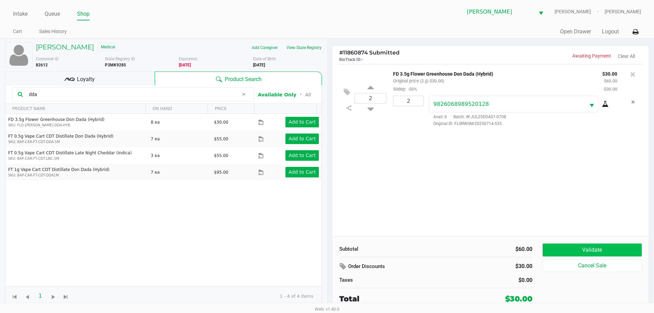
click at [574, 244] on div "Subtotal $60.00 Order Discounts $30.00 Taxes $0.00 Total $30.00 Validate Cancel…" at bounding box center [491, 274] width 316 height 75
click at [572, 247] on button "Validate" at bounding box center [592, 250] width 99 height 13
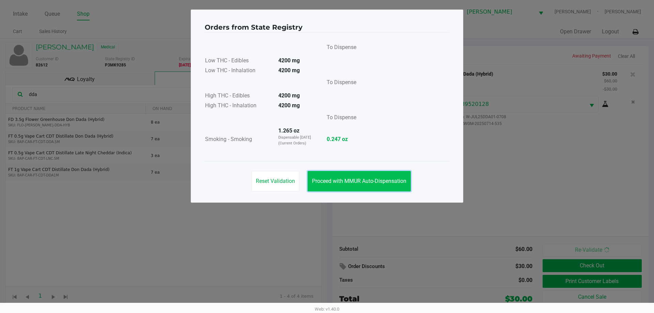
click at [405, 184] on span "Proceed with MMUR Auto-Dispensation" at bounding box center [359, 181] width 94 height 6
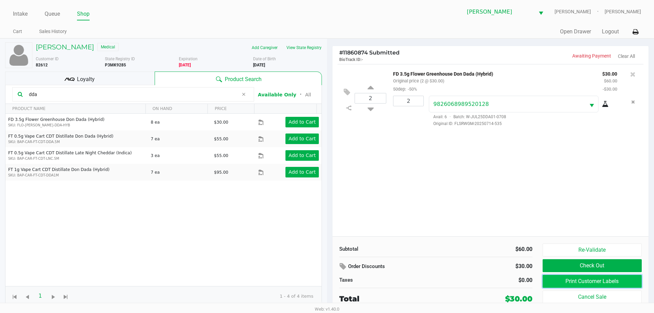
click at [566, 279] on button "Print Customer Labels" at bounding box center [592, 281] width 99 height 13
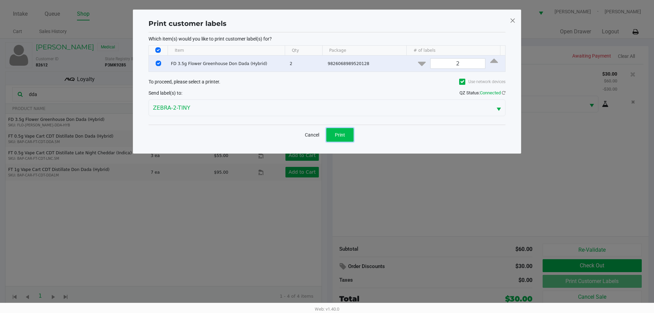
click at [341, 131] on button "Print" at bounding box center [339, 135] width 27 height 14
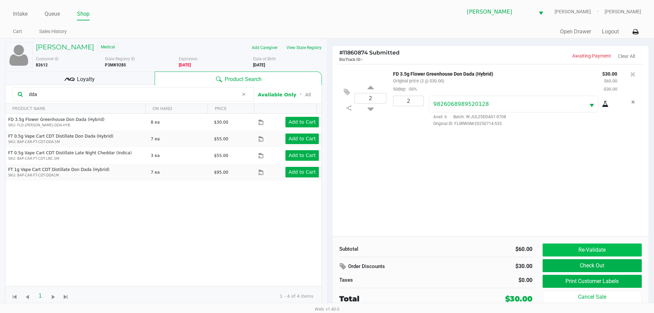
click at [569, 248] on button "Re-Validate" at bounding box center [592, 250] width 99 height 13
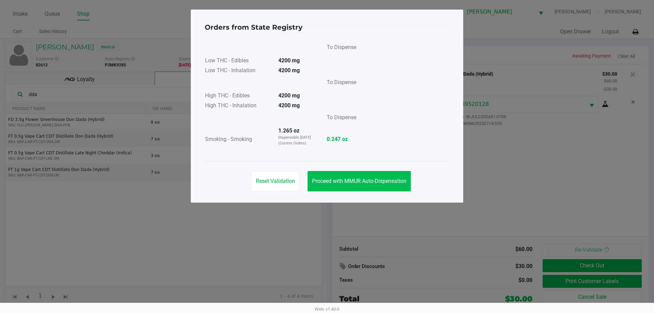
click at [346, 182] on span "Proceed with MMUR Auto-Dispensation" at bounding box center [359, 181] width 94 height 6
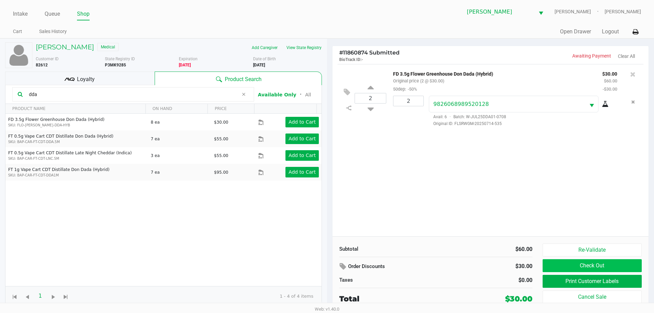
click at [555, 264] on button "Check Out" at bounding box center [592, 265] width 99 height 13
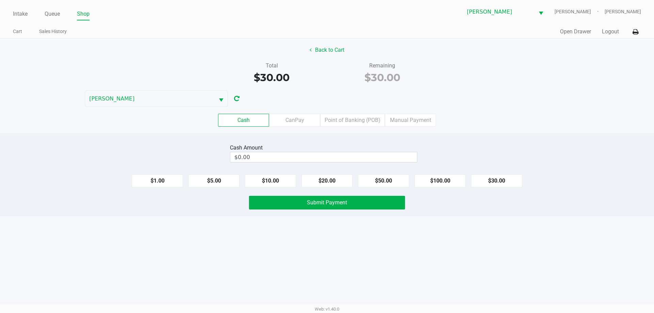
click at [373, 122] on label "Point of Banking (POB)" at bounding box center [352, 120] width 65 height 13
click at [0, 0] on 7 "Point of Banking (POB)" at bounding box center [0, 0] width 0 height 0
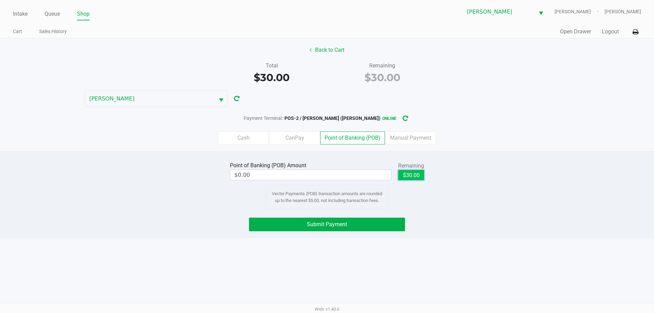
click at [414, 173] on button "$30.00" at bounding box center [411, 175] width 26 height 10
type input "$30.00"
click at [357, 212] on div "Point of Banking (POB) Amount $30.00 Remaining $30.00 Clear Vector Payments (PO…" at bounding box center [327, 194] width 654 height 87
click at [365, 231] on button "Submit Payment" at bounding box center [327, 225] width 156 height 14
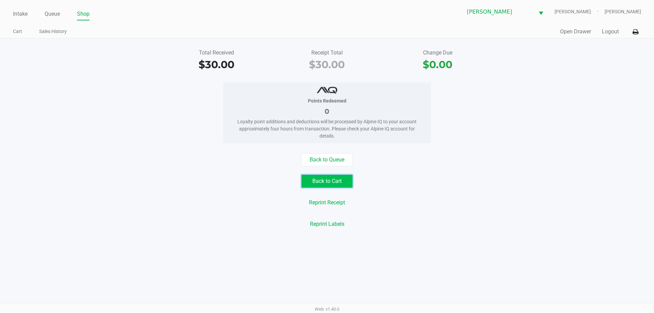
click at [328, 186] on button "Back to Cart" at bounding box center [327, 181] width 51 height 13
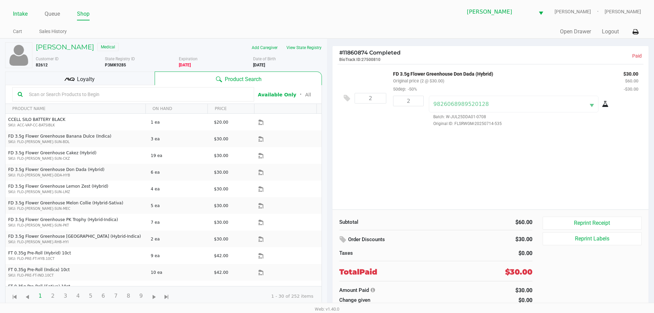
click at [18, 14] on link "Intake" at bounding box center [20, 14] width 15 height 10
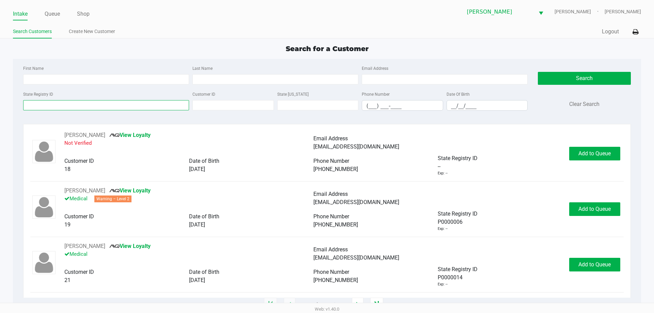
click at [127, 101] on input "State Registry ID" at bounding box center [106, 105] width 166 height 10
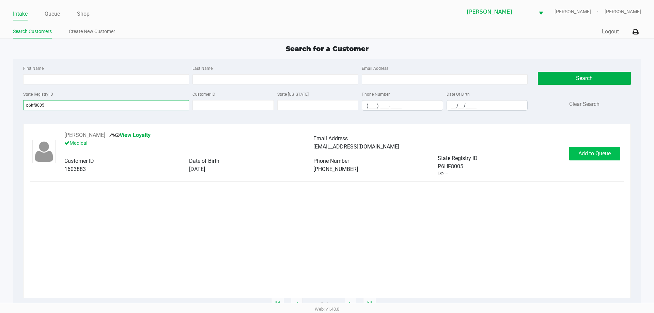
type input "p6hf8005"
click at [592, 152] on span "Add to Queue" at bounding box center [595, 153] width 32 height 6
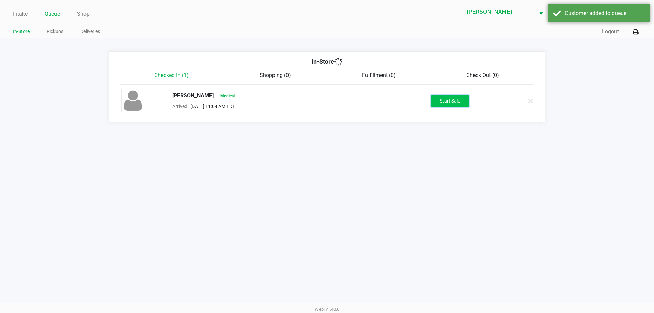
click at [454, 106] on button "Start Sale" at bounding box center [449, 101] width 37 height 12
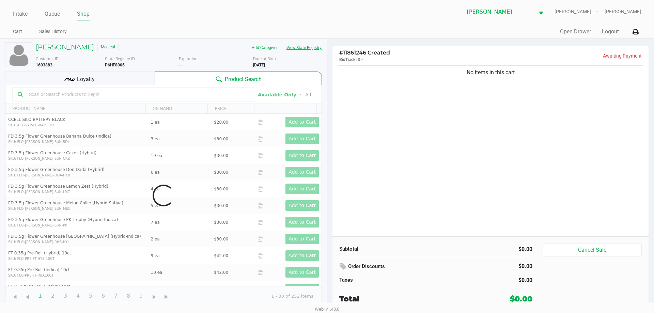
click at [306, 47] on button "View State Registry" at bounding box center [302, 47] width 40 height 11
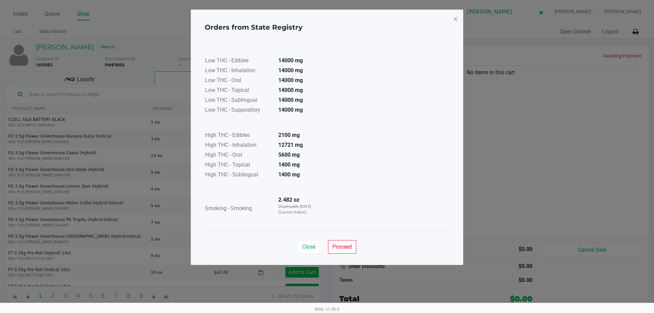
click at [334, 240] on div "Close Proceed" at bounding box center [327, 244] width 245 height 28
click at [345, 249] on span "Proceed" at bounding box center [342, 247] width 19 height 6
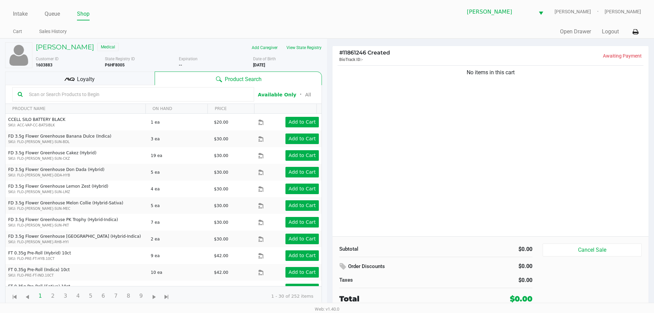
click at [144, 99] on input "text" at bounding box center [137, 94] width 223 height 10
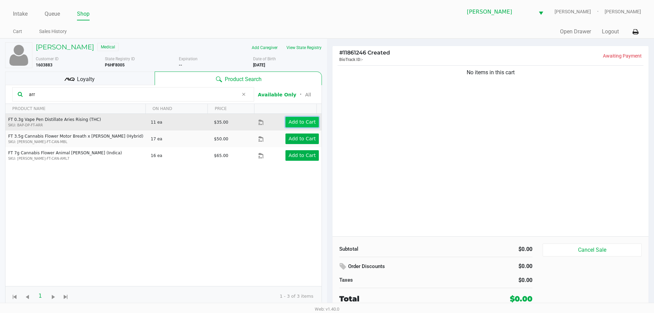
click at [306, 125] on app-button-loader "Add to Cart" at bounding box center [302, 121] width 27 height 5
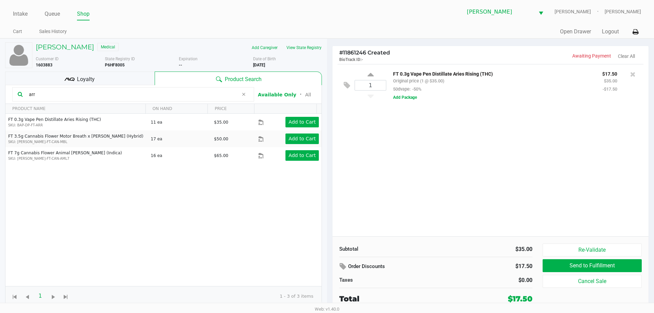
click at [69, 93] on input "arr" at bounding box center [132, 94] width 212 height 10
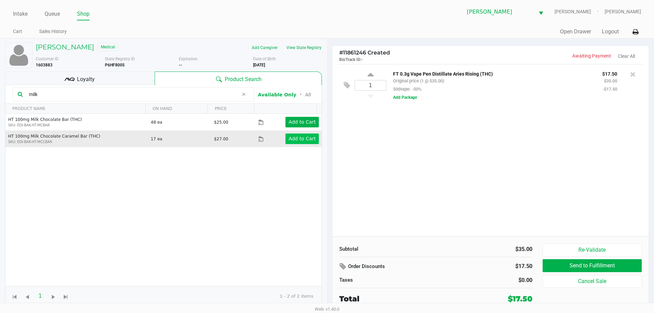
type input "milk"
click at [294, 134] on button "Add to Cart" at bounding box center [302, 139] width 33 height 11
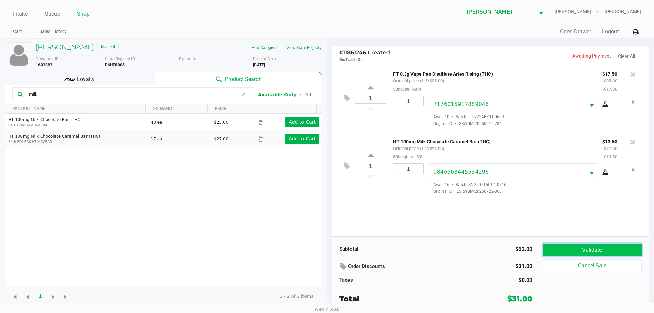
click at [559, 248] on button "Validate" at bounding box center [592, 250] width 99 height 13
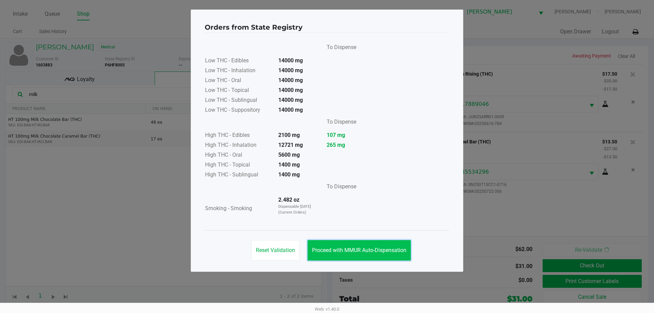
click at [384, 248] on span "Proceed with MMUR Auto-Dispensation" at bounding box center [359, 250] width 94 height 6
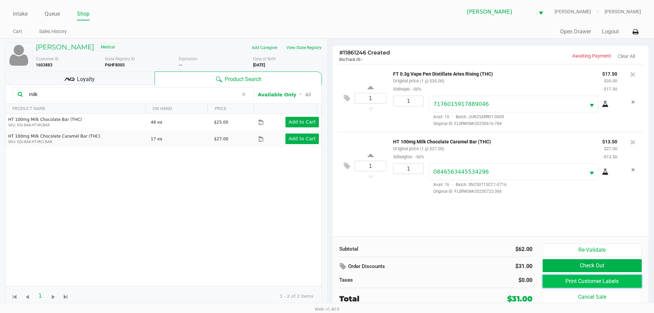
click at [586, 279] on button "Print Customer Labels" at bounding box center [592, 281] width 99 height 13
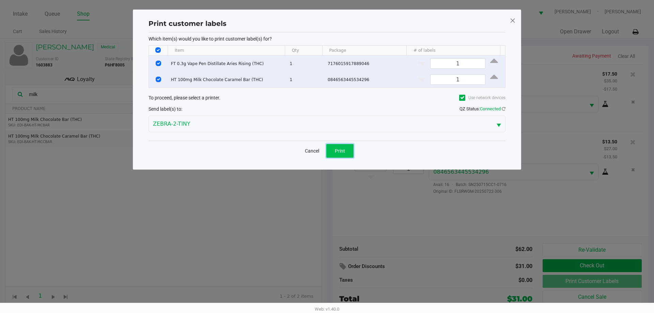
click at [347, 151] on button "Print" at bounding box center [339, 151] width 27 height 14
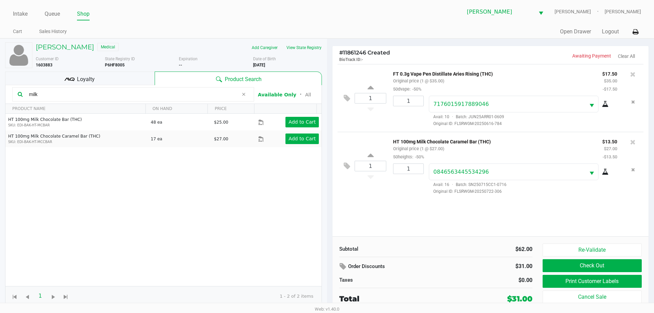
click at [589, 252] on button "Re-Validate" at bounding box center [592, 250] width 99 height 13
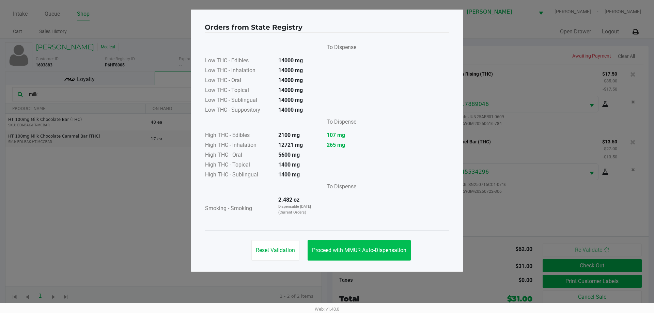
click at [388, 253] on span "Proceed with MMUR Auto-Dispensation" at bounding box center [359, 250] width 94 height 6
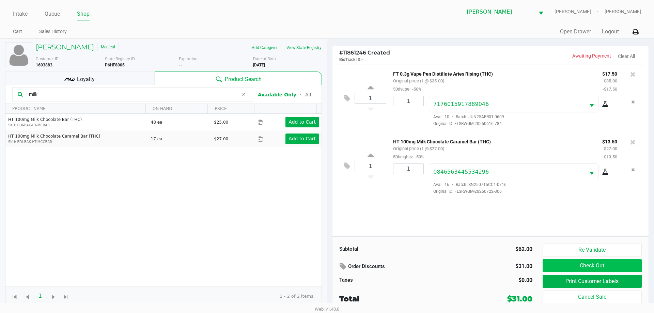
click at [583, 270] on button "Check Out" at bounding box center [592, 265] width 99 height 13
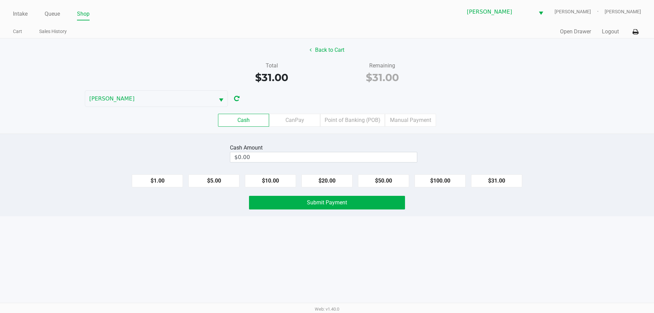
click at [366, 117] on label "Point of Banking (POB)" at bounding box center [352, 120] width 65 height 13
click at [0, 0] on 7 "Point of Banking (POB)" at bounding box center [0, 0] width 0 height 0
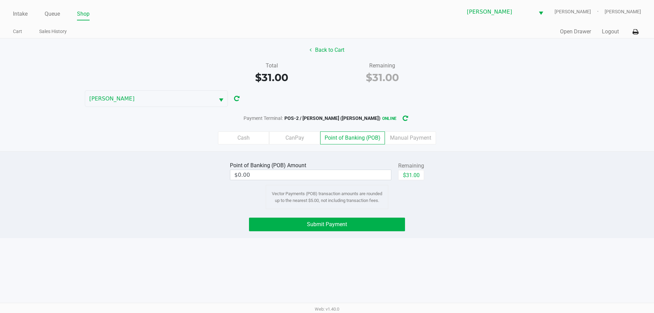
click at [399, 177] on button "$31.00" at bounding box center [411, 175] width 26 height 10
type input "$31.00"
click at [347, 221] on button "Submit Payment" at bounding box center [327, 225] width 156 height 14
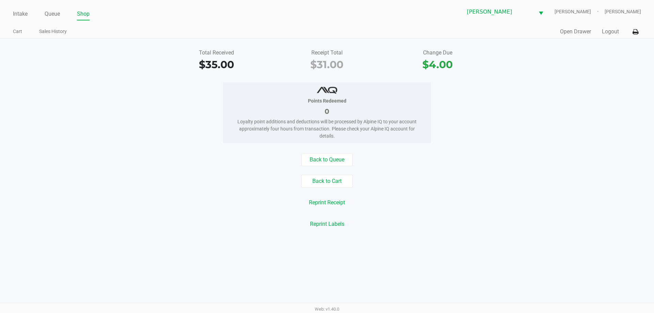
click at [11, 13] on div "Intake Queue Shop Brandon WC CHARLIE-SIMPSON Kammaly Garcia Cart Sales History …" at bounding box center [327, 19] width 654 height 39
click at [15, 14] on link "Intake" at bounding box center [20, 14] width 15 height 10
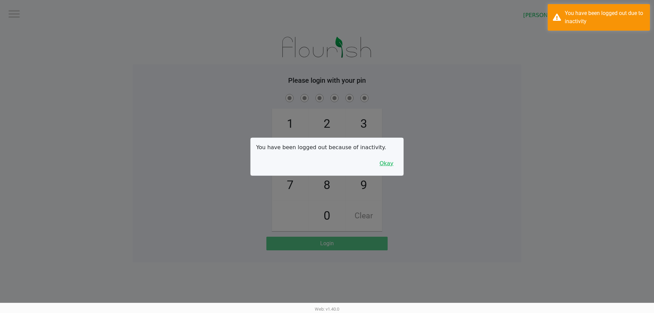
click at [386, 162] on button "Okay" at bounding box center [386, 163] width 23 height 13
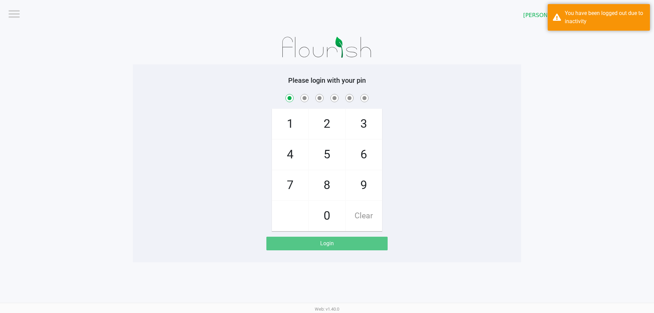
checkbox input "true"
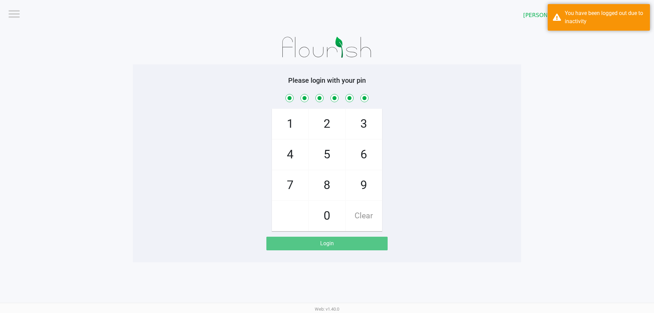
checkbox input "true"
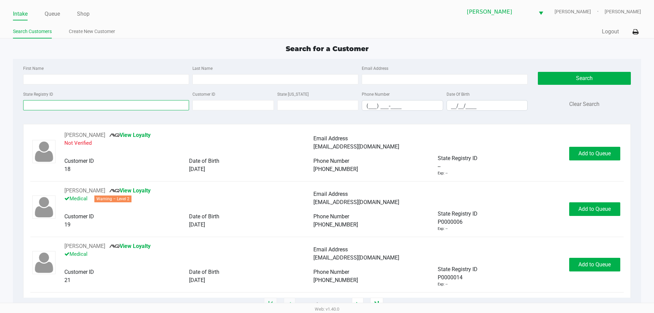
click at [126, 101] on input "State Registry ID" at bounding box center [106, 105] width 166 height 10
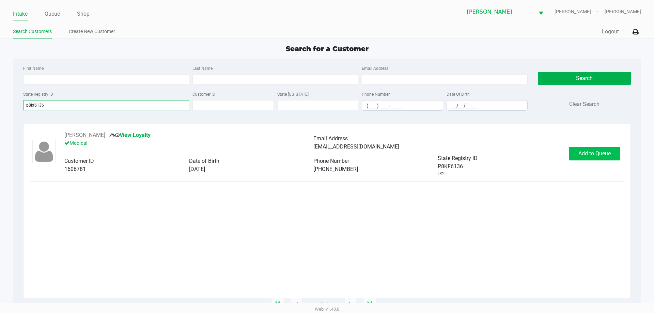
type input "p8kf6136"
click at [596, 154] on span "Add to Queue" at bounding box center [595, 153] width 32 height 6
click at [596, 154] on div "Add to Queue" at bounding box center [594, 154] width 51 height 14
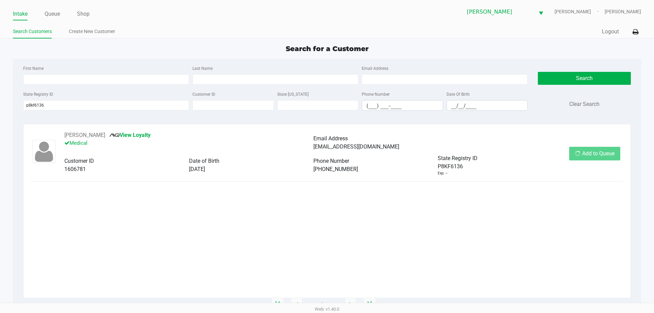
click at [596, 154] on div "Add to Queue" at bounding box center [594, 154] width 51 height 14
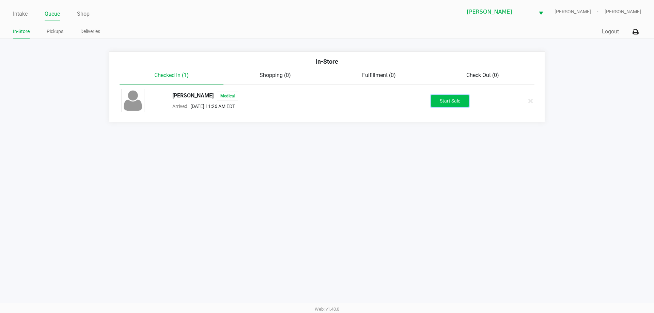
click at [440, 99] on button "Start Sale" at bounding box center [449, 101] width 37 height 12
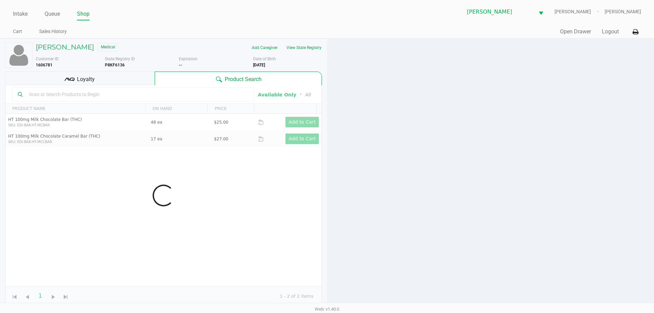
click at [113, 93] on div "Data table" at bounding box center [163, 195] width 316 height 221
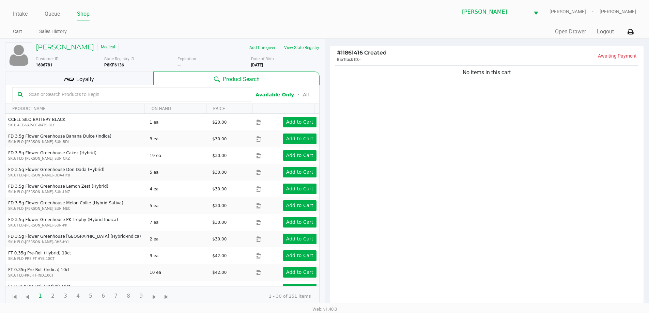
click at [113, 93] on input "text" at bounding box center [136, 94] width 221 height 10
click at [189, 97] on input "text" at bounding box center [136, 94] width 221 height 10
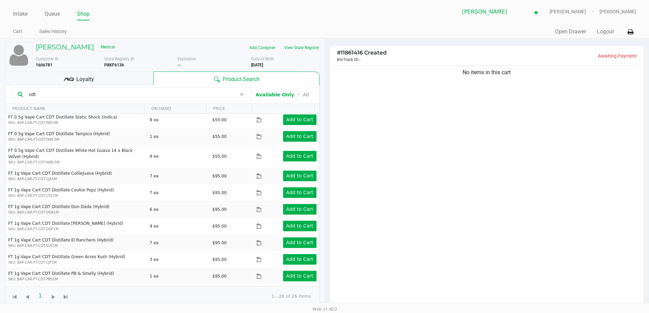
scroll to position [266, 0]
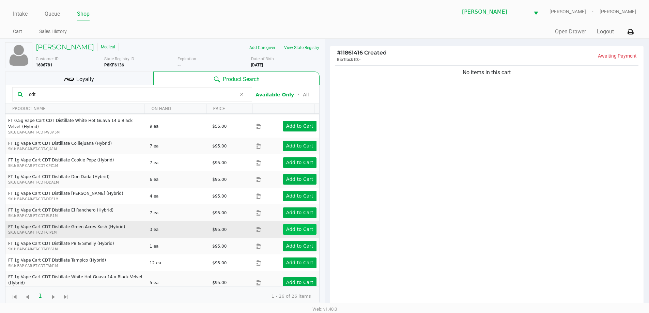
click at [290, 230] on app-button-loader "Add to Cart" at bounding box center [299, 229] width 27 height 5
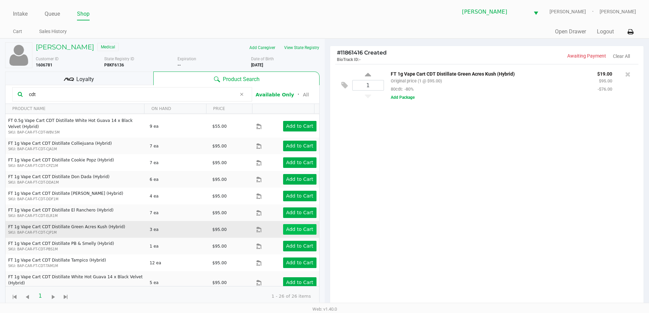
click at [293, 249] on app-button-loader "Add to Cart" at bounding box center [299, 245] width 27 height 5
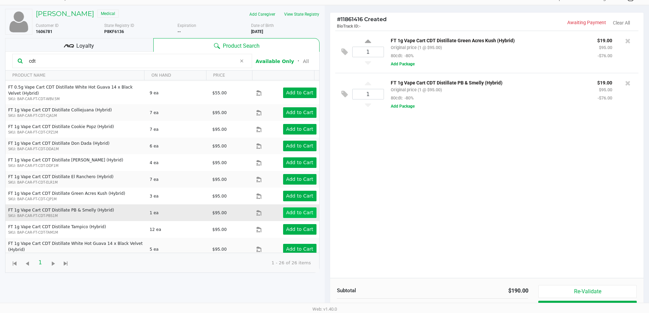
scroll to position [34, 0]
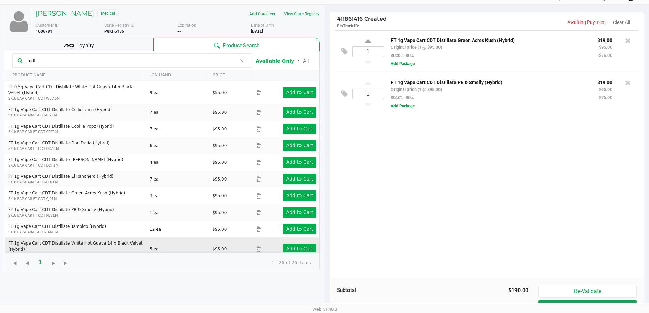
click at [274, 244] on div "Add to Cart" at bounding box center [293, 249] width 56 height 11
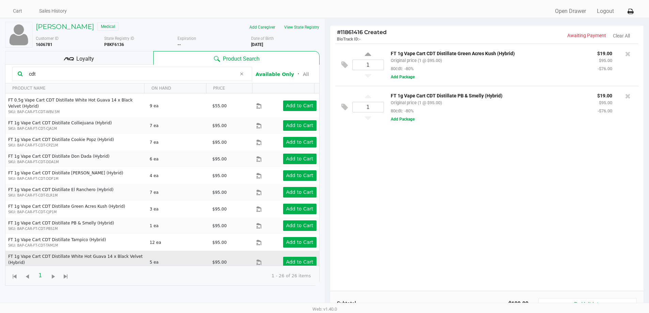
scroll to position [19, 0]
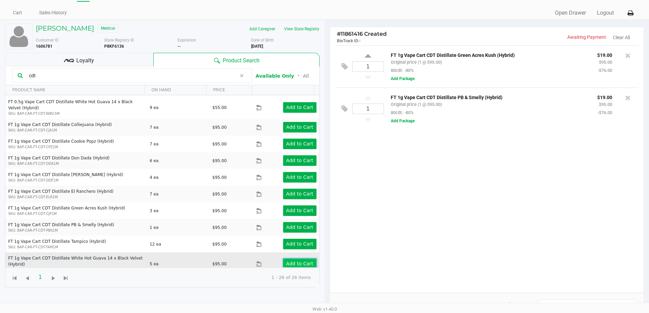
click at [297, 262] on app-button-loader "Add to Cart" at bounding box center [299, 263] width 27 height 5
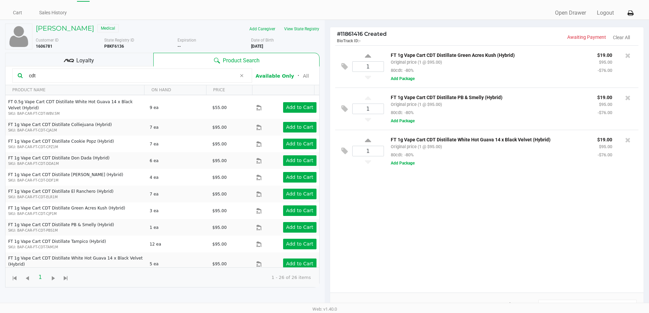
click at [120, 72] on input "cdt" at bounding box center [131, 76] width 210 height 10
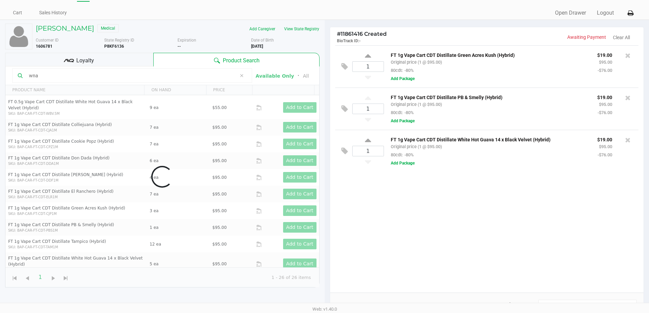
scroll to position [0, 0]
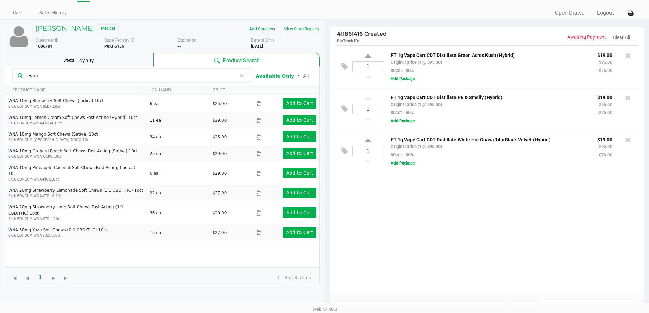
click at [179, 80] on input "wna" at bounding box center [131, 76] width 210 height 10
type input "h"
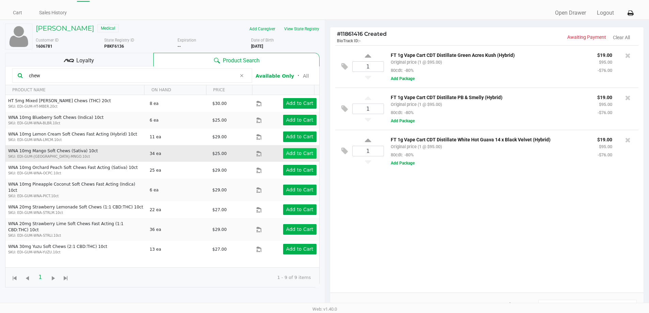
type input "chew"
click at [295, 153] on app-button-loader "Add to Cart" at bounding box center [299, 153] width 27 height 5
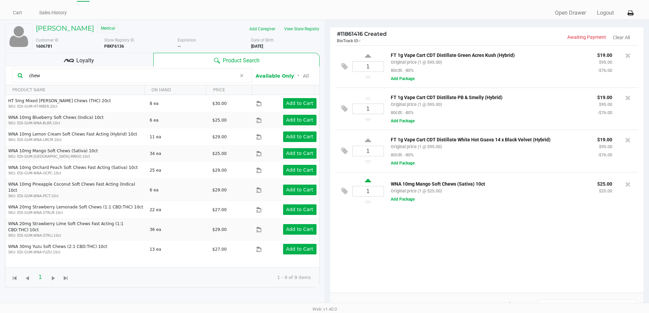
click at [370, 185] on icon at bounding box center [368, 182] width 6 height 9
type input "2"
click at [630, 186] on icon at bounding box center [627, 185] width 5 height 7
click at [285, 118] on div at bounding box center [324, 176] width 649 height 244
click at [286, 118] on app-button-loader "Add to Cart" at bounding box center [299, 119] width 27 height 5
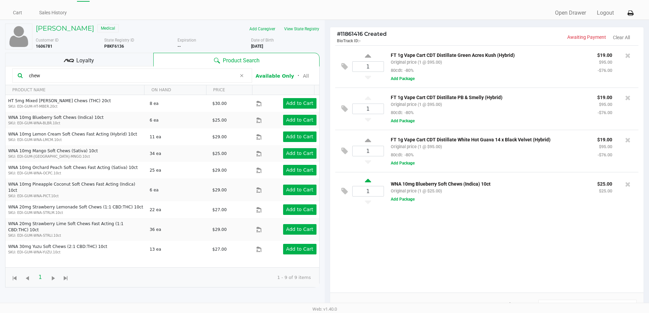
click at [367, 184] on icon at bounding box center [368, 182] width 6 height 9
type input "2"
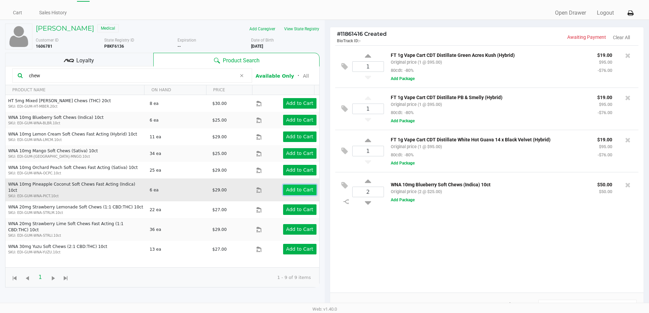
click at [287, 187] on app-button-loader "Add to Cart" at bounding box center [299, 189] width 27 height 5
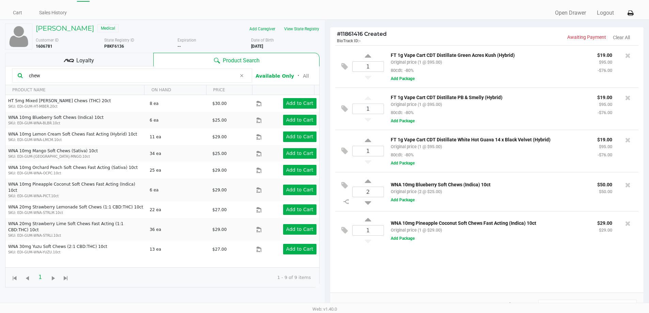
click at [118, 73] on input "chew" at bounding box center [131, 76] width 210 height 10
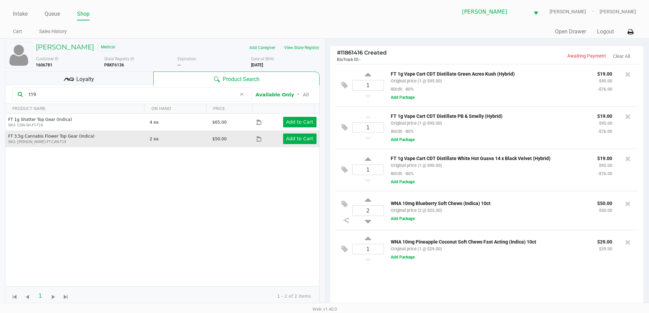
type input "t19"
drag, startPoint x: 300, startPoint y: 131, endPoint x: 300, endPoint y: 137, distance: 6.5
click at [300, 133] on td "Add to Cart" at bounding box center [287, 139] width 63 height 17
click at [300, 137] on app-button-loader "Add to Cart" at bounding box center [299, 138] width 27 height 5
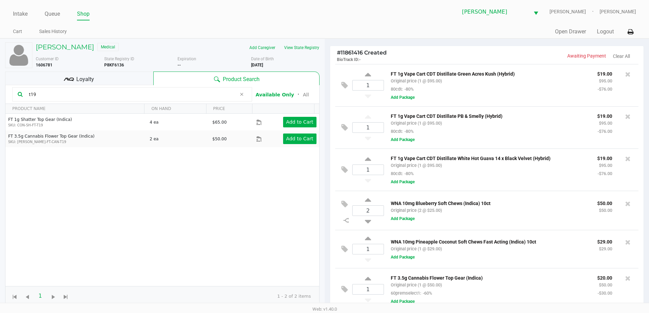
scroll to position [0, 0]
drag, startPoint x: 76, startPoint y: 70, endPoint x: 77, endPoint y: 74, distance: 4.1
click at [76, 71] on div "JESSICA BERRYMAN Medical Add Caregiver View State Registry Customer ID 1606781 …" at bounding box center [162, 174] width 315 height 271
click at [77, 77] on span "Loyalty" at bounding box center [85, 79] width 18 height 8
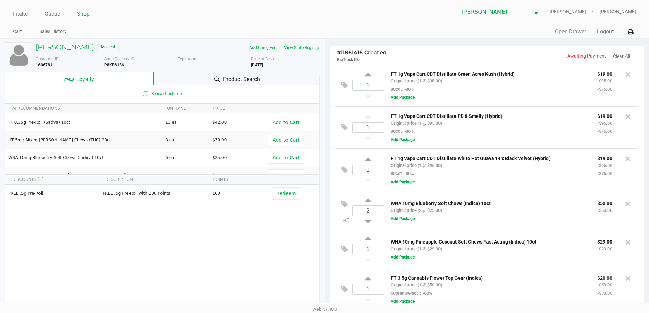
click at [215, 70] on div "JESSICA BERRYMAN Medical Add Caregiver View State Registry Customer ID 1606781 …" at bounding box center [162, 174] width 315 height 271
click at [213, 83] on div at bounding box center [217, 79] width 8 height 8
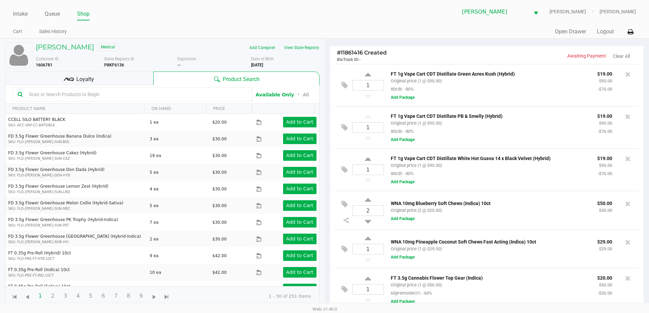
click at [132, 99] on input "text" at bounding box center [136, 94] width 221 height 10
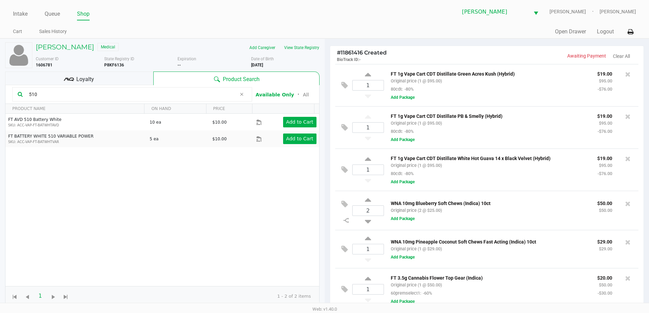
scroll to position [0, 0]
click at [191, 58] on span "Expiration" at bounding box center [187, 59] width 19 height 5
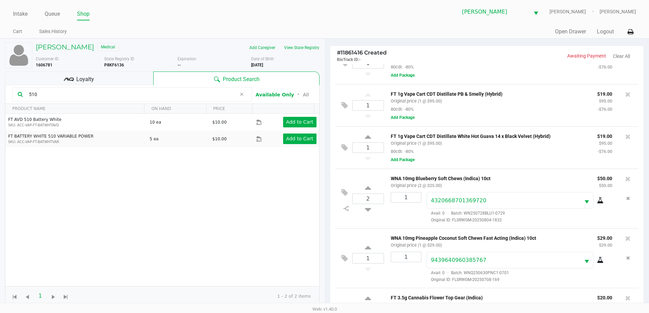
scroll to position [43, 0]
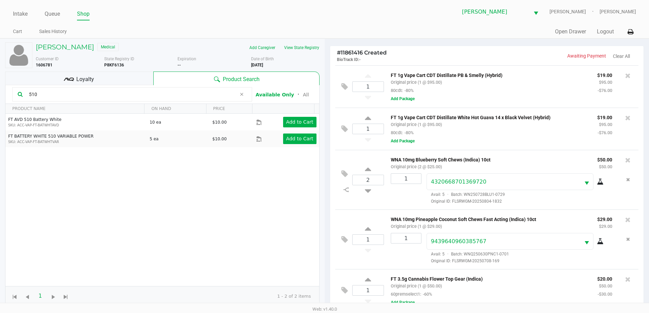
click at [206, 96] on input "510" at bounding box center [131, 94] width 210 height 10
type input "5"
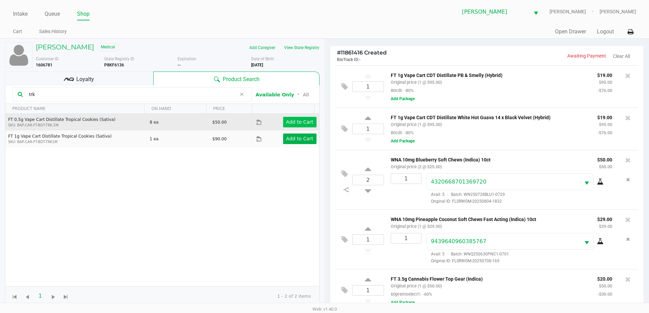
type input "trk"
click at [293, 118] on button "Add to Cart" at bounding box center [299, 122] width 33 height 11
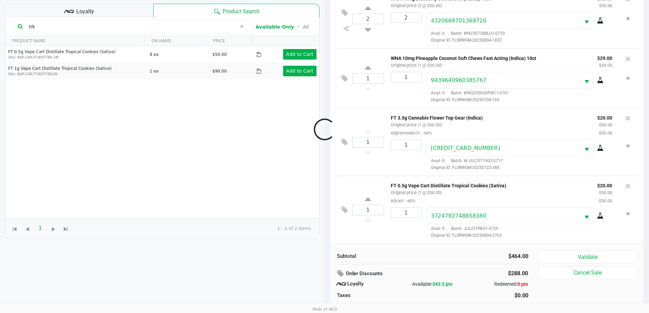
scroll to position [68, 0]
click at [548, 253] on button "Validate" at bounding box center [587, 256] width 98 height 13
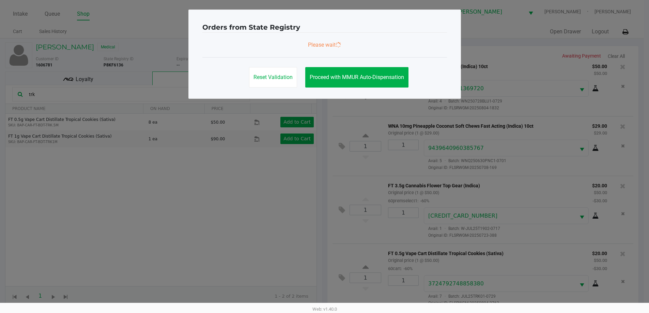
scroll to position [0, 0]
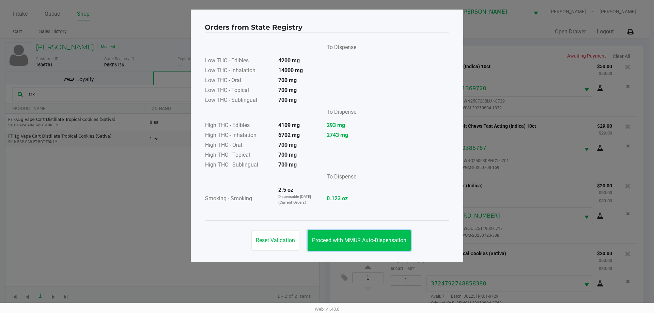
click at [384, 247] on button "Proceed with MMUR Auto-Dispensation" at bounding box center [359, 240] width 103 height 20
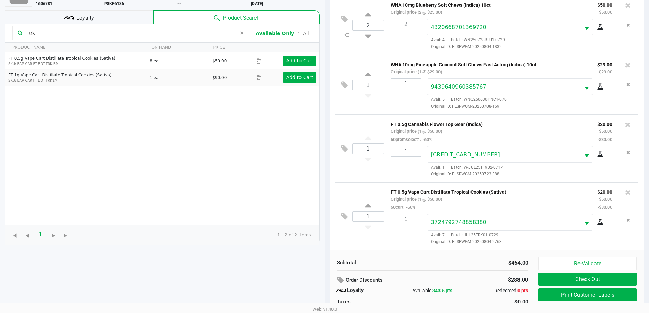
scroll to position [82, 0]
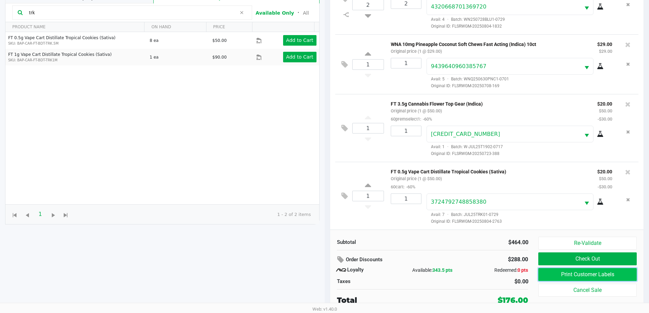
click at [555, 272] on button "Print Customer Labels" at bounding box center [587, 274] width 98 height 13
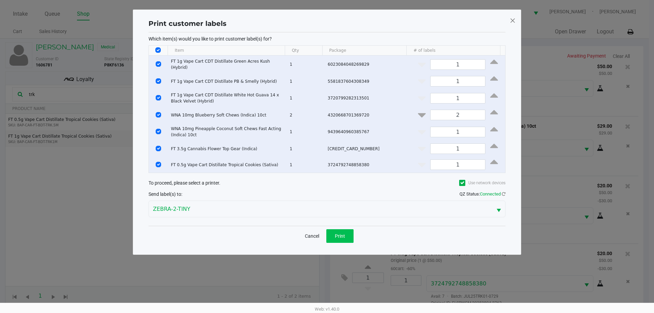
click at [343, 241] on div "Cancel Print" at bounding box center [327, 236] width 357 height 20
click at [345, 237] on span "Print" at bounding box center [340, 235] width 10 height 5
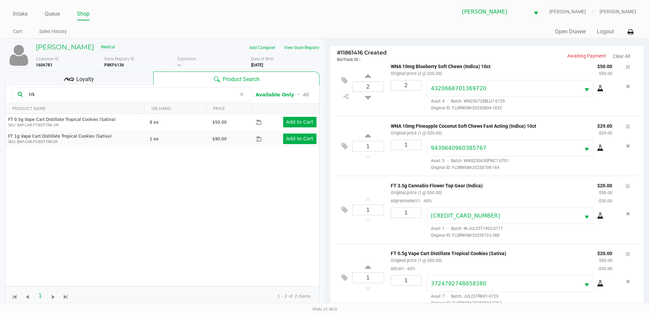
click at [124, 81] on div "Loyalty" at bounding box center [79, 79] width 148 height 14
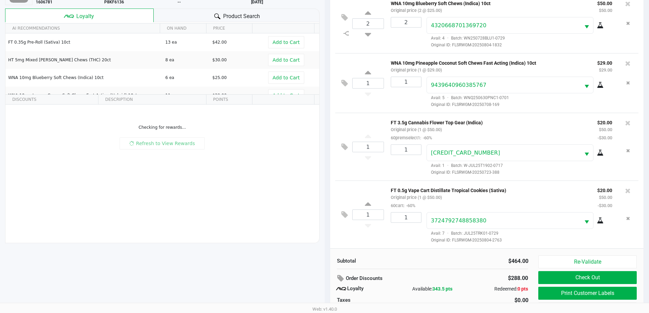
scroll to position [82, 0]
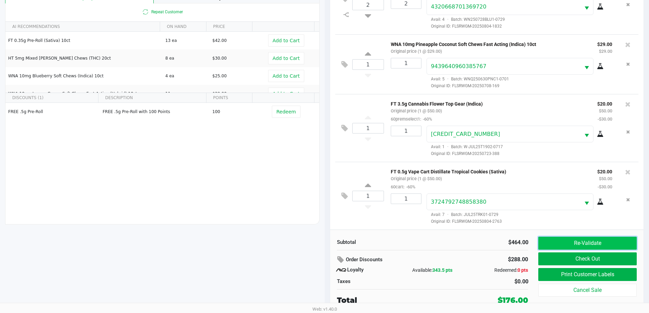
click at [558, 247] on button "Re-Validate" at bounding box center [587, 243] width 98 height 13
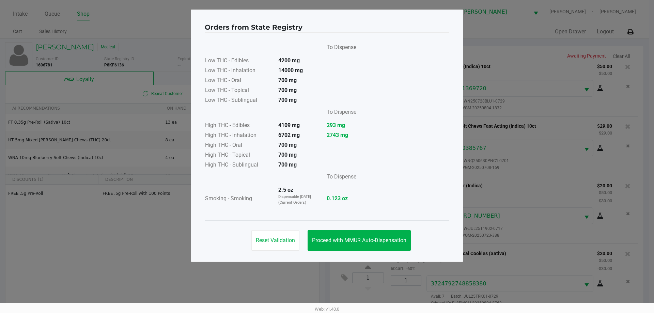
click at [352, 241] on span "Proceed with MMUR Auto-Dispensation" at bounding box center [359, 240] width 94 height 6
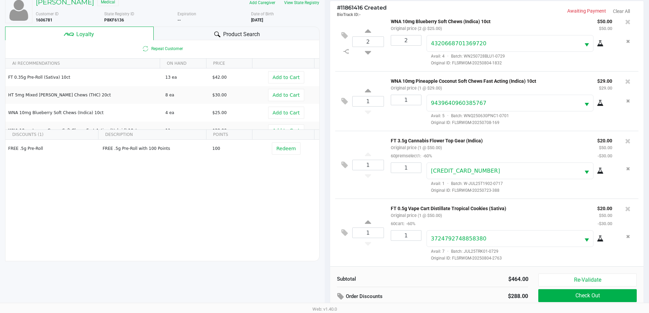
scroll to position [82, 0]
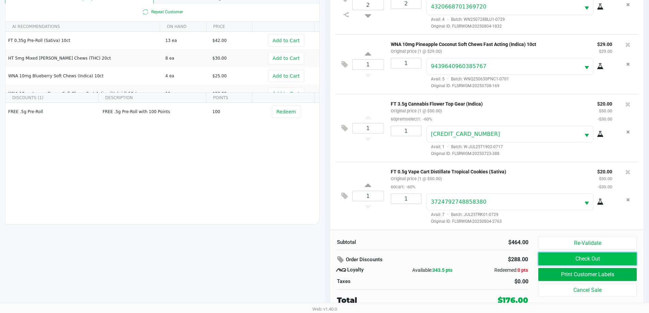
click at [602, 257] on button "Check Out" at bounding box center [587, 259] width 98 height 13
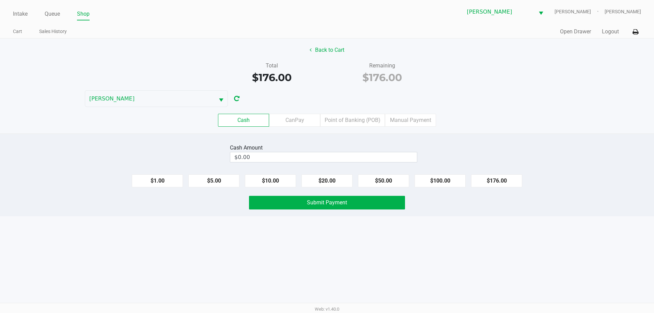
click at [369, 122] on label "Point of Banking (POB)" at bounding box center [352, 120] width 65 height 13
click at [0, 0] on 7 "Point of Banking (POB)" at bounding box center [0, 0] width 0 height 0
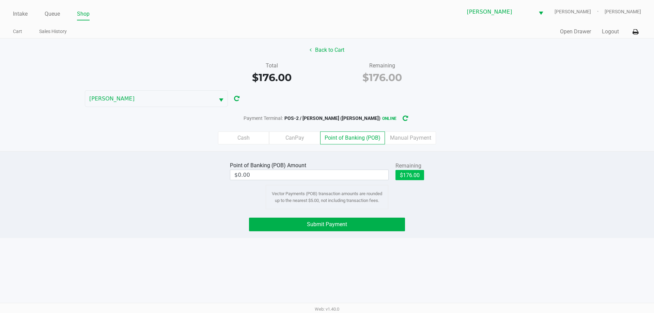
click at [414, 177] on button "$176.00" at bounding box center [410, 175] width 29 height 10
type input "$176.00"
click at [355, 230] on button "Submit Payment" at bounding box center [327, 225] width 156 height 14
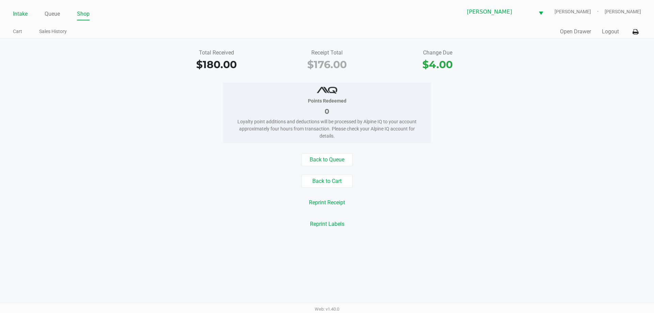
click at [24, 14] on link "Intake" at bounding box center [20, 14] width 15 height 10
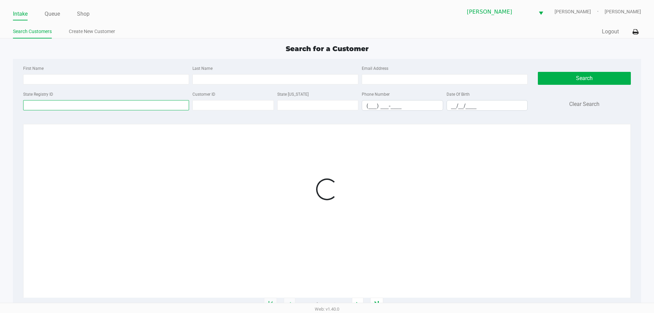
click at [75, 102] on input "State Registry ID" at bounding box center [106, 105] width 166 height 10
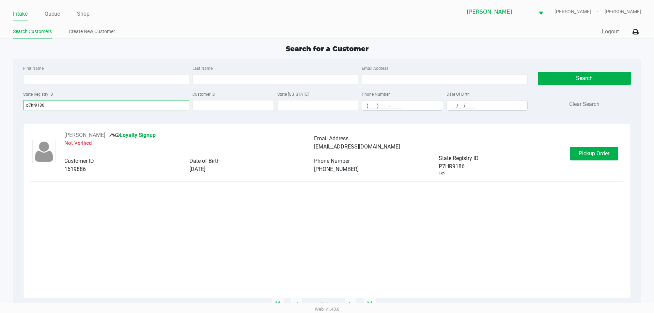
type input "p7hr9186"
click at [591, 160] on button "Pickup Order" at bounding box center [595, 154] width 48 height 14
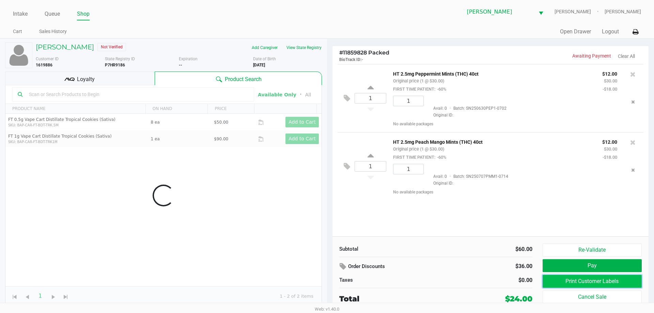
click at [574, 279] on button "Print Customer Labels" at bounding box center [592, 281] width 99 height 13
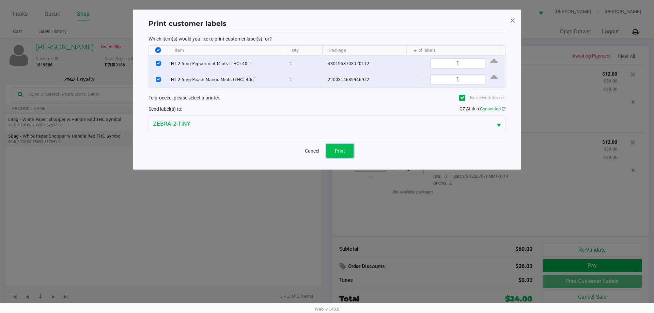
click at [336, 156] on button "Print" at bounding box center [339, 151] width 27 height 14
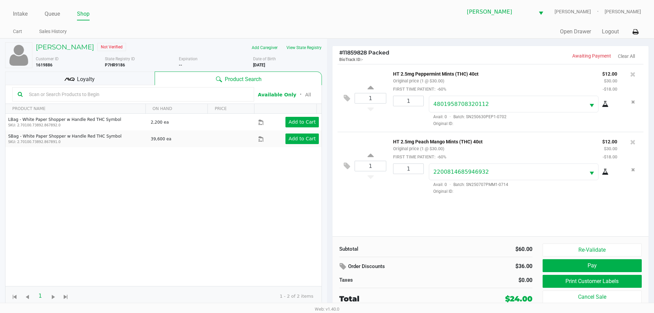
click at [54, 57] on span "Customer ID" at bounding box center [47, 59] width 23 height 5
click at [52, 49] on h5 "Casey Doyen" at bounding box center [65, 47] width 58 height 8
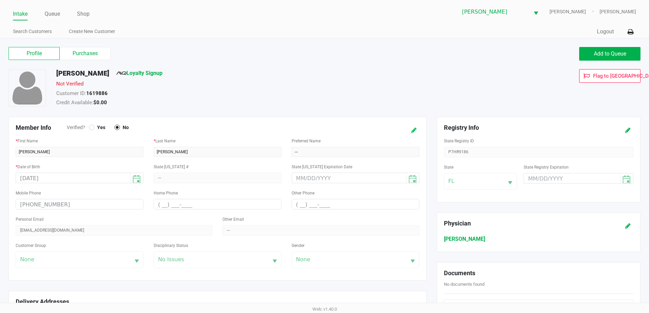
click at [413, 130] on icon at bounding box center [413, 130] width 5 height 5
click at [95, 128] on span "Yes" at bounding box center [99, 127] width 11 height 6
click at [409, 132] on icon at bounding box center [407, 130] width 5 height 5
click at [95, 51] on label "Purchases" at bounding box center [85, 53] width 51 height 13
click at [0, 0] on 1 "Purchases" at bounding box center [0, 0] width 0 height 0
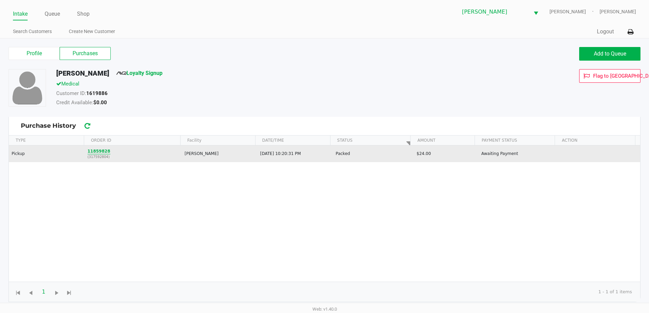
click at [103, 151] on button "11859828" at bounding box center [99, 151] width 23 height 6
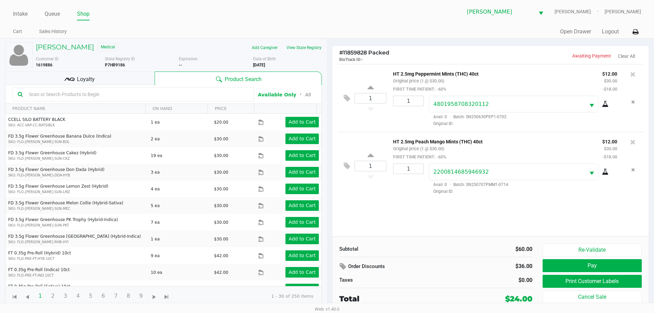
click at [122, 77] on div "Loyalty" at bounding box center [80, 79] width 150 height 14
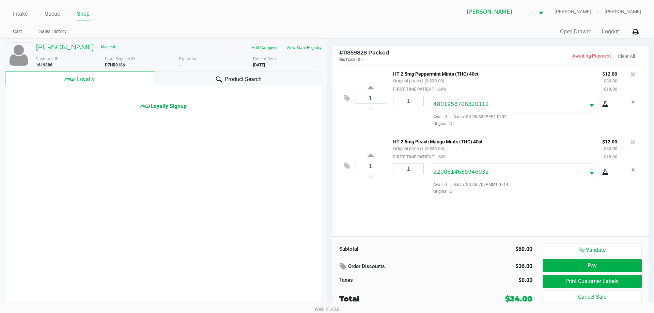
click at [184, 109] on span "Loyalty Signup" at bounding box center [169, 106] width 36 height 8
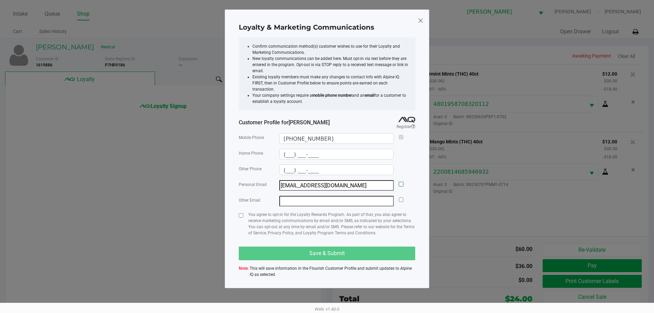
click at [403, 182] on input "checkbox" at bounding box center [401, 184] width 4 height 4
checkbox input "true"
click at [243, 213] on input "checkbox" at bounding box center [241, 215] width 4 height 4
checkbox input "true"
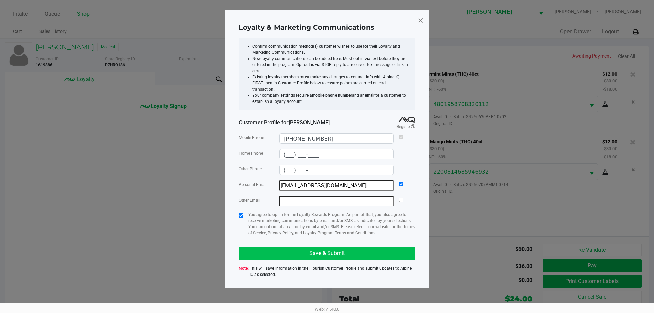
click at [299, 250] on button "Save & Submit" at bounding box center [327, 254] width 177 height 14
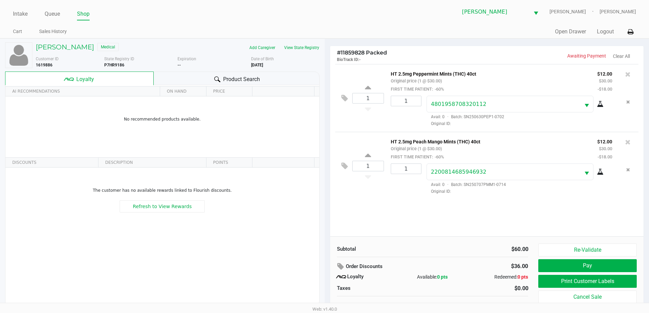
click at [582, 250] on button "Re-Validate" at bounding box center [587, 250] width 98 height 13
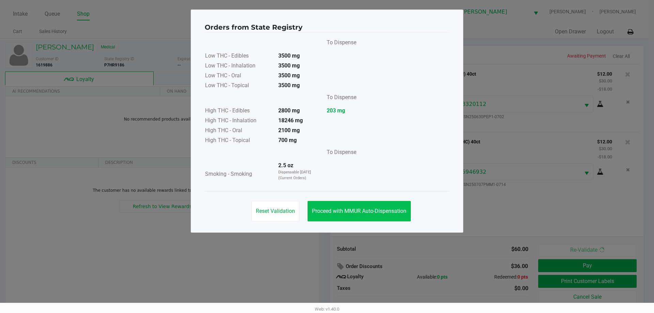
click at [360, 218] on button "Proceed with MMUR Auto-Dispensation" at bounding box center [359, 211] width 103 height 20
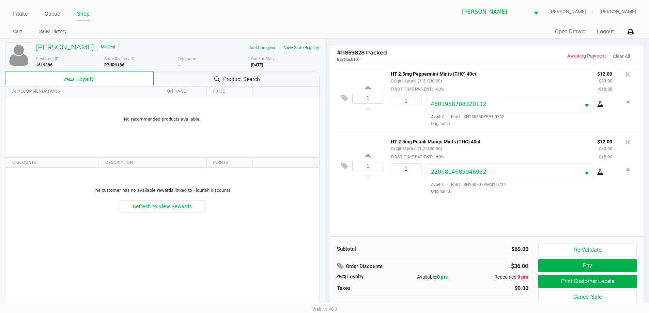
scroll to position [7, 0]
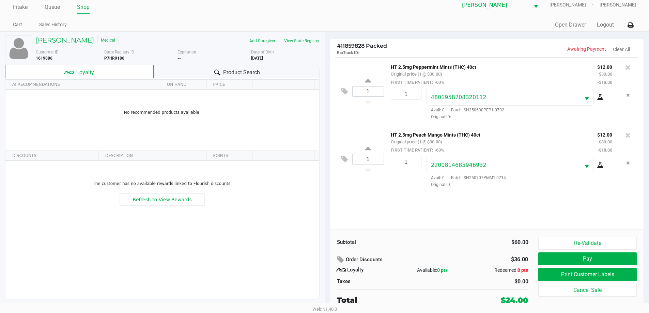
click at [552, 268] on button "Print Customer Labels" at bounding box center [587, 274] width 98 height 13
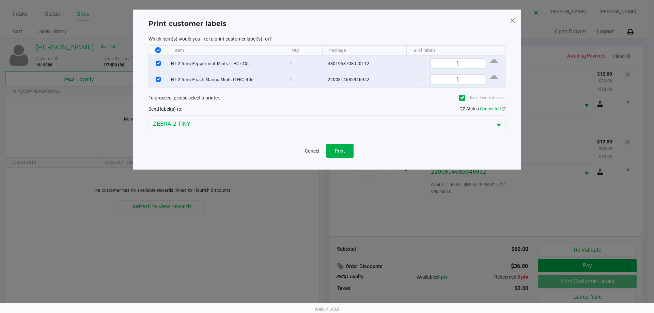
click at [302, 165] on div "Print customer labels Which item(s) would you like to print customer label(s) f…" at bounding box center [327, 90] width 389 height 160
click at [308, 148] on button "Cancel" at bounding box center [312, 151] width 23 height 14
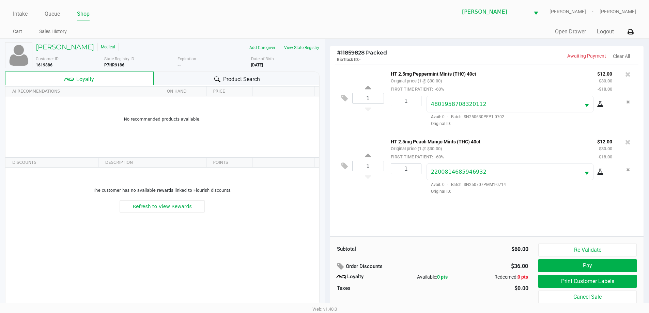
click at [580, 265] on button "Pay" at bounding box center [587, 265] width 98 height 13
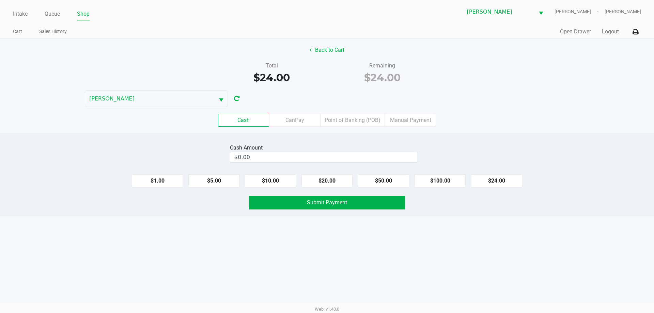
click at [370, 114] on label "Point of Banking (POB)" at bounding box center [352, 120] width 65 height 13
click at [0, 0] on 7 "Point of Banking (POB)" at bounding box center [0, 0] width 0 height 0
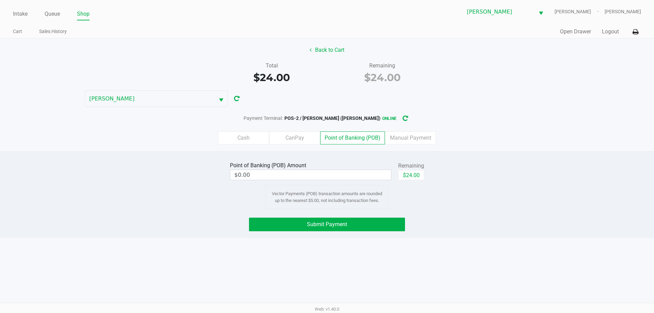
click at [424, 179] on button "$24.00" at bounding box center [411, 175] width 26 height 10
click at [261, 138] on label "Cash" at bounding box center [243, 138] width 51 height 13
click at [0, 0] on 0 "Cash" at bounding box center [0, 0] width 0 height 0
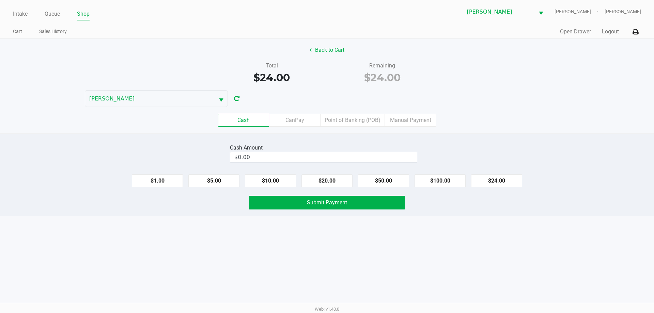
click at [342, 185] on button "$20.00" at bounding box center [327, 180] width 51 height 13
click at [340, 185] on button "$20.00" at bounding box center [327, 180] width 51 height 13
type input "$40.00"
click at [331, 199] on span "Submit Payment" at bounding box center [327, 202] width 40 height 6
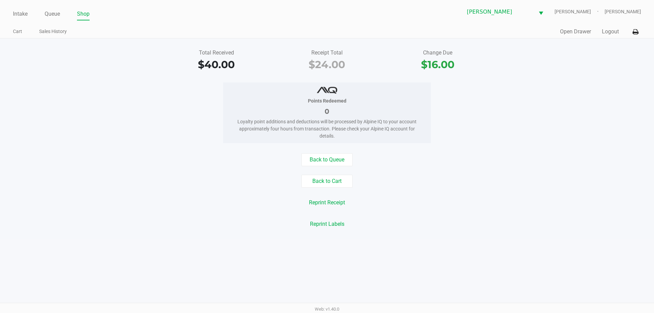
click at [17, 12] on link "Intake" at bounding box center [20, 14] width 15 height 10
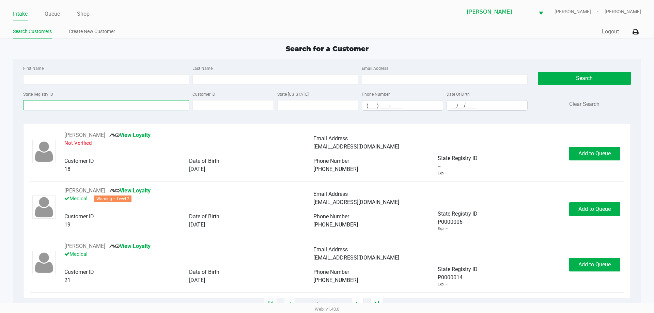
click at [141, 109] on input "State Registry ID" at bounding box center [106, 105] width 166 height 10
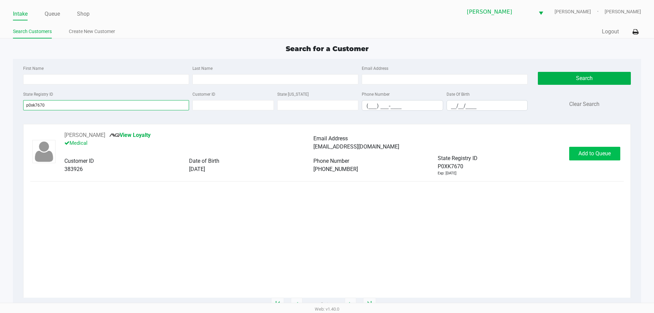
type input "p0xk7670"
click at [592, 156] on span "Add to Queue" at bounding box center [595, 153] width 32 height 6
click at [592, 156] on div "Add to Queue" at bounding box center [594, 154] width 51 height 14
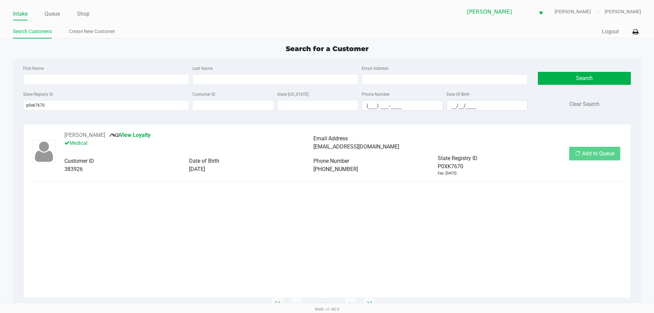
click at [592, 156] on div "Add to Queue" at bounding box center [594, 154] width 51 height 14
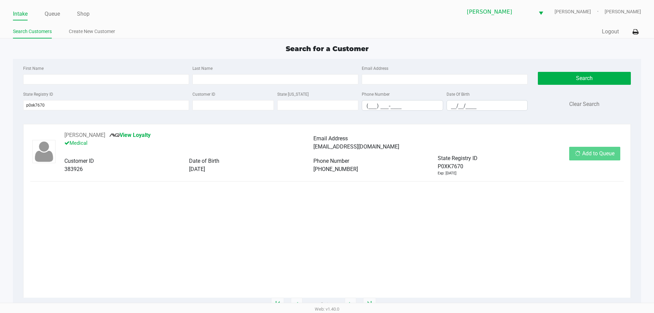
click at [592, 156] on div "Add to Queue" at bounding box center [594, 154] width 51 height 14
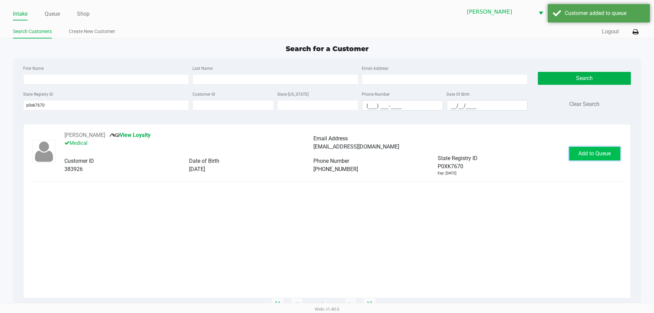
click at [592, 156] on span "Add to Queue" at bounding box center [595, 153] width 32 height 6
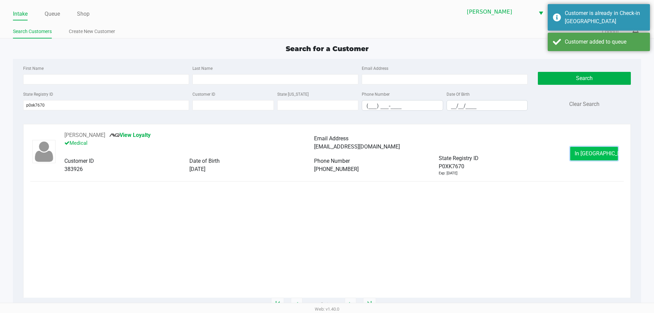
click at [590, 150] on button "In Queue" at bounding box center [595, 154] width 48 height 14
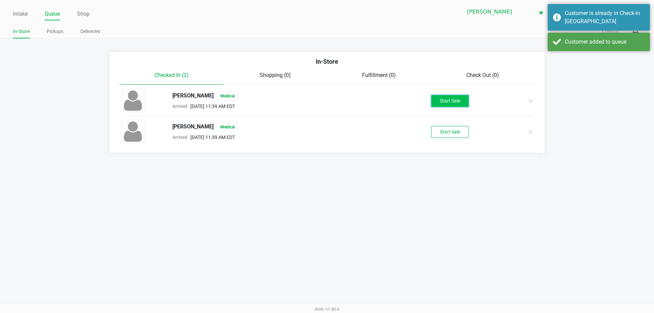
click at [439, 103] on button "Start Sale" at bounding box center [449, 101] width 37 height 12
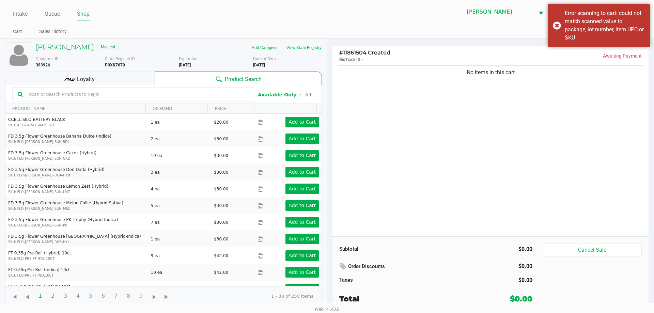
click at [229, 97] on input "text" at bounding box center [137, 94] width 223 height 10
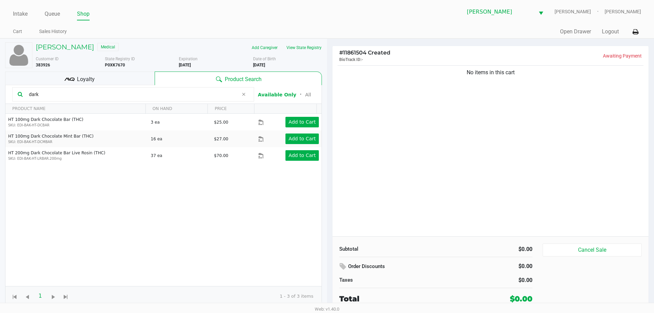
type input "dark"
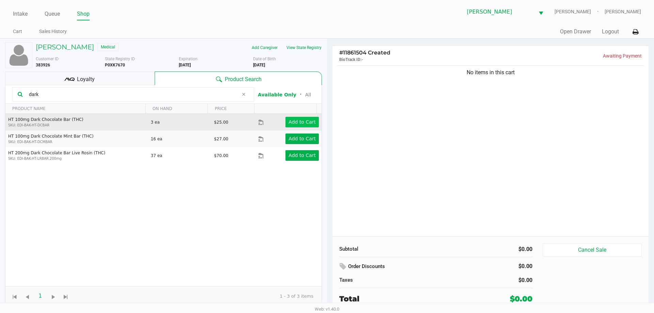
click at [303, 124] on app-button-loader "Add to Cart" at bounding box center [302, 121] width 27 height 5
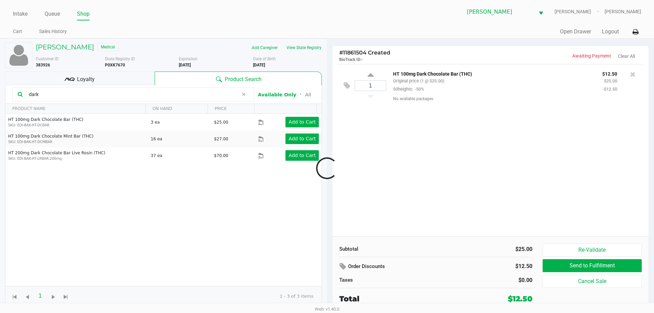
click at [373, 86] on div at bounding box center [327, 168] width 654 height 191
click at [373, 86] on input "1" at bounding box center [370, 85] width 31 height 10
type input "3"
click at [563, 160] on div "Loading NATACHA BROWN Medical Add Caregiver View State Registry Customer ID 383…" at bounding box center [327, 175] width 654 height 273
click at [128, 80] on div "Loyalty" at bounding box center [80, 79] width 150 height 14
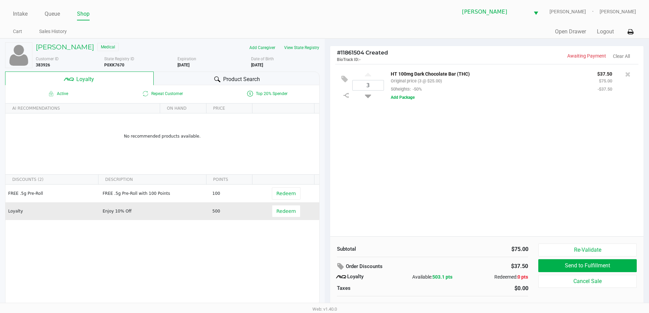
drag, startPoint x: 267, startPoint y: 203, endPoint x: 295, endPoint y: 213, distance: 29.2
click at [269, 204] on td "Redeem" at bounding box center [287, 211] width 63 height 18
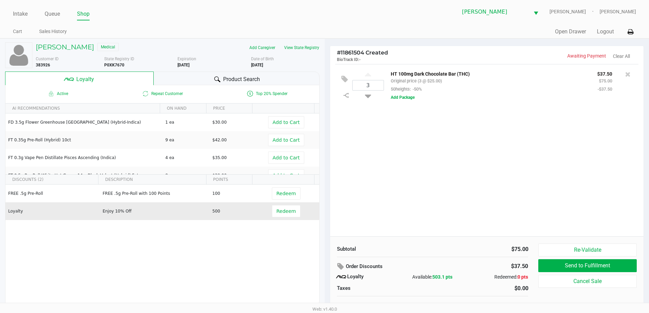
click at [295, 213] on span "Redeem" at bounding box center [288, 211] width 32 height 12
click at [292, 210] on button "Redeem" at bounding box center [286, 211] width 28 height 12
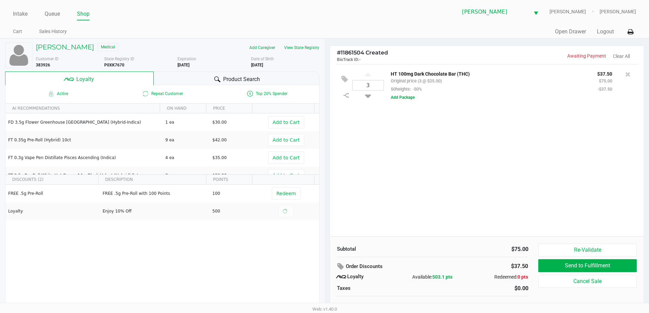
scroll to position [7, 0]
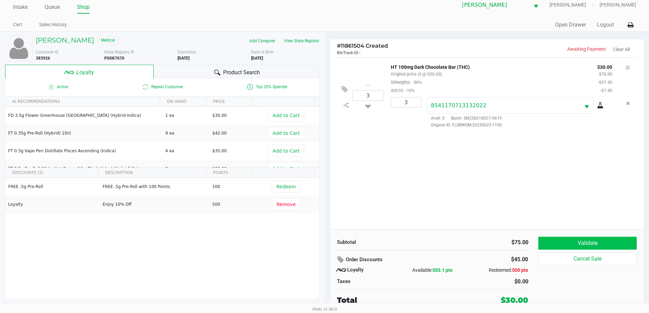
click at [568, 241] on button "Validate" at bounding box center [587, 243] width 98 height 13
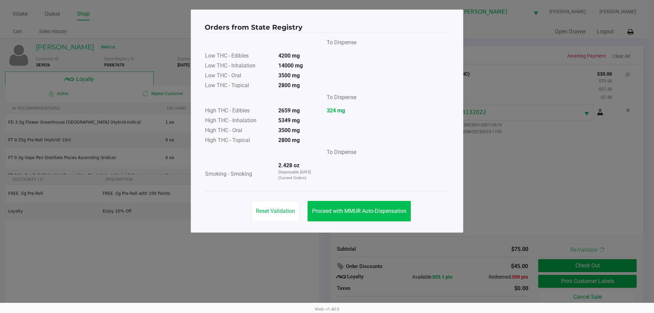
click at [395, 210] on span "Proceed with MMUR Auto-Dispensation" at bounding box center [359, 211] width 94 height 6
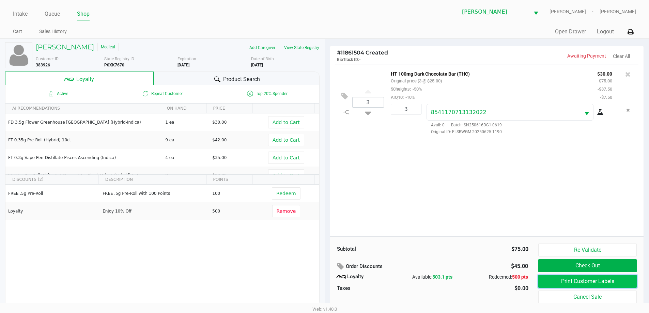
click at [555, 283] on button "Print Customer Labels" at bounding box center [587, 281] width 98 height 13
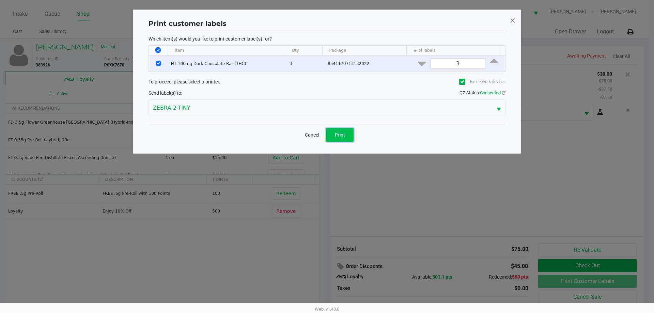
click at [345, 138] on button "Print" at bounding box center [339, 135] width 27 height 14
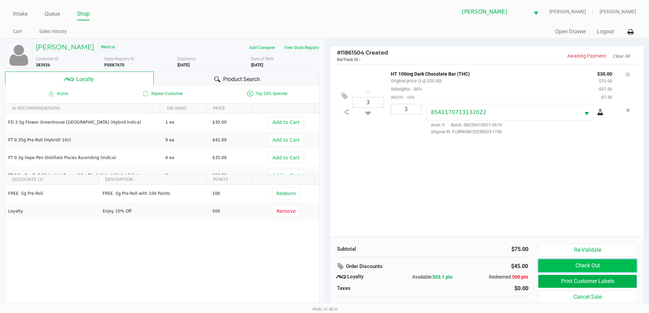
click at [581, 264] on button "Check Out" at bounding box center [587, 265] width 98 height 13
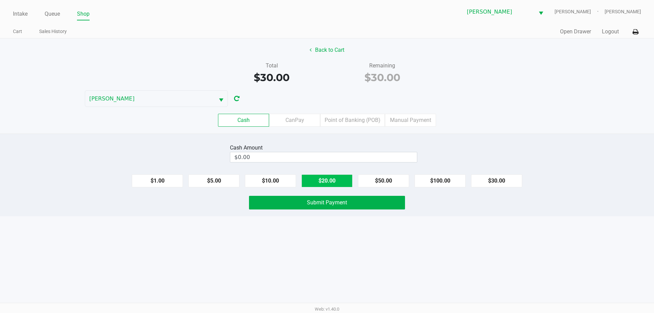
click at [325, 184] on button "$20.00" at bounding box center [327, 180] width 51 height 13
type input "$40.00"
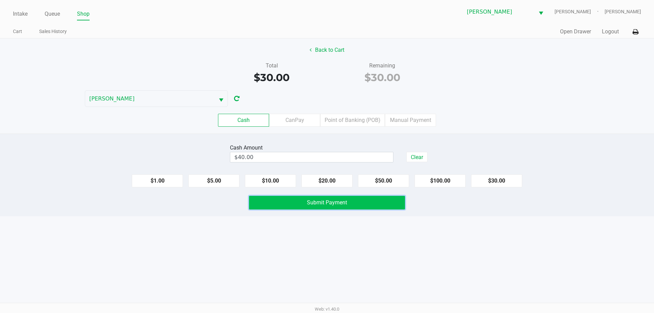
click at [317, 201] on span "Submit Payment" at bounding box center [327, 202] width 40 height 6
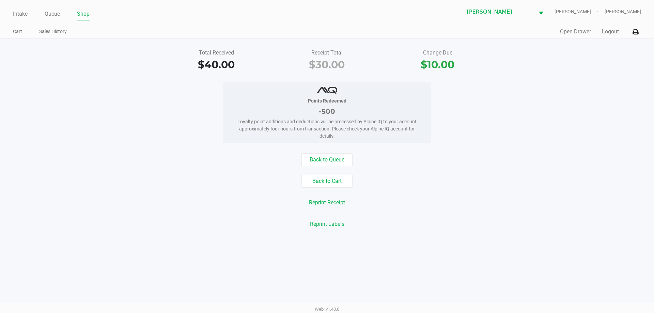
click at [29, 15] on ul "Intake Queue Shop" at bounding box center [170, 15] width 314 height 12
click at [27, 12] on link "Intake" at bounding box center [20, 14] width 15 height 10
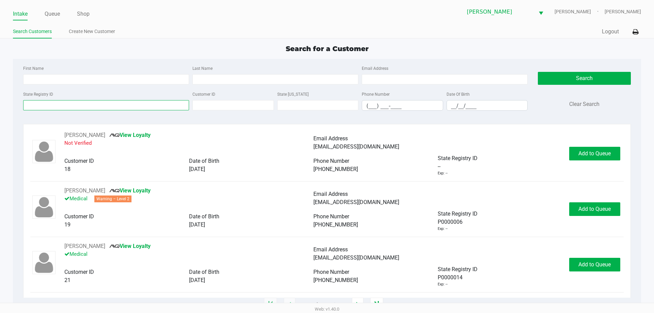
click at [124, 105] on input "State Registry ID" at bounding box center [106, 105] width 166 height 10
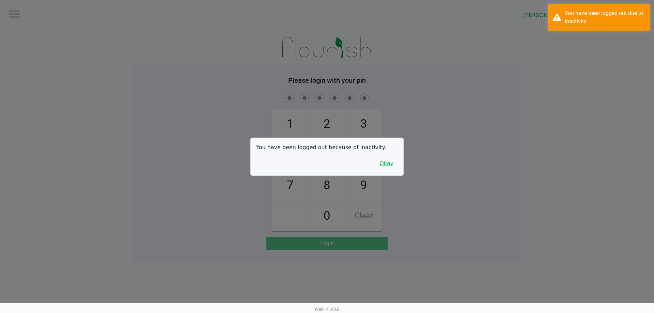
click at [394, 170] on button "Okay" at bounding box center [386, 163] width 23 height 13
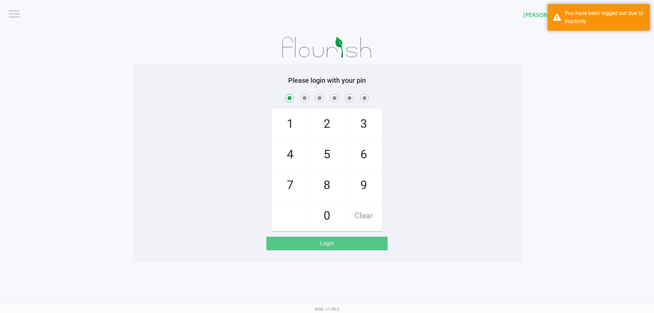
checkbox input "true"
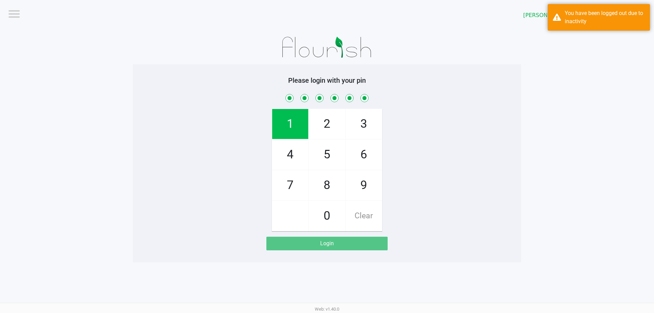
checkbox input "true"
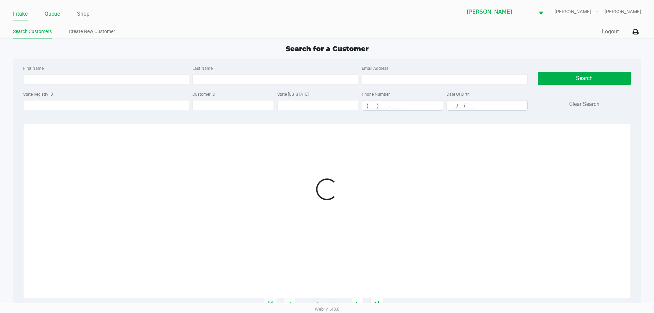
click at [52, 15] on link "Queue" at bounding box center [52, 14] width 15 height 10
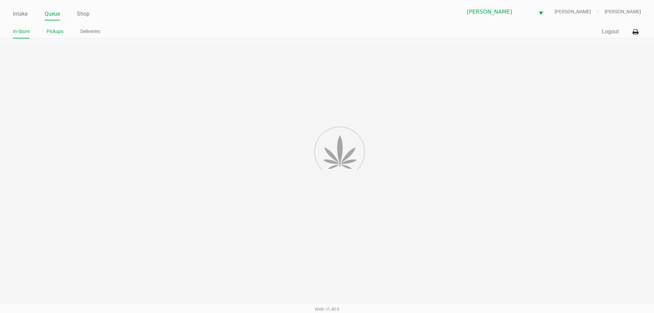
click at [52, 33] on link "Pickups" at bounding box center [55, 31] width 17 height 9
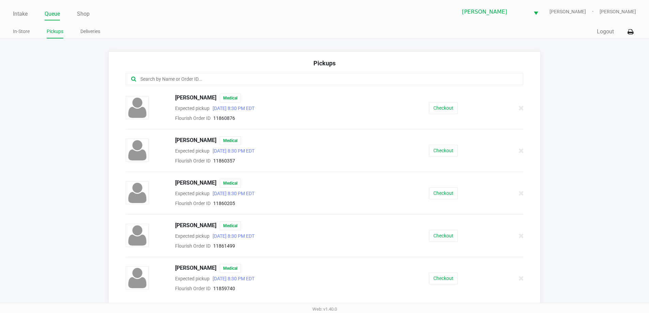
click at [445, 106] on button "Checkout" at bounding box center [443, 108] width 29 height 12
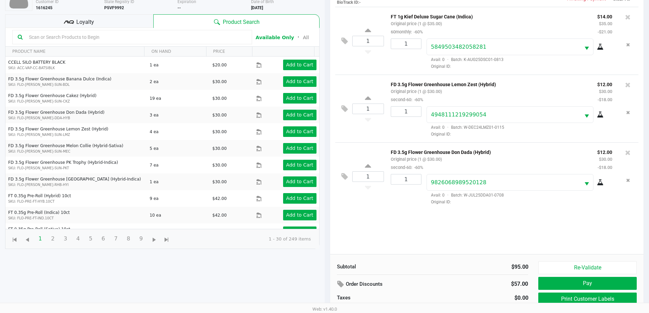
scroll to position [74, 0]
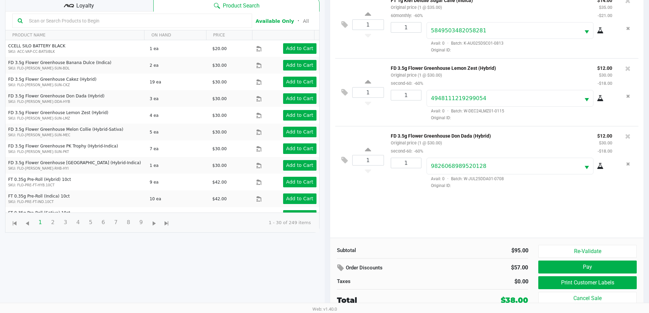
click at [564, 283] on button "Print Customer Labels" at bounding box center [587, 282] width 98 height 13
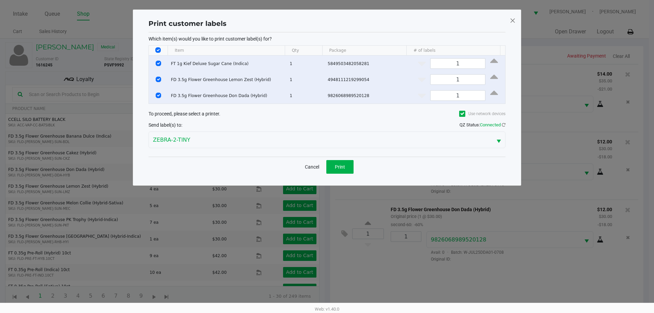
click at [341, 162] on button "Print" at bounding box center [339, 167] width 27 height 14
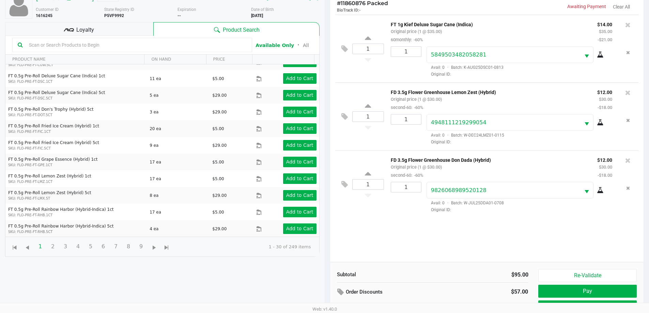
scroll to position [74, 0]
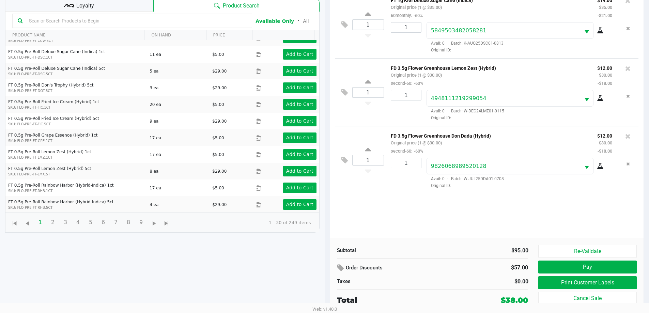
click at [120, 5] on div "Loyalty" at bounding box center [79, 5] width 148 height 14
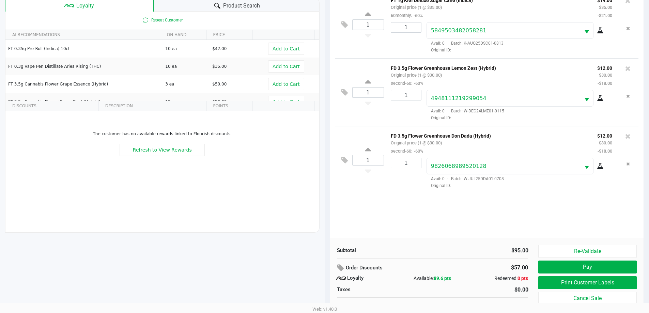
click at [178, 3] on div "Product Search" at bounding box center [237, 5] width 166 height 14
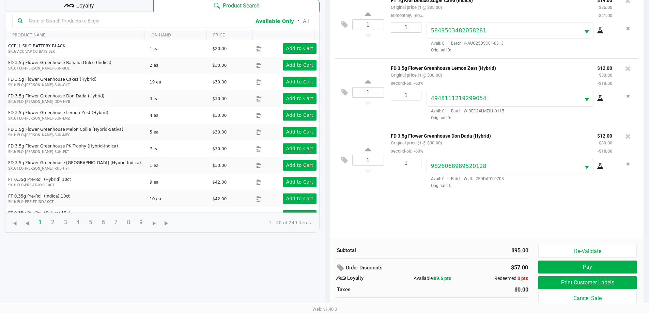
click at [138, 23] on input "text" at bounding box center [136, 21] width 221 height 10
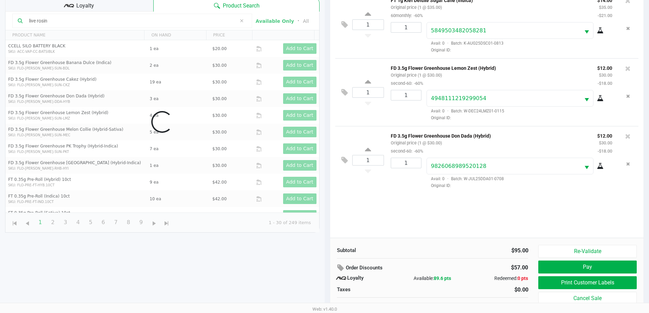
type input "live rosin"
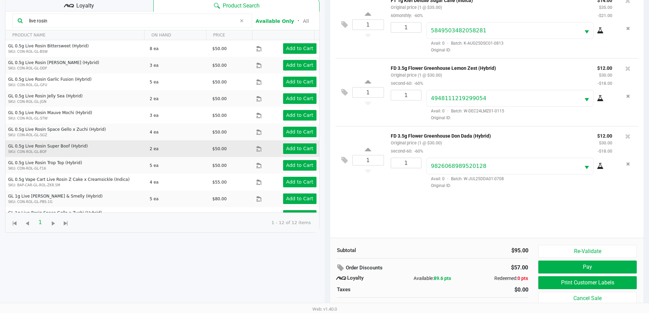
scroll to position [28, 0]
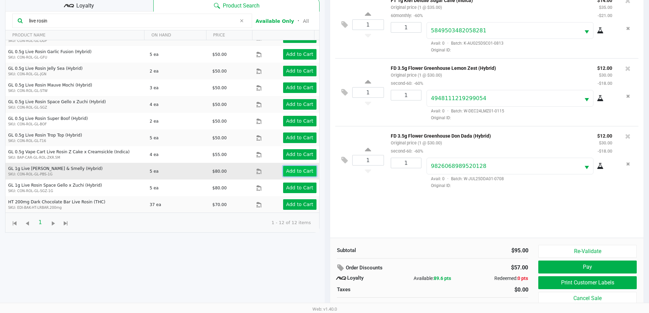
click at [290, 169] on app-button-loader "Add to Cart" at bounding box center [299, 170] width 27 height 5
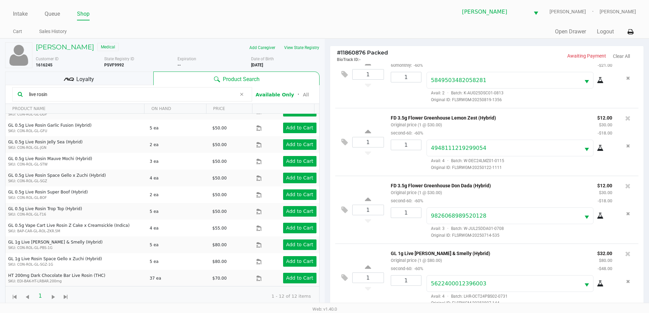
scroll to position [82, 0]
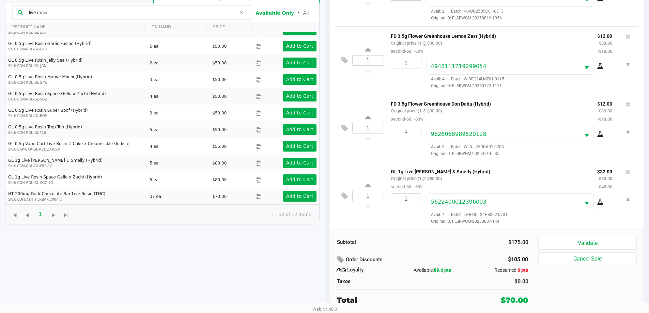
click at [609, 249] on button "Validate" at bounding box center [587, 243] width 98 height 13
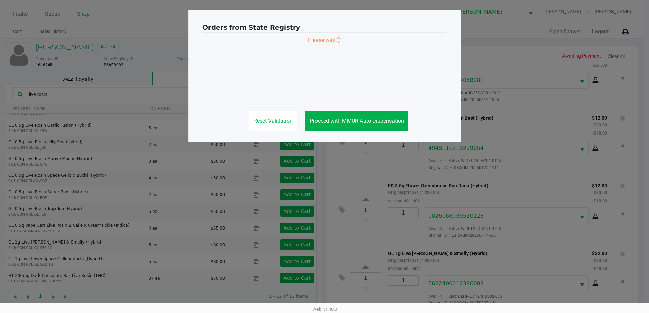
scroll to position [0, 0]
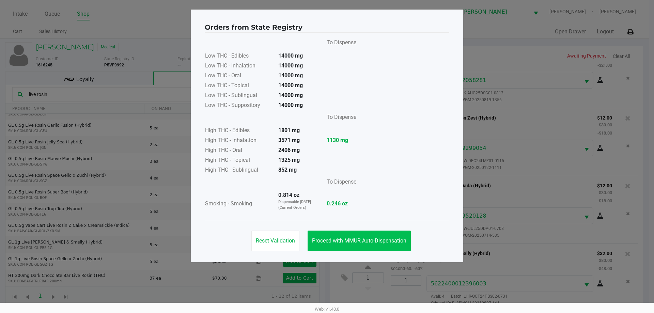
click at [367, 237] on button "Proceed with MMUR Auto-Dispensation" at bounding box center [359, 241] width 103 height 20
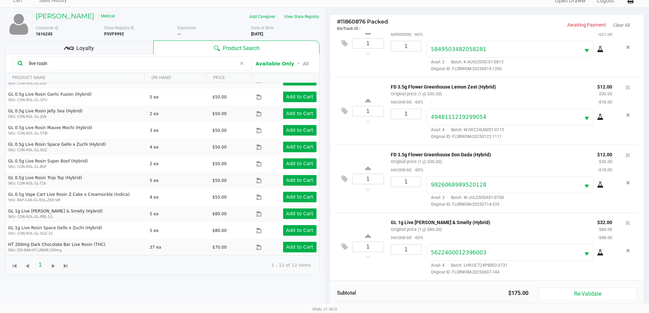
scroll to position [82, 0]
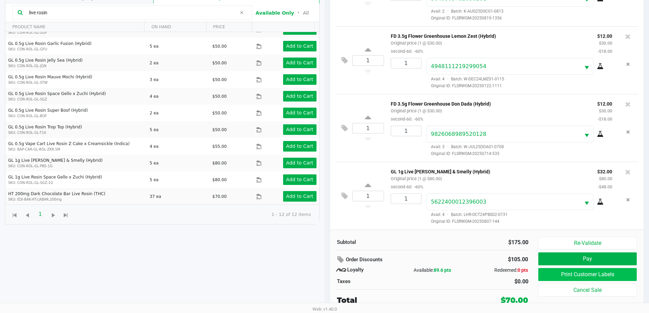
click at [557, 276] on button "Print Customer Labels" at bounding box center [587, 274] width 98 height 13
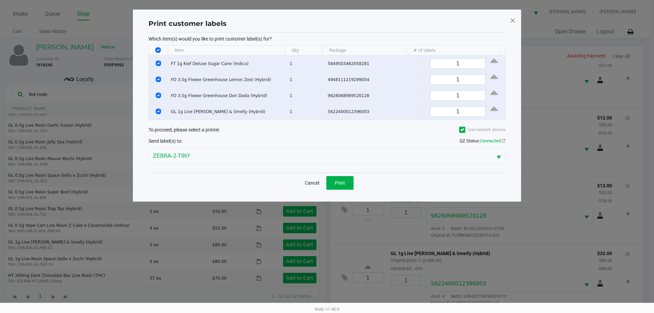
click at [152, 47] on th "Data table" at bounding box center [158, 51] width 19 height 10
click at [158, 51] on input "Select All Rows" at bounding box center [157, 49] width 5 height 5
checkbox input "false"
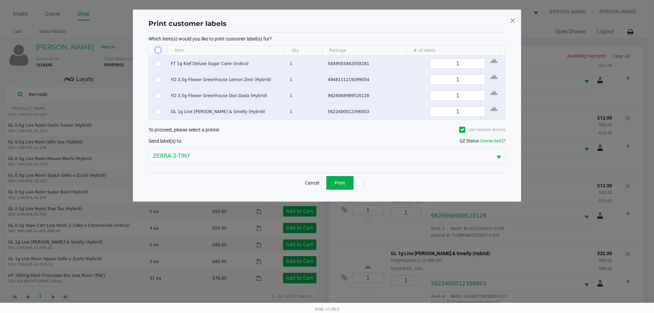
checkbox input "false"
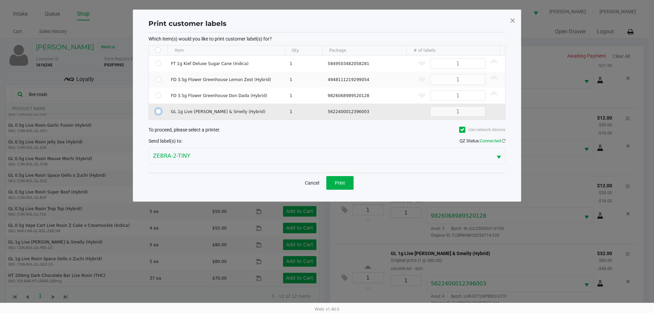
click at [157, 111] on input "Select Row" at bounding box center [158, 111] width 5 height 5
checkbox input "true"
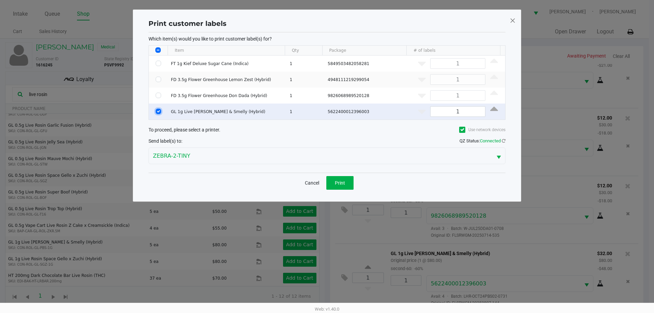
click at [339, 185] on span "Print" at bounding box center [340, 182] width 10 height 5
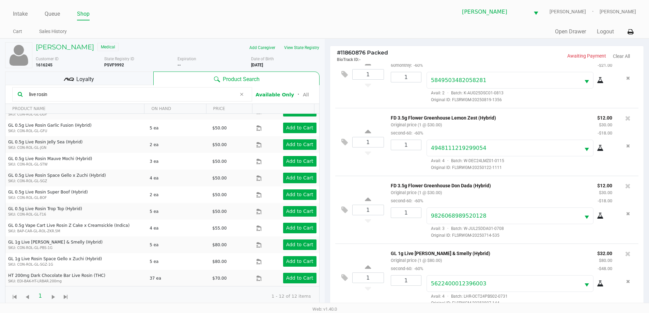
click at [126, 80] on div "Loyalty" at bounding box center [79, 79] width 148 height 14
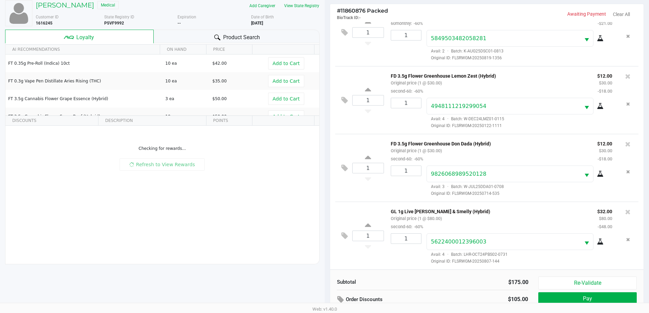
scroll to position [82, 0]
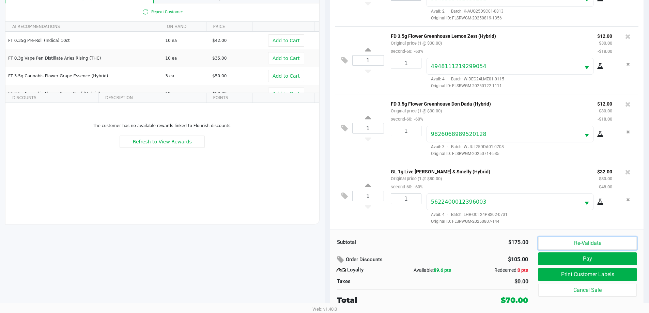
click at [570, 242] on button "Re-Validate" at bounding box center [587, 243] width 98 height 13
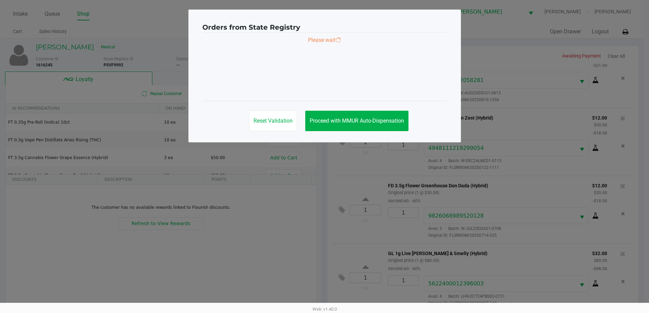
scroll to position [0, 0]
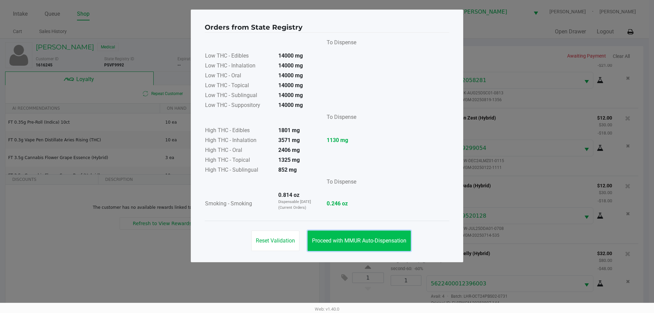
click at [362, 237] on button "Proceed with MMUR Auto-Dispensation" at bounding box center [359, 241] width 103 height 20
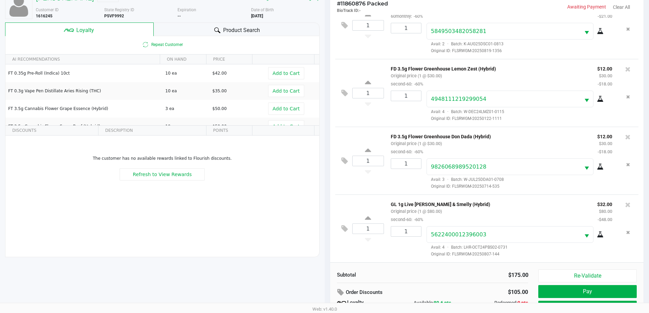
scroll to position [48, 0]
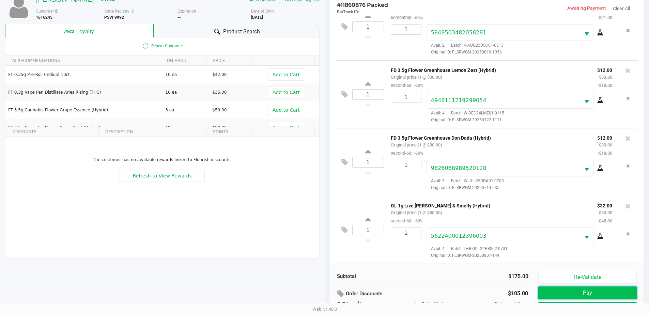
click at [544, 293] on button "Pay" at bounding box center [587, 293] width 98 height 13
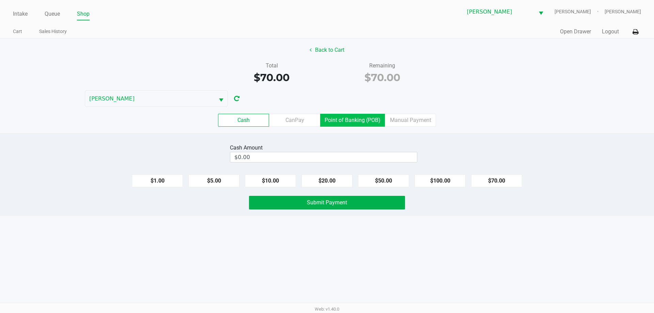
click at [355, 123] on label "Point of Banking (POB)" at bounding box center [352, 120] width 65 height 13
click at [0, 0] on 7 "Point of Banking (POB)" at bounding box center [0, 0] width 0 height 0
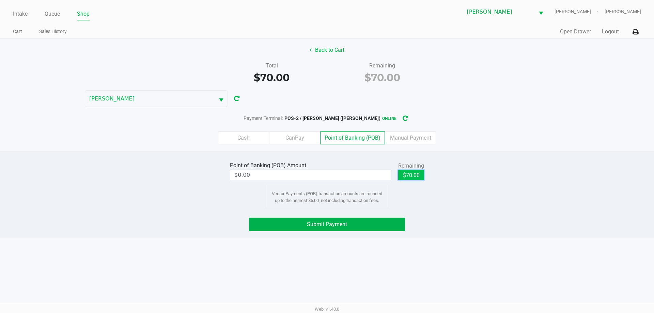
click at [404, 173] on button "$70.00" at bounding box center [411, 175] width 26 height 10
type input "$70.00"
click at [312, 226] on span "Submit Payment" at bounding box center [327, 224] width 40 height 6
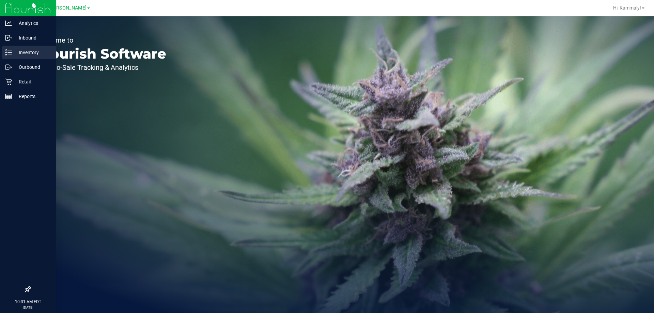
click at [6, 50] on icon at bounding box center [5, 49] width 1 height 1
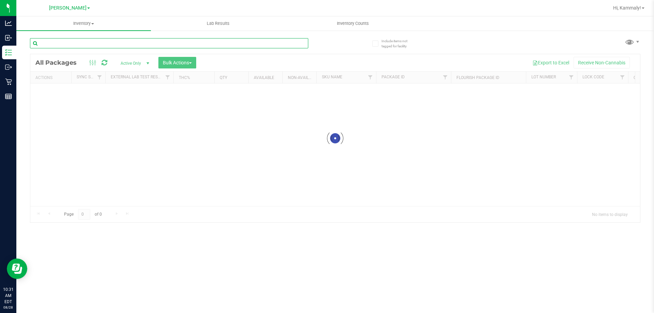
click at [107, 40] on input "text" at bounding box center [169, 43] width 278 height 10
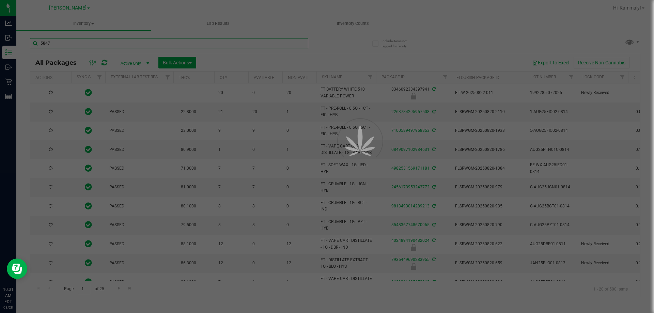
type input "58475"
type input "2026-08-12"
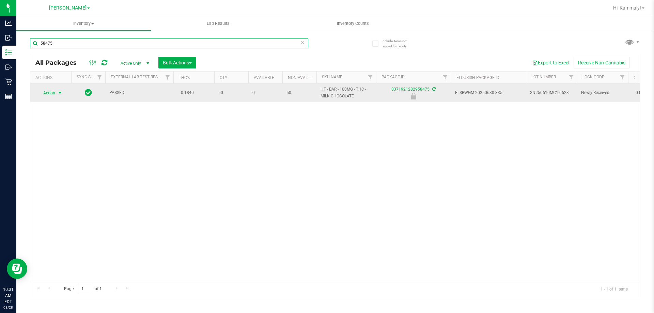
type input "58475"
click at [58, 92] on span "select" at bounding box center [59, 92] width 5 height 5
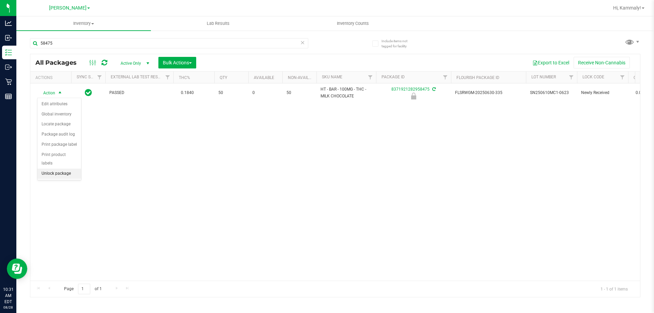
click at [63, 169] on li "Unlock package" at bounding box center [59, 174] width 44 height 10
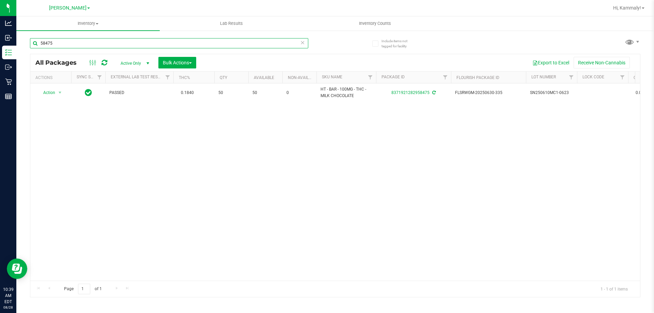
click at [104, 40] on input "58475" at bounding box center [169, 43] width 278 height 10
type input "has"
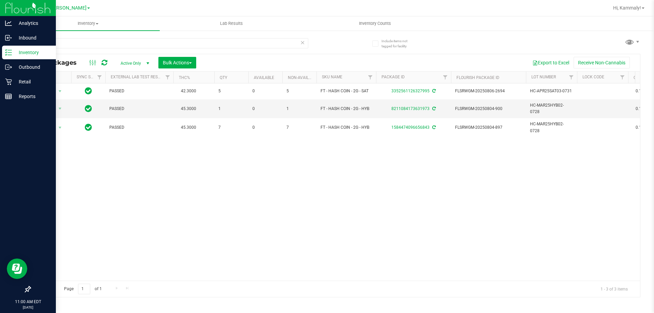
click at [11, 52] on line at bounding box center [10, 52] width 4 height 0
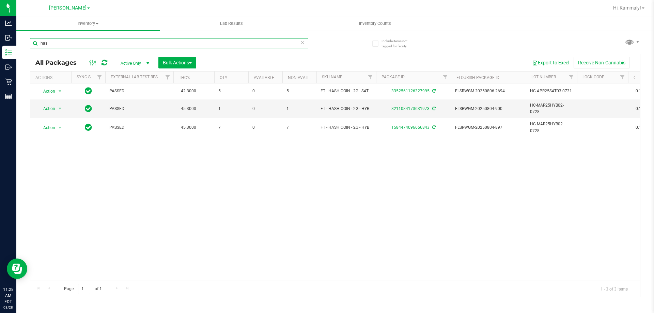
click at [61, 38] on input "has" at bounding box center [169, 43] width 278 height 10
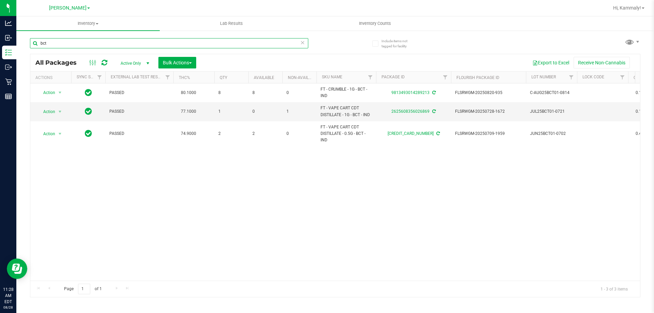
type input "bct"
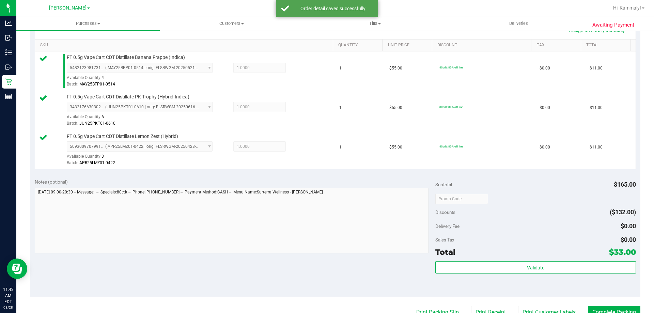
scroll to position [170, 0]
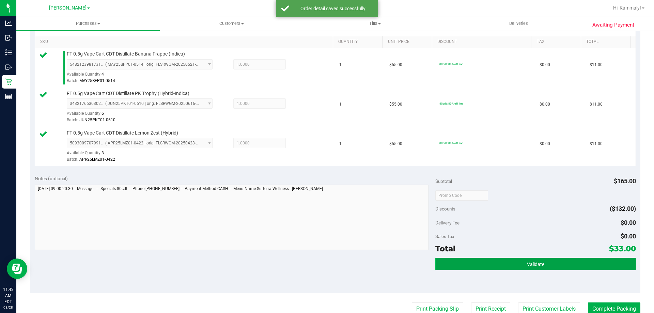
click at [492, 259] on button "Validate" at bounding box center [536, 264] width 200 height 12
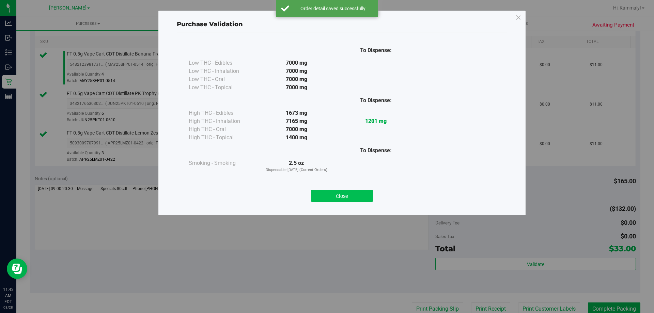
click at [359, 195] on button "Close" at bounding box center [342, 196] width 62 height 12
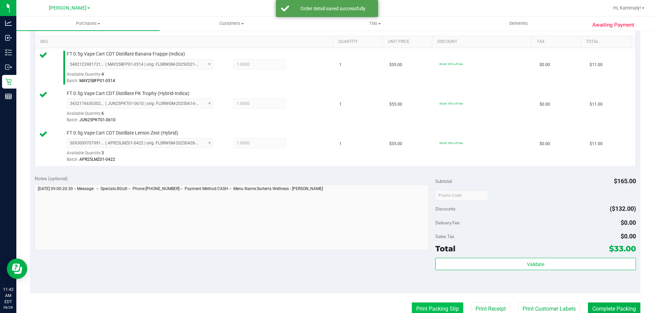
click at [415, 305] on button "Print Packing Slip" at bounding box center [437, 309] width 51 height 13
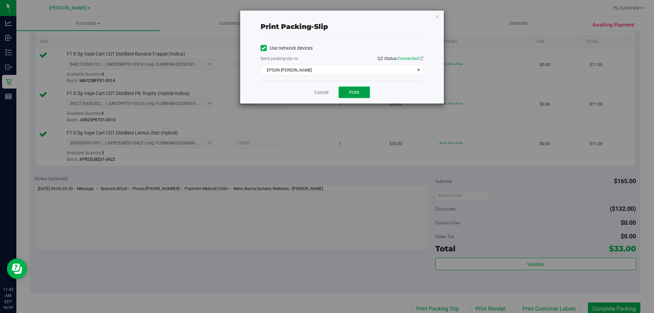
click at [362, 94] on button "Print" at bounding box center [354, 93] width 31 height 12
click at [319, 92] on link "Cancel" at bounding box center [321, 92] width 14 height 7
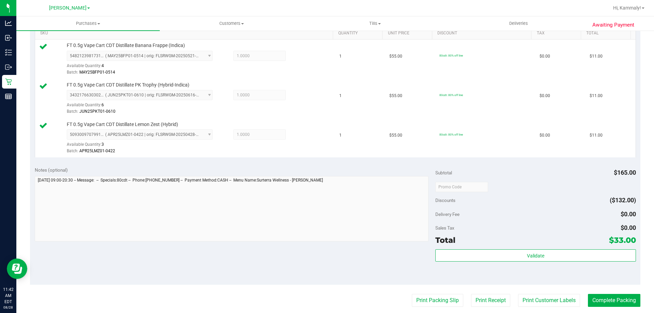
scroll to position [185, 0]
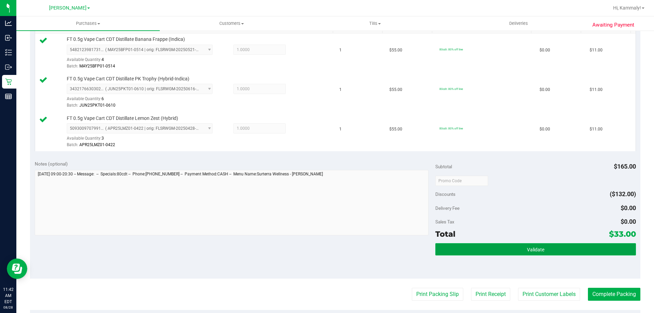
click at [548, 252] on button "Validate" at bounding box center [536, 249] width 200 height 12
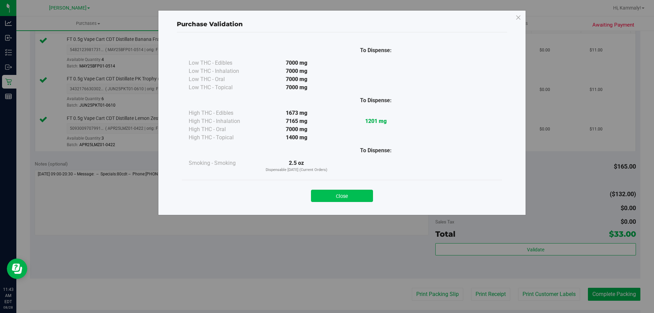
click at [352, 195] on button "Close" at bounding box center [342, 196] width 62 height 12
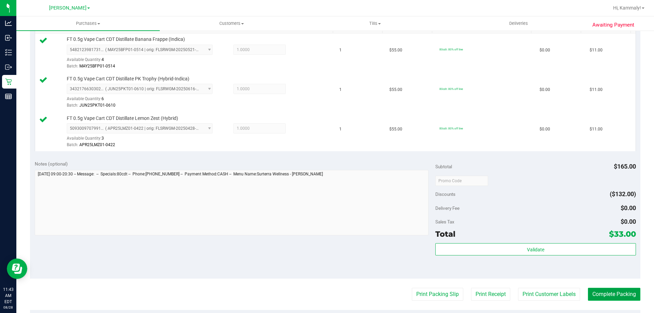
click at [612, 299] on button "Complete Packing" at bounding box center [614, 294] width 52 height 13
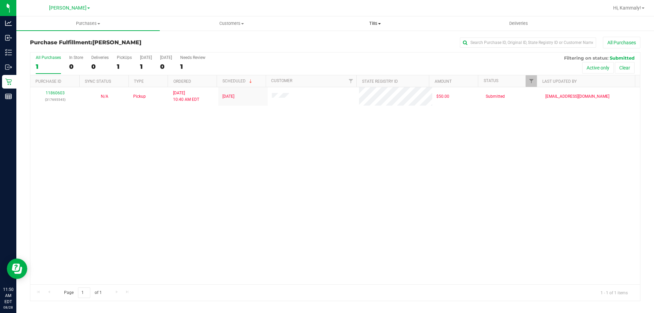
click at [366, 22] on span "Tills" at bounding box center [375, 23] width 143 height 6
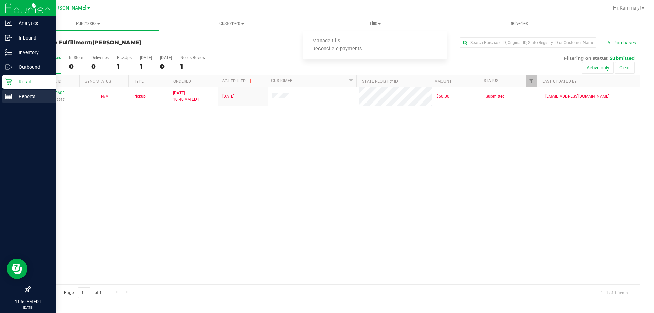
click at [20, 95] on p "Reports" at bounding box center [32, 96] width 41 height 8
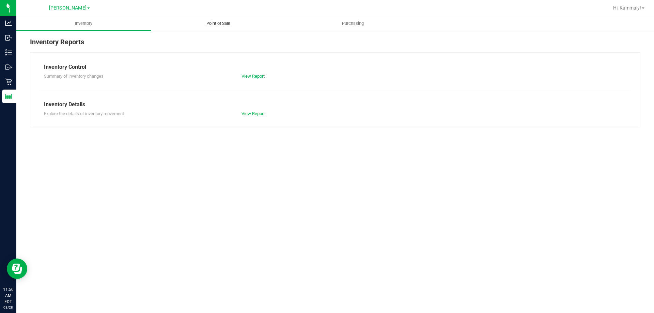
click at [218, 20] on uib-tab-heading "Point of Sale" at bounding box center [218, 24] width 134 height 14
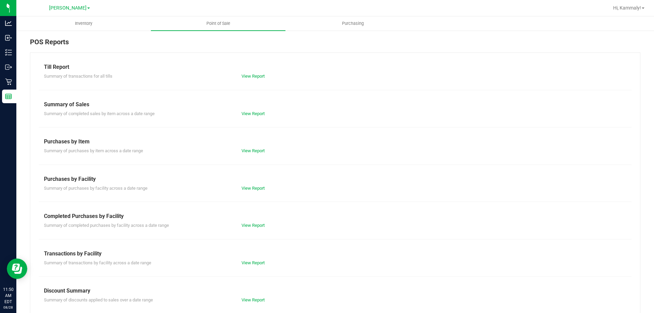
click at [366, 108] on div "Summary of Sales" at bounding box center [335, 105] width 583 height 8
click at [245, 228] on div "View Report" at bounding box center [286, 225] width 99 height 7
click at [247, 226] on link "View Report" at bounding box center [253, 225] width 23 height 5
